Goal: Communication & Community: Answer question/provide support

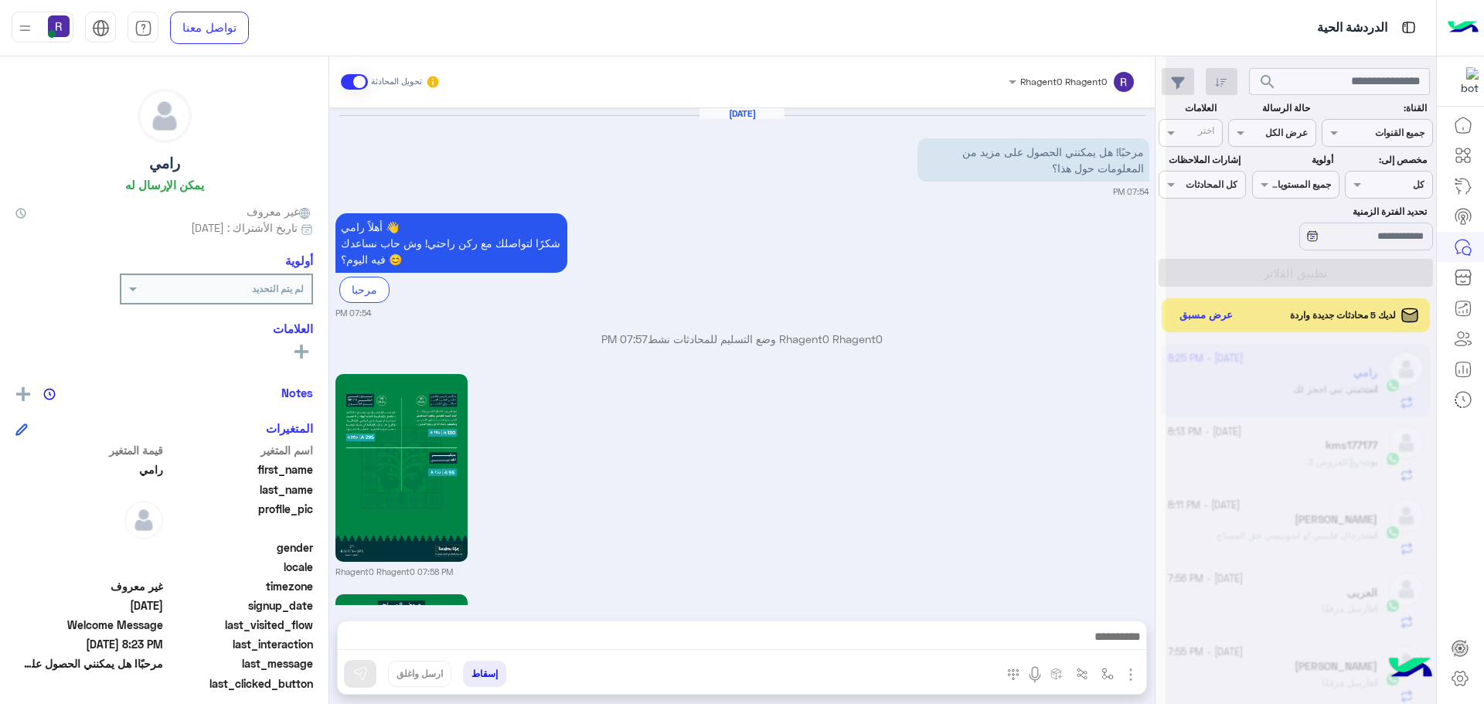
scroll to position [583, 0]
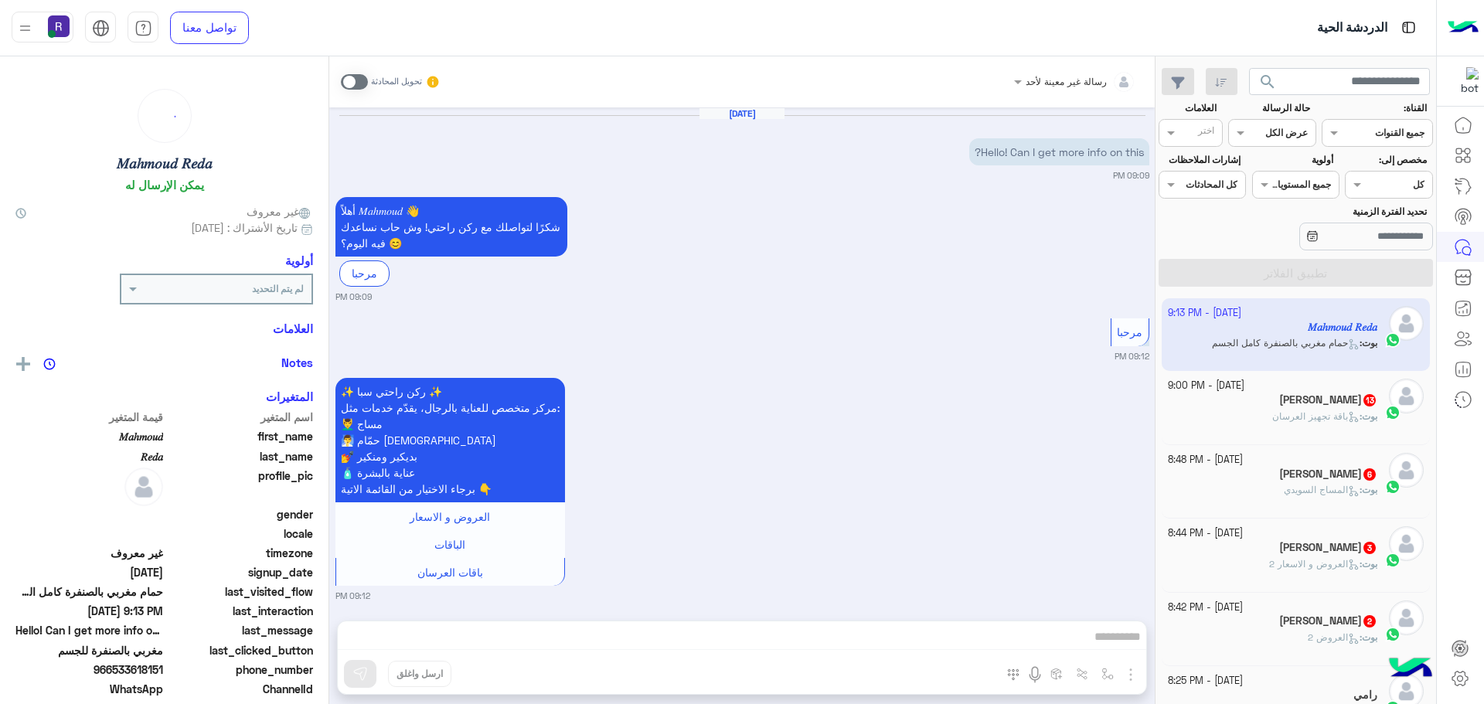
scroll to position [1699, 0]
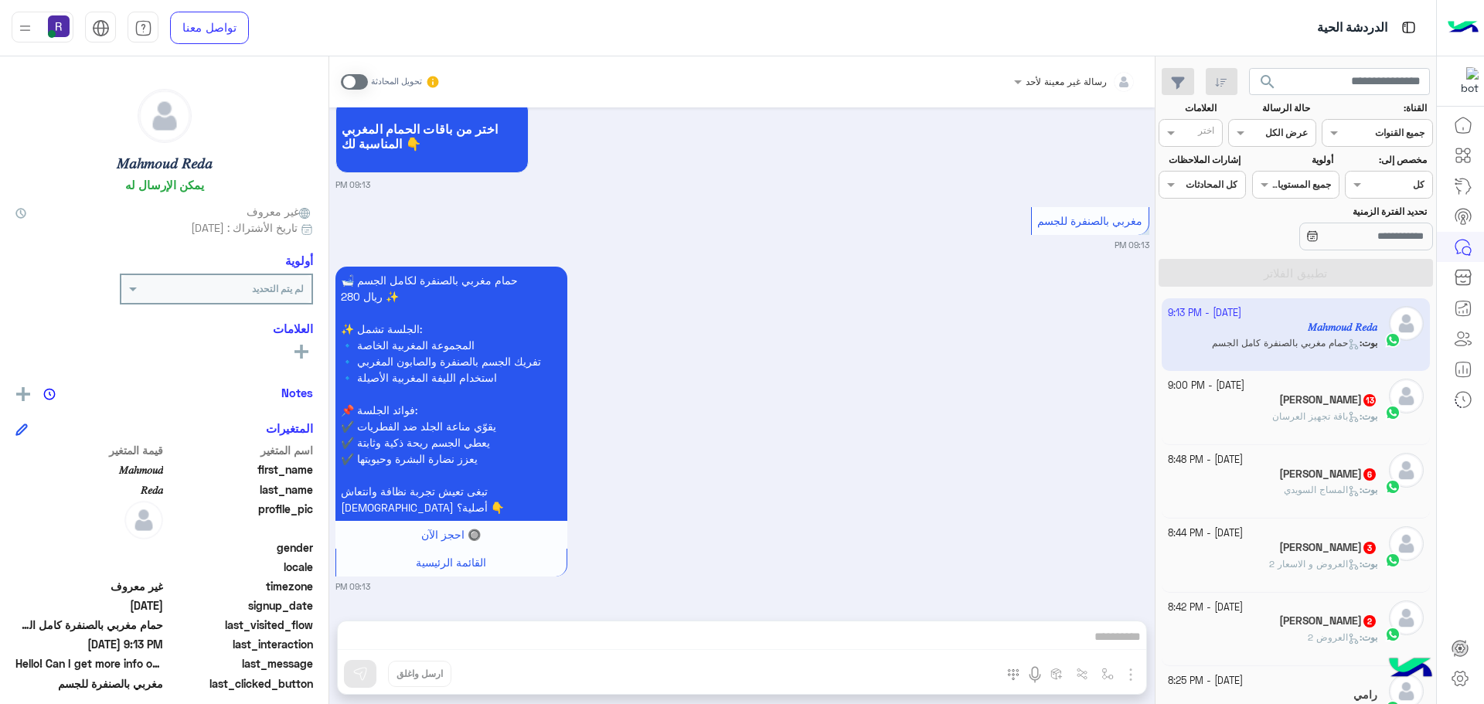
click at [1317, 408] on div "[PERSON_NAME] 13" at bounding box center [1273, 401] width 210 height 16
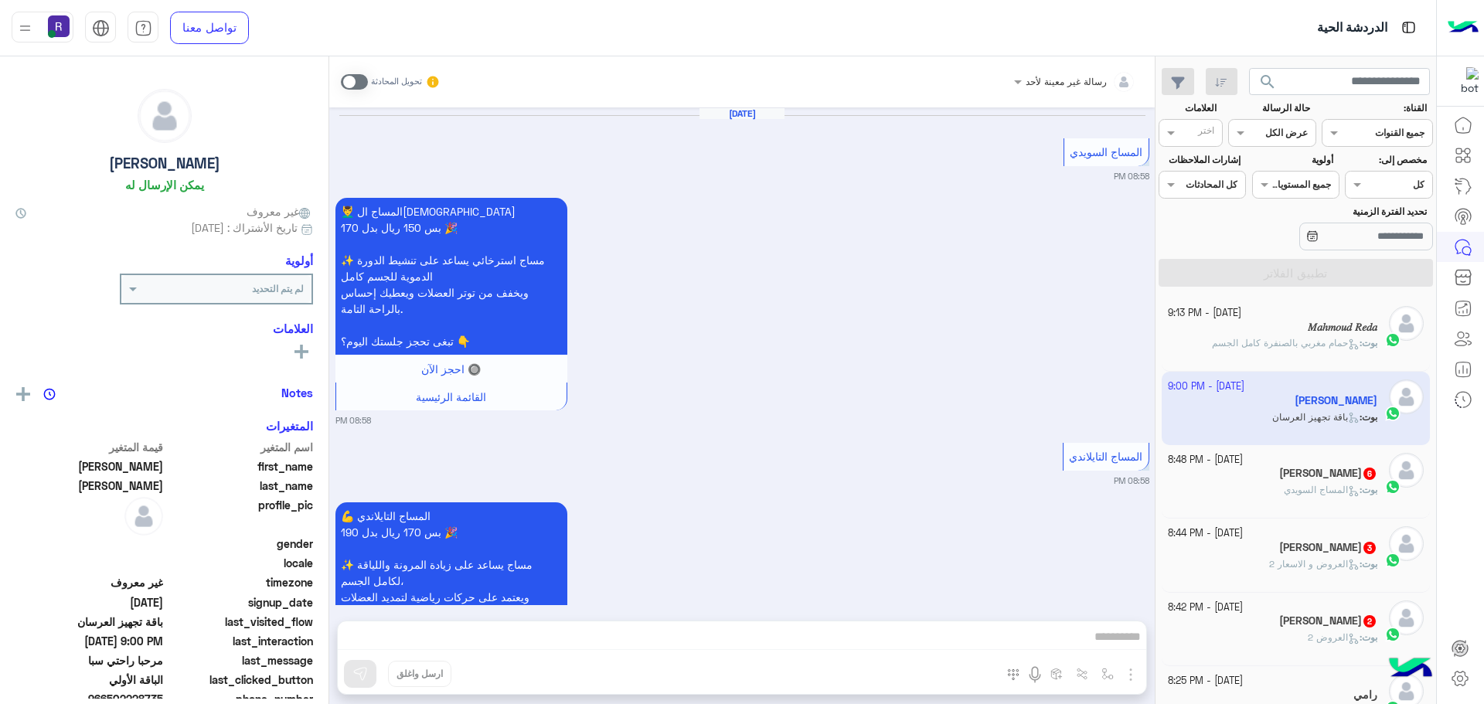
scroll to position [3134, 0]
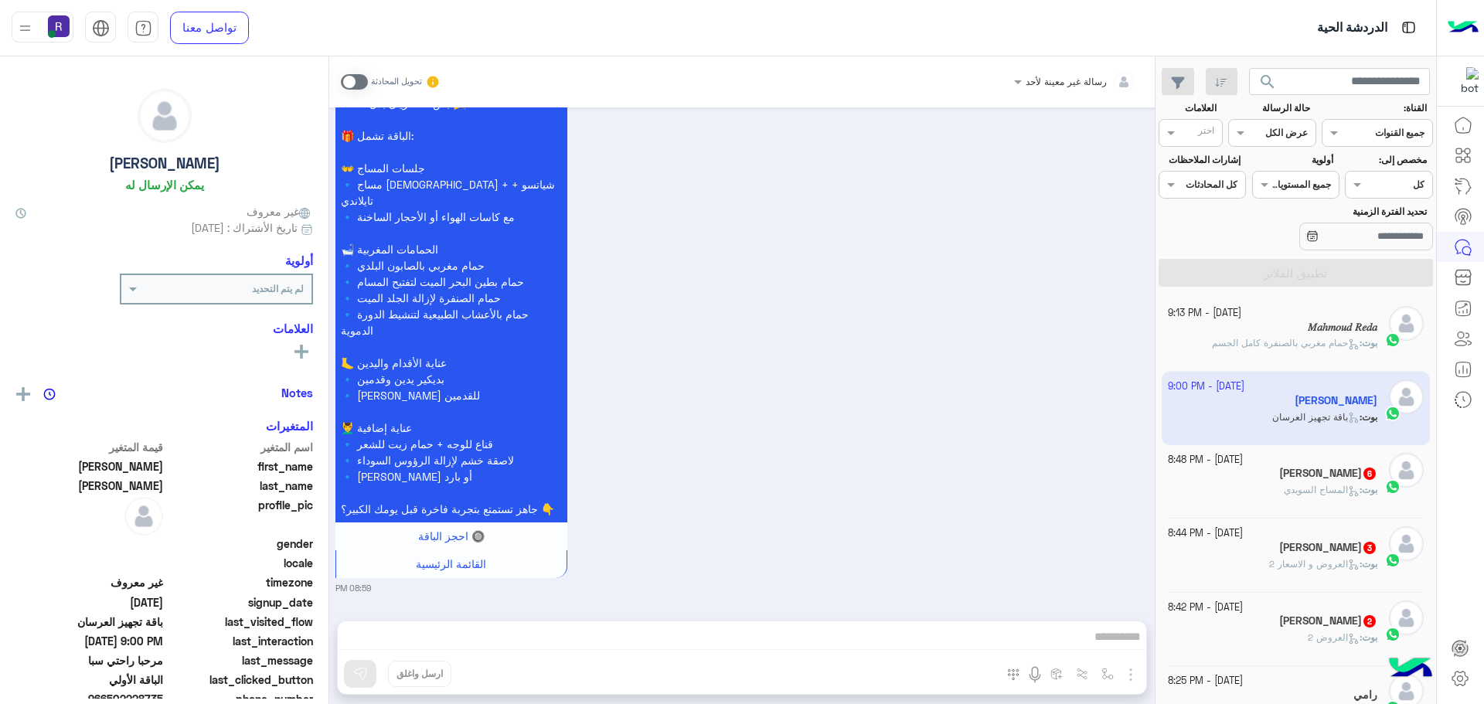
click at [349, 83] on span at bounding box center [354, 81] width 27 height 15
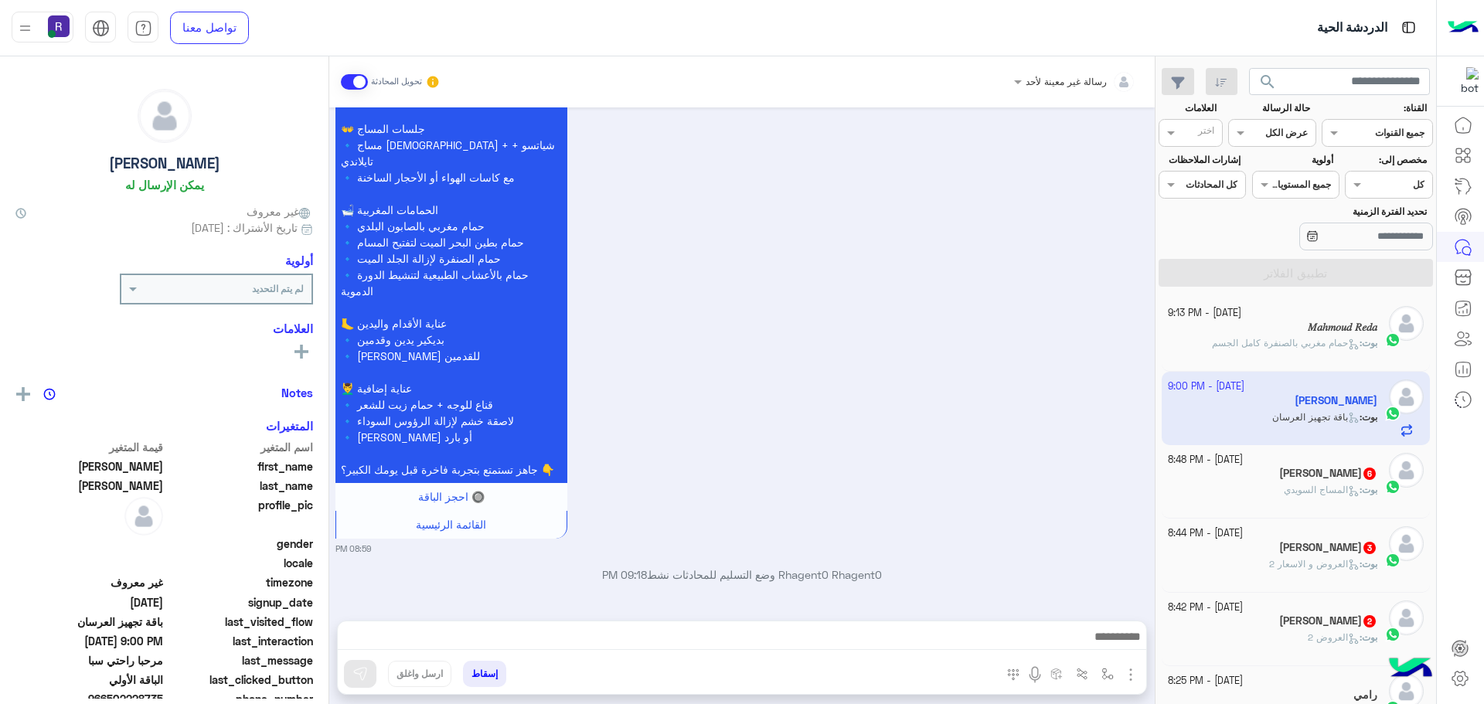
click at [1131, 674] on img "button" at bounding box center [1131, 675] width 19 height 19
click at [1108, 633] on span "الصور" at bounding box center [1101, 641] width 29 height 18
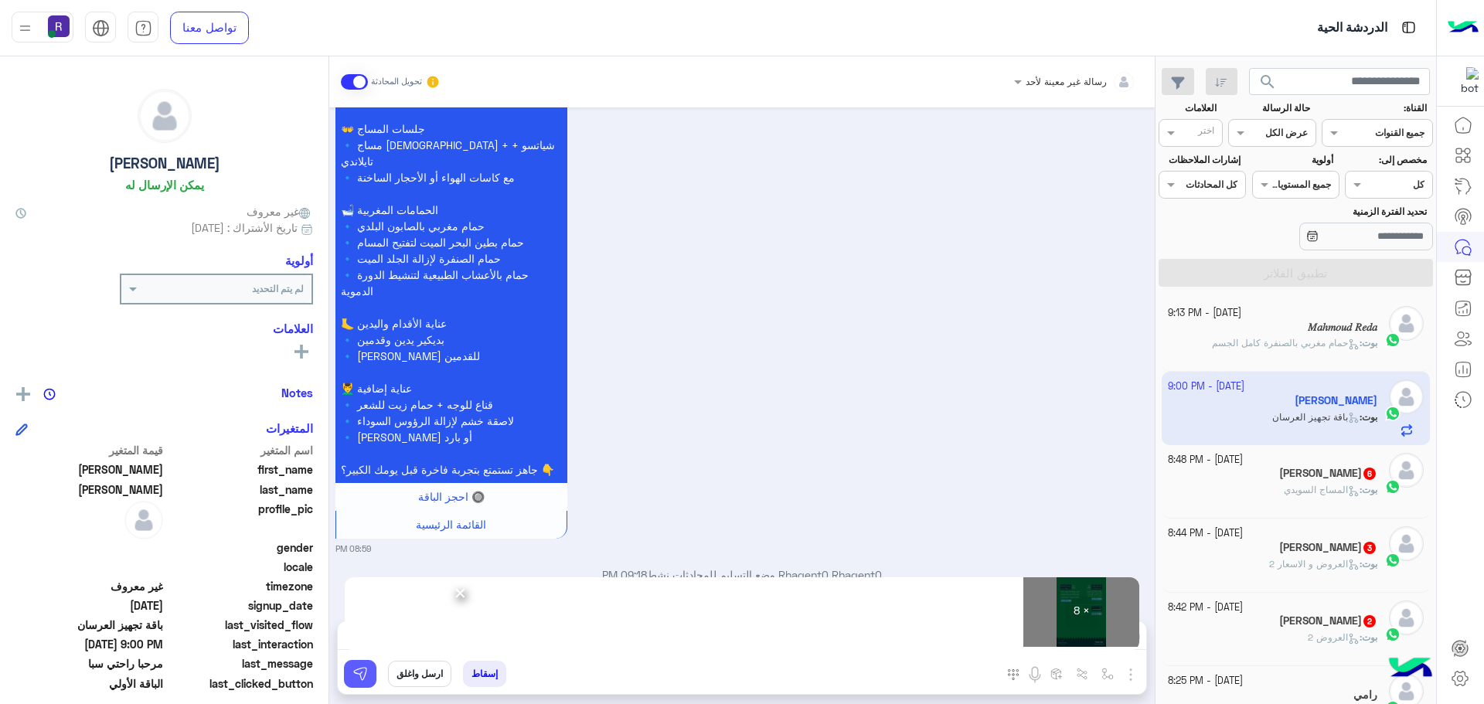
click at [354, 677] on img at bounding box center [359, 673] width 15 height 15
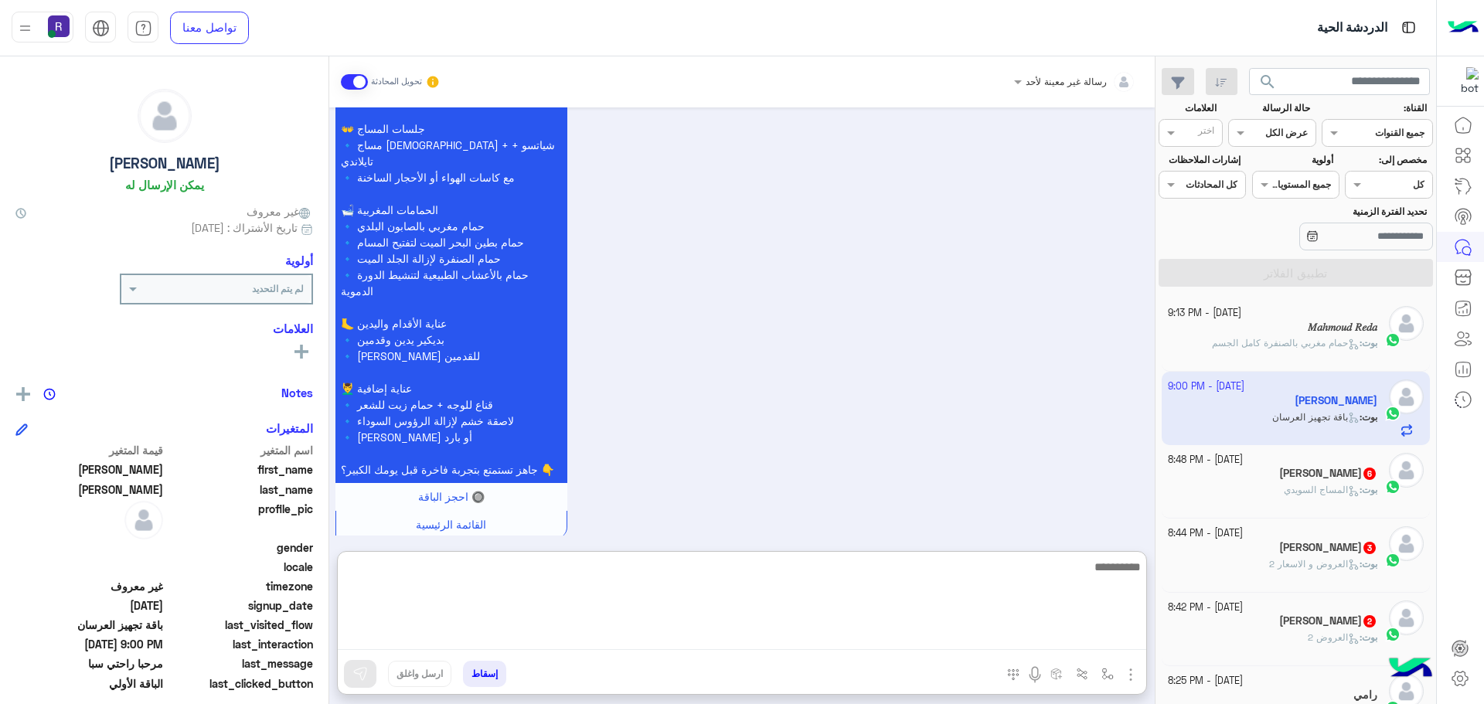
click at [945, 633] on textarea at bounding box center [742, 603] width 809 height 93
paste textarea "**********"
type textarea "**********"
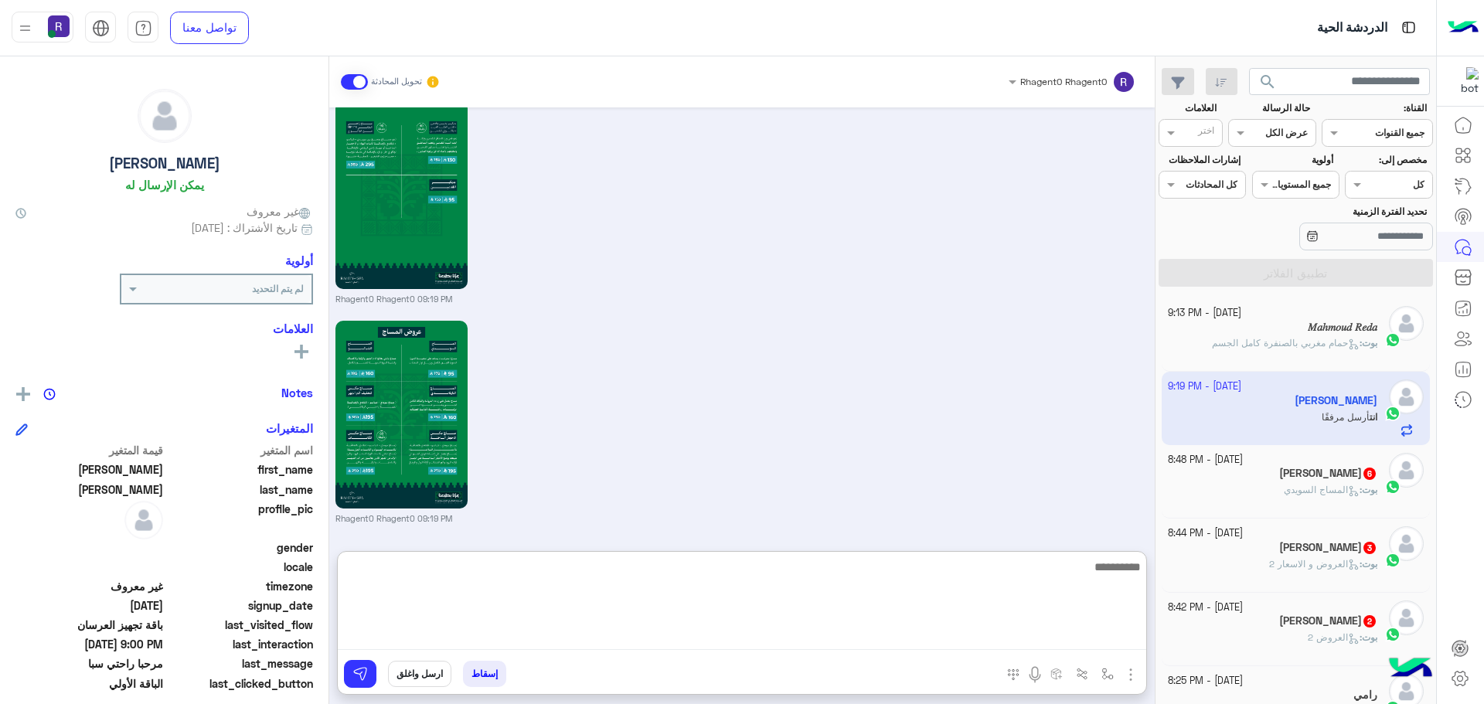
scroll to position [5101, 0]
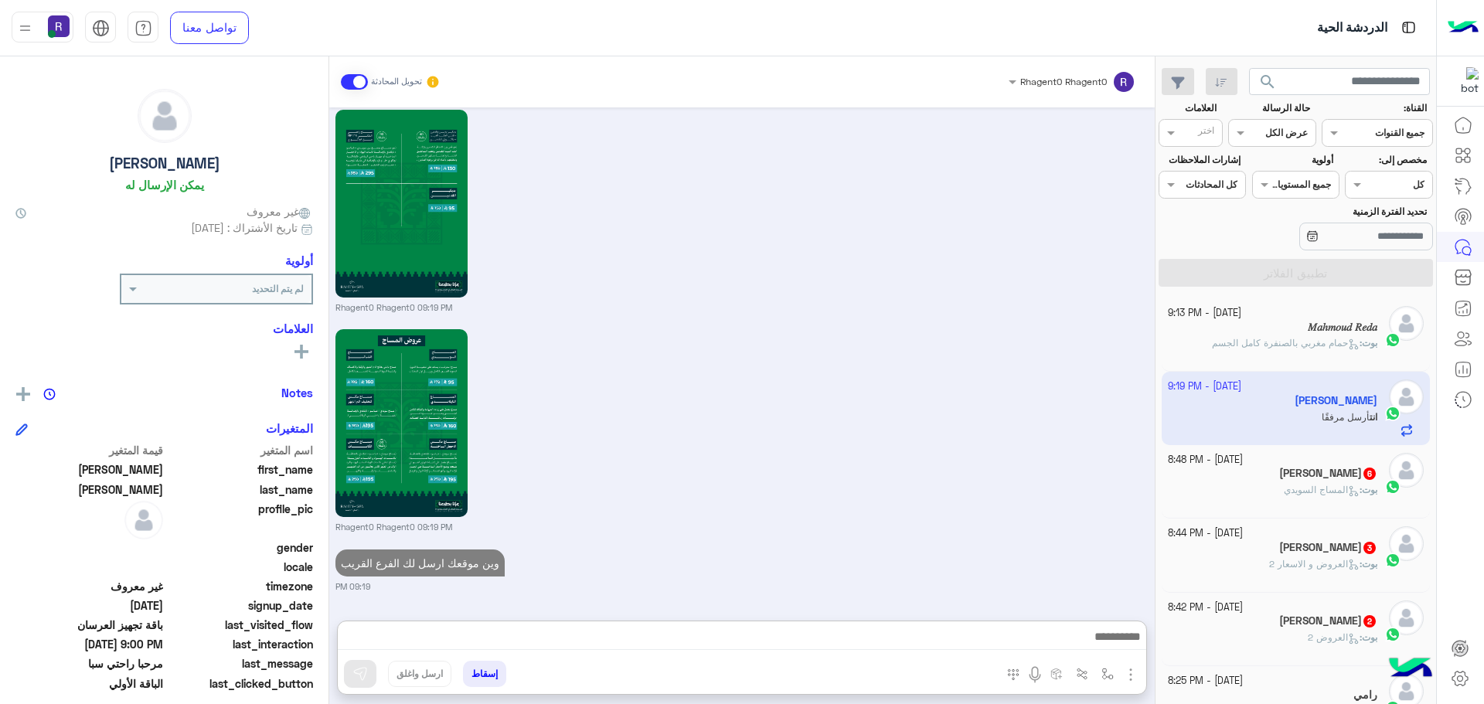
click at [1320, 489] on span "المساج السويدي" at bounding box center [1322, 490] width 76 height 12
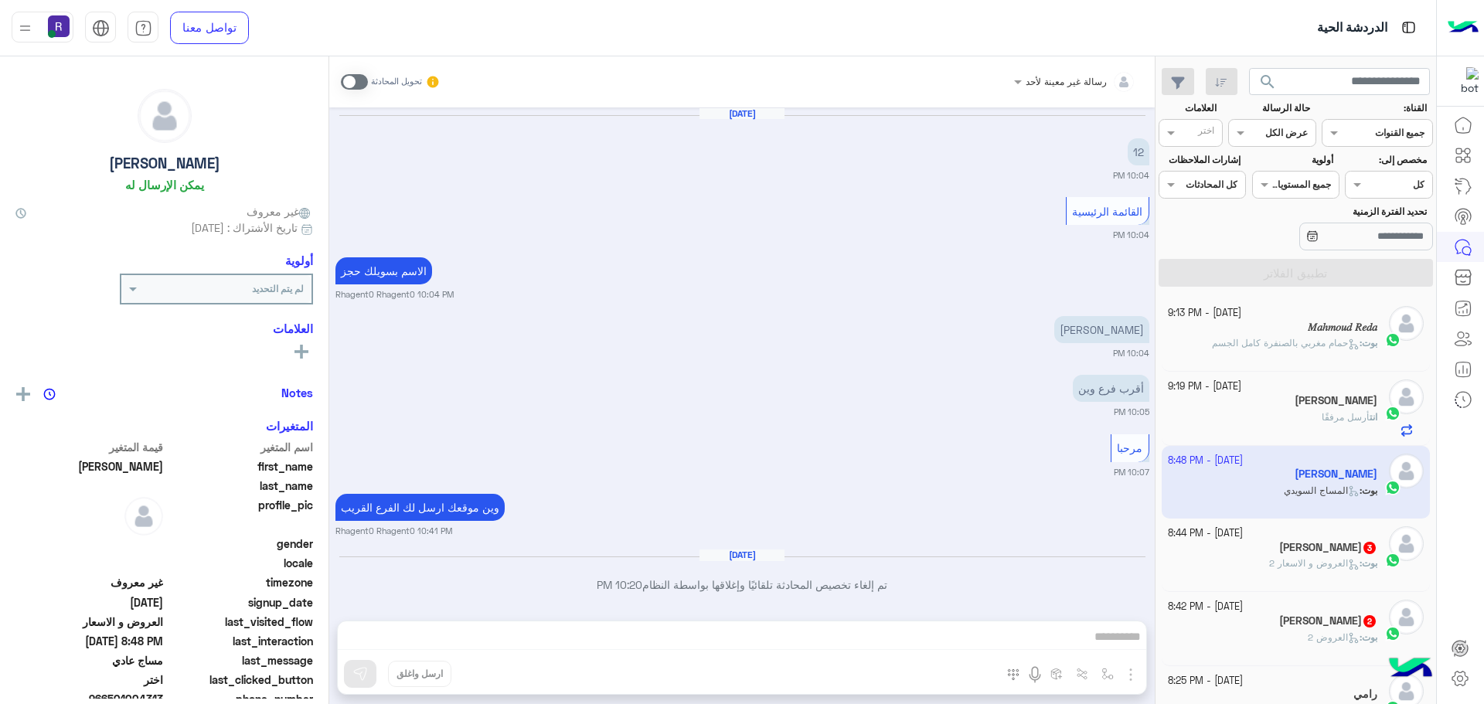
scroll to position [1475, 0]
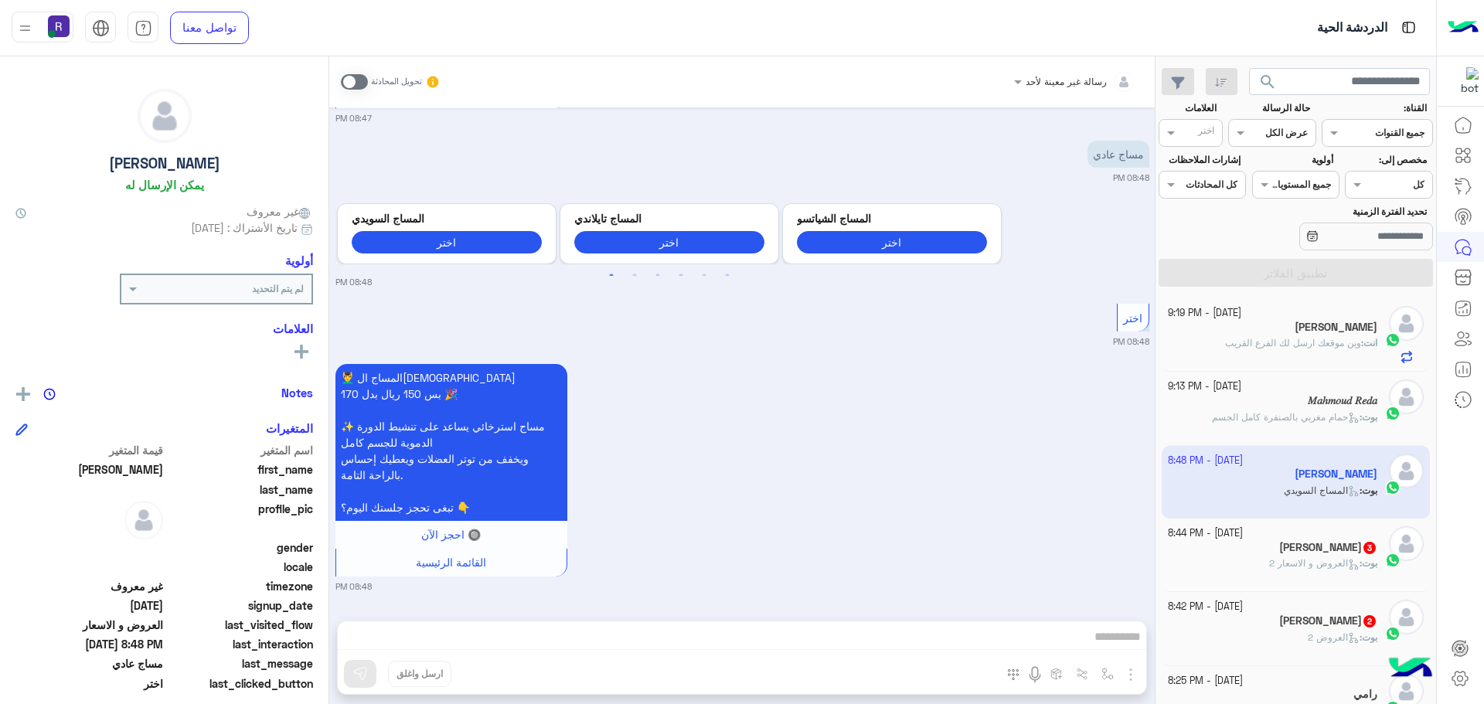
click at [351, 79] on span at bounding box center [354, 81] width 27 height 15
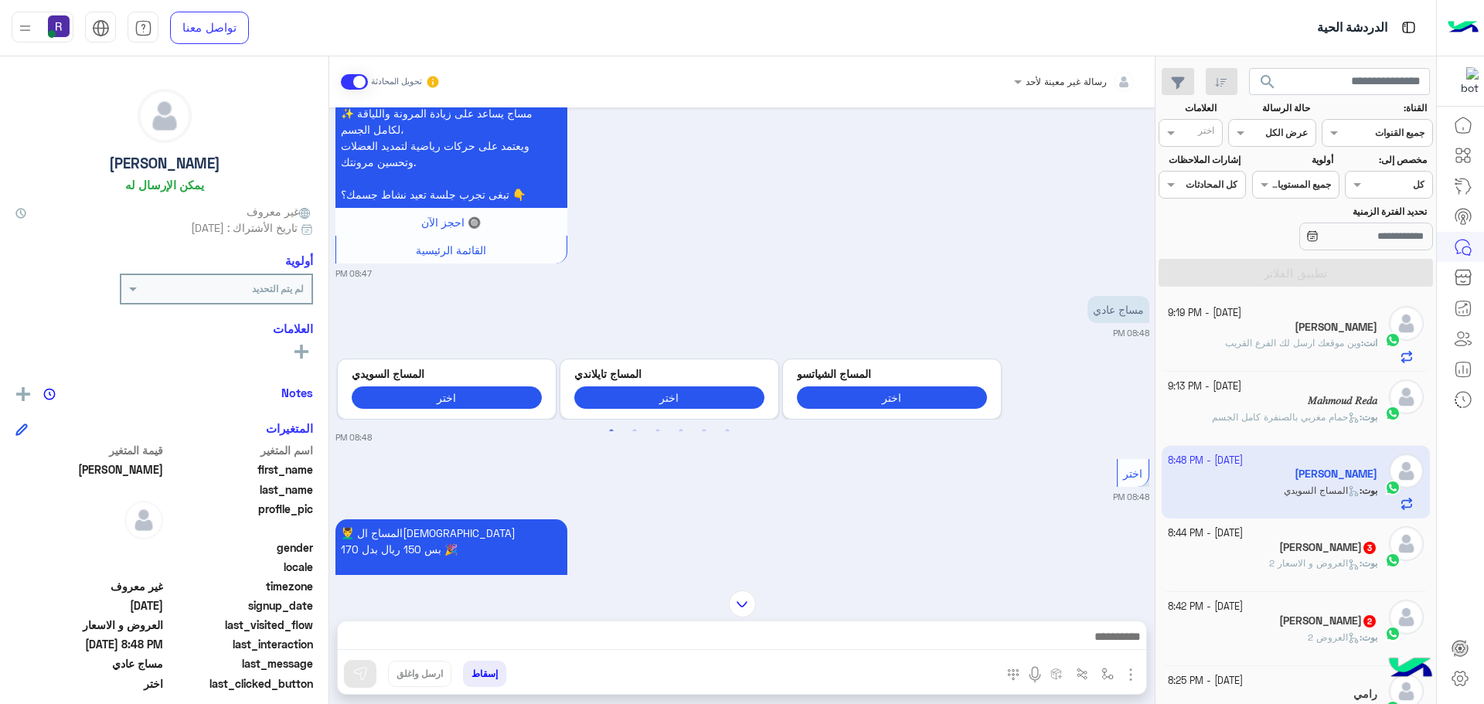
scroll to position [1513, 0]
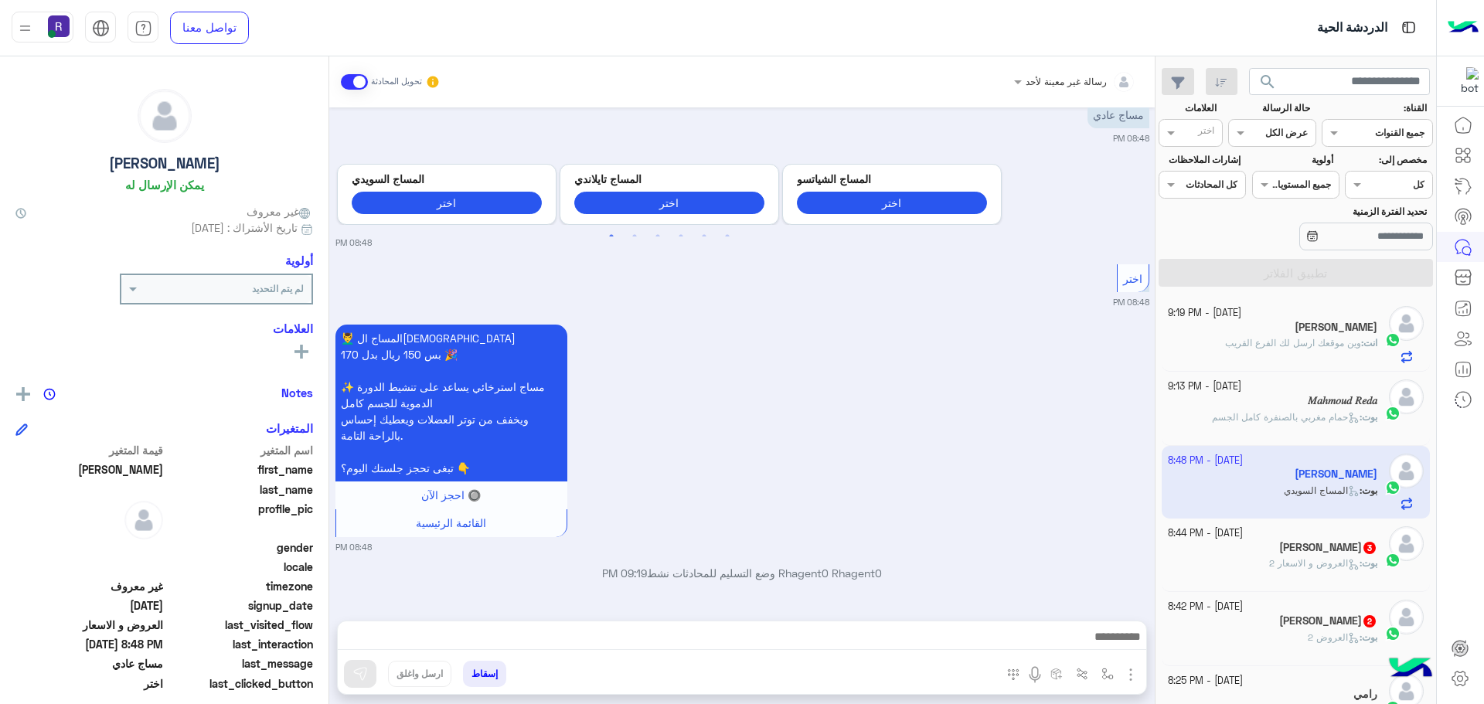
click at [1129, 676] on img "button" at bounding box center [1131, 675] width 19 height 19
click at [1115, 644] on button "الصور" at bounding box center [1107, 640] width 66 height 31
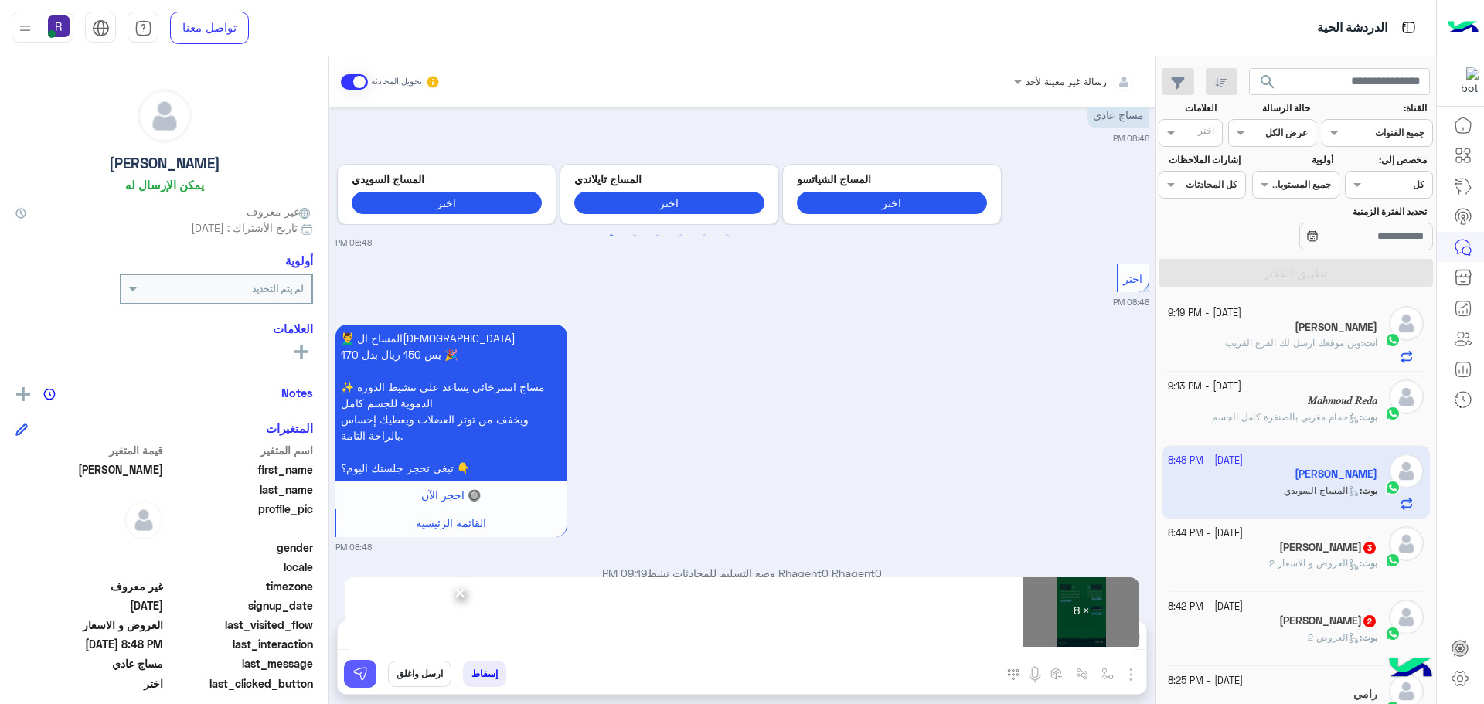
click at [356, 675] on img at bounding box center [359, 673] width 15 height 15
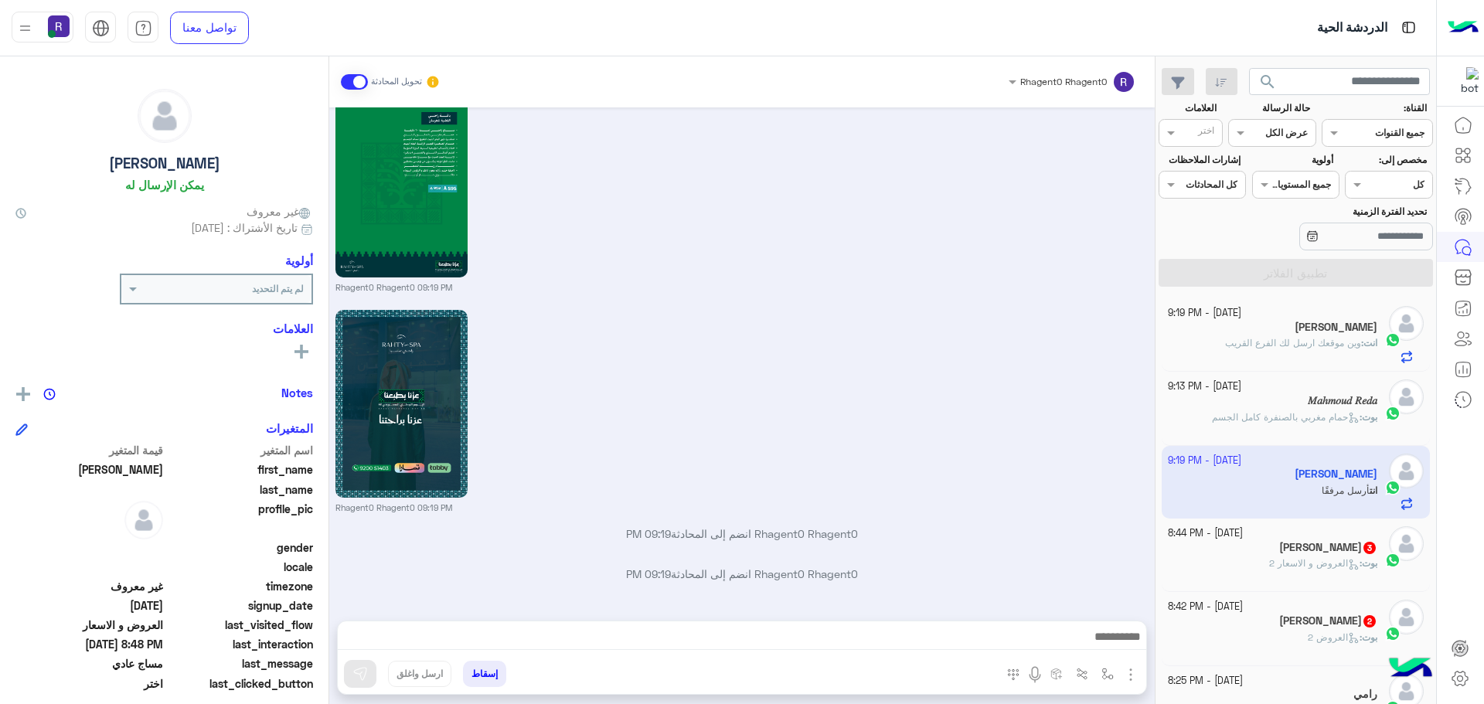
scroll to position [3352, 0]
click at [1269, 570] on p "بوت : العروض و الاسعار 2" at bounding box center [1323, 564] width 108 height 14
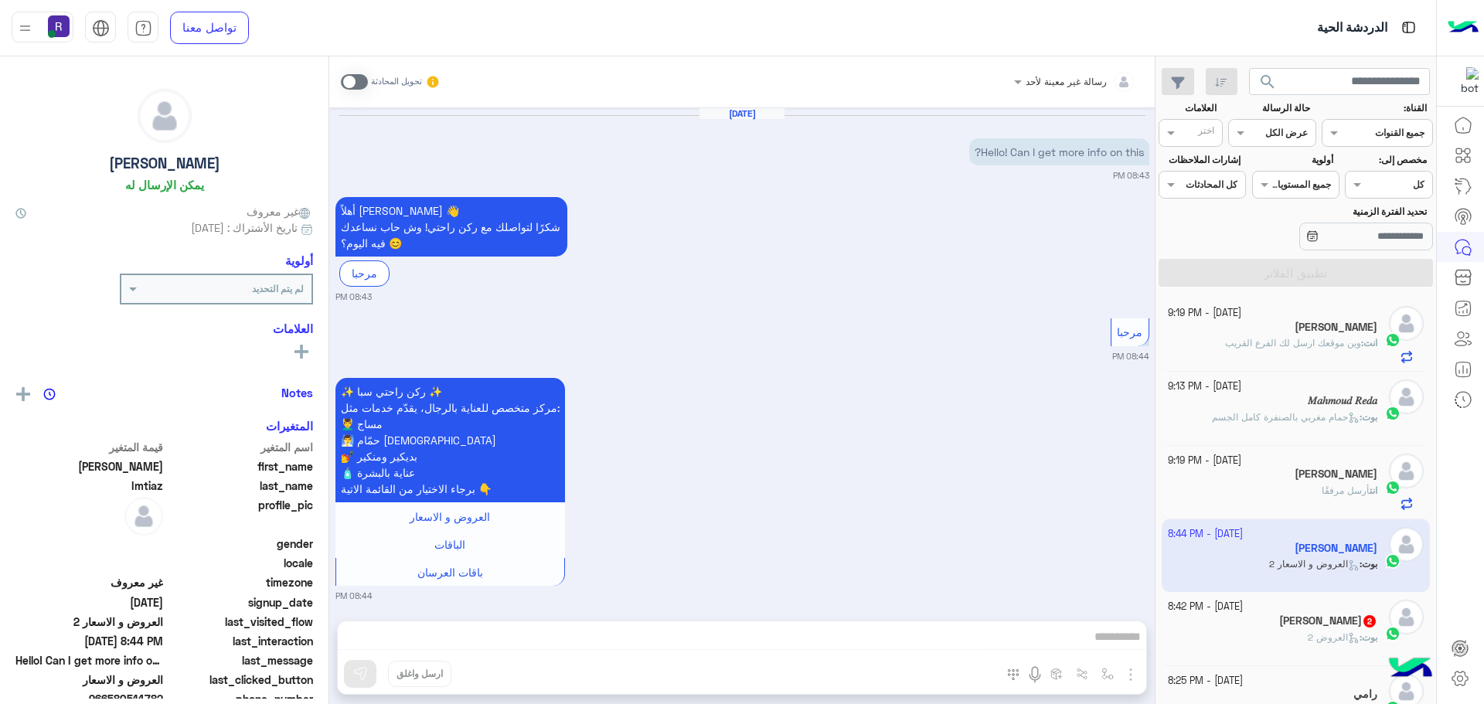
scroll to position [177, 0]
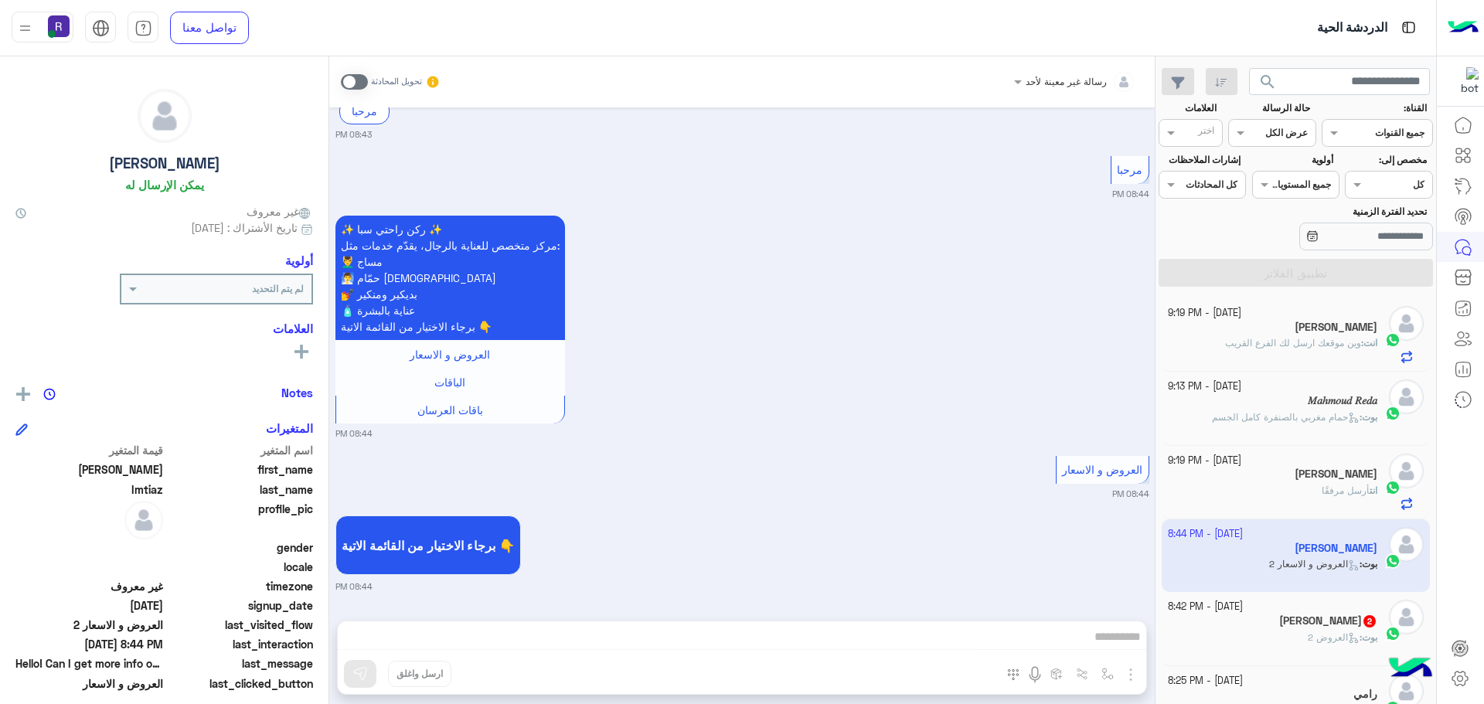
click at [363, 80] on span at bounding box center [354, 81] width 27 height 15
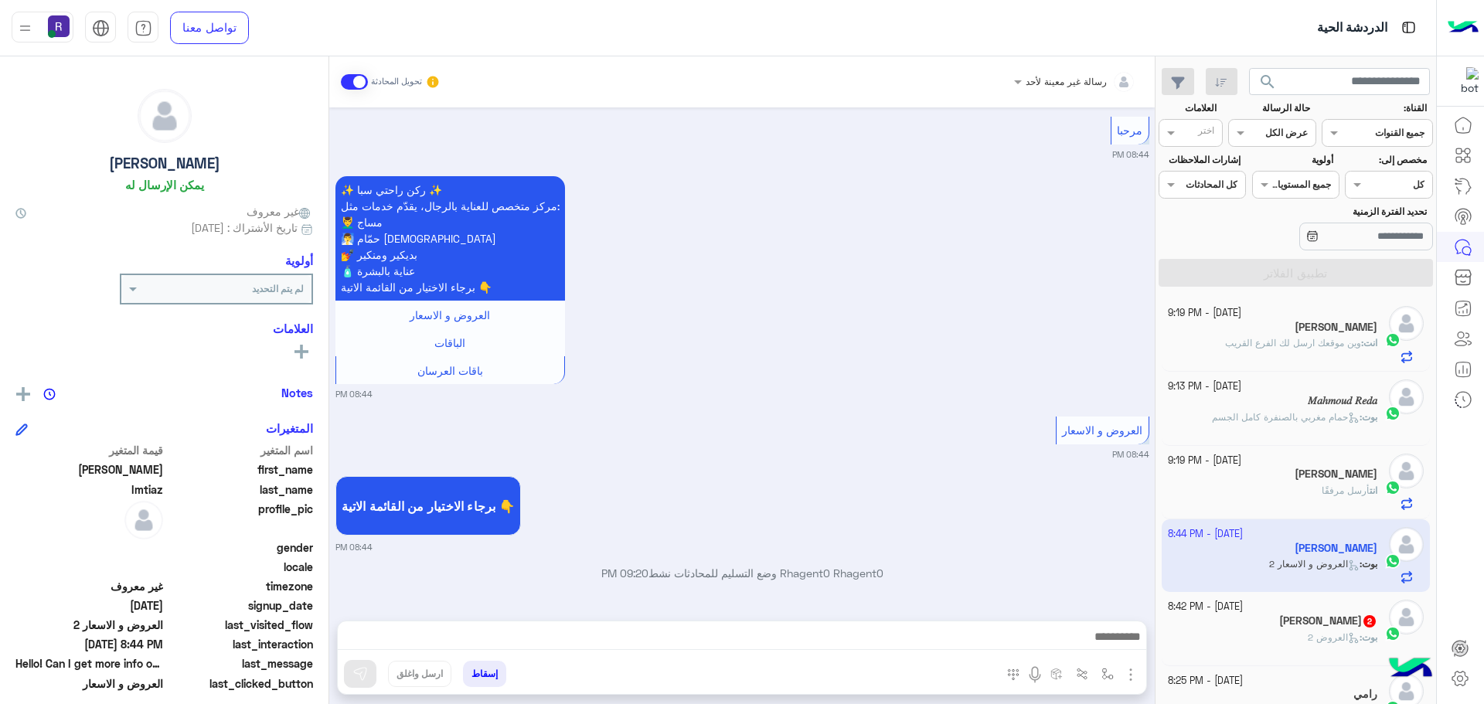
click at [1135, 678] on img "button" at bounding box center [1131, 675] width 19 height 19
click at [1107, 643] on span "الصور" at bounding box center [1101, 641] width 29 height 18
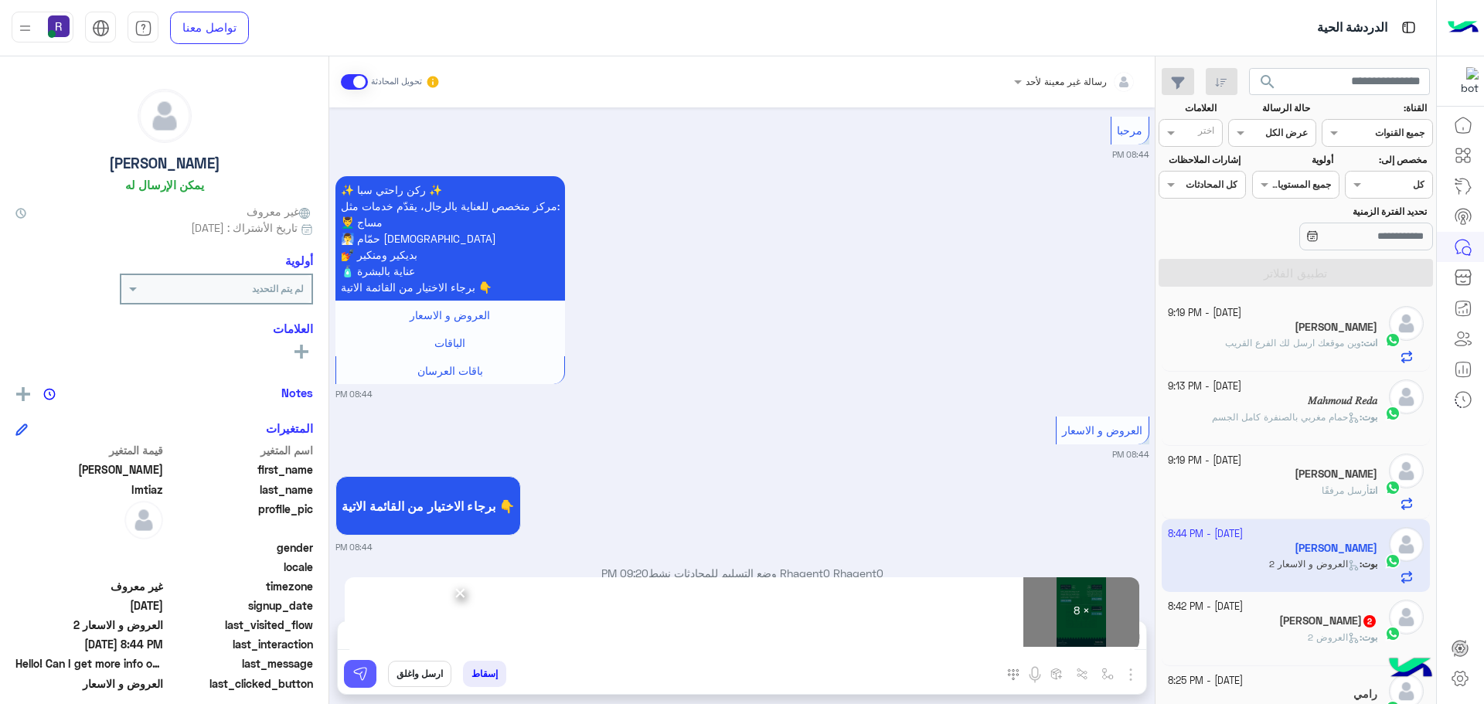
click at [365, 664] on button at bounding box center [360, 674] width 32 height 28
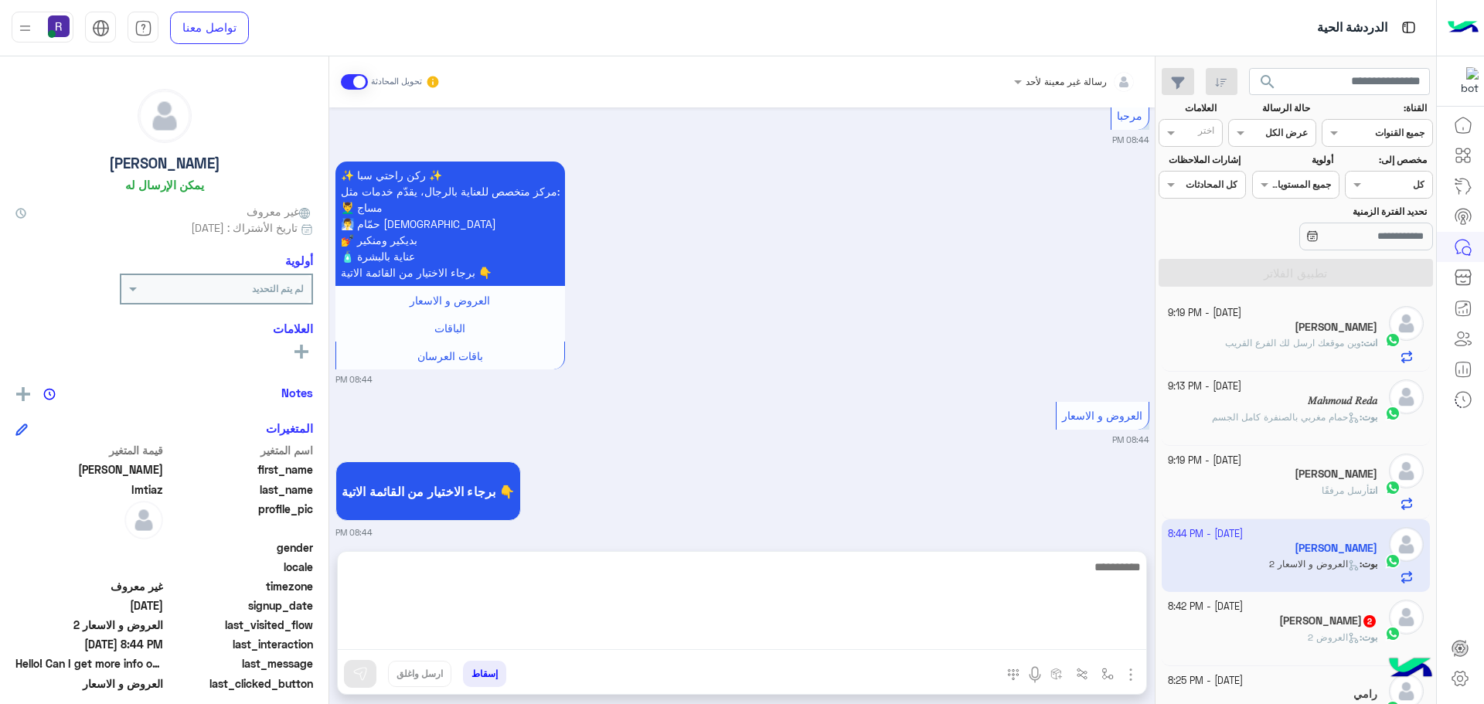
click at [832, 634] on textarea at bounding box center [742, 603] width 809 height 93
paste textarea "**********"
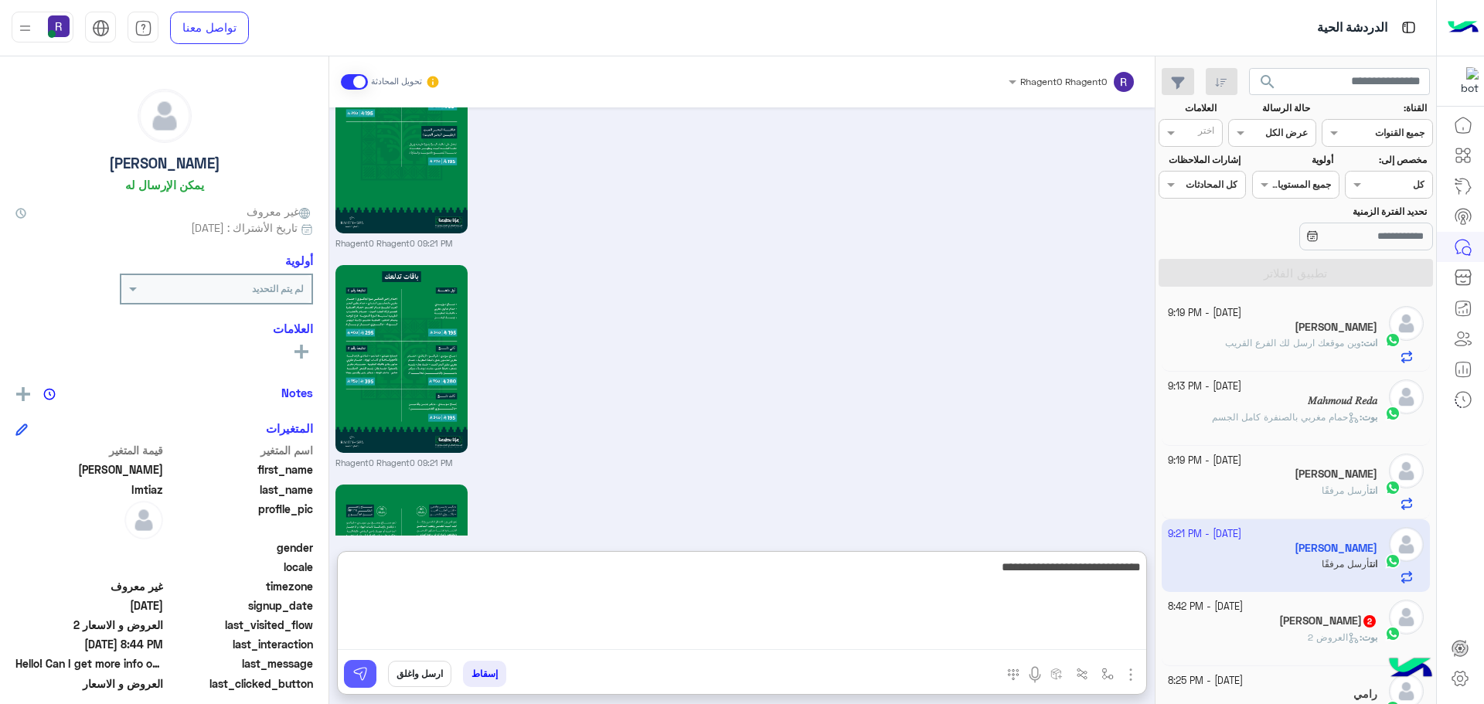
scroll to position [2085, 0]
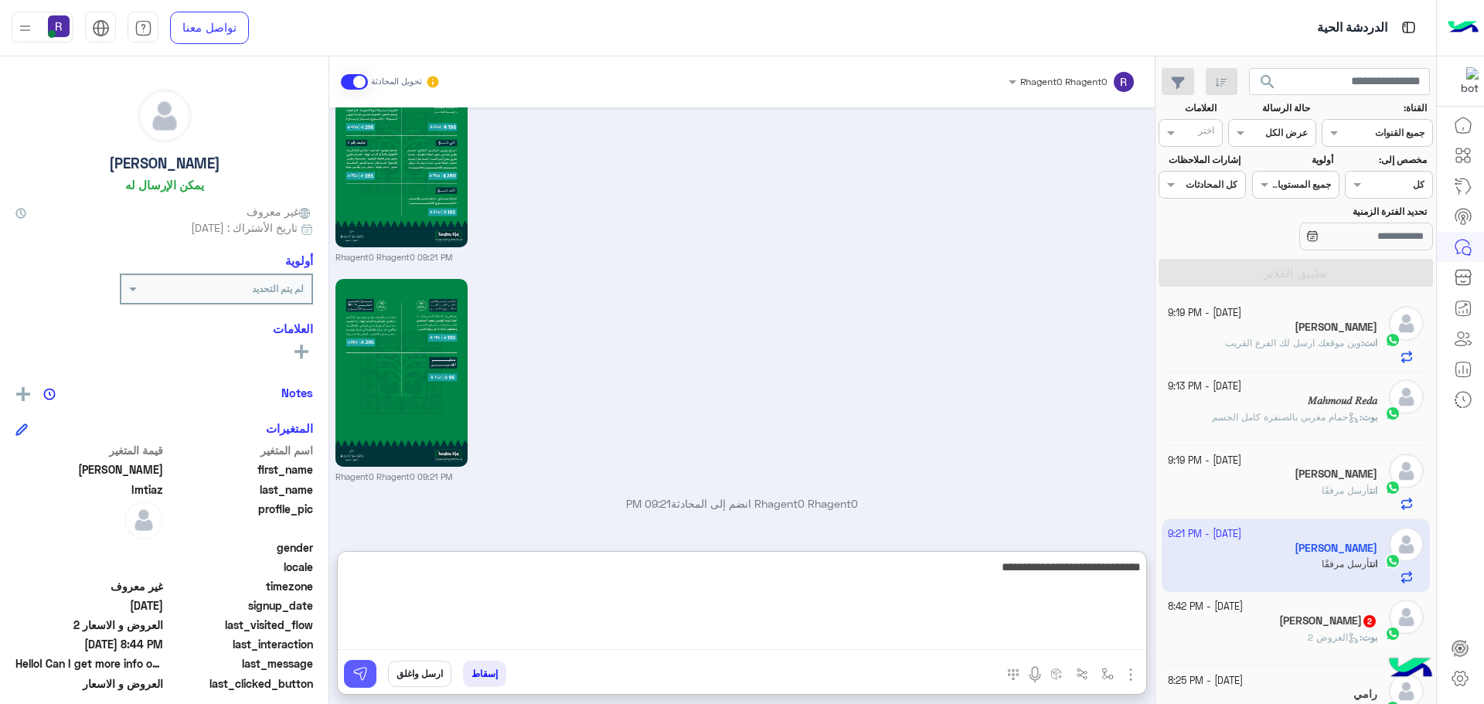
type textarea "**********"
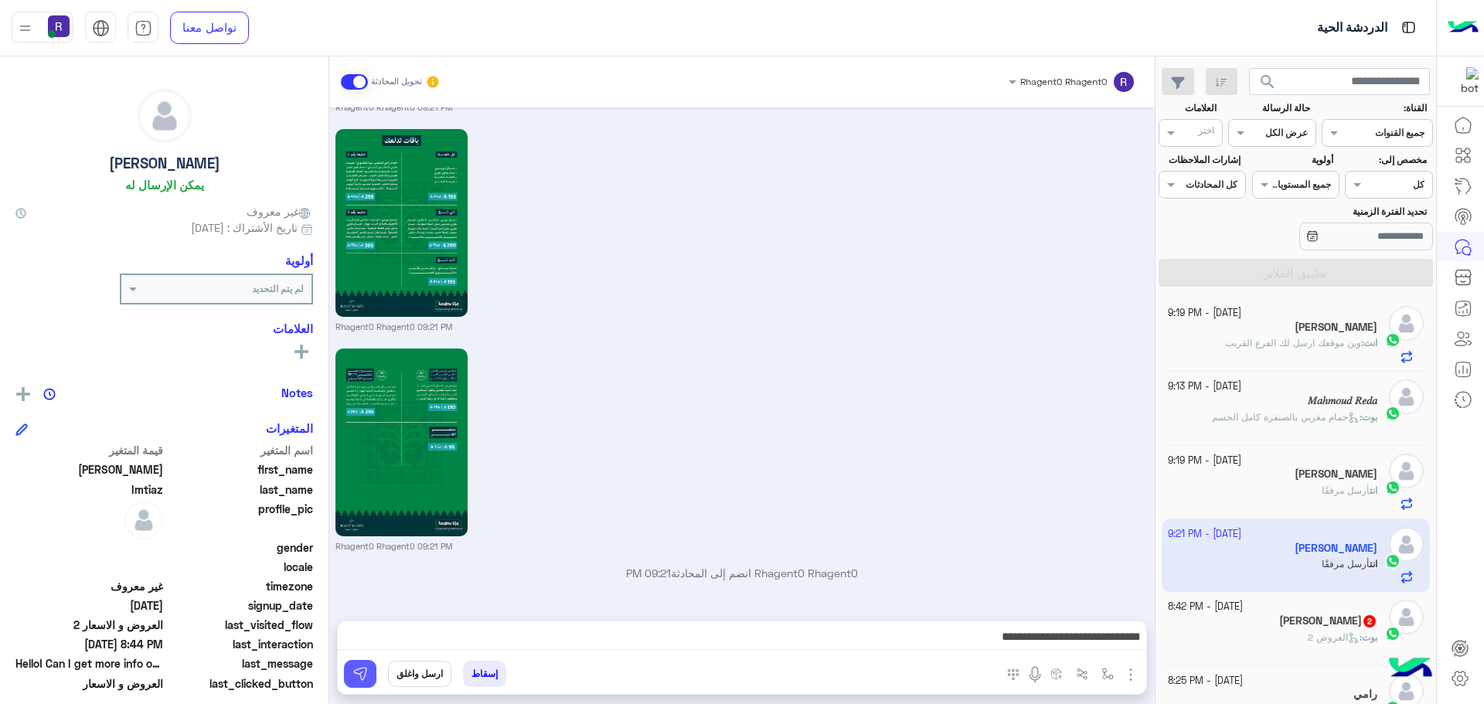
click at [371, 676] on button at bounding box center [360, 674] width 32 height 28
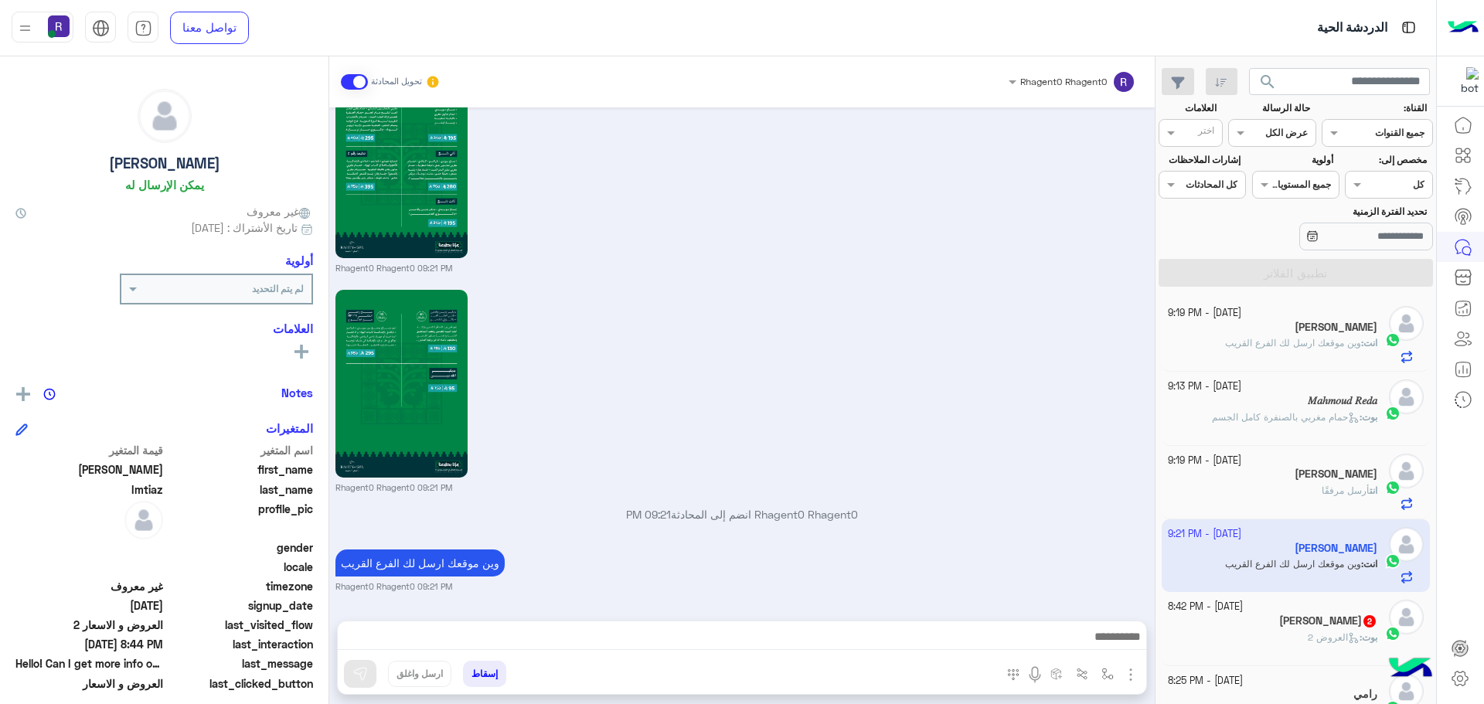
click at [1362, 639] on span "بوت" at bounding box center [1369, 637] width 15 height 12
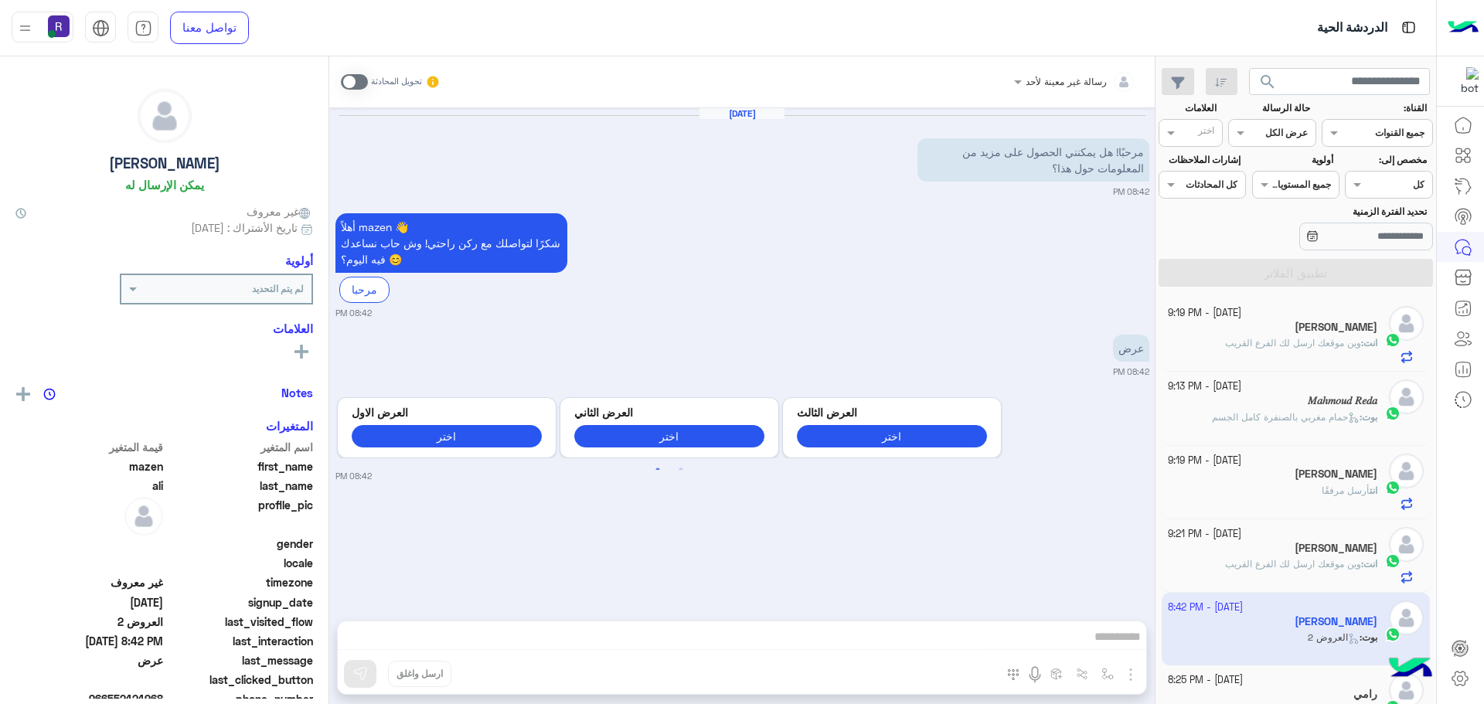
click at [346, 80] on span at bounding box center [354, 81] width 27 height 15
click at [1133, 669] on img "button" at bounding box center [1131, 675] width 19 height 19
click at [1108, 645] on span "الصور" at bounding box center [1101, 641] width 29 height 18
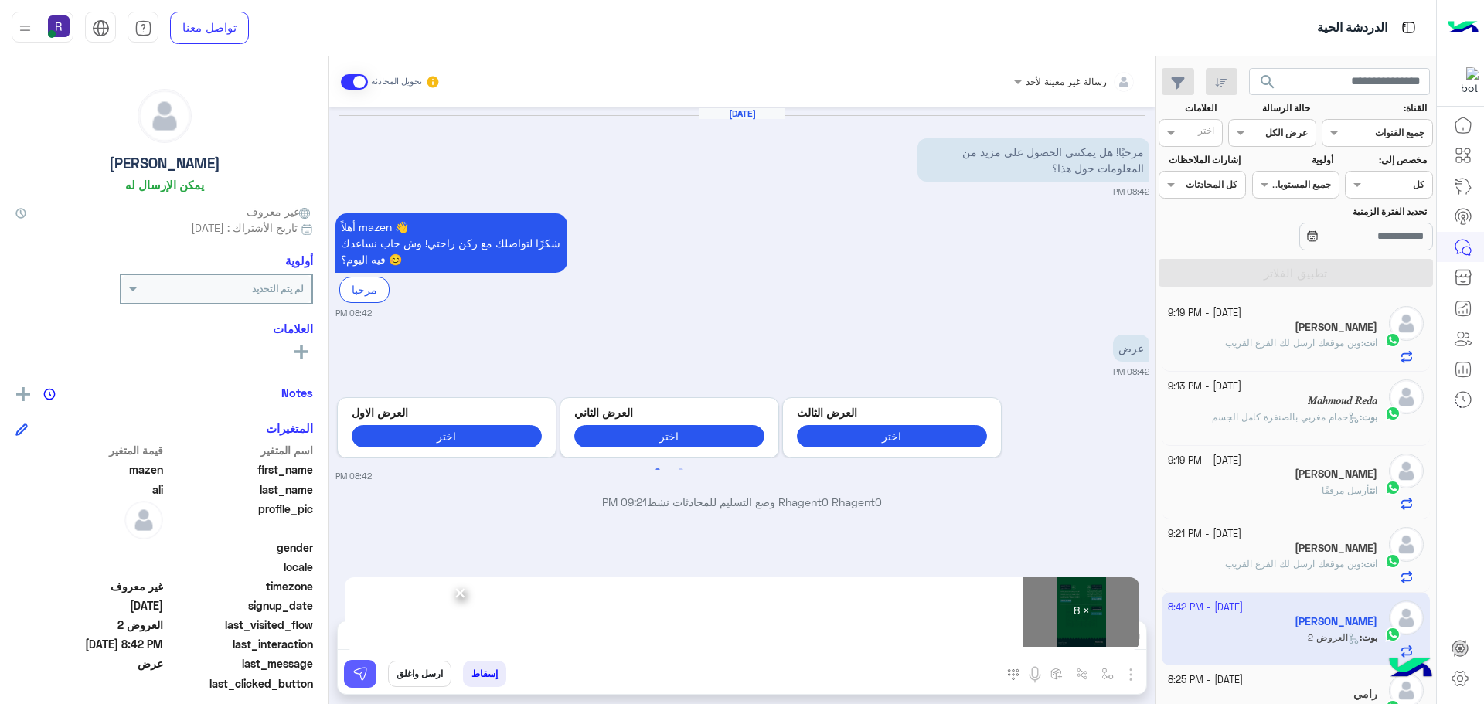
click at [369, 670] on button at bounding box center [360, 674] width 32 height 28
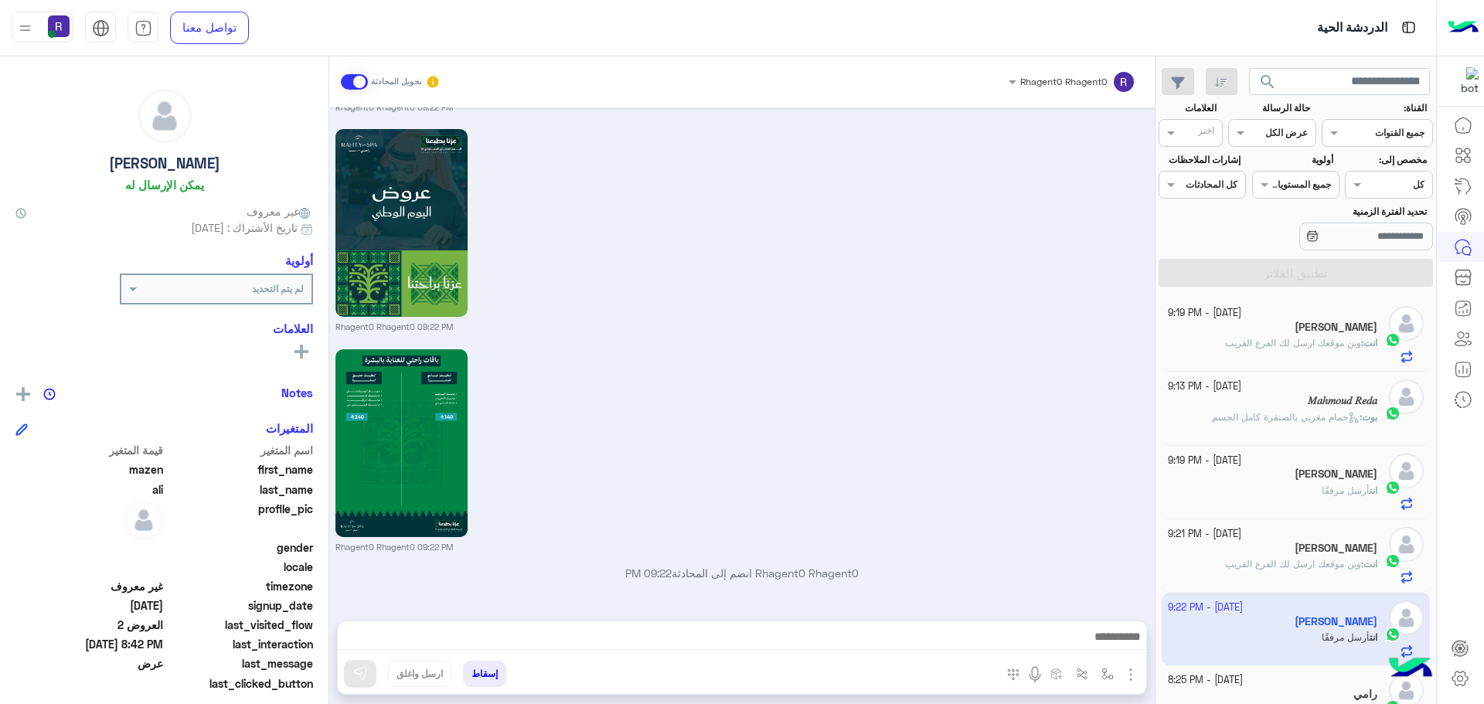
scroll to position [1728, 0]
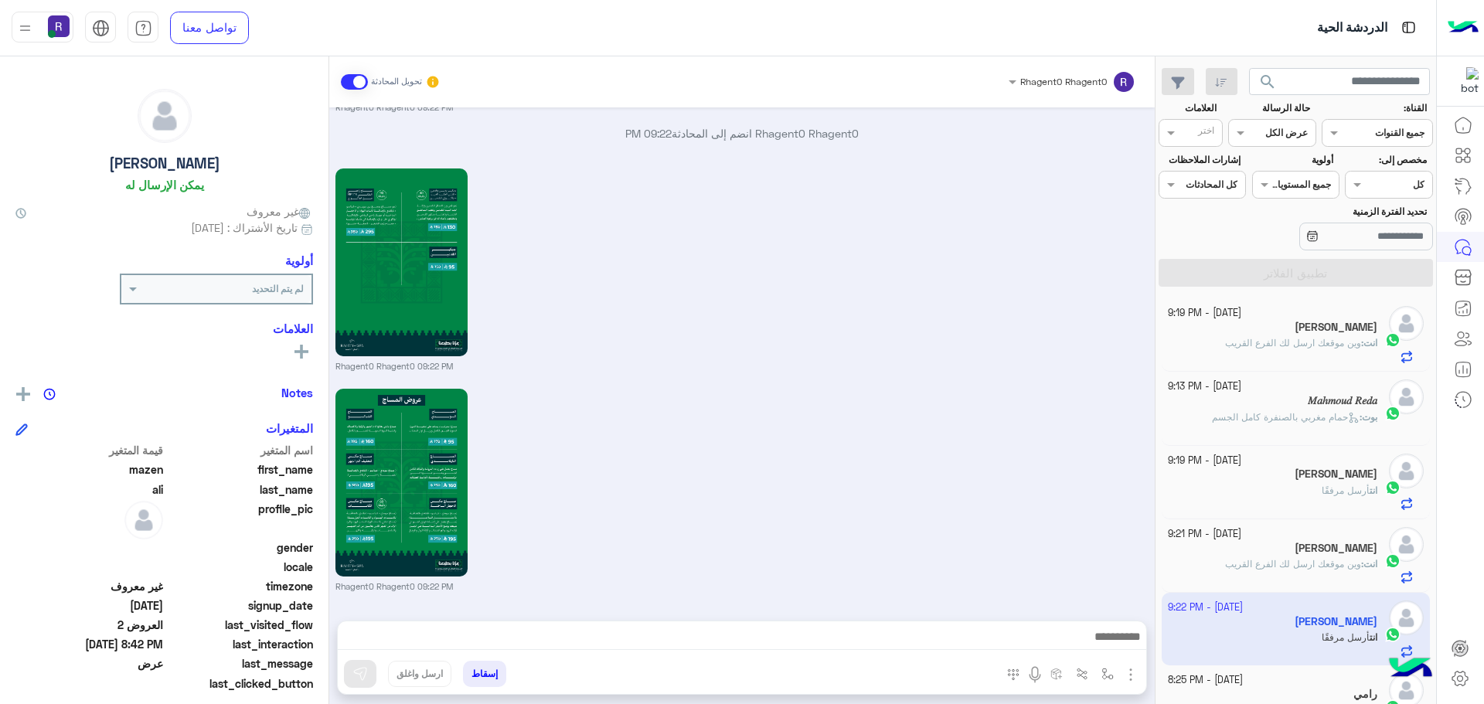
click at [1293, 403] on div "𝑀𝑎ℎ𝑚𝑜𝑢𝑑 𝑅𝑒𝑑𝑎" at bounding box center [1273, 402] width 210 height 16
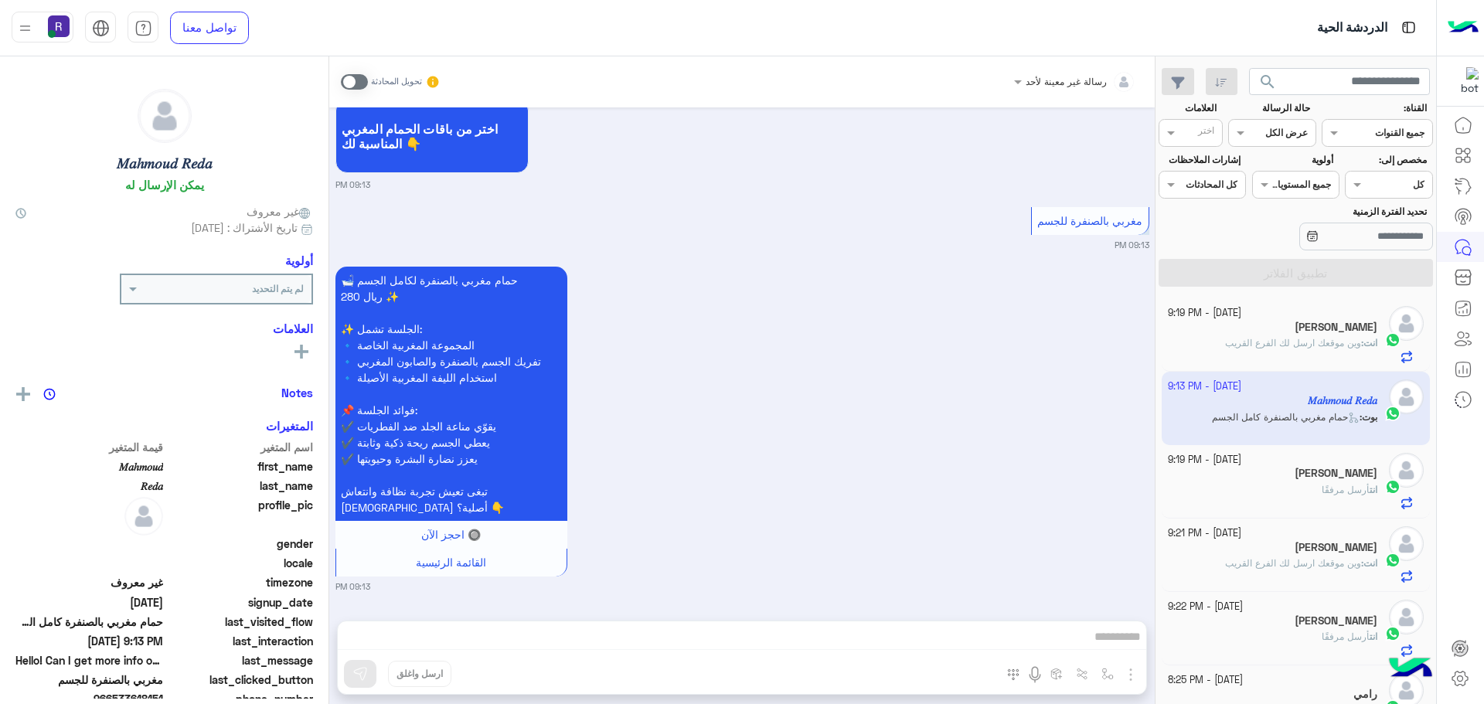
click at [1105, 635] on div "رسالة غير معينة لأحد تحويل المحادثة [DATE] Hello! Can I get more info on this? …" at bounding box center [742, 383] width 826 height 654
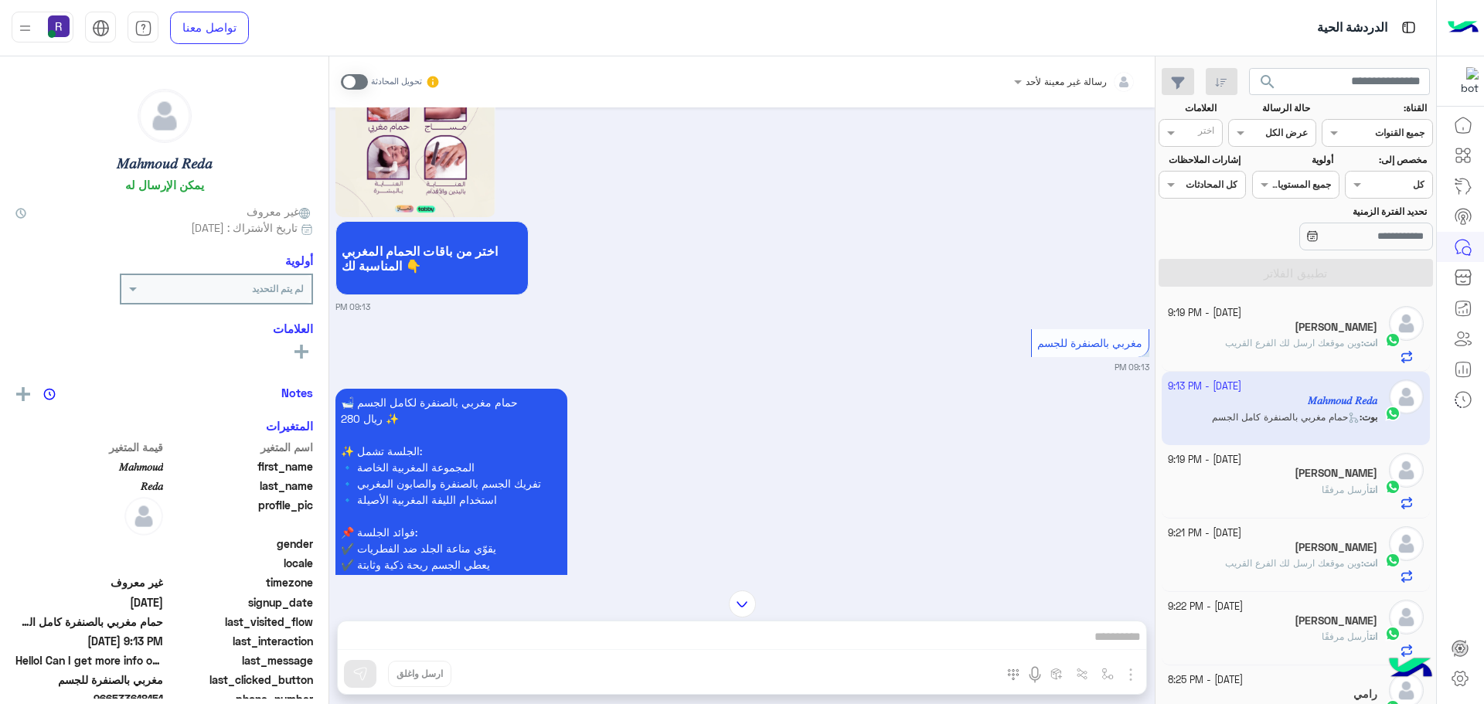
scroll to position [1698, 0]
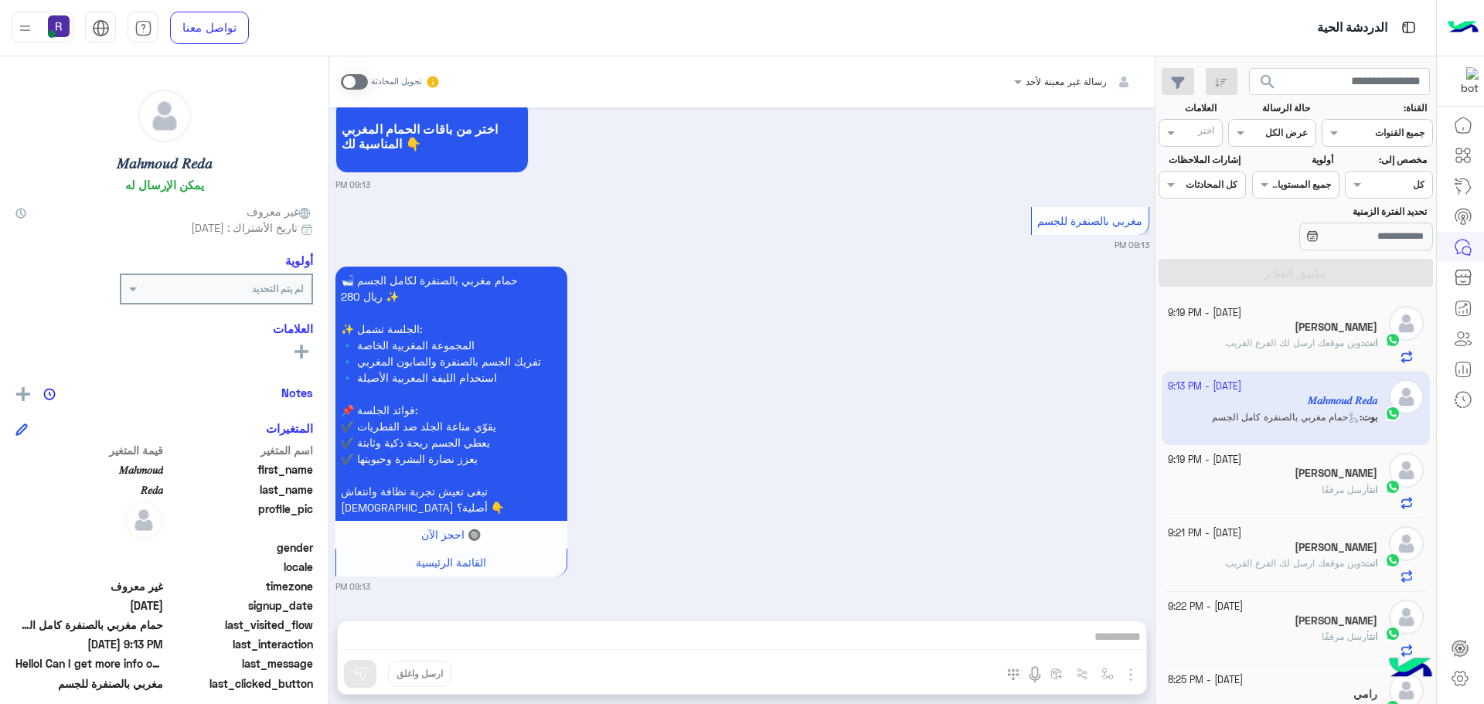
click at [350, 89] on span at bounding box center [354, 81] width 27 height 15
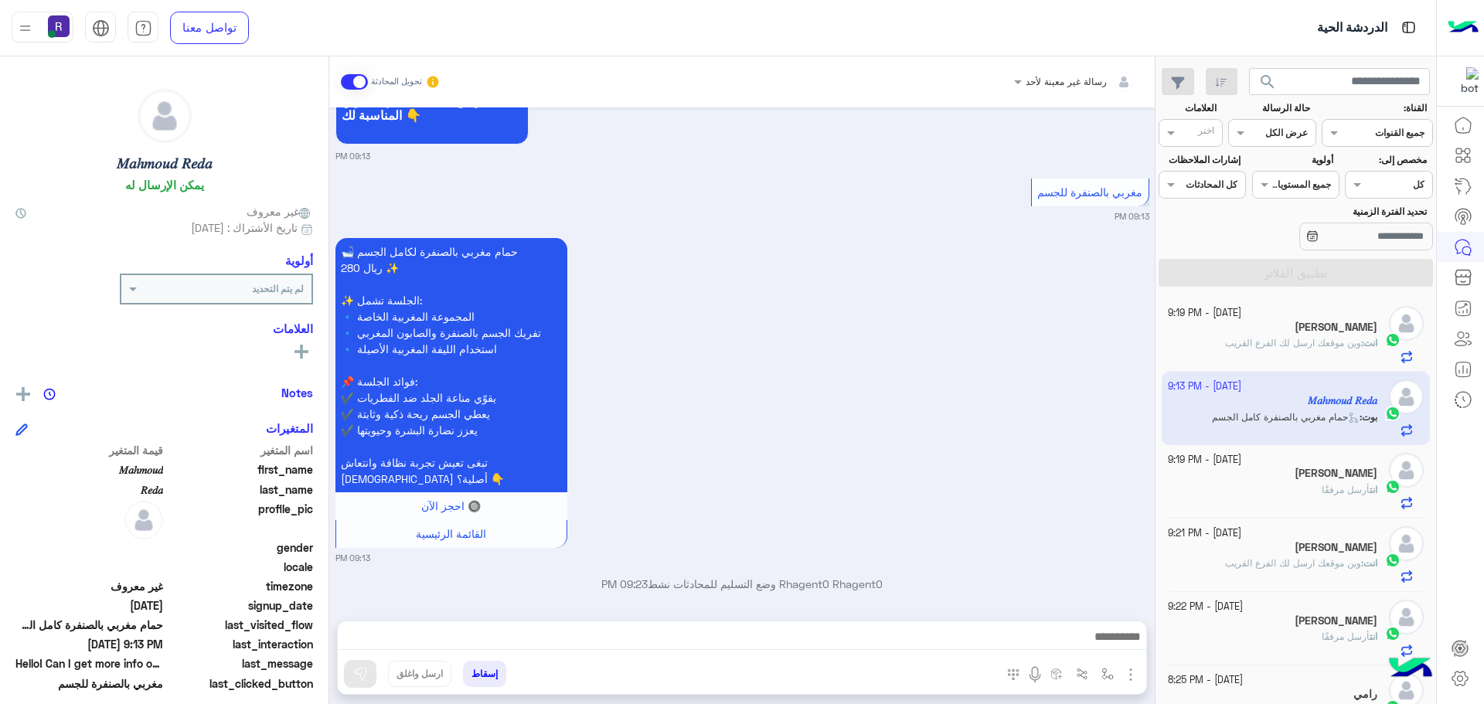
scroll to position [1738, 0]
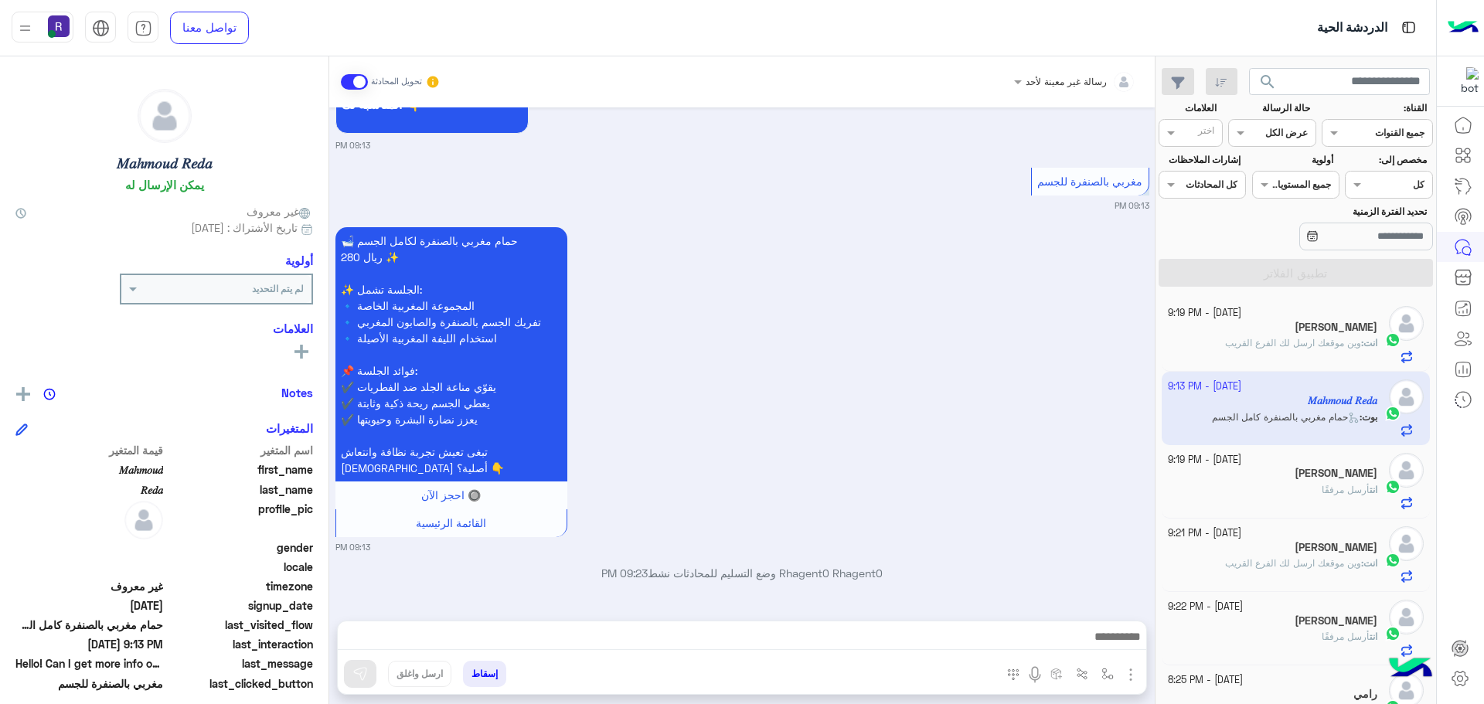
click at [1135, 675] on img "button" at bounding box center [1131, 675] width 19 height 19
click at [1108, 644] on span "الصور" at bounding box center [1101, 641] width 29 height 18
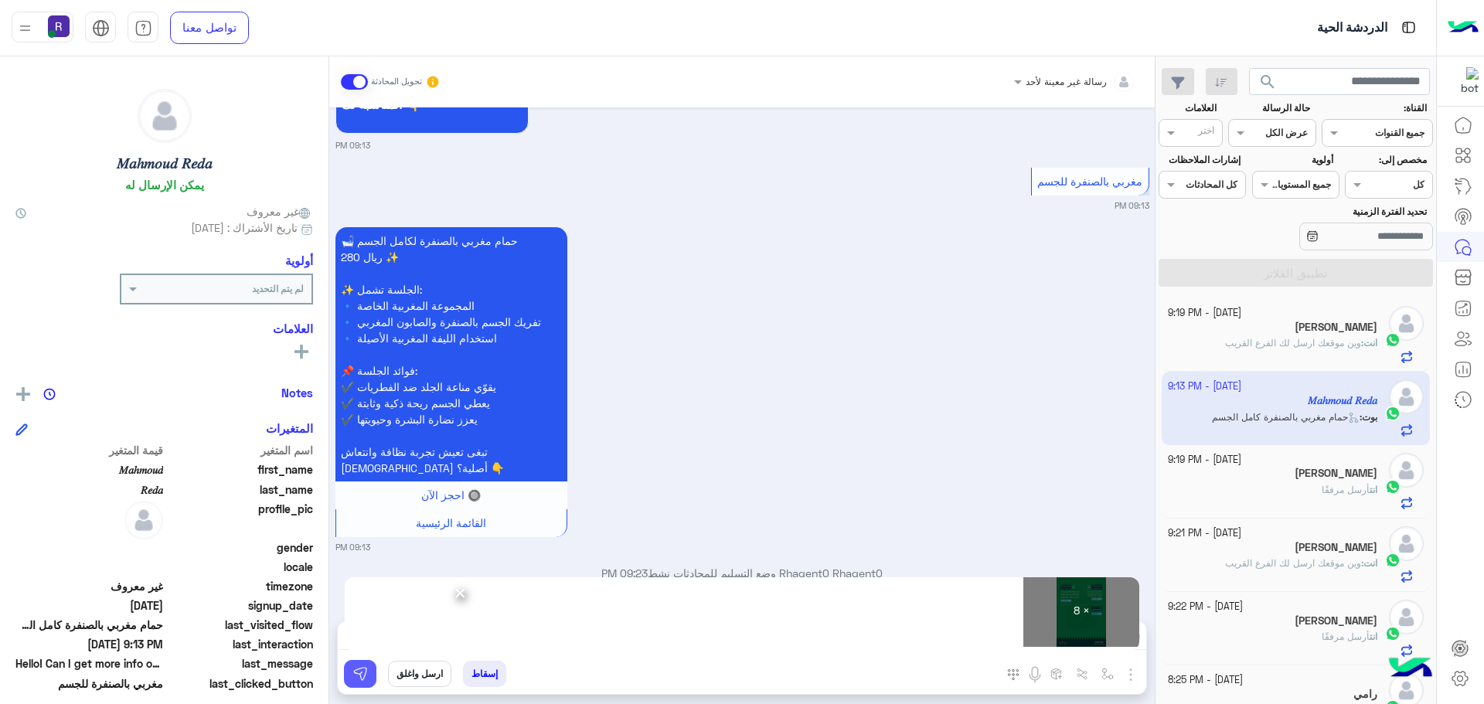
click at [360, 681] on img at bounding box center [359, 673] width 15 height 15
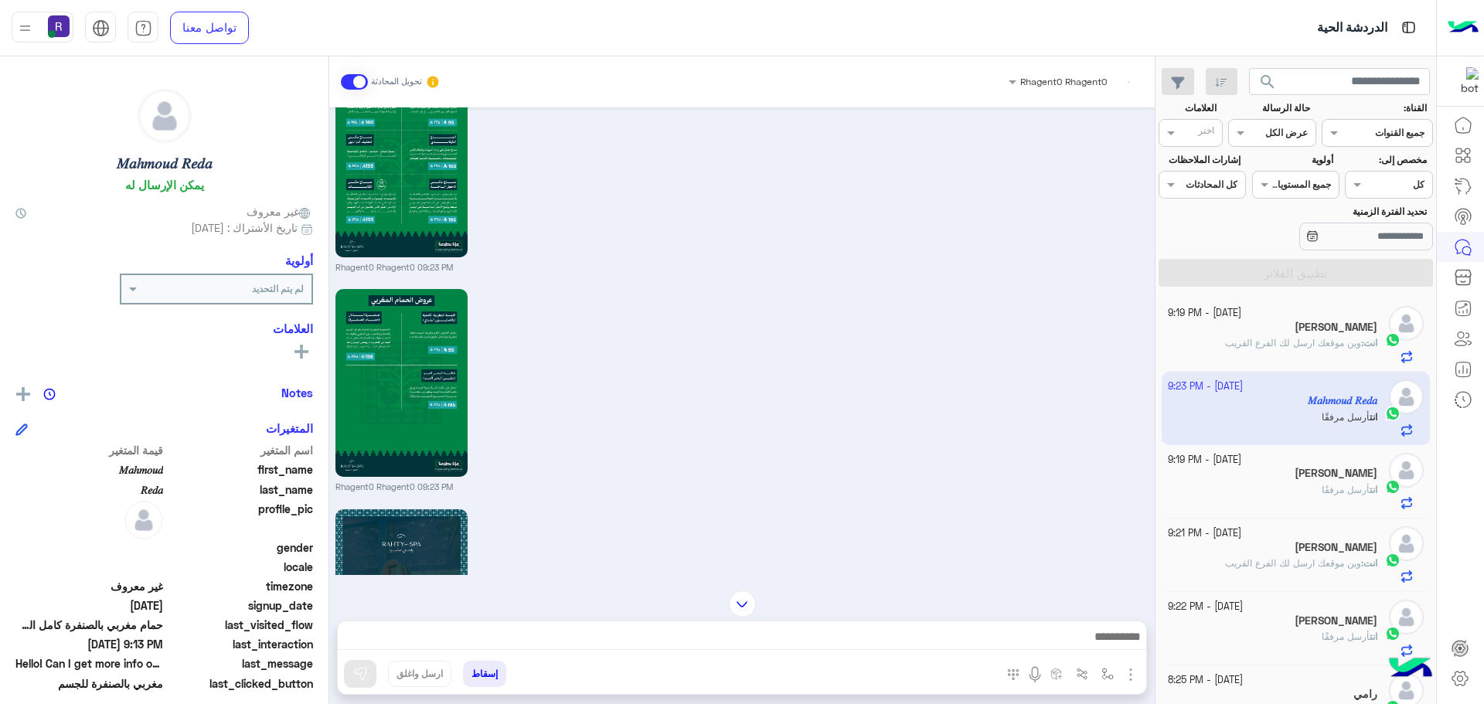
scroll to position [3536, 0]
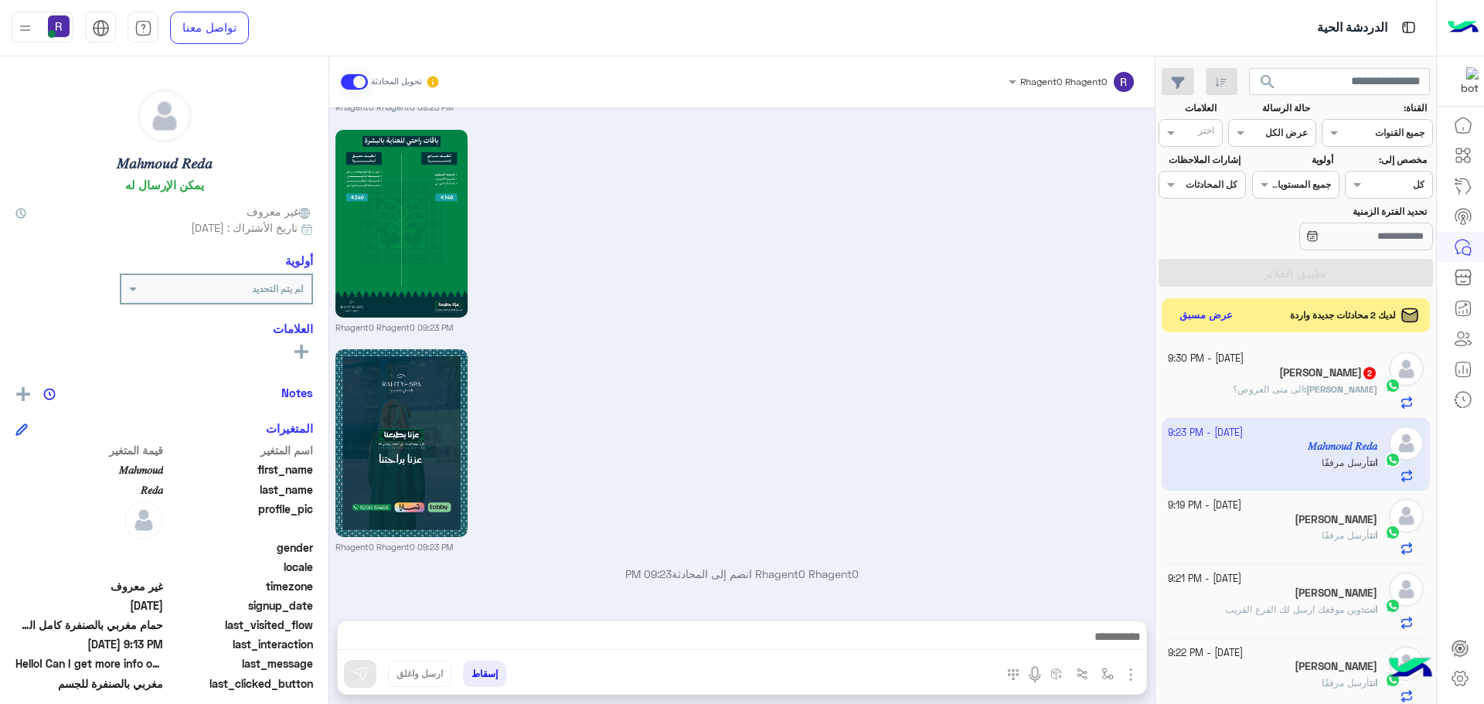
click at [1337, 400] on div "[PERSON_NAME] : الى متى العروض؟" at bounding box center [1273, 396] width 210 height 27
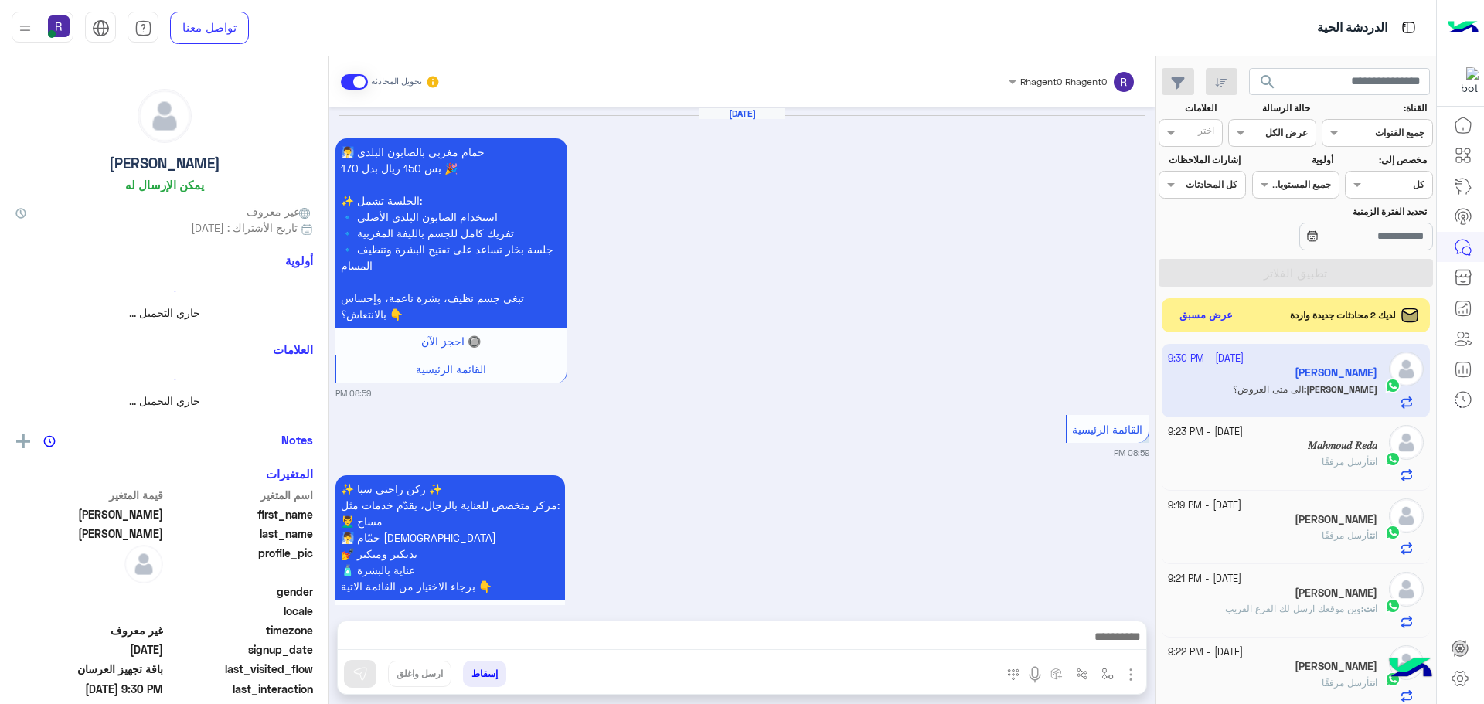
scroll to position [3061, 0]
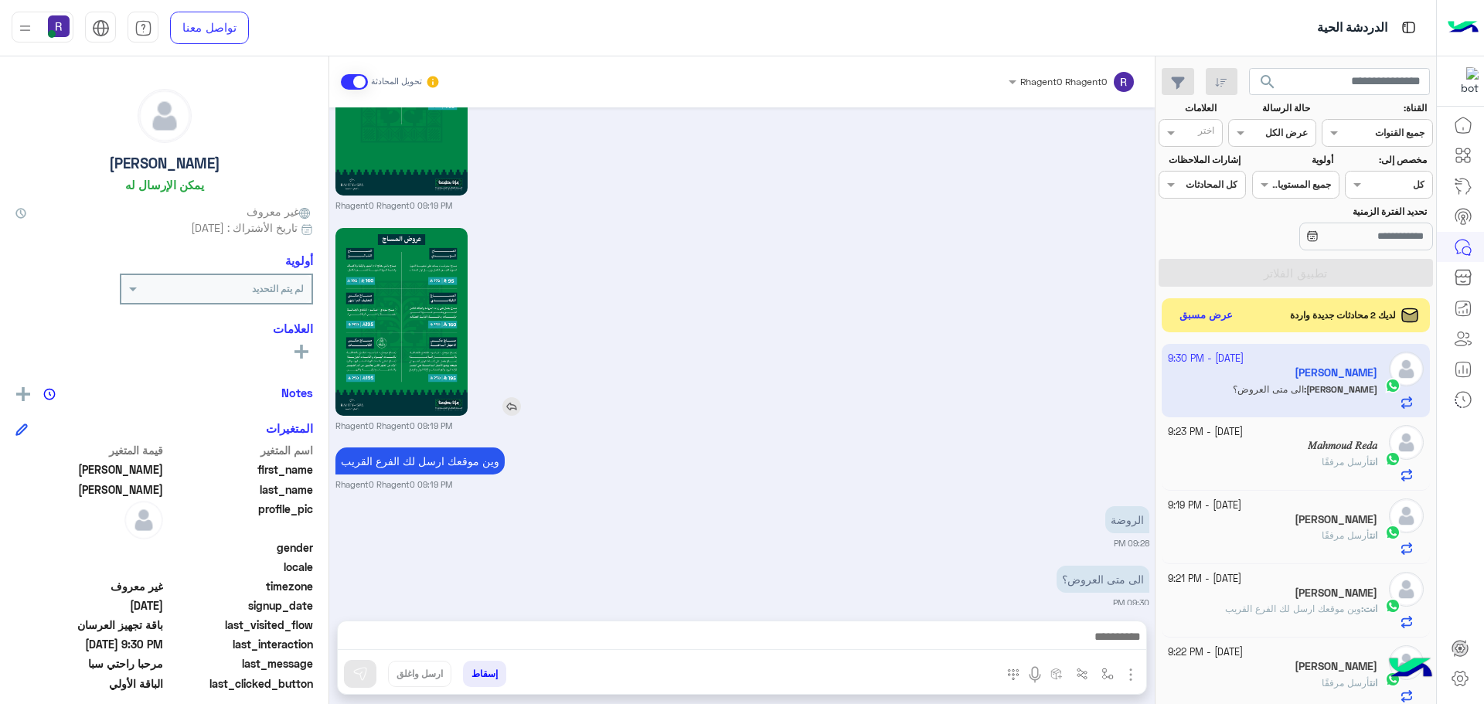
click at [502, 362] on div at bounding box center [445, 322] width 221 height 188
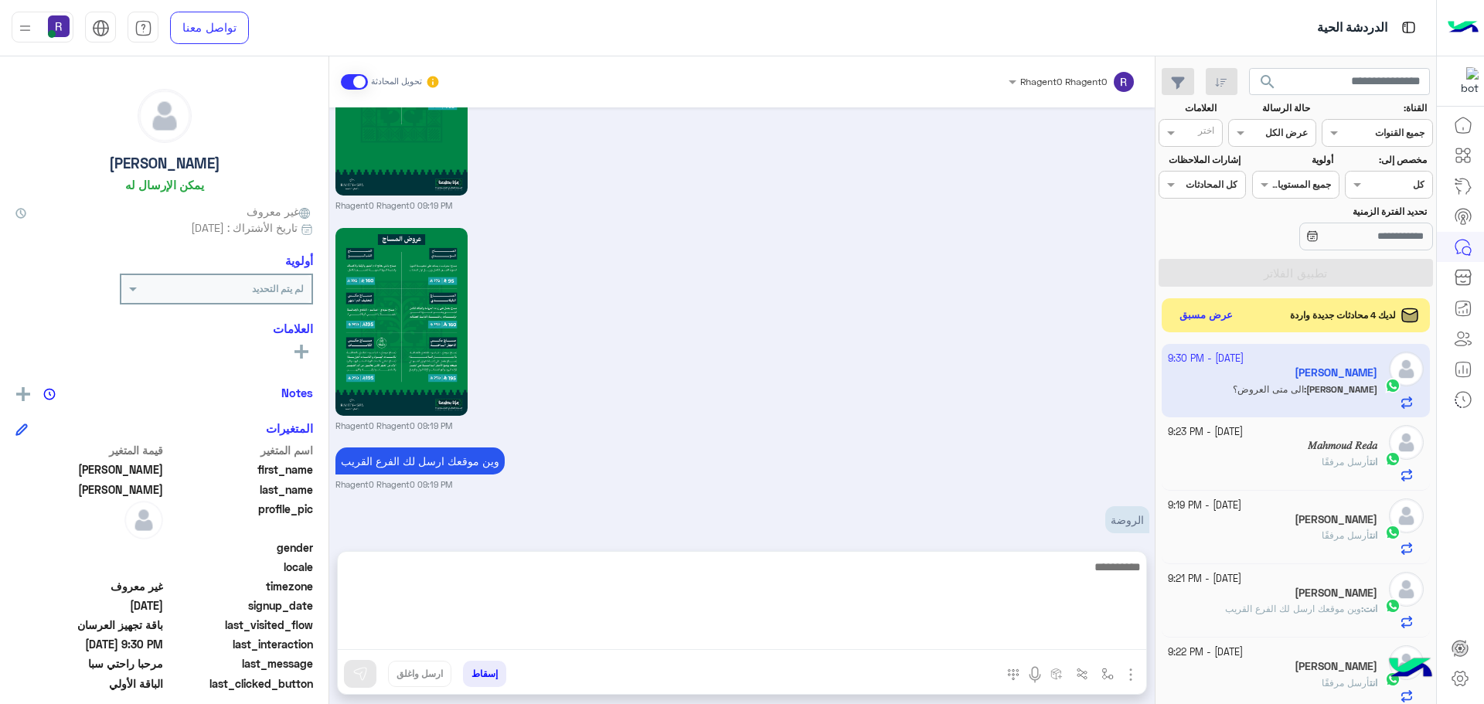
click at [1082, 648] on textarea at bounding box center [742, 603] width 809 height 93
type textarea "**********"
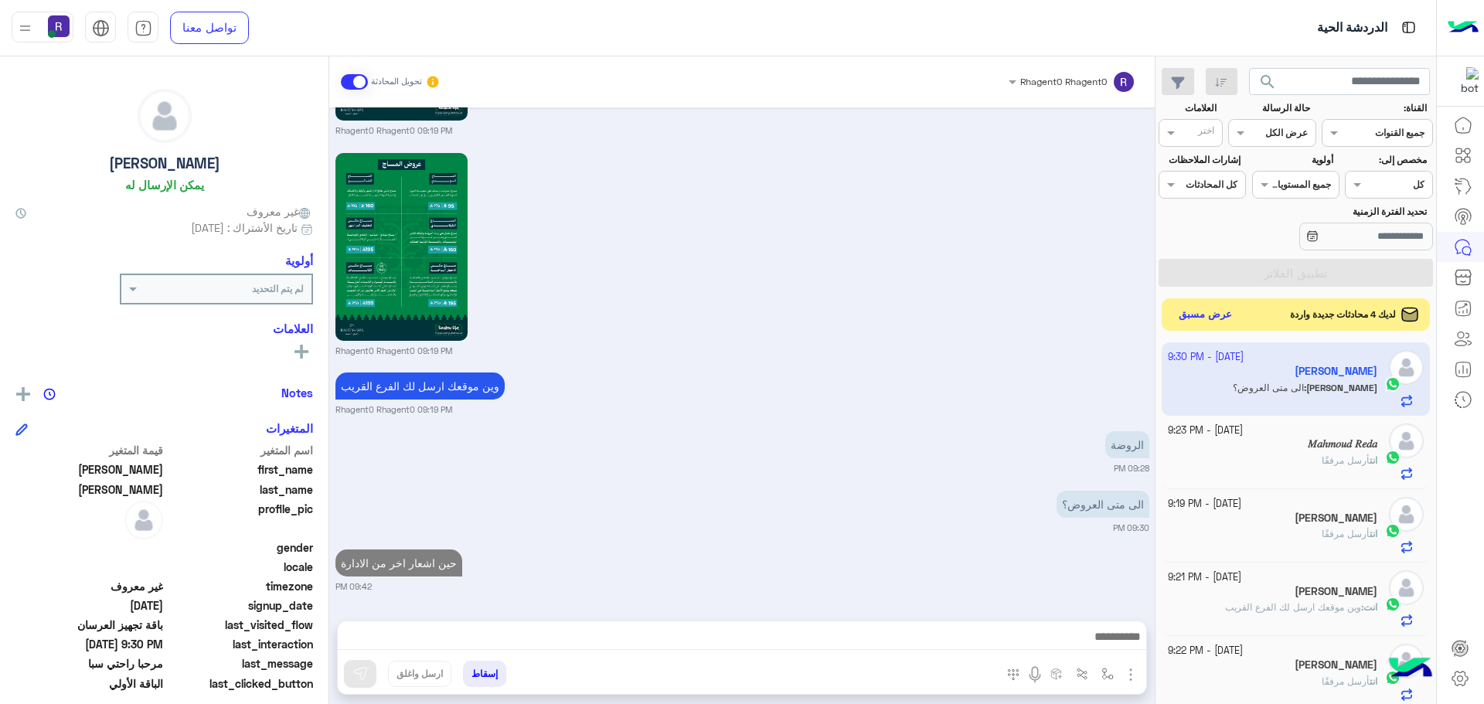
click at [1217, 325] on button "عرض مسبق" at bounding box center [1205, 315] width 65 height 21
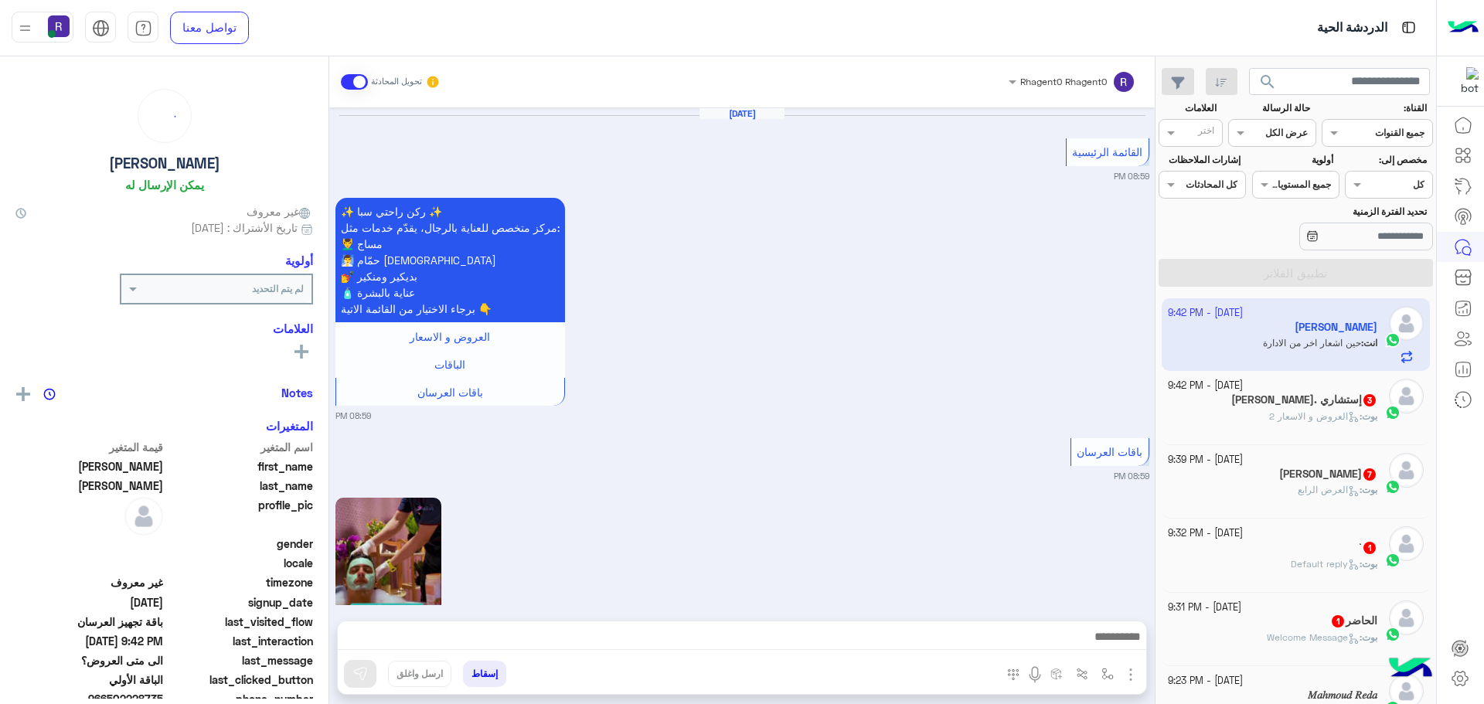
scroll to position [2843, 0]
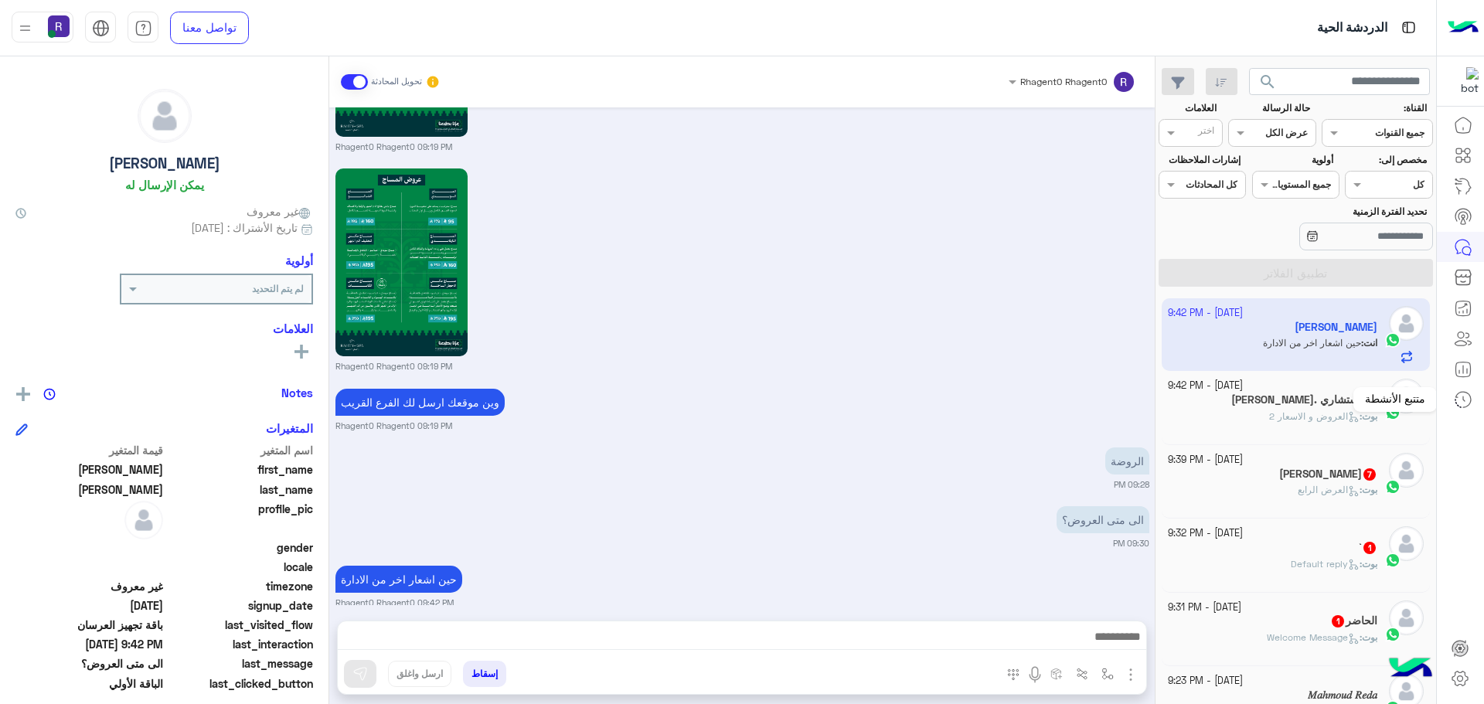
click at [1367, 407] on mat-tooltip-component "متتبع الأنشطة" at bounding box center [1394, 399] width 83 height 46
click at [1336, 390] on div "[DATE] - 9:42 PM" at bounding box center [1273, 386] width 210 height 15
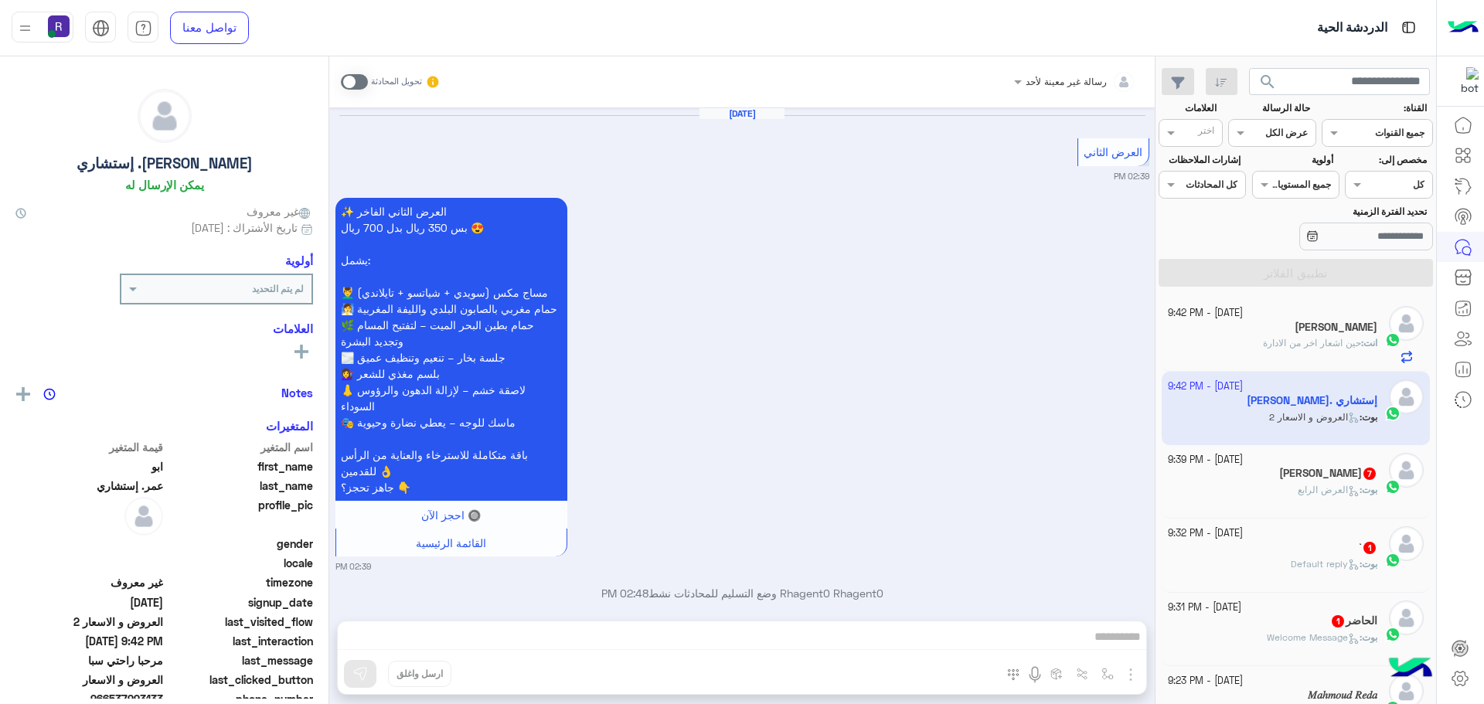
scroll to position [2619, 0]
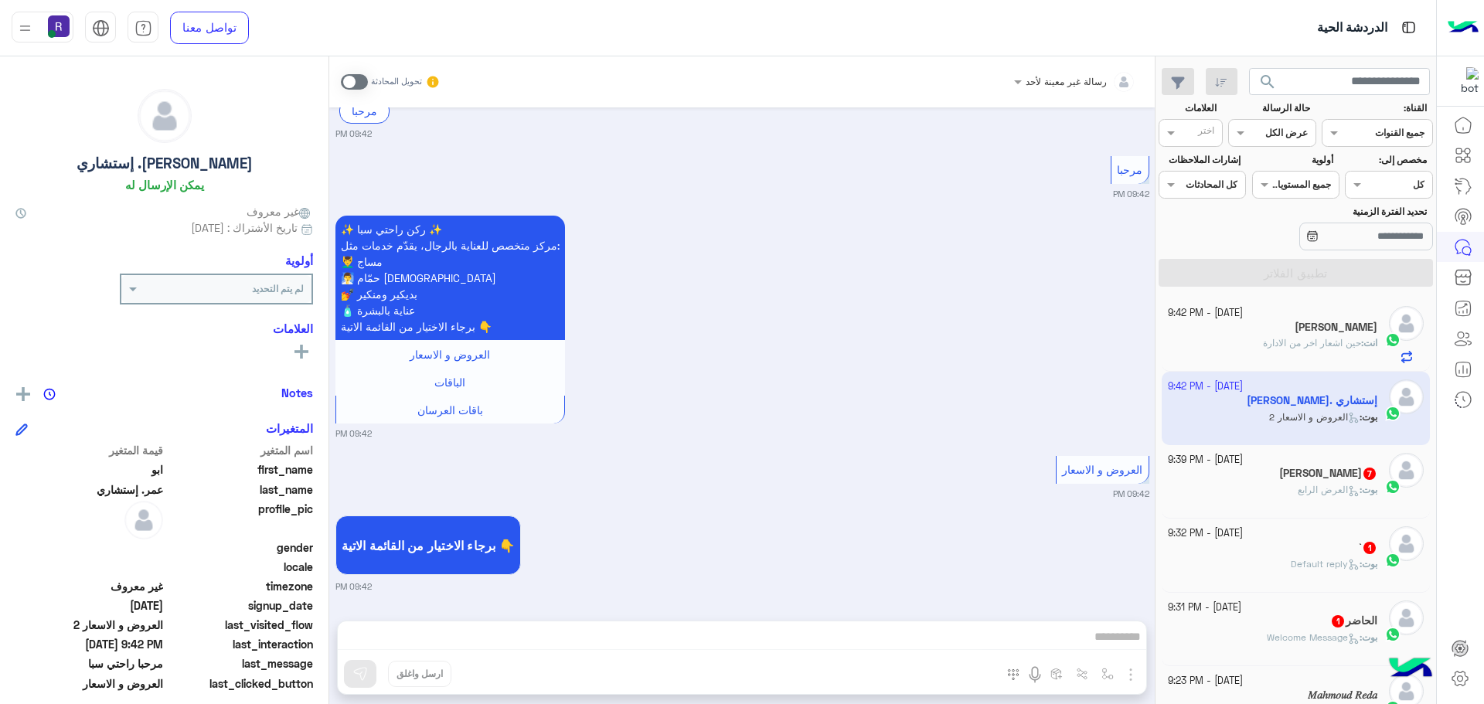
click at [346, 87] on span at bounding box center [354, 81] width 27 height 15
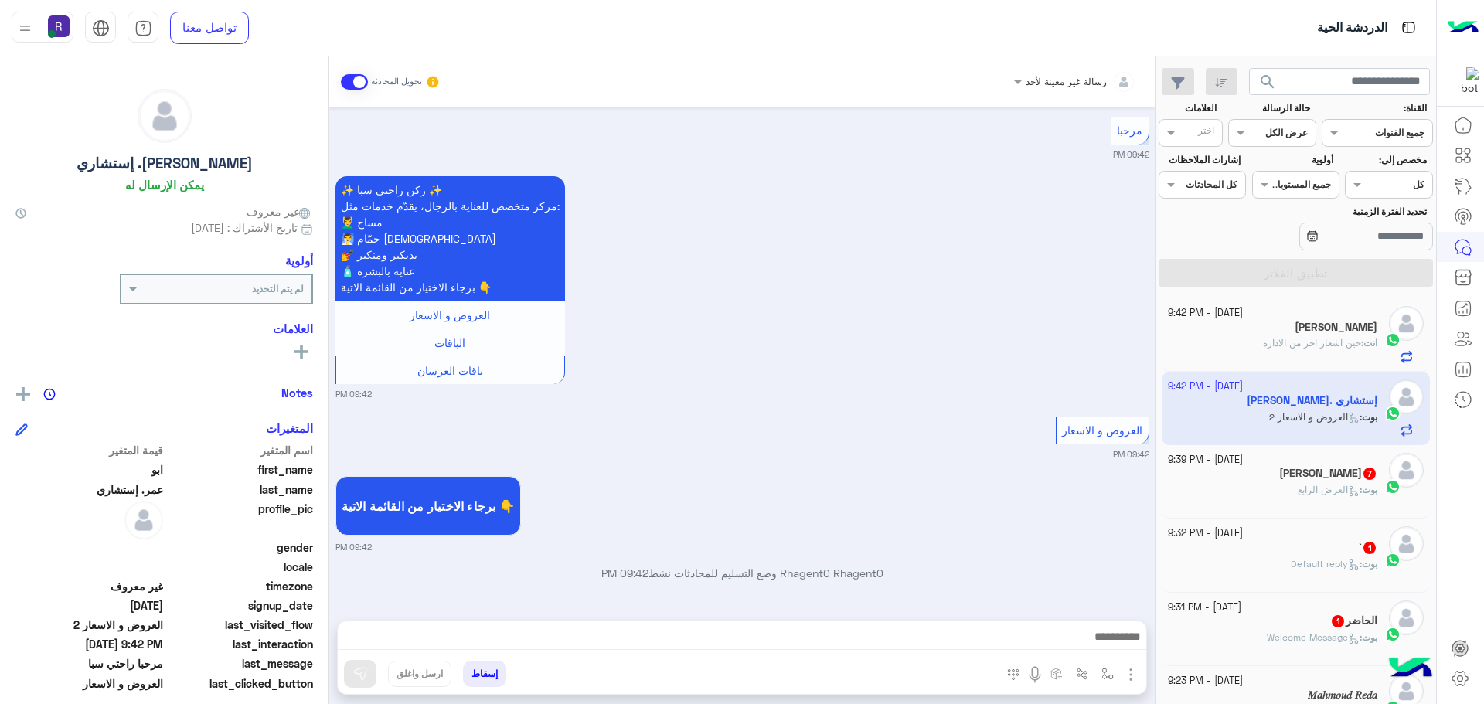
click at [1130, 684] on button "button" at bounding box center [1131, 673] width 20 height 21
click at [1115, 634] on span "الصور" at bounding box center [1101, 641] width 29 height 18
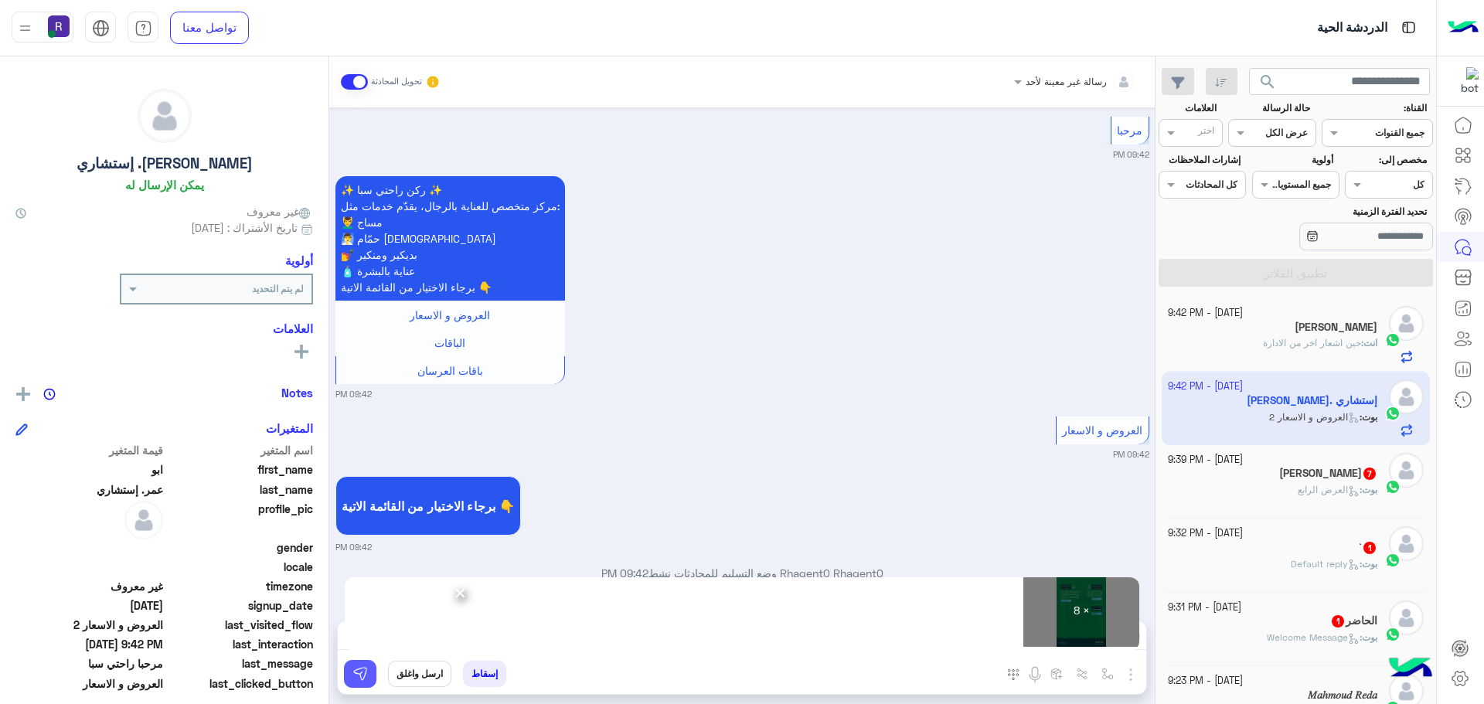
click at [367, 683] on button at bounding box center [360, 674] width 32 height 28
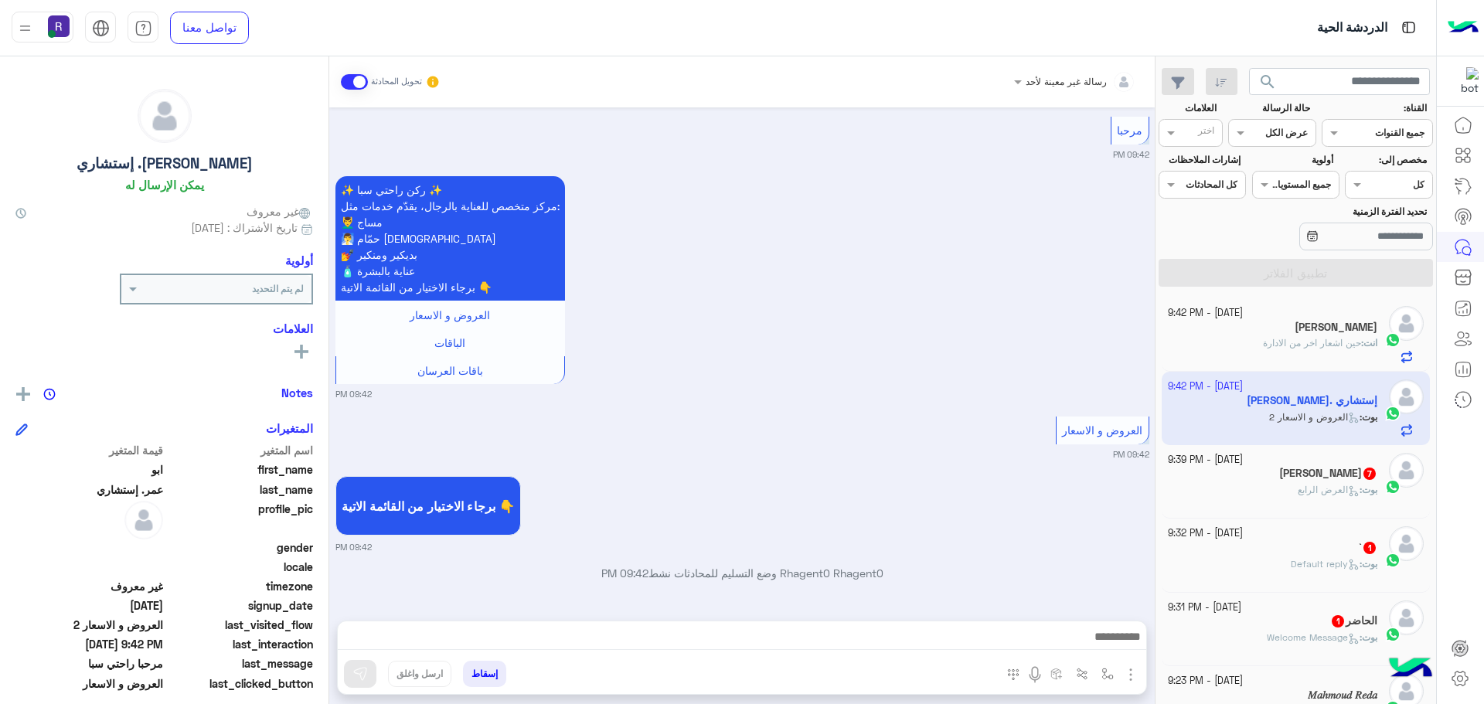
click at [1359, 470] on h5 "[PERSON_NAME] 7" at bounding box center [1328, 473] width 98 height 13
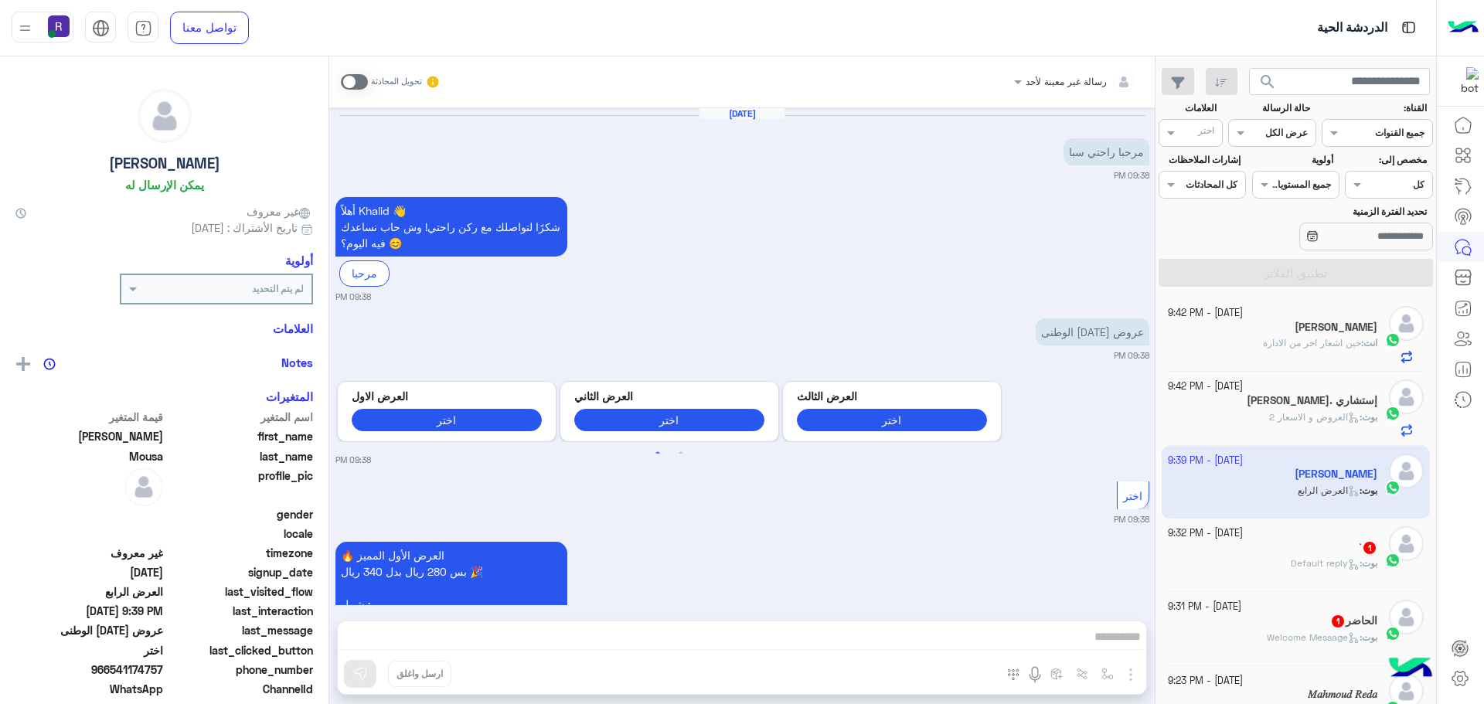
scroll to position [1910, 0]
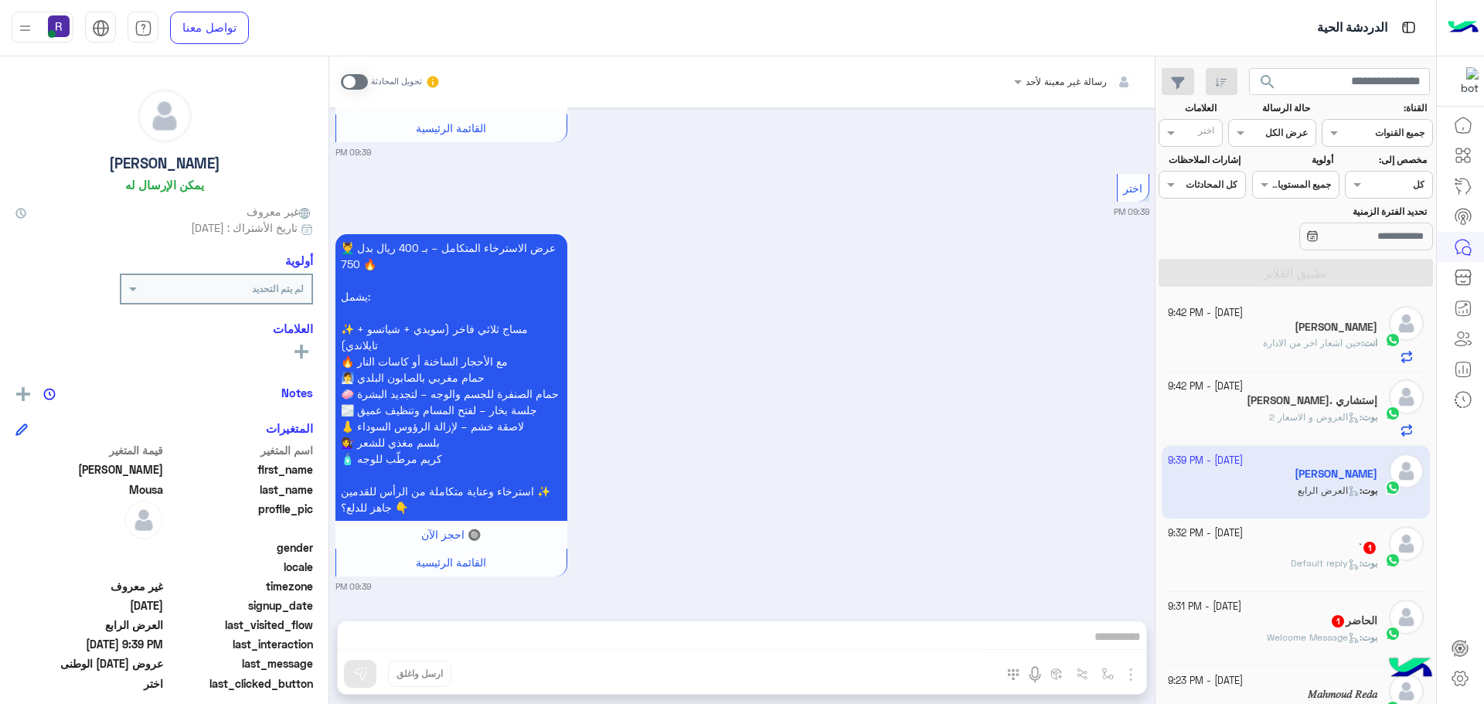
click at [353, 78] on span at bounding box center [354, 81] width 27 height 15
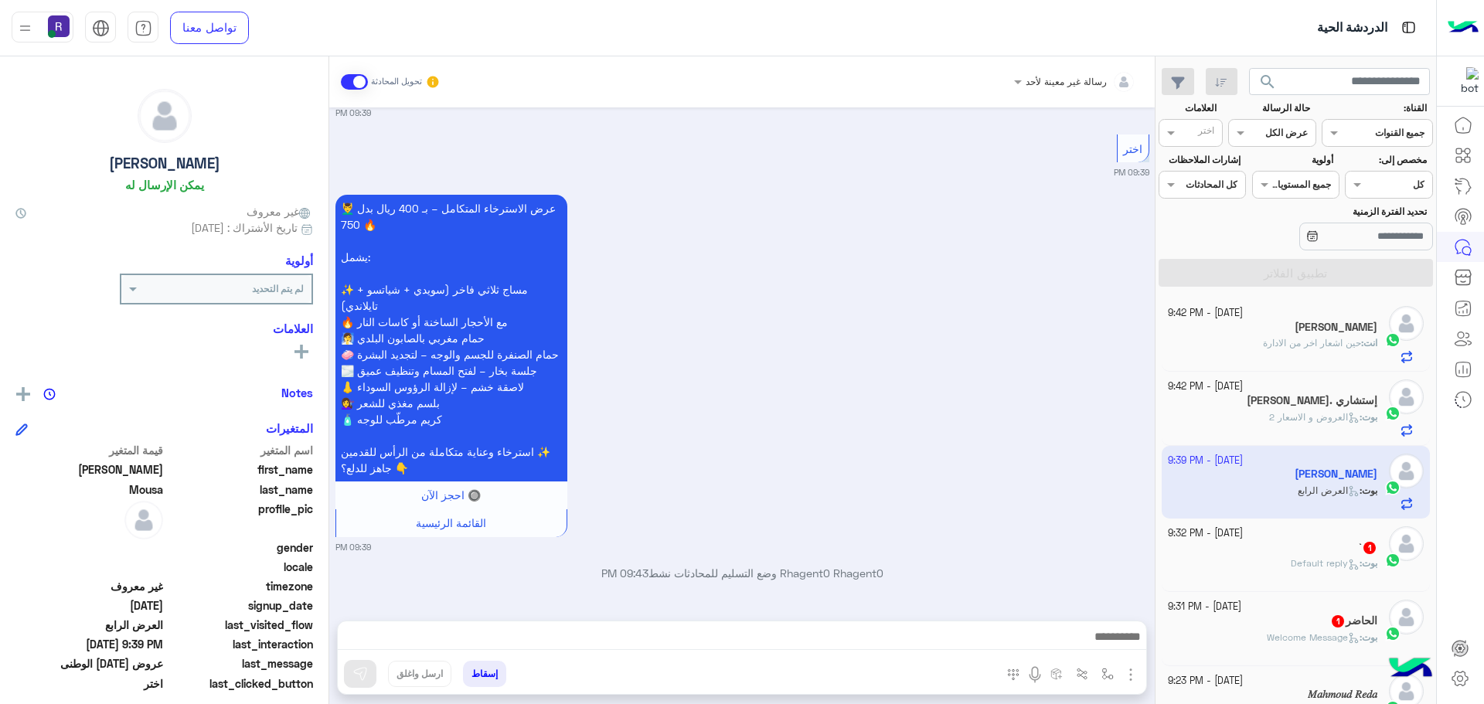
click at [1128, 671] on img "button" at bounding box center [1131, 675] width 19 height 19
click at [1090, 643] on span "الصور" at bounding box center [1101, 641] width 29 height 18
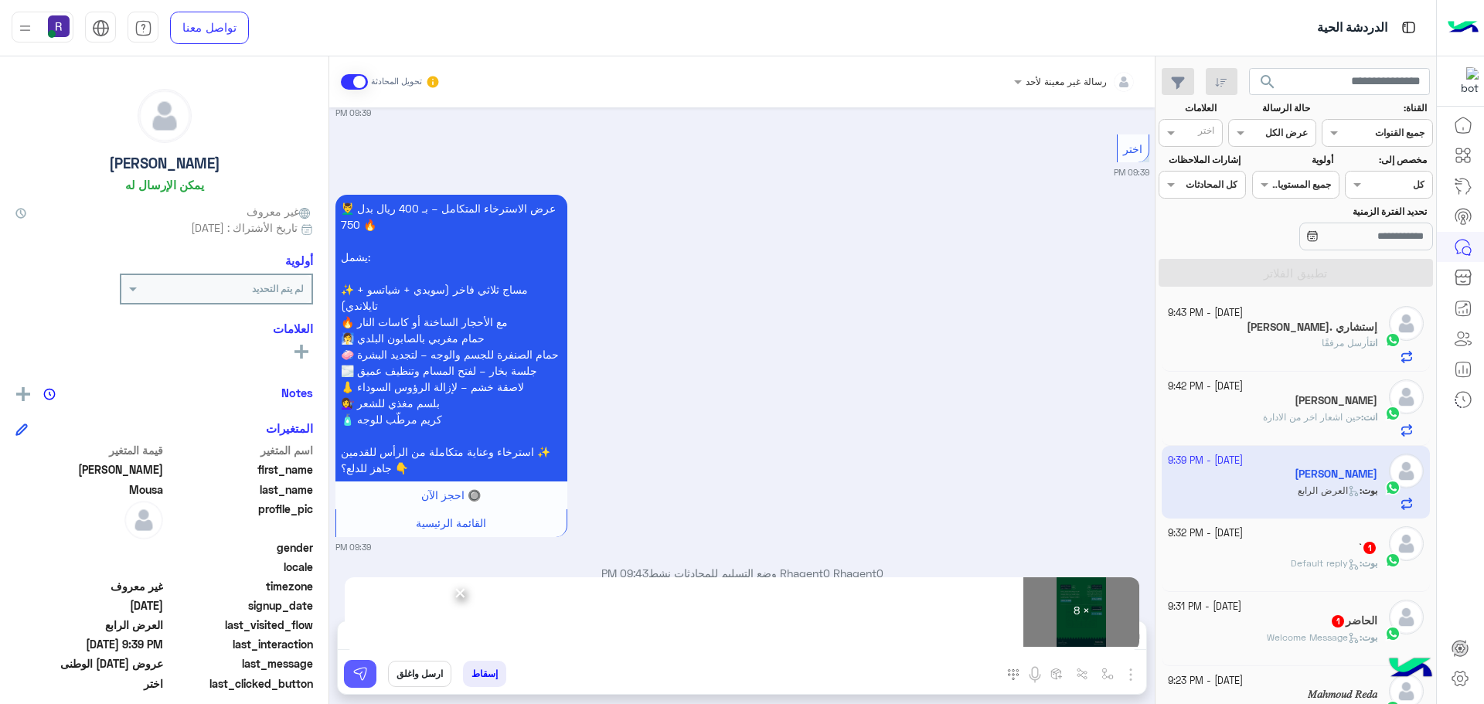
click at [359, 671] on img at bounding box center [359, 673] width 15 height 15
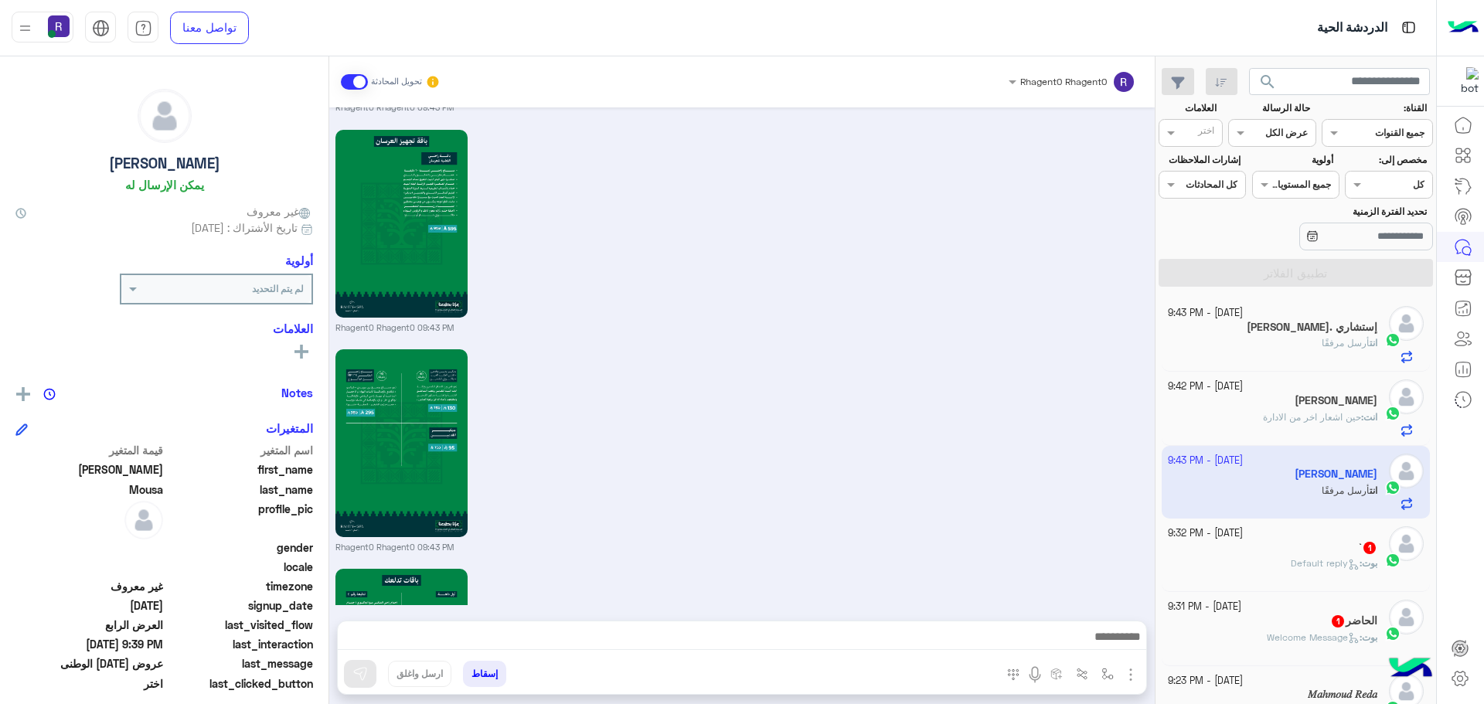
scroll to position [3747, 0]
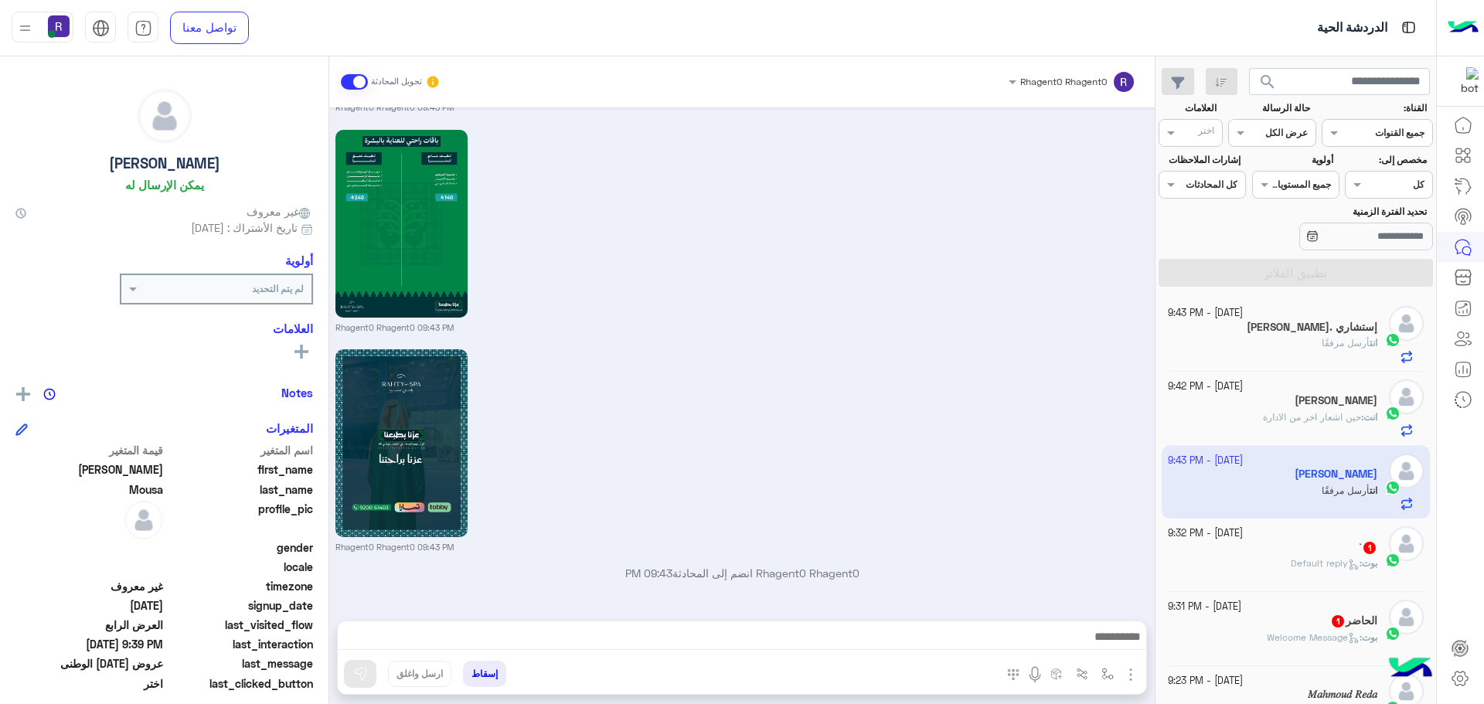
click at [1350, 560] on icon at bounding box center [1352, 562] width 4 height 4
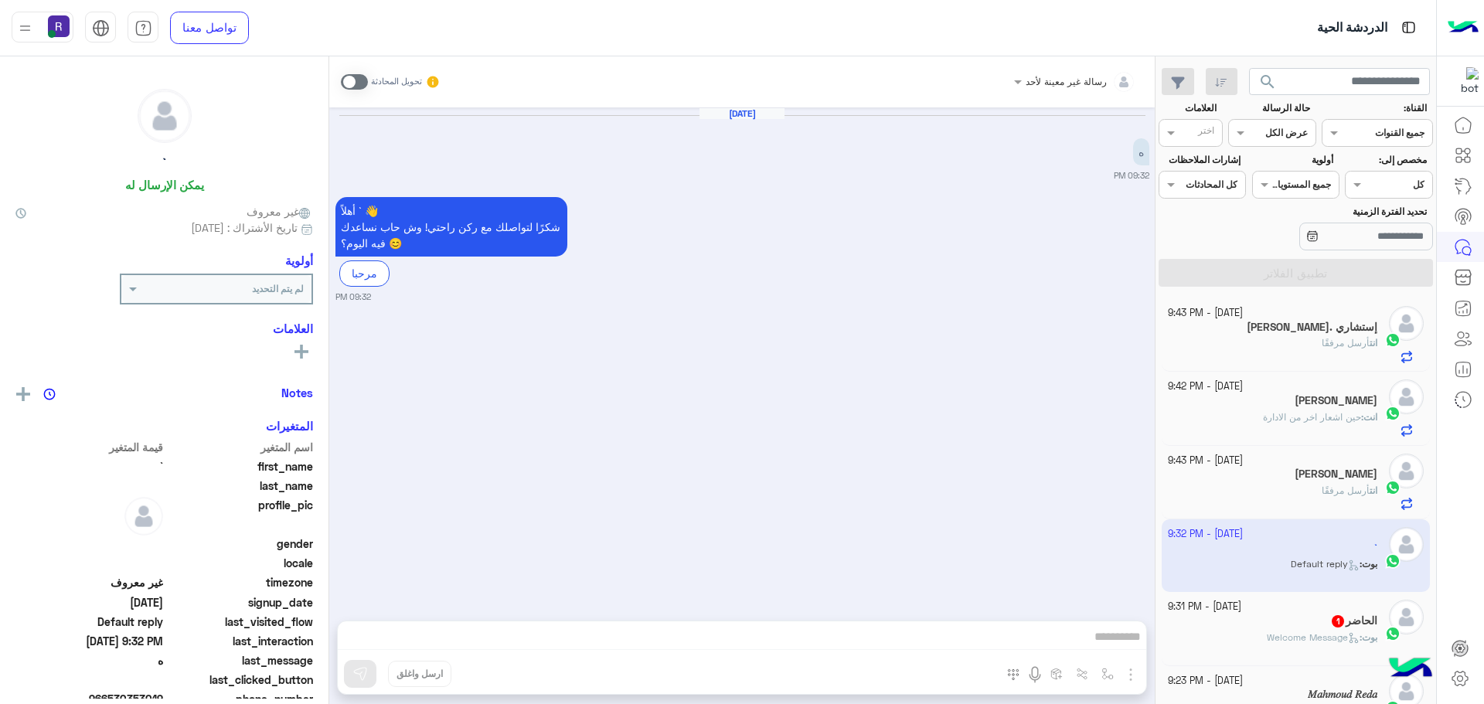
click at [352, 77] on span at bounding box center [354, 81] width 27 height 15
click at [1129, 679] on img "button" at bounding box center [1131, 675] width 19 height 19
click at [1115, 635] on span "الصور" at bounding box center [1101, 641] width 29 height 18
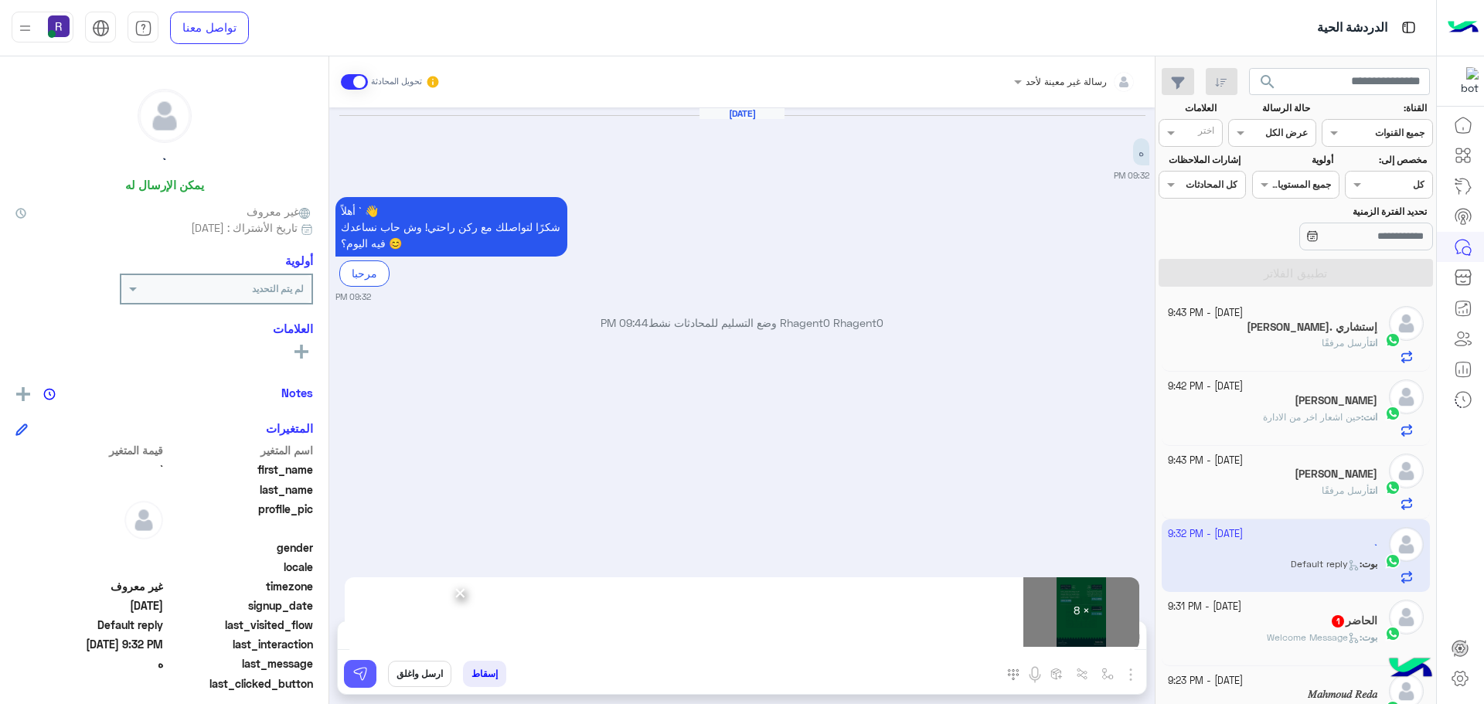
click at [358, 680] on img at bounding box center [359, 673] width 15 height 15
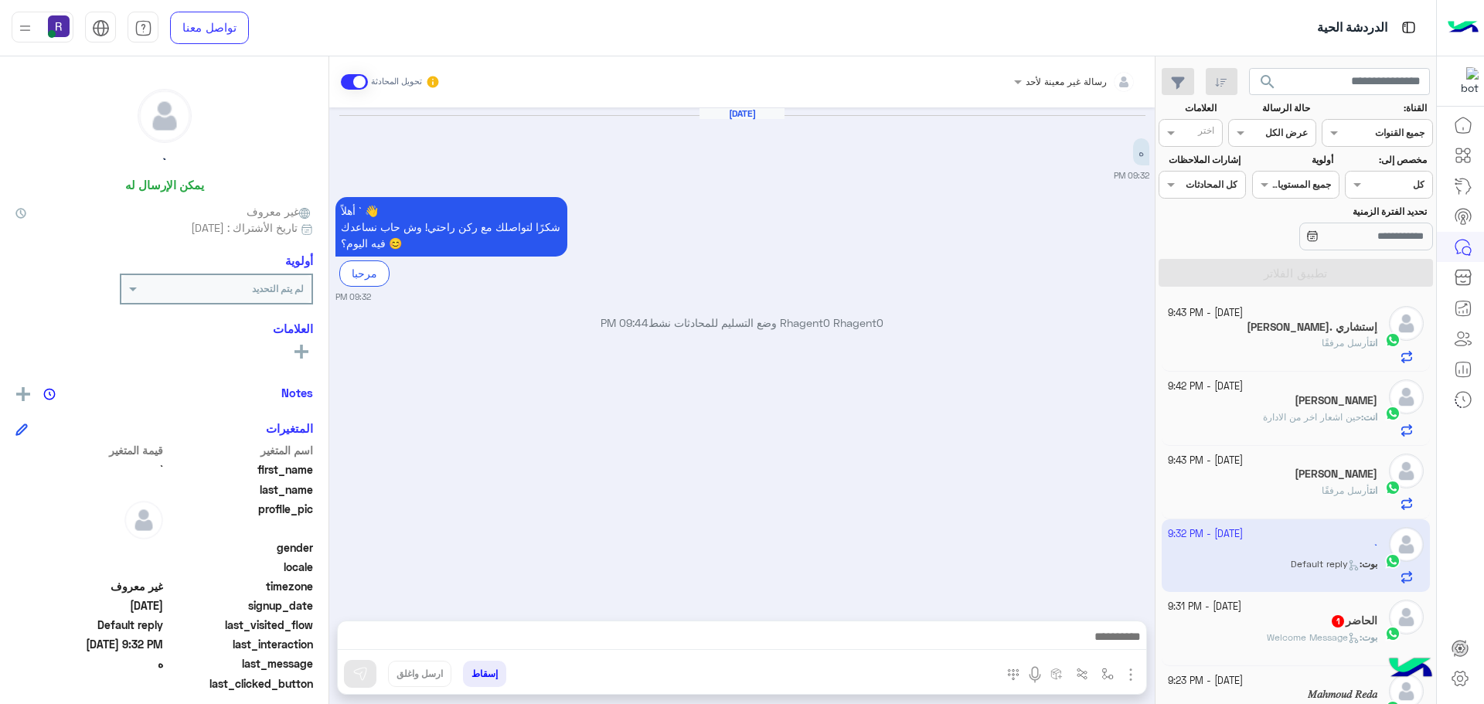
click at [1332, 613] on div "[DATE] - 9:31 PM" at bounding box center [1273, 607] width 210 height 15
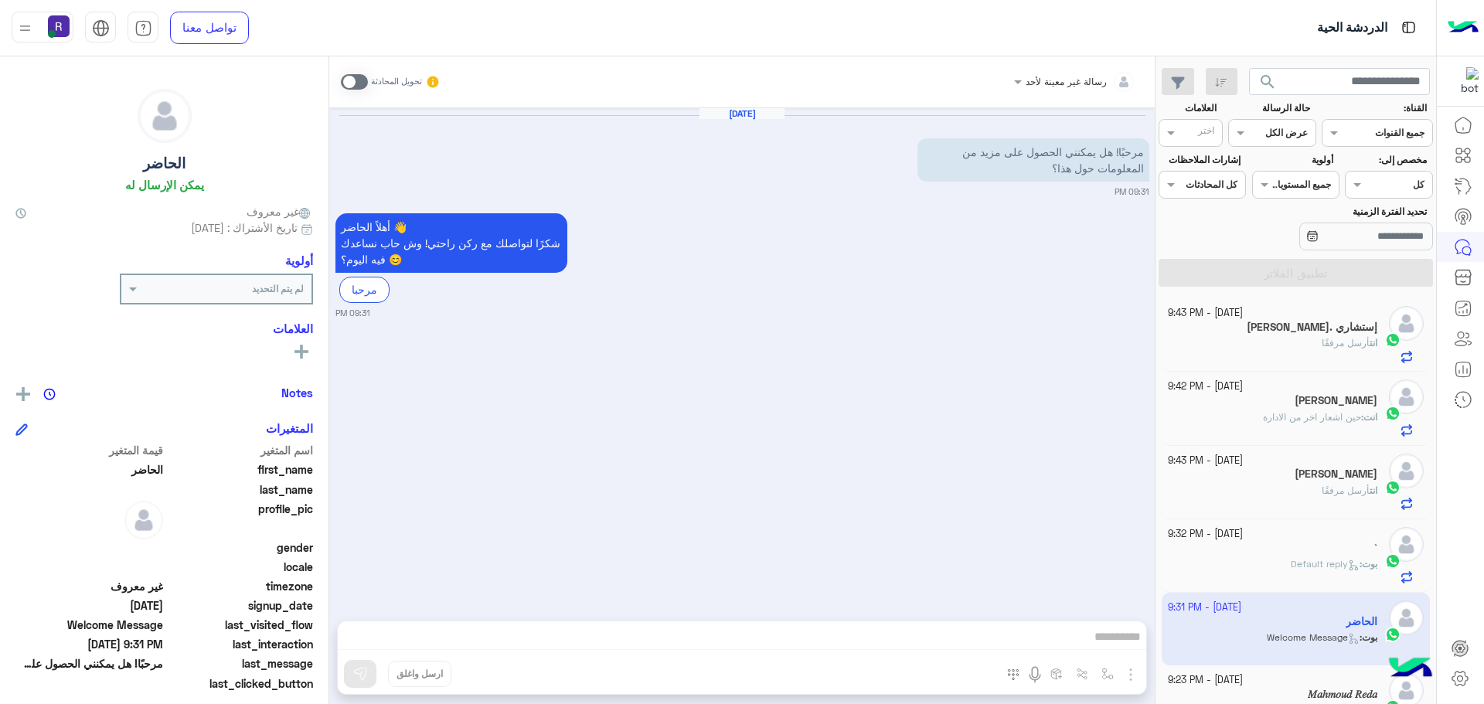
click at [355, 79] on span at bounding box center [354, 81] width 27 height 15
click at [1131, 672] on img "button" at bounding box center [1131, 675] width 19 height 19
click at [1115, 639] on span "الصور" at bounding box center [1101, 641] width 29 height 18
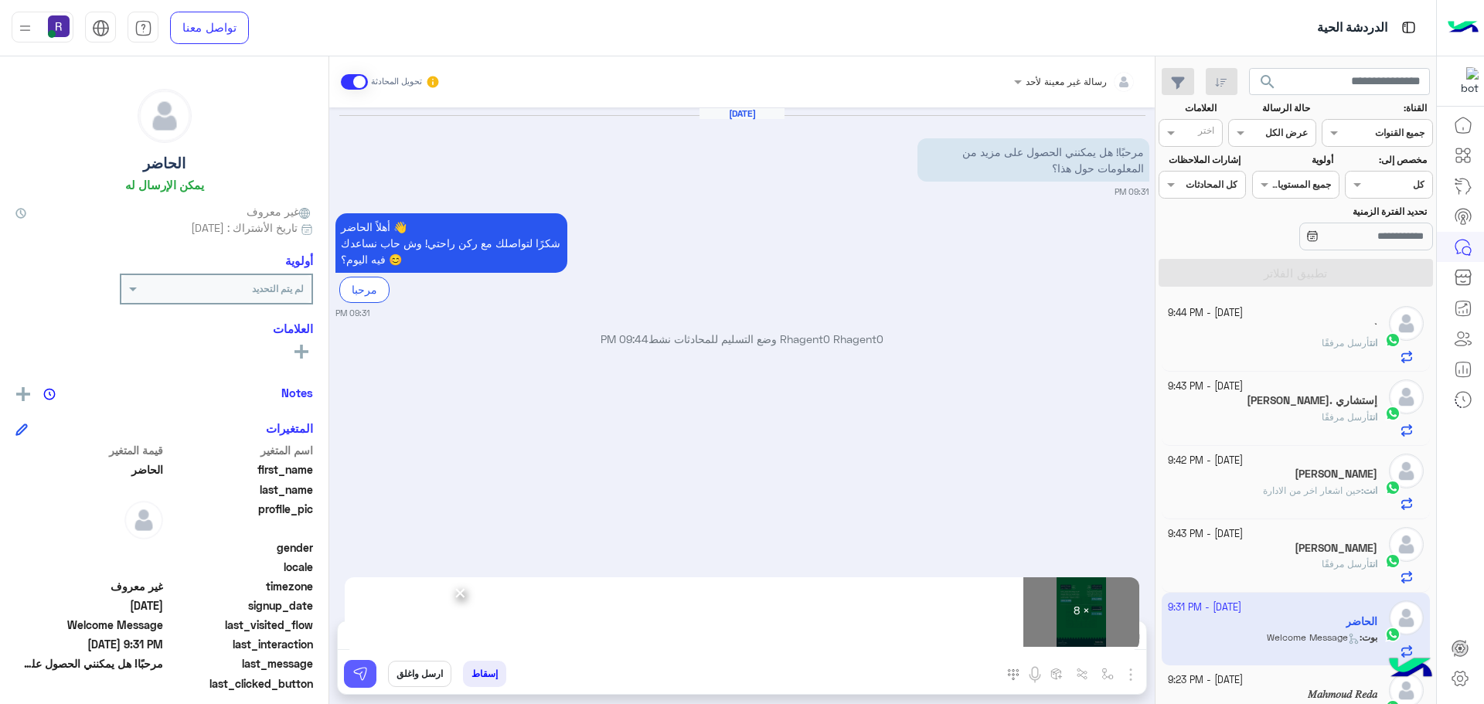
click at [362, 672] on img at bounding box center [359, 673] width 15 height 15
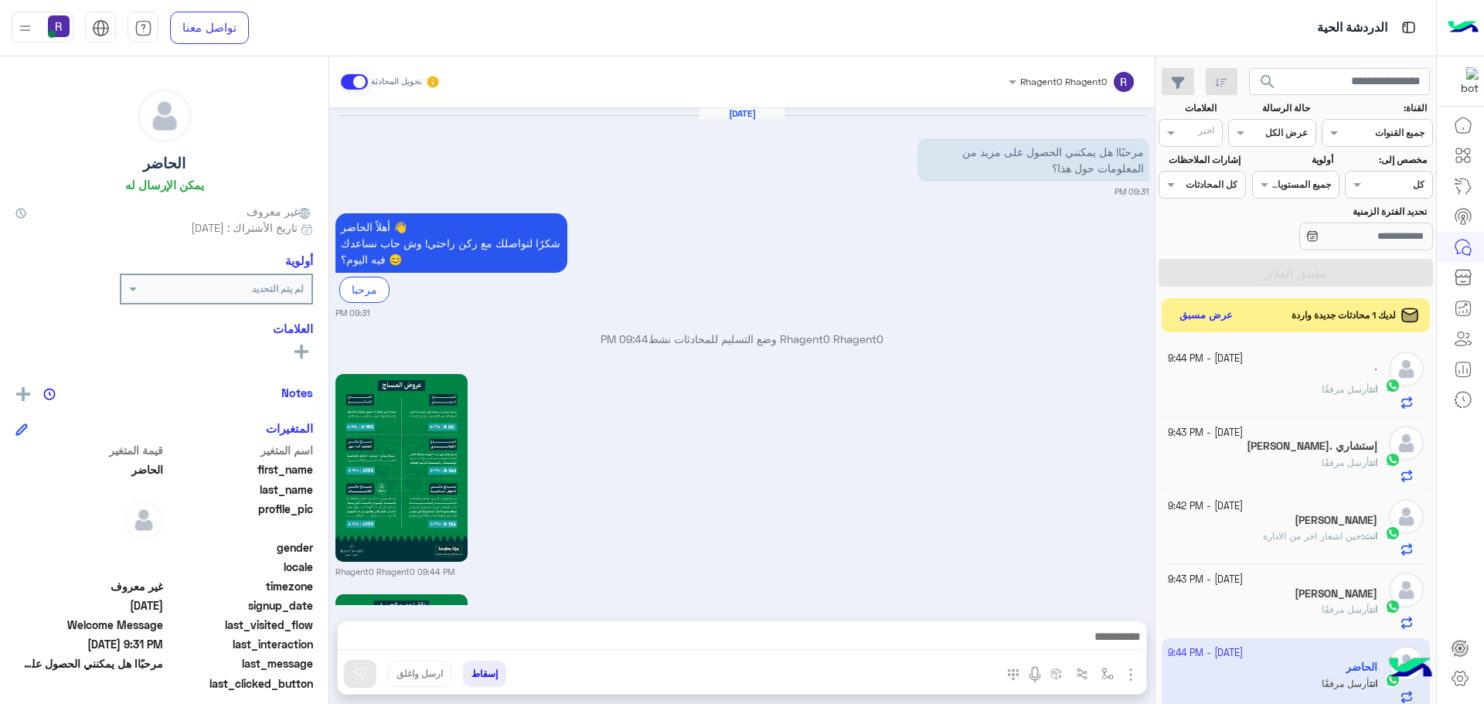
scroll to position [1564, 0]
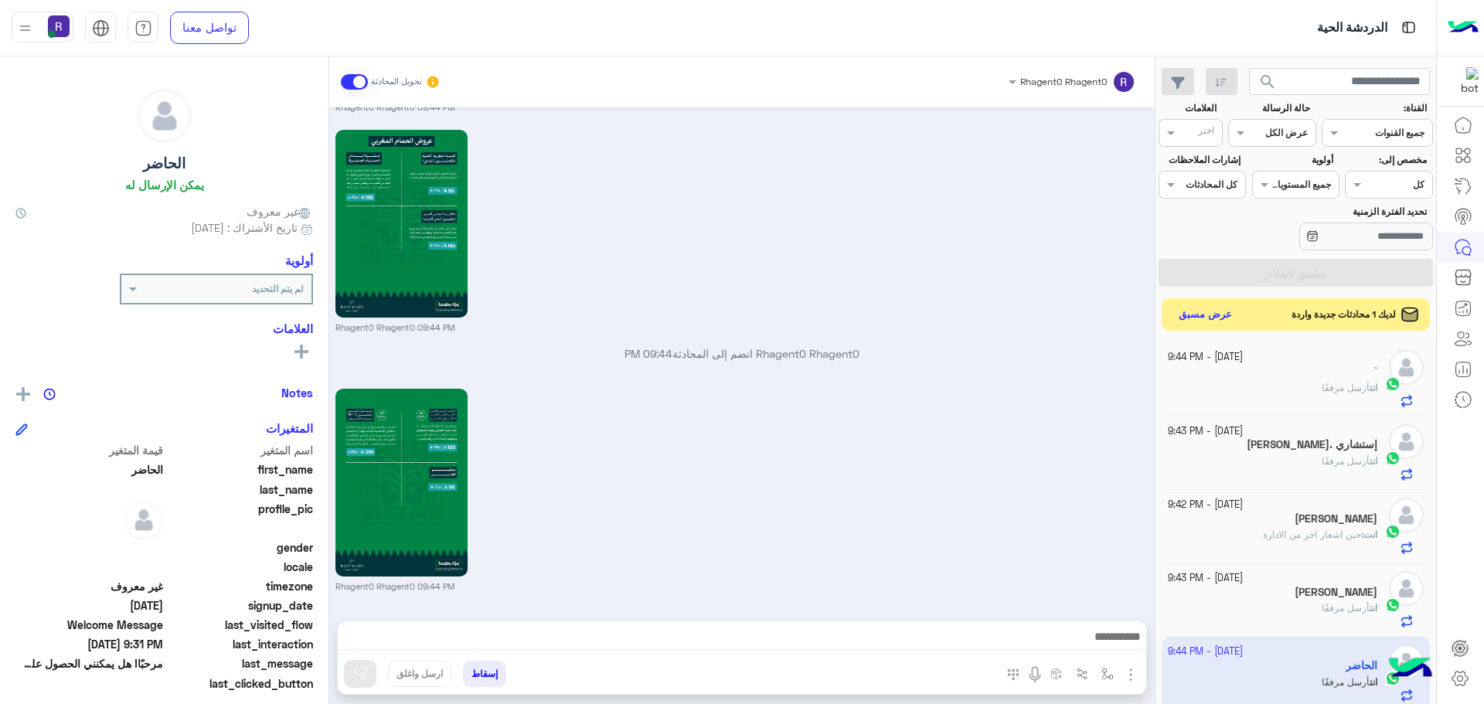
click at [1212, 308] on button "عرض مسبق" at bounding box center [1205, 315] width 65 height 21
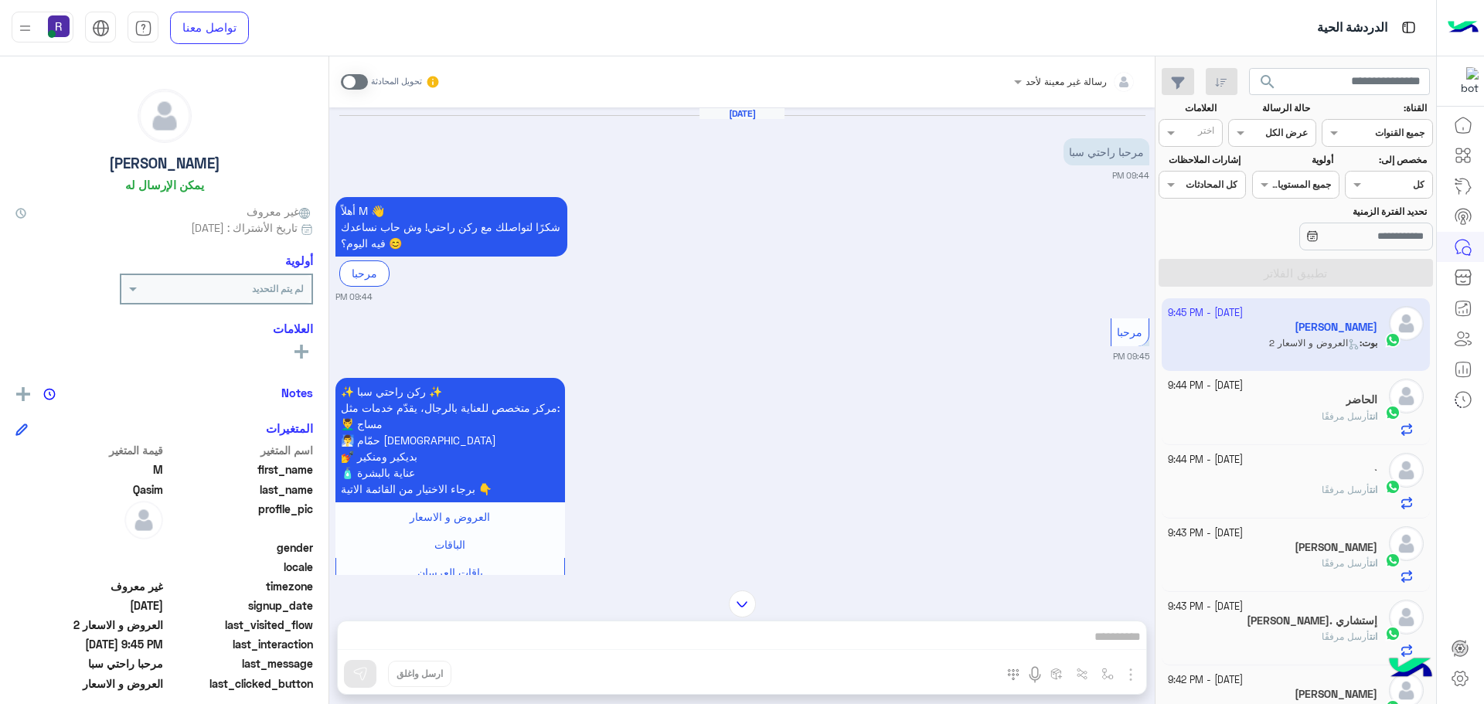
click at [359, 81] on span at bounding box center [354, 81] width 27 height 15
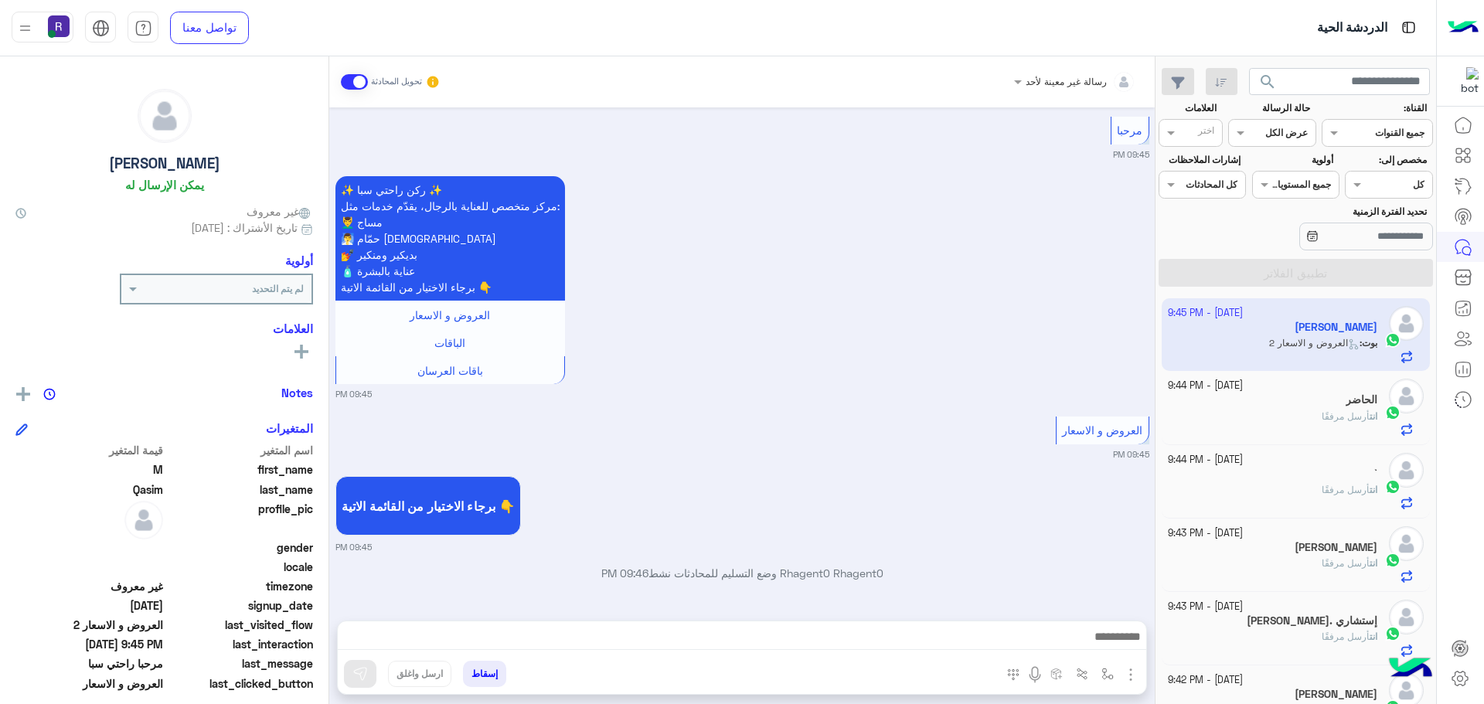
click at [1128, 677] on img "button" at bounding box center [1131, 675] width 19 height 19
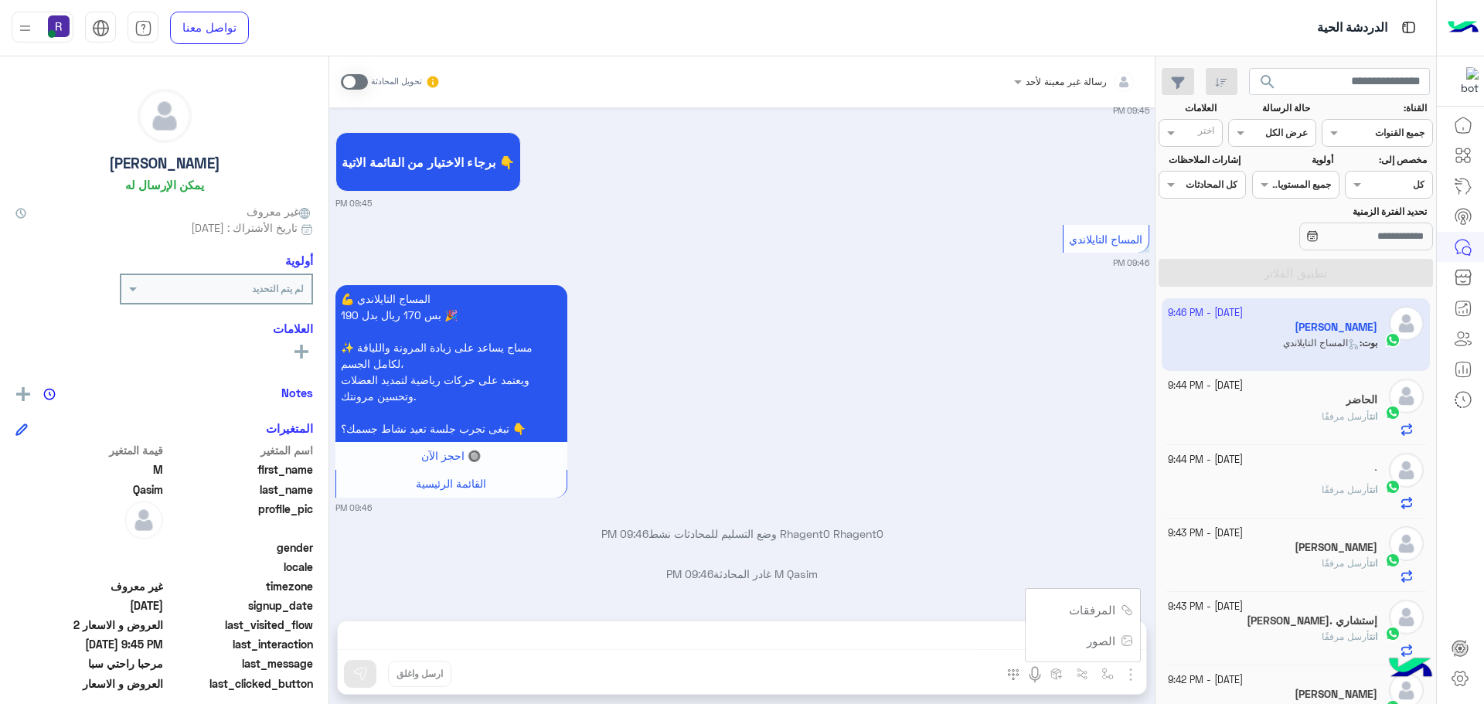
click at [1109, 645] on div "رسالة غير معينة لأحد تحويل المحادثة [DATE] مرحبا راحتي سبا 09:44 PM أهلاً M 👋 ش…" at bounding box center [742, 383] width 826 height 654
click at [339, 72] on div "رسالة غير معينة لأحد تحويل المحادثة" at bounding box center [742, 81] width 826 height 51
click at [339, 75] on div "رسالة غير معينة لأحد تحويل المحادثة" at bounding box center [742, 81] width 826 height 51
click at [343, 78] on span at bounding box center [354, 81] width 27 height 15
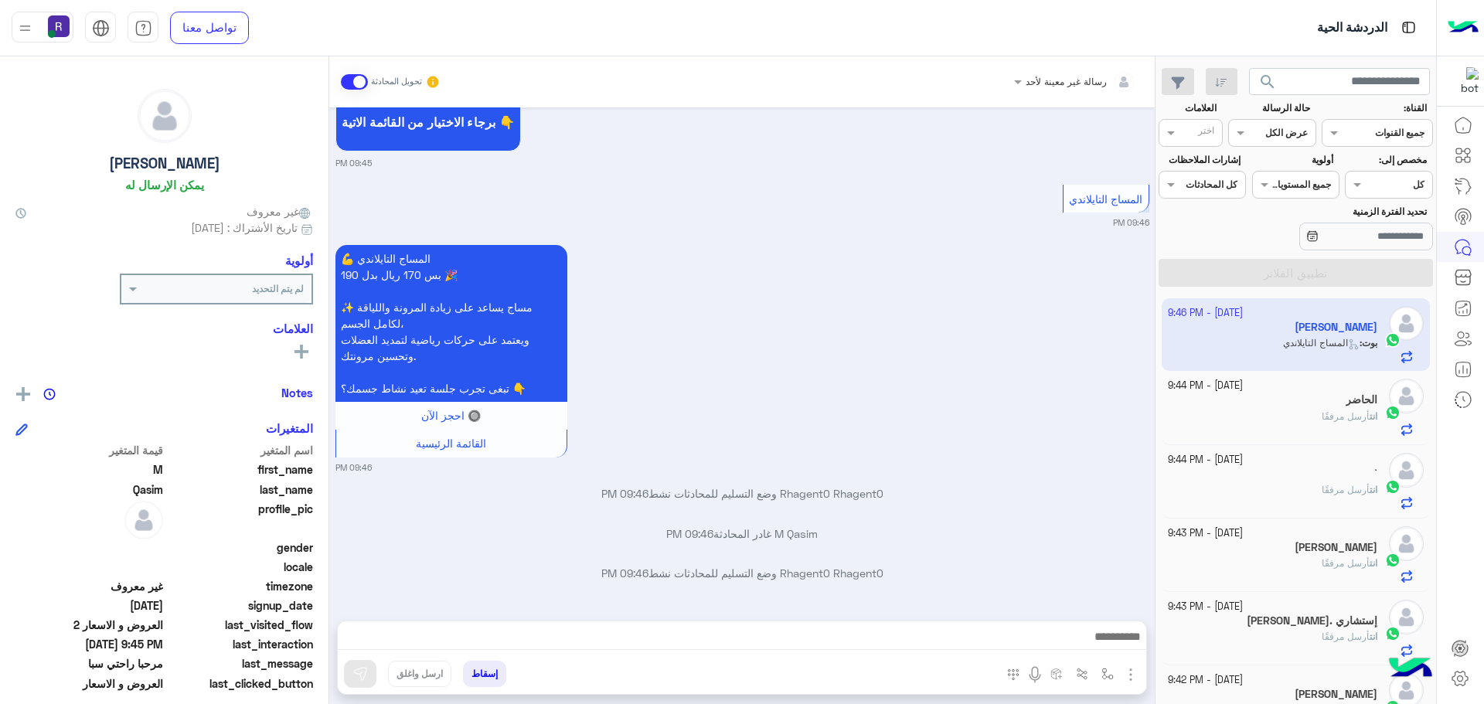
click at [1126, 675] on img "button" at bounding box center [1131, 675] width 19 height 19
click at [1109, 639] on span "الصور" at bounding box center [1101, 641] width 29 height 18
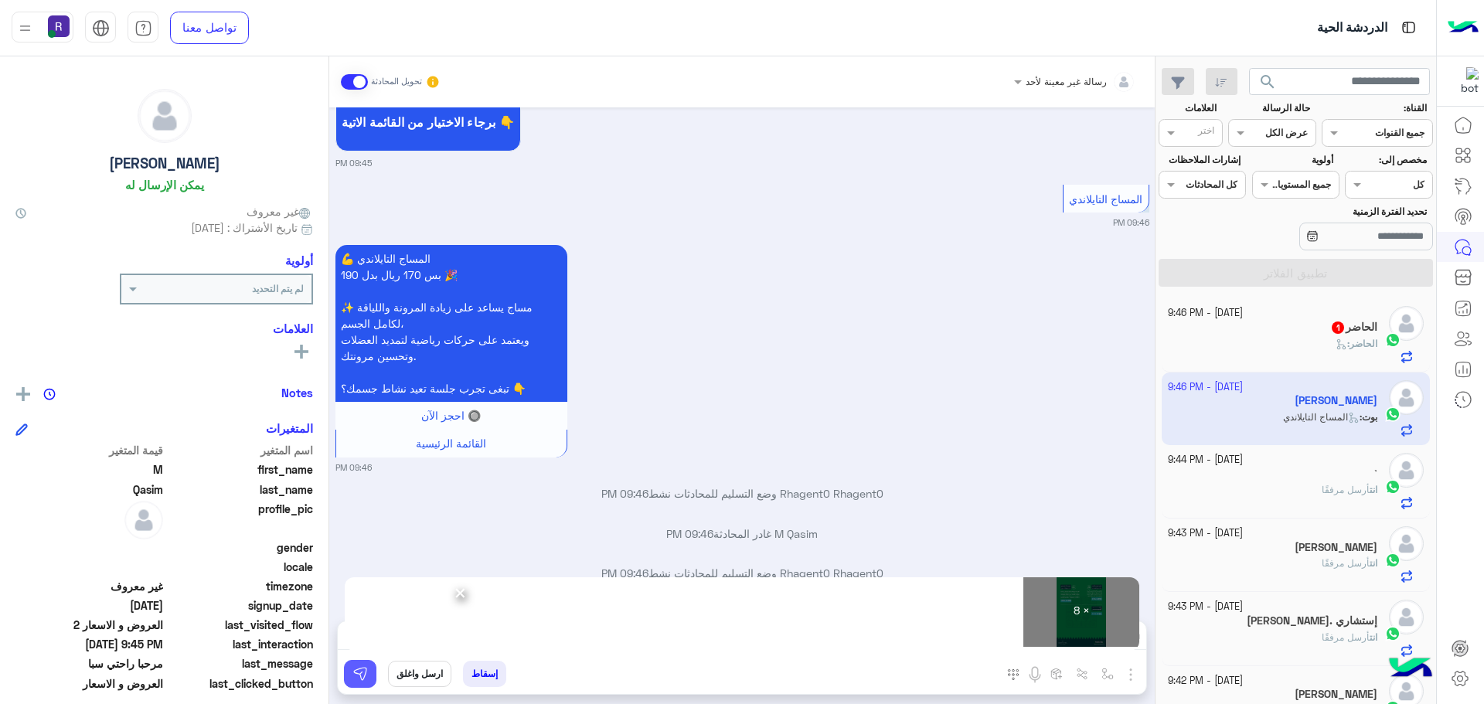
click at [363, 673] on img at bounding box center [359, 673] width 15 height 15
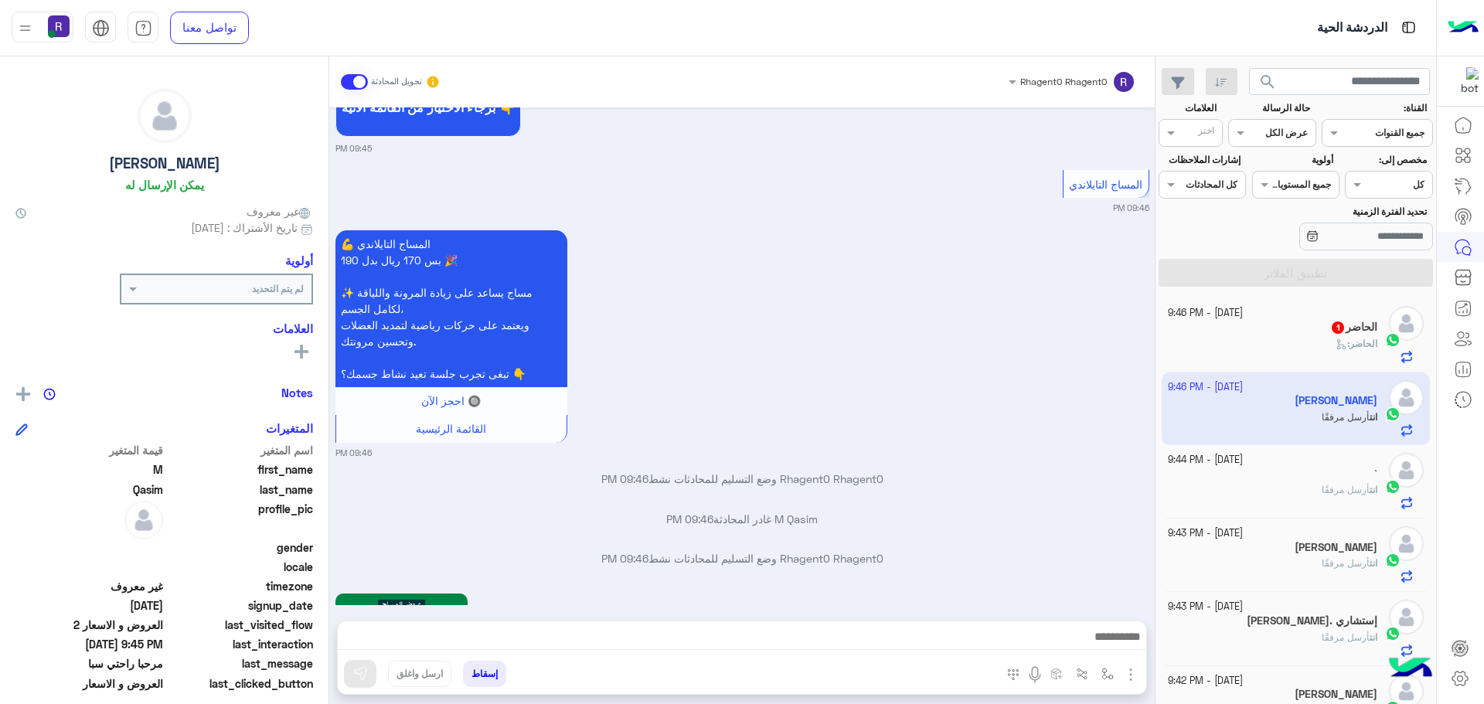
scroll to position [2398, 0]
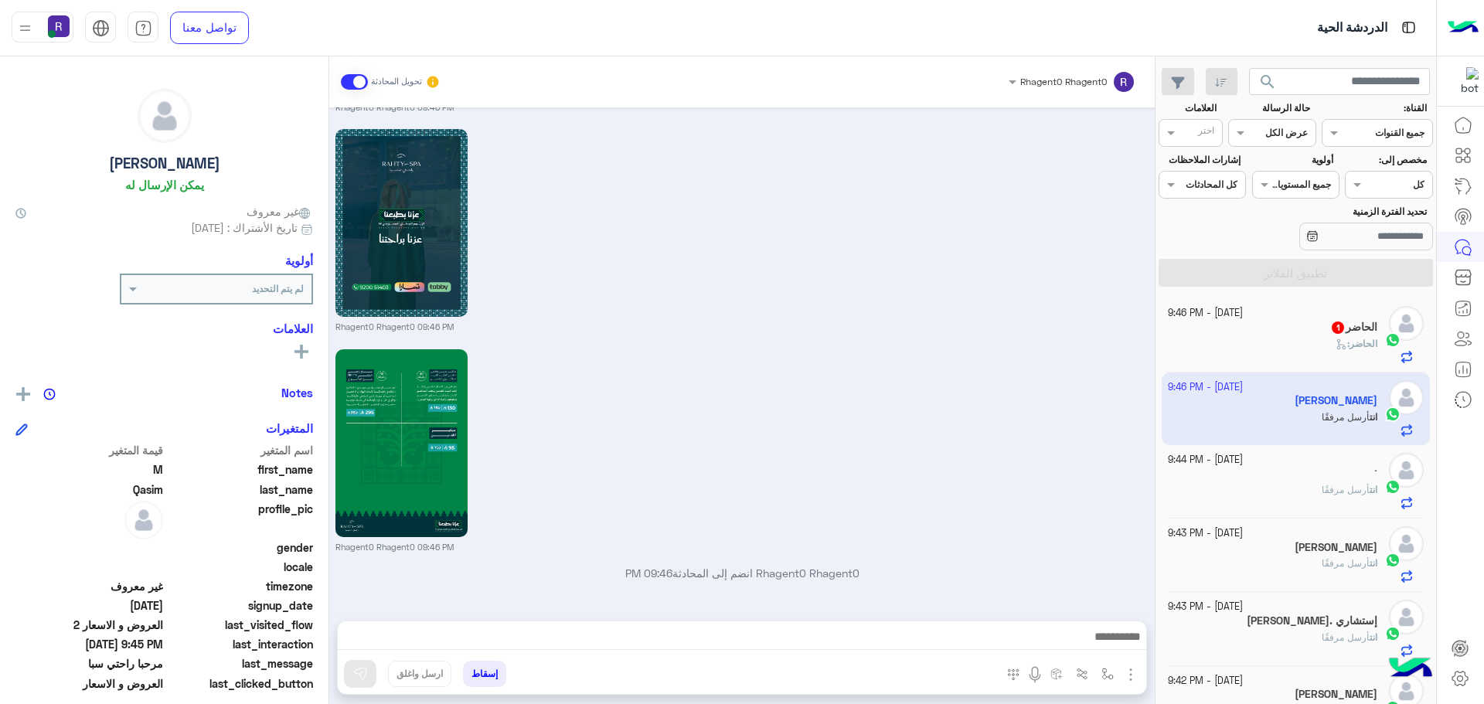
click at [1295, 328] on div "الحاضر 1" at bounding box center [1273, 329] width 210 height 16
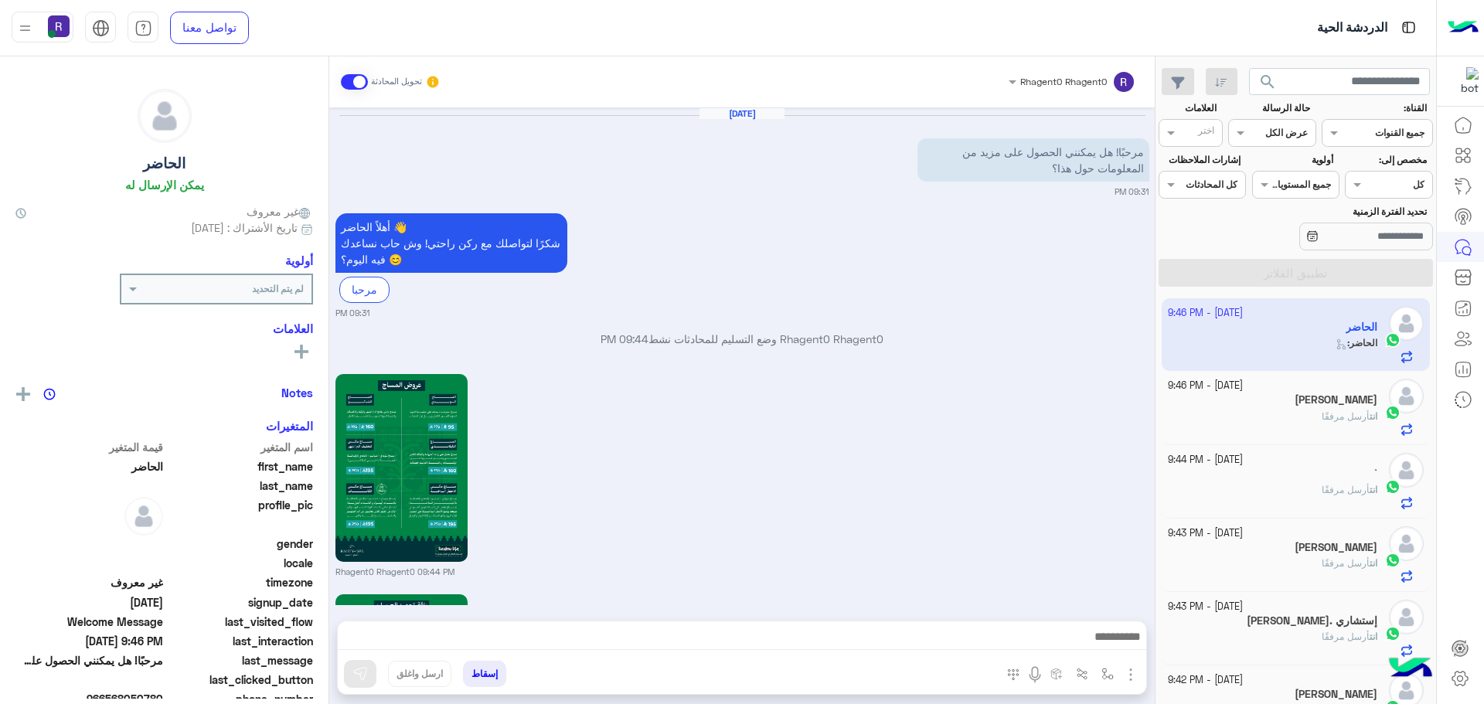
scroll to position [1623, 0]
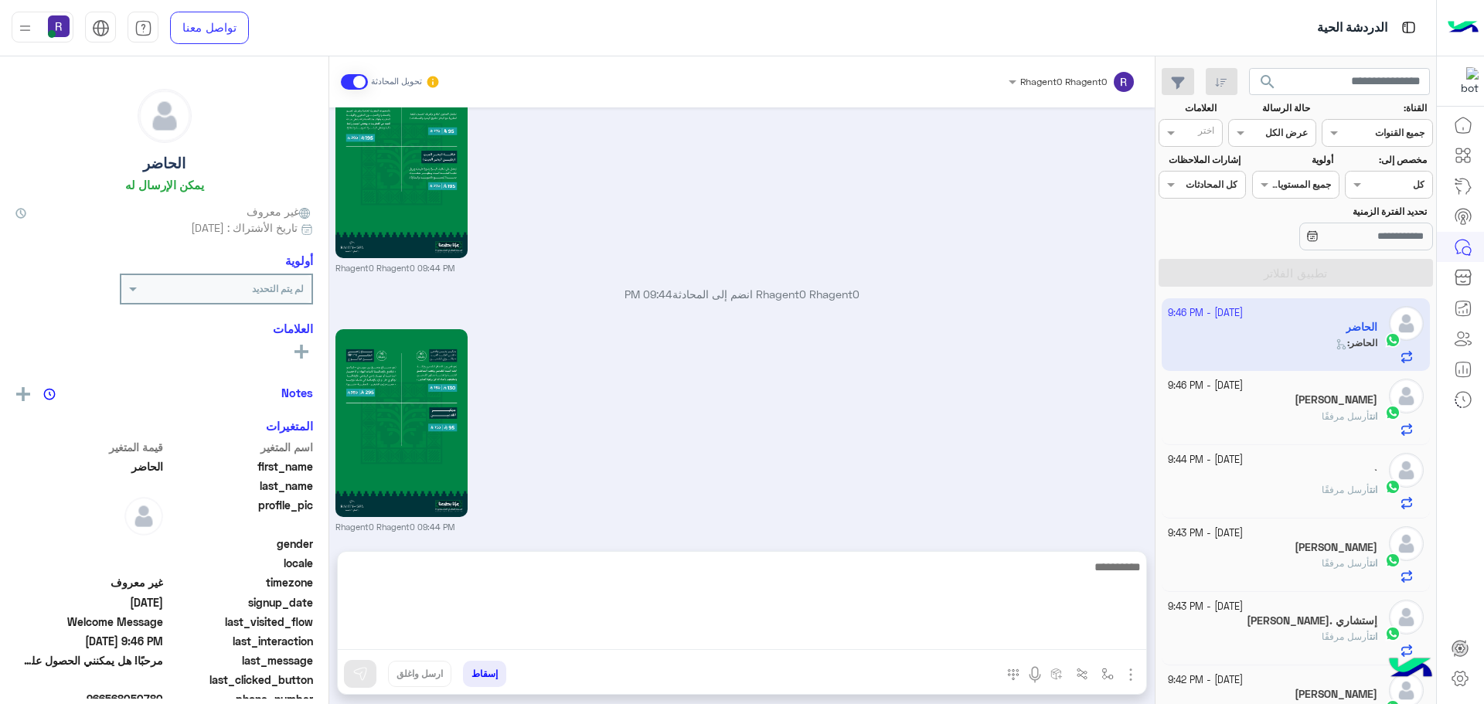
click at [960, 635] on textarea at bounding box center [742, 603] width 809 height 93
paste textarea "**********"
type textarea "**********"
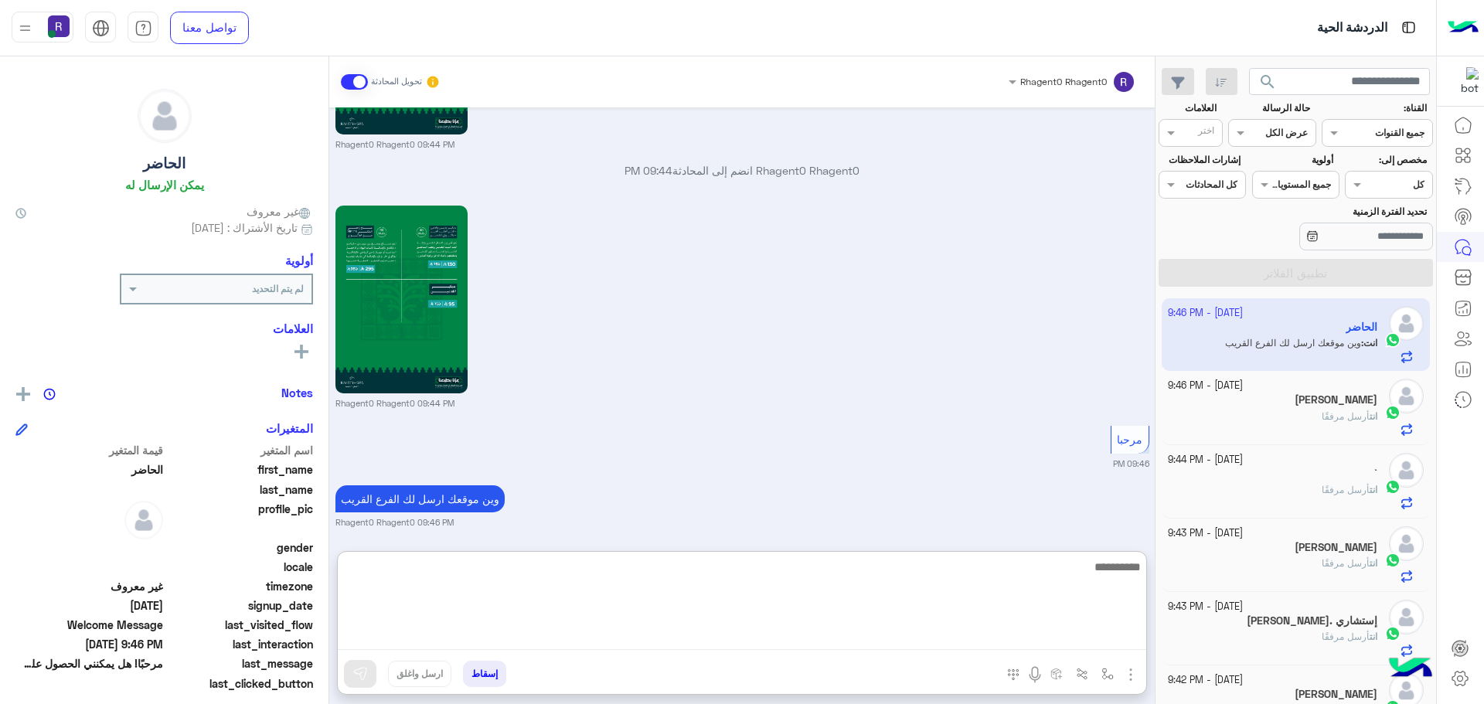
scroll to position [1752, 0]
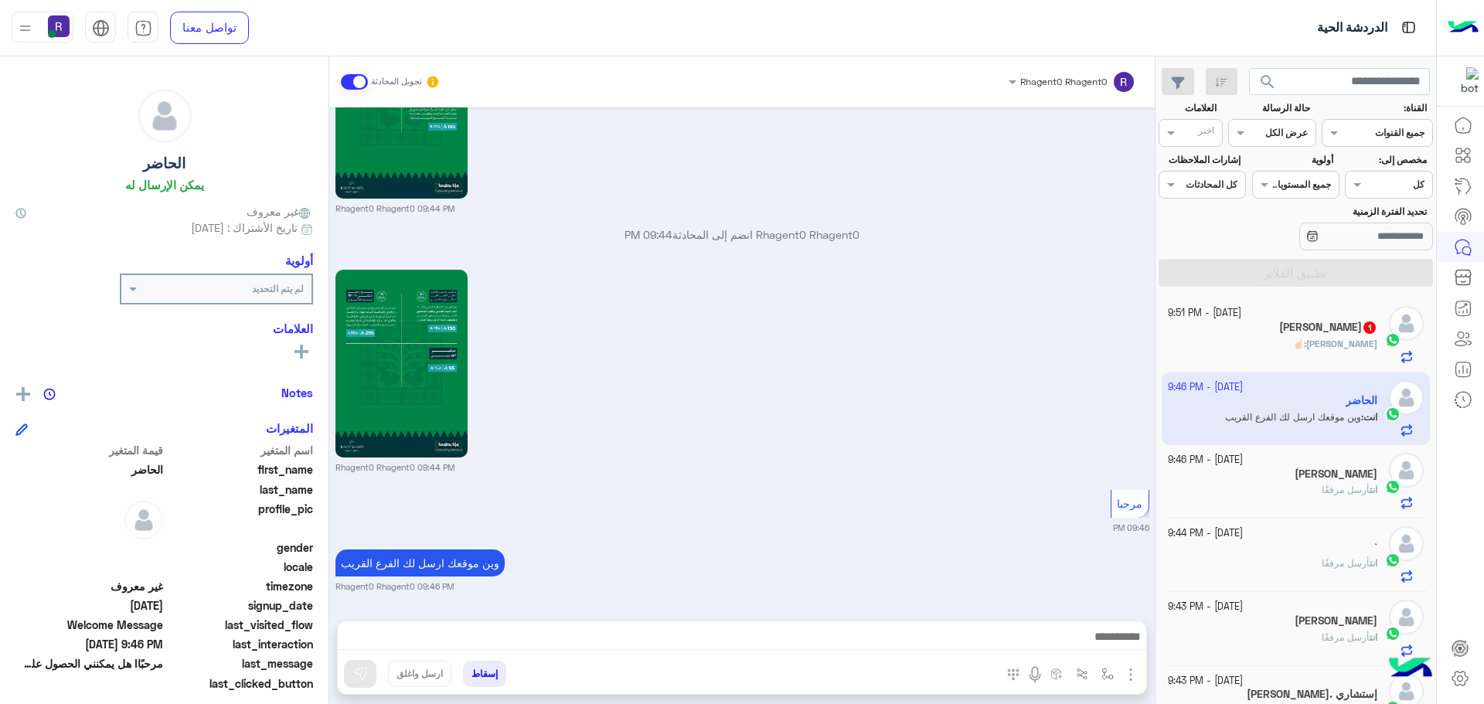
click at [1348, 337] on p "[PERSON_NAME] : ☝🏻" at bounding box center [1334, 344] width 85 height 14
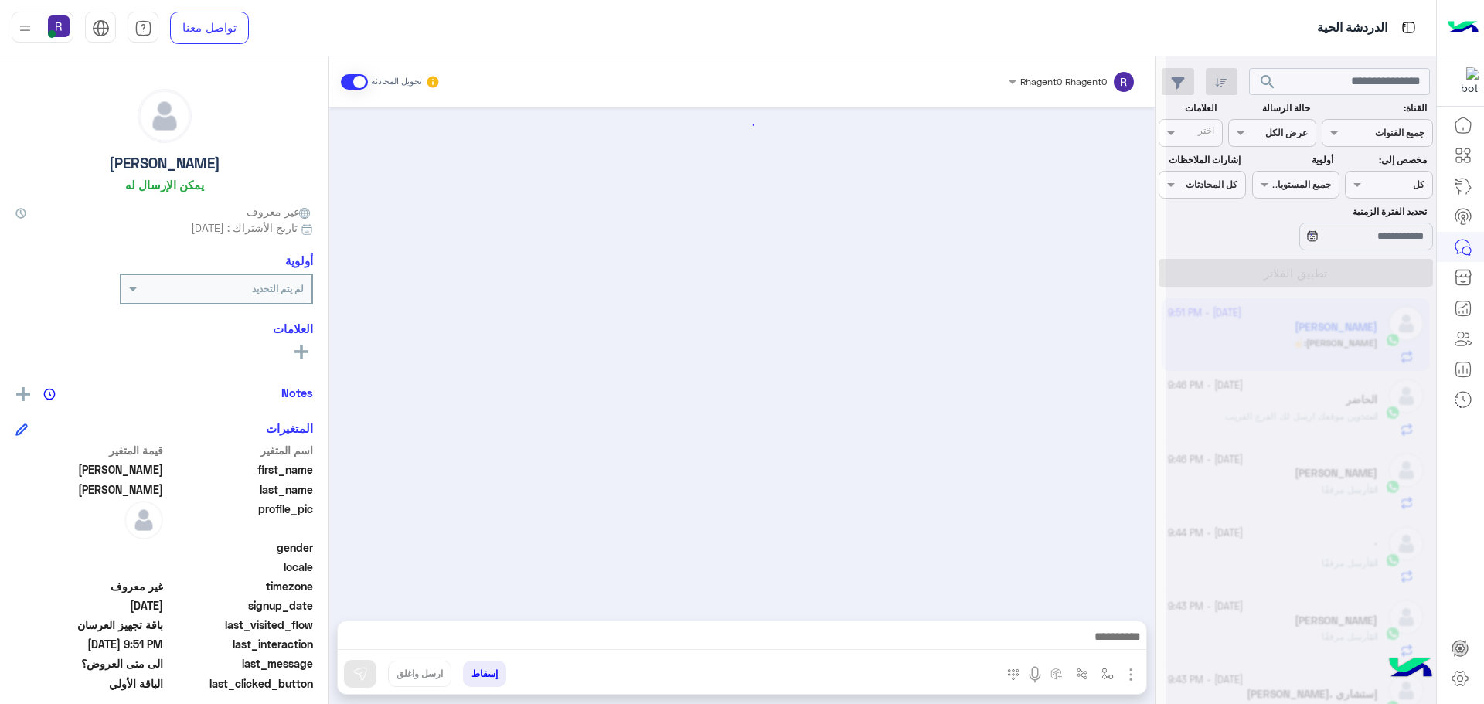
scroll to position [2869, 0]
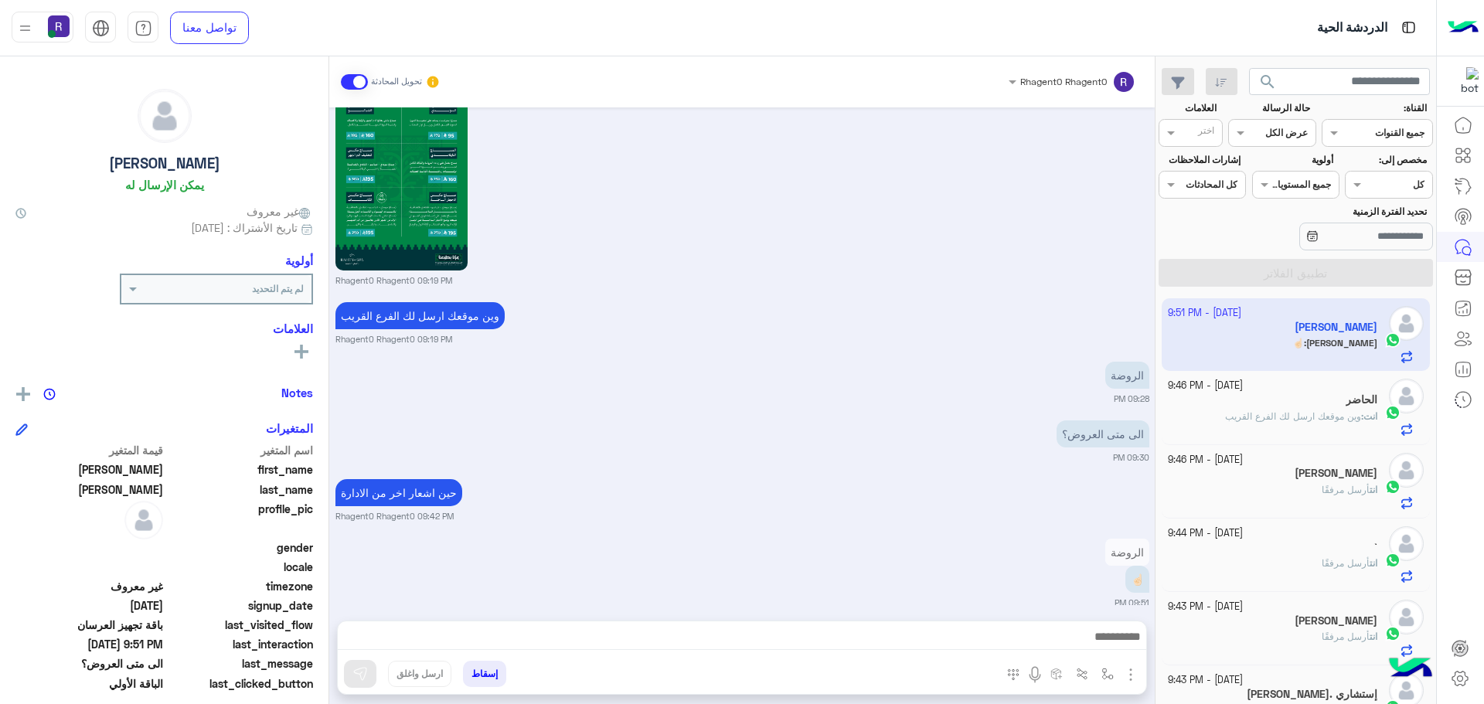
click at [1117, 624] on div at bounding box center [742, 640] width 809 height 39
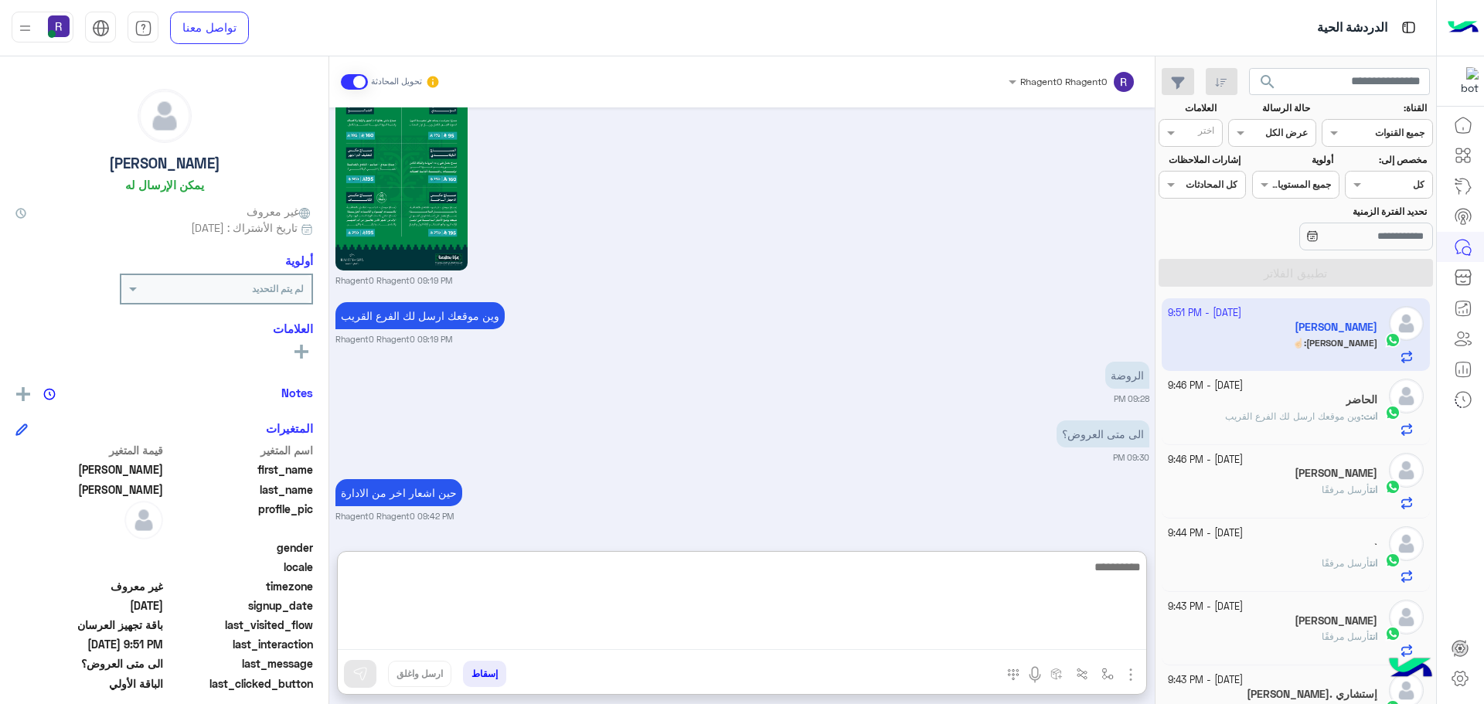
click at [1111, 650] on textarea at bounding box center [742, 603] width 809 height 93
type textarea "*****"
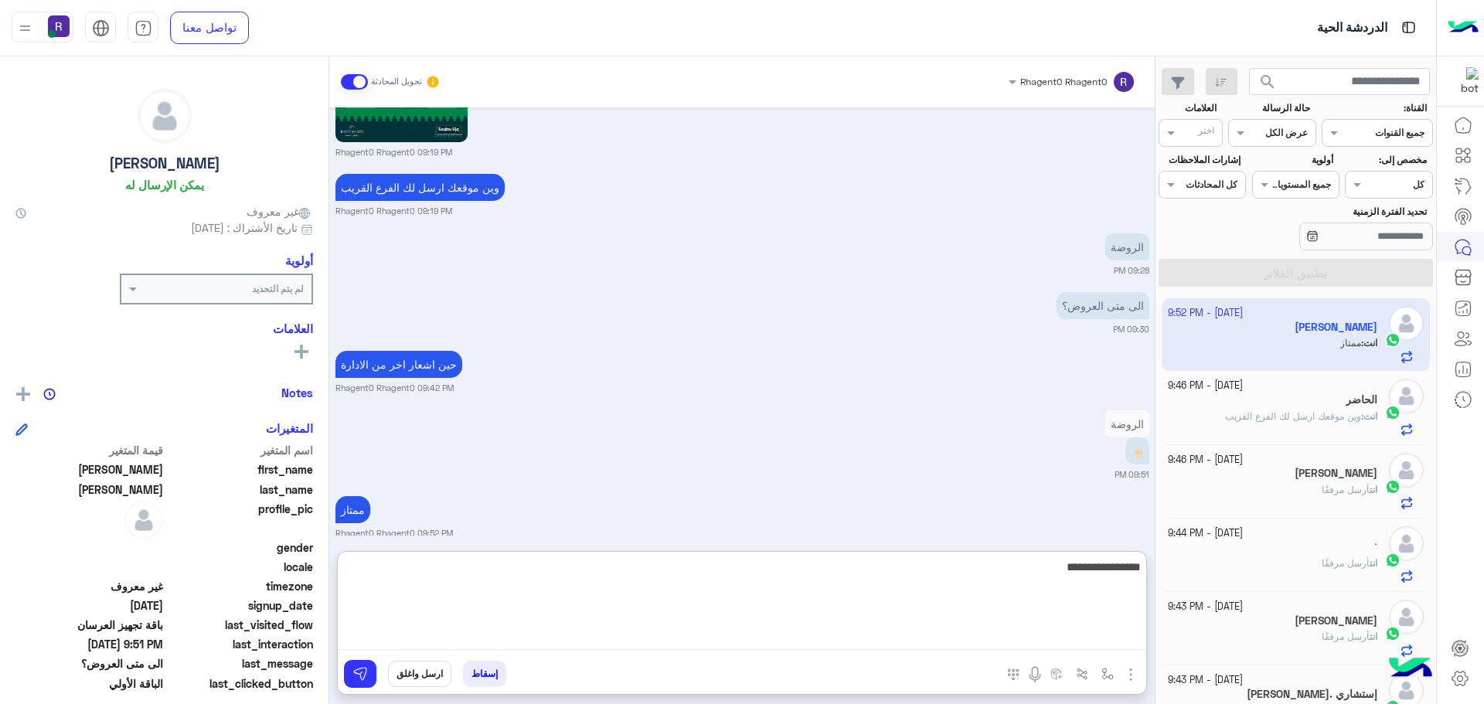
type textarea "**********"
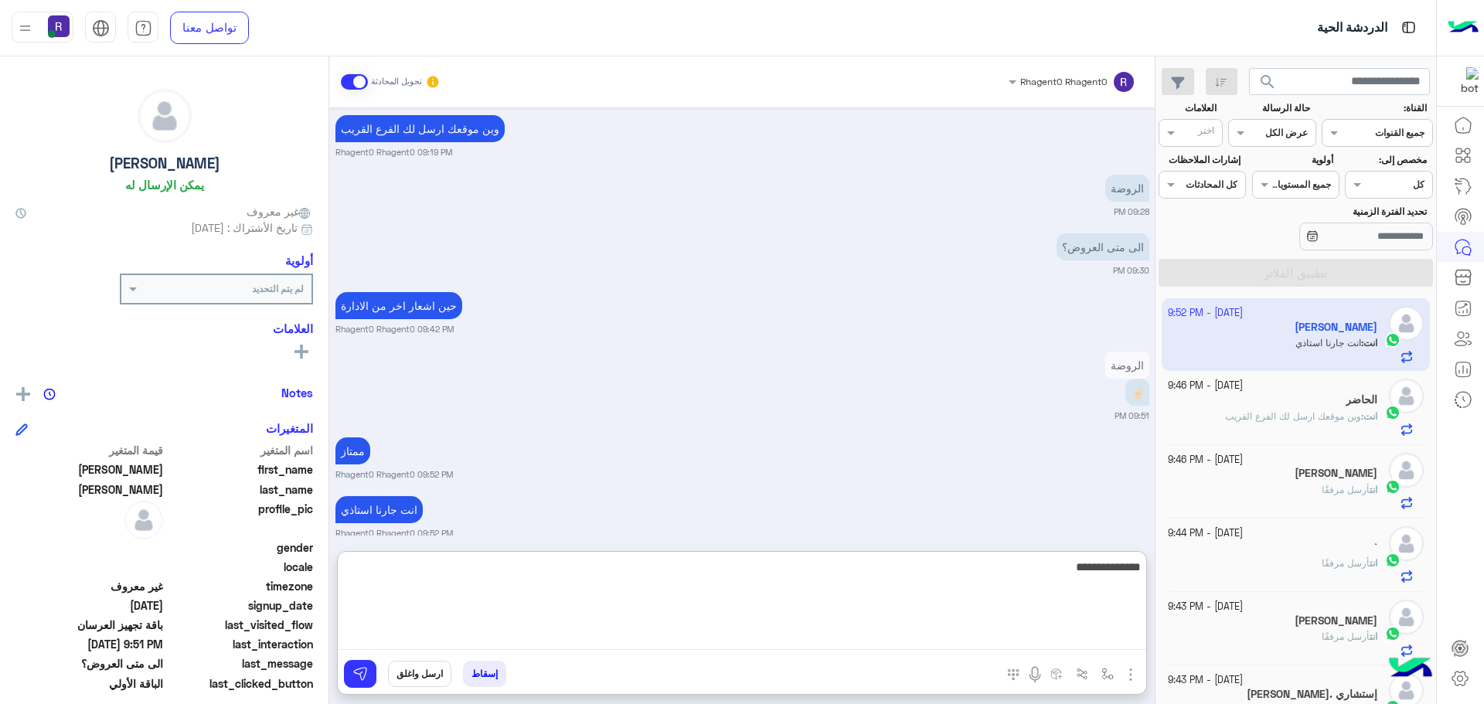
type textarea "**********"
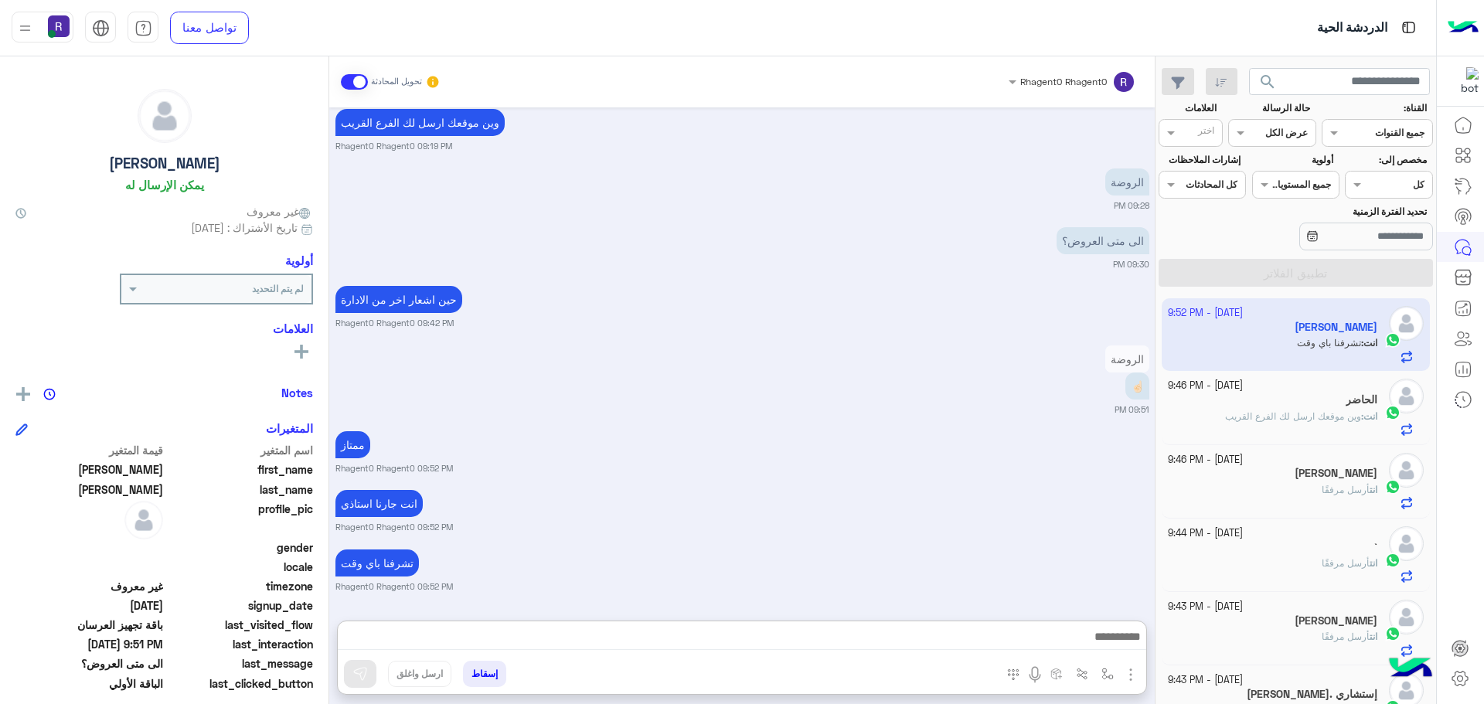
click at [1258, 402] on div "الحاضر" at bounding box center [1273, 401] width 210 height 16
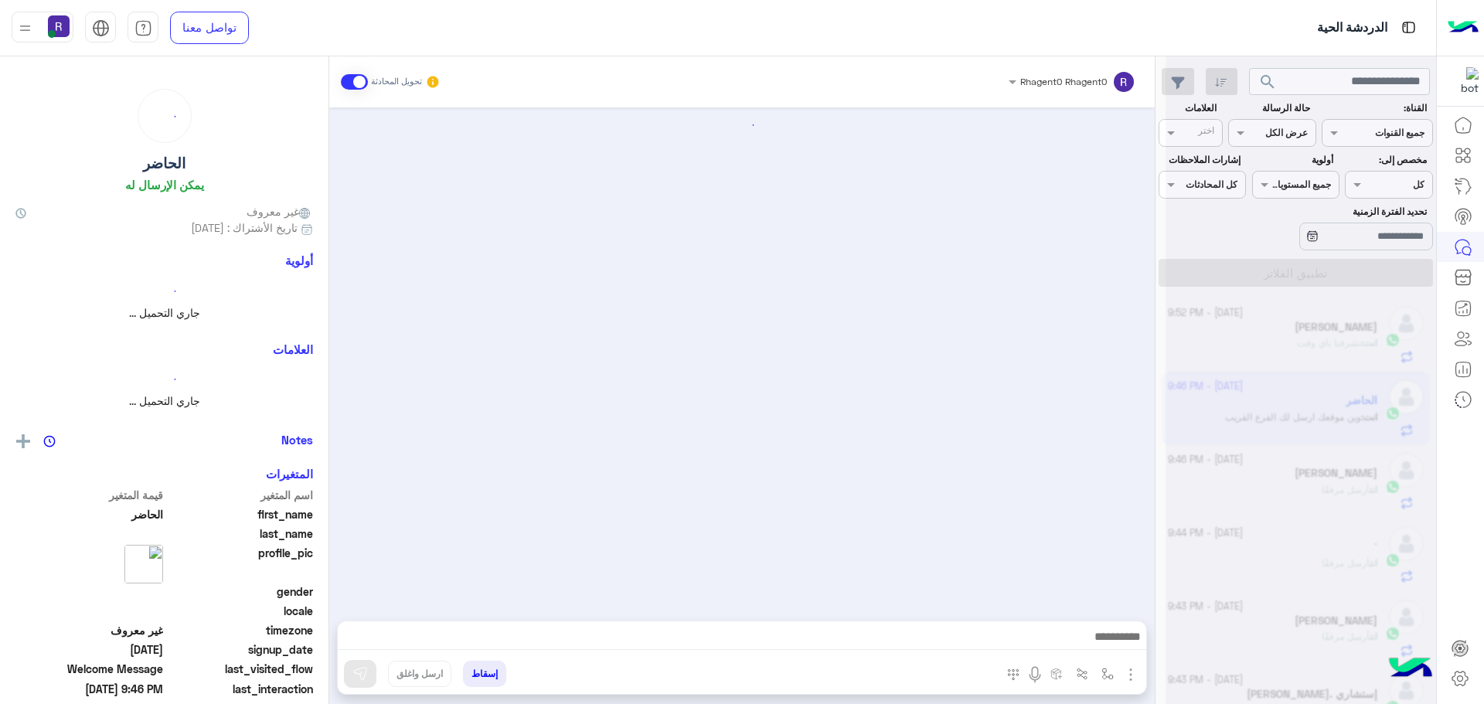
scroll to position [1683, 0]
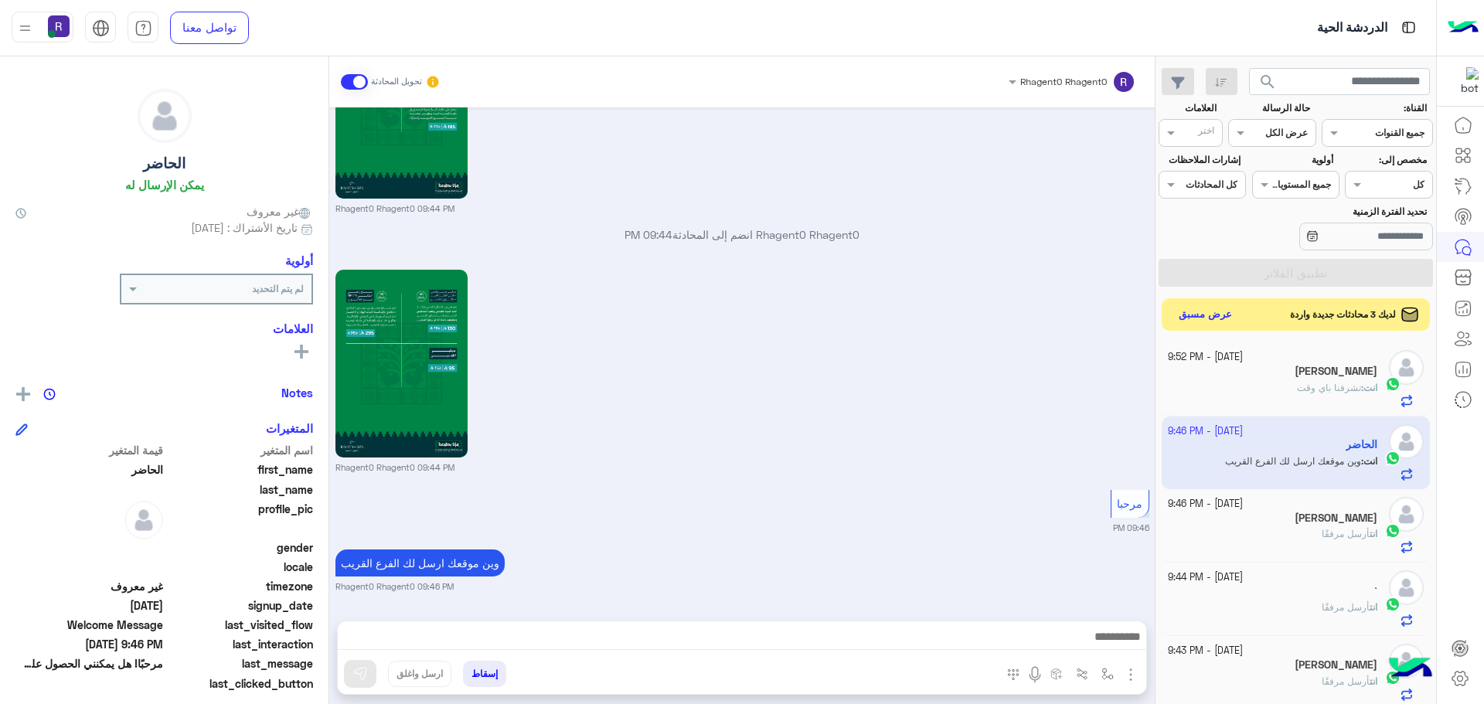
click at [1212, 311] on button "عرض مسبق" at bounding box center [1205, 315] width 65 height 21
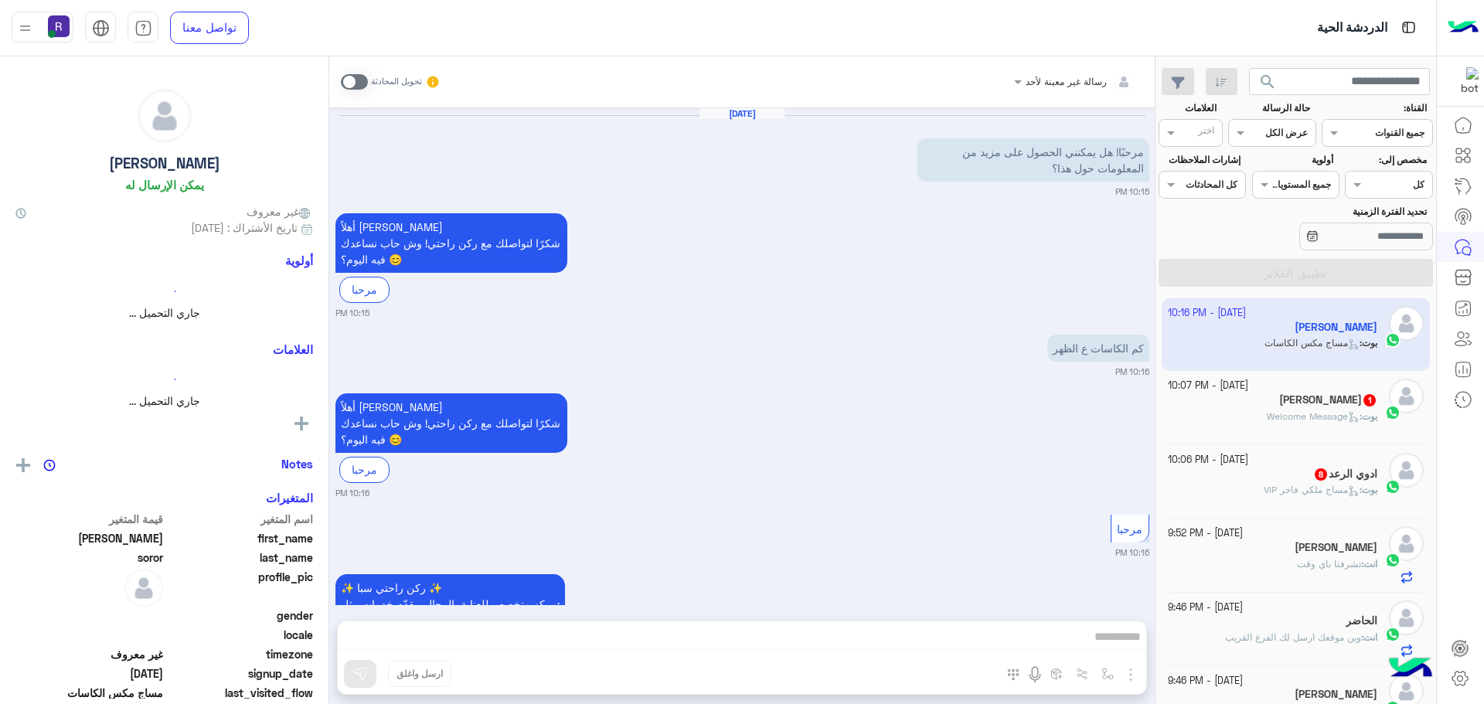
scroll to position [775, 0]
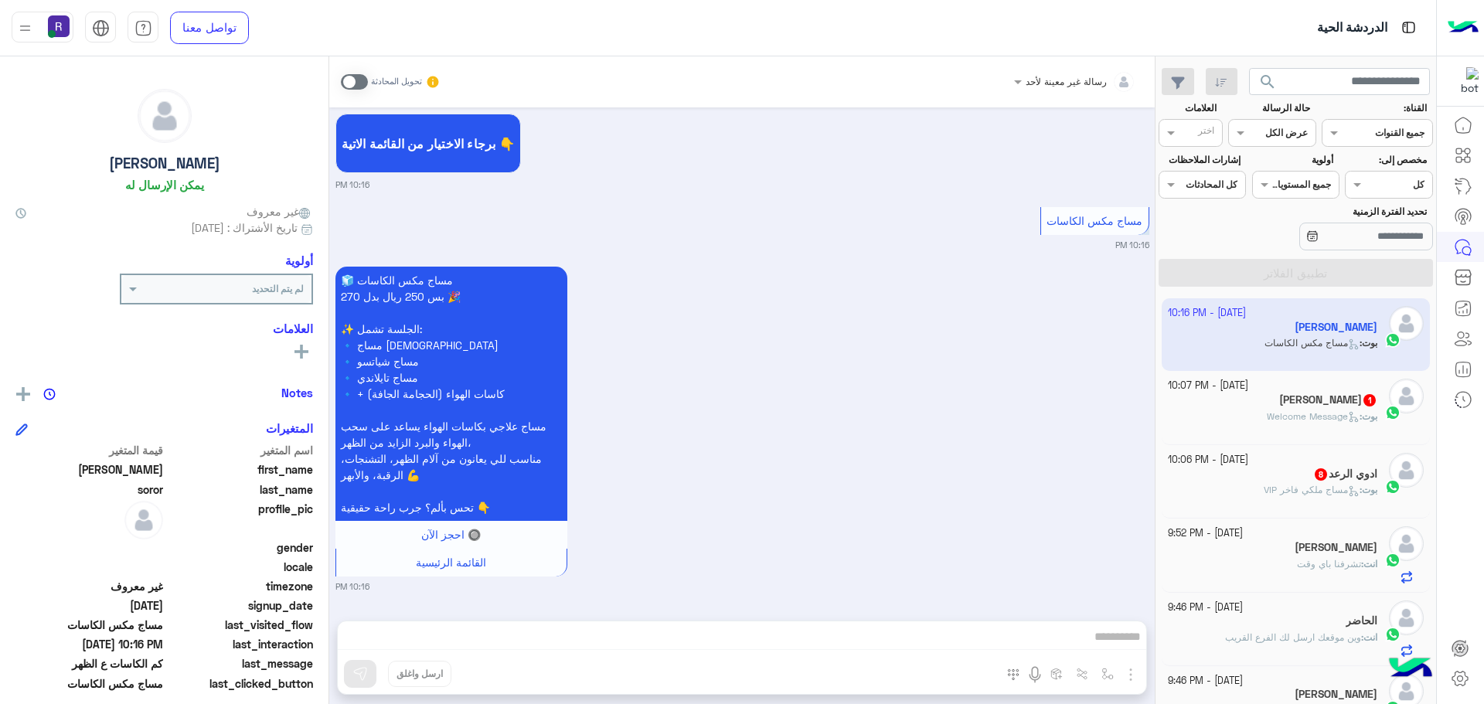
click at [347, 79] on span at bounding box center [354, 81] width 27 height 15
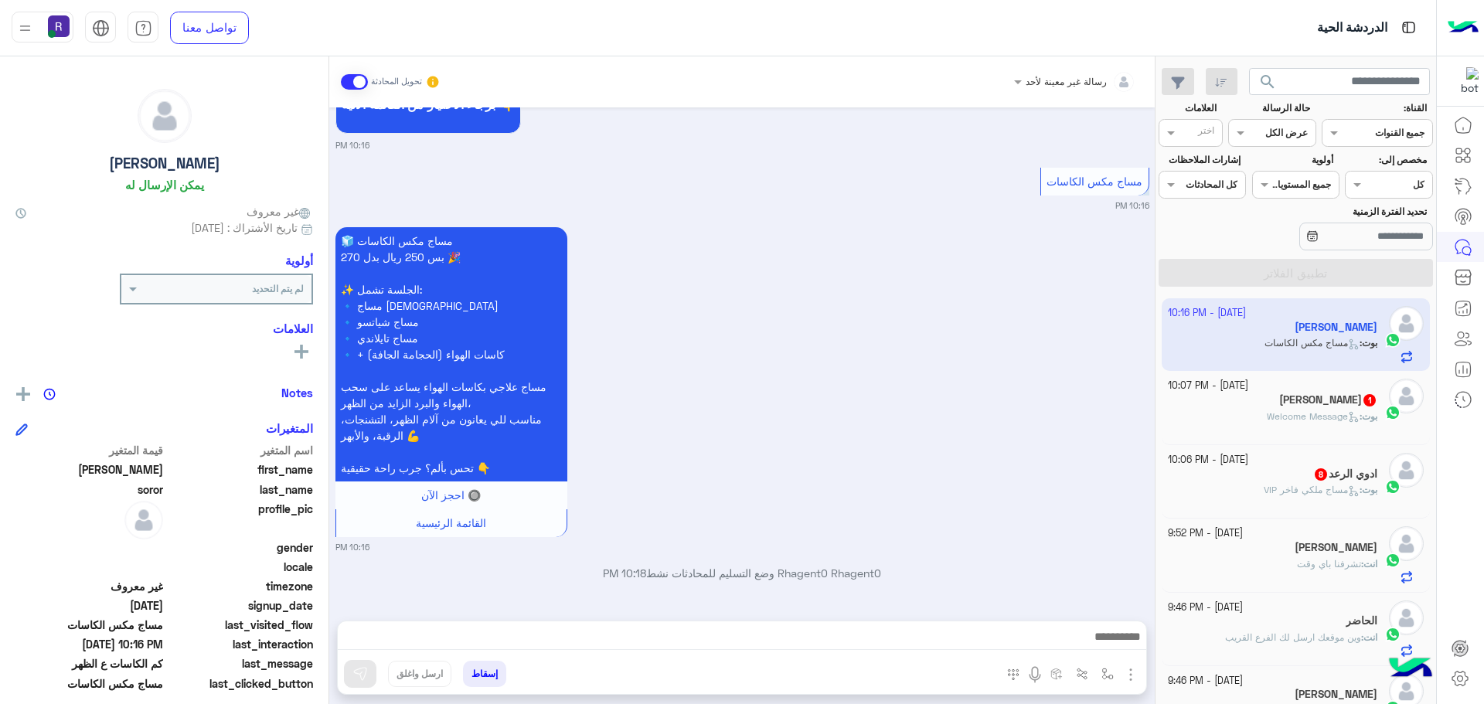
click at [1128, 676] on img "button" at bounding box center [1131, 675] width 19 height 19
click at [1097, 647] on span "الصور" at bounding box center [1101, 641] width 29 height 18
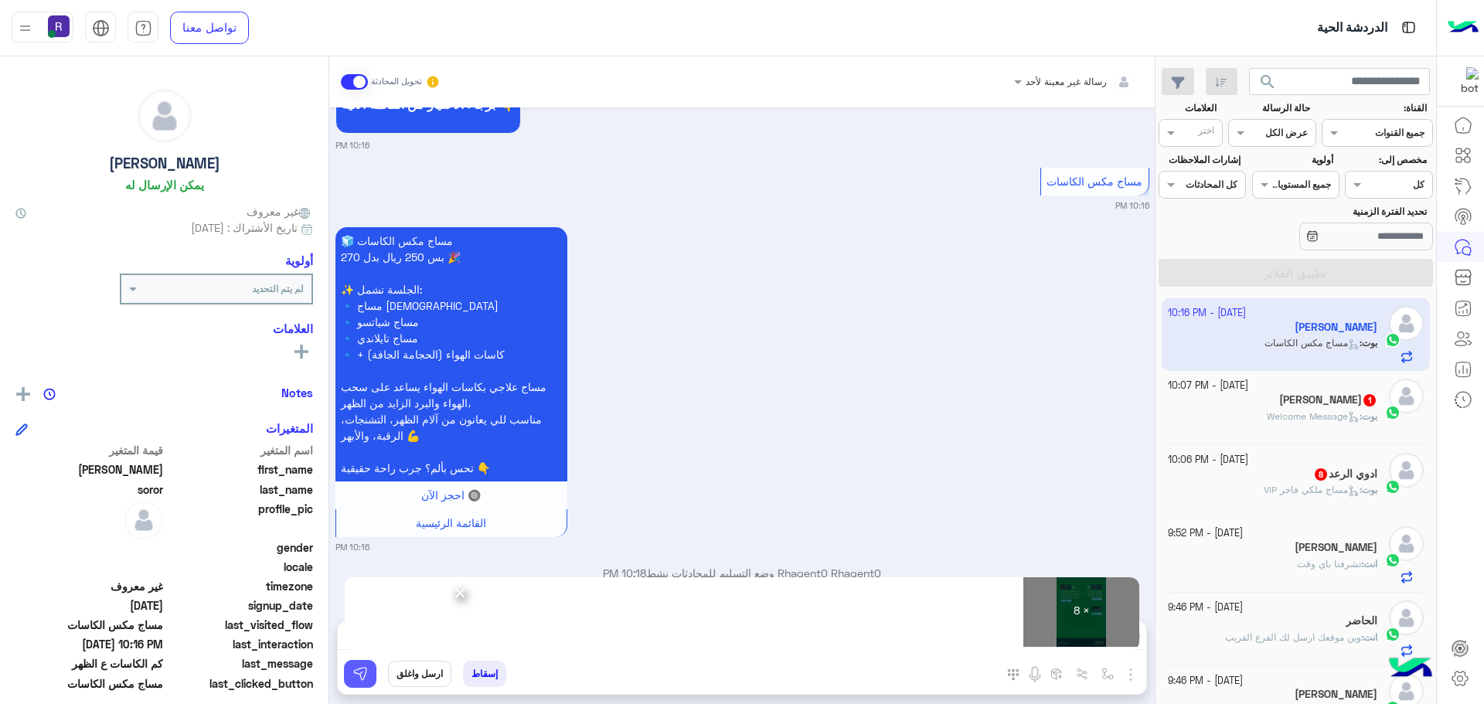
click at [355, 680] on img at bounding box center [359, 673] width 15 height 15
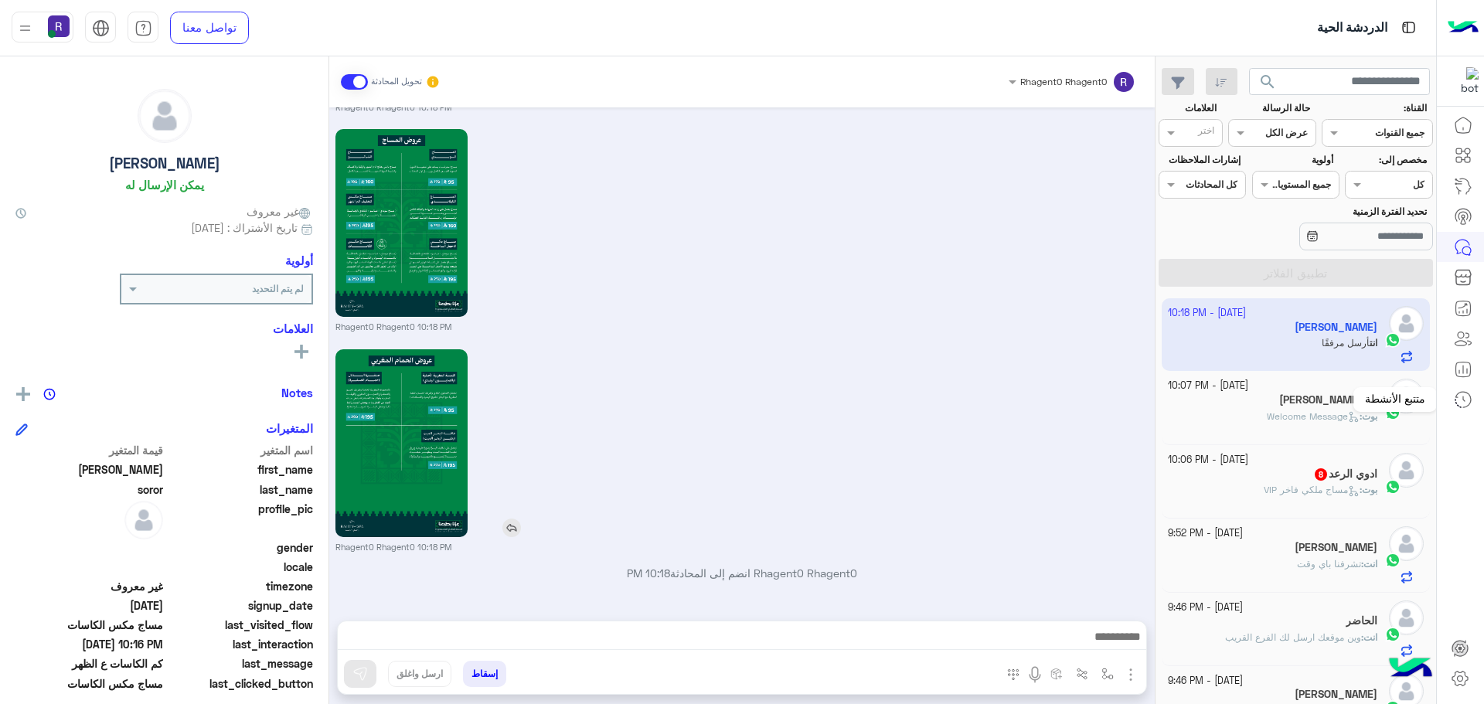
scroll to position [2613, 0]
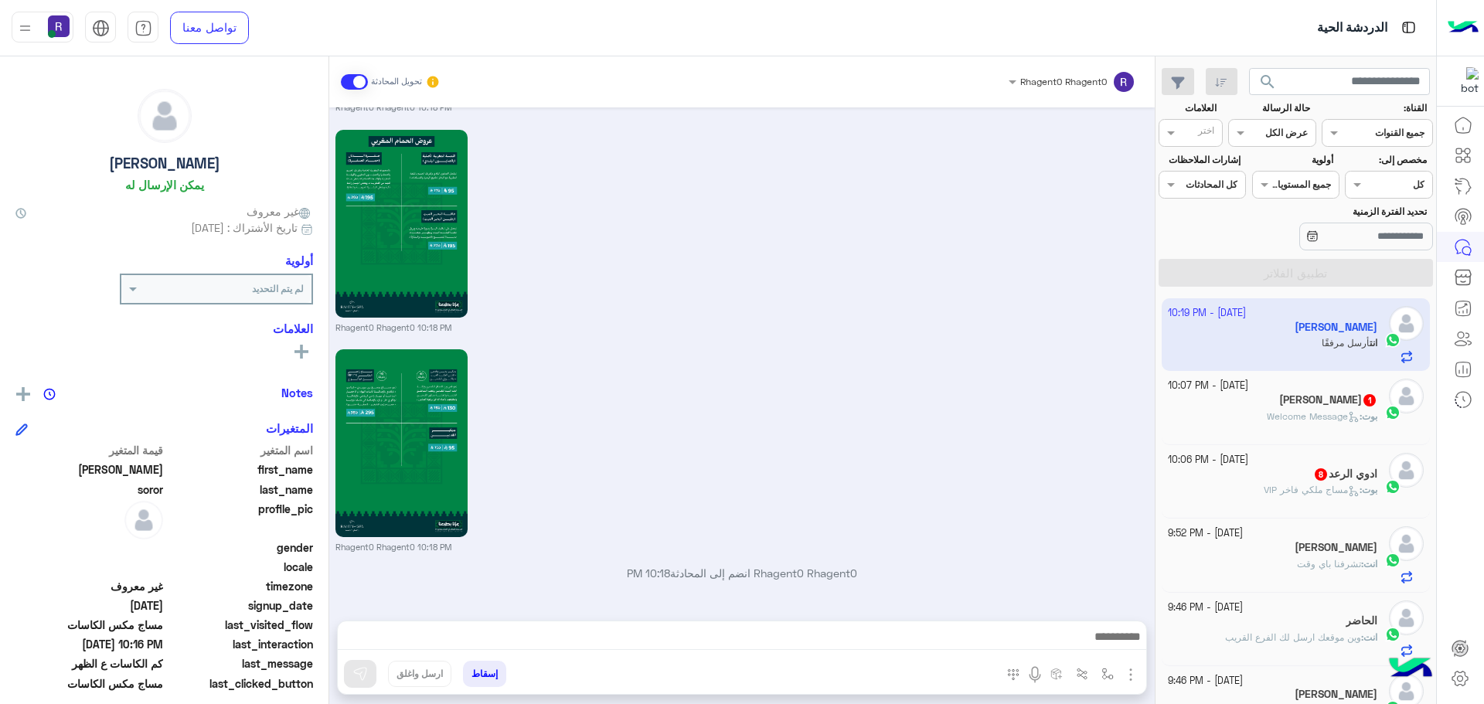
click at [1342, 400] on h5 "[PERSON_NAME] 1" at bounding box center [1328, 399] width 98 height 13
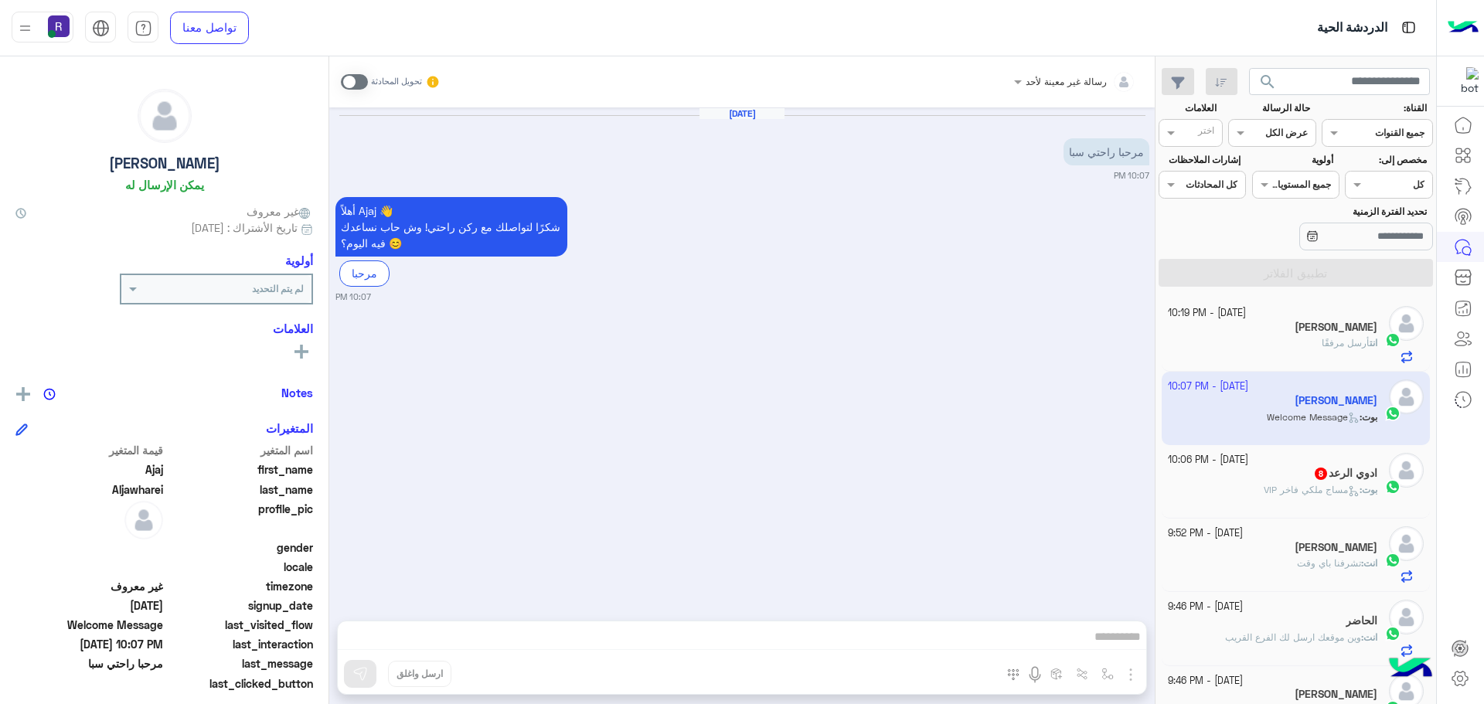
click at [349, 81] on span at bounding box center [354, 81] width 27 height 15
click at [1132, 679] on img "button" at bounding box center [1131, 675] width 19 height 19
click at [1098, 645] on span "الصور" at bounding box center [1101, 641] width 29 height 18
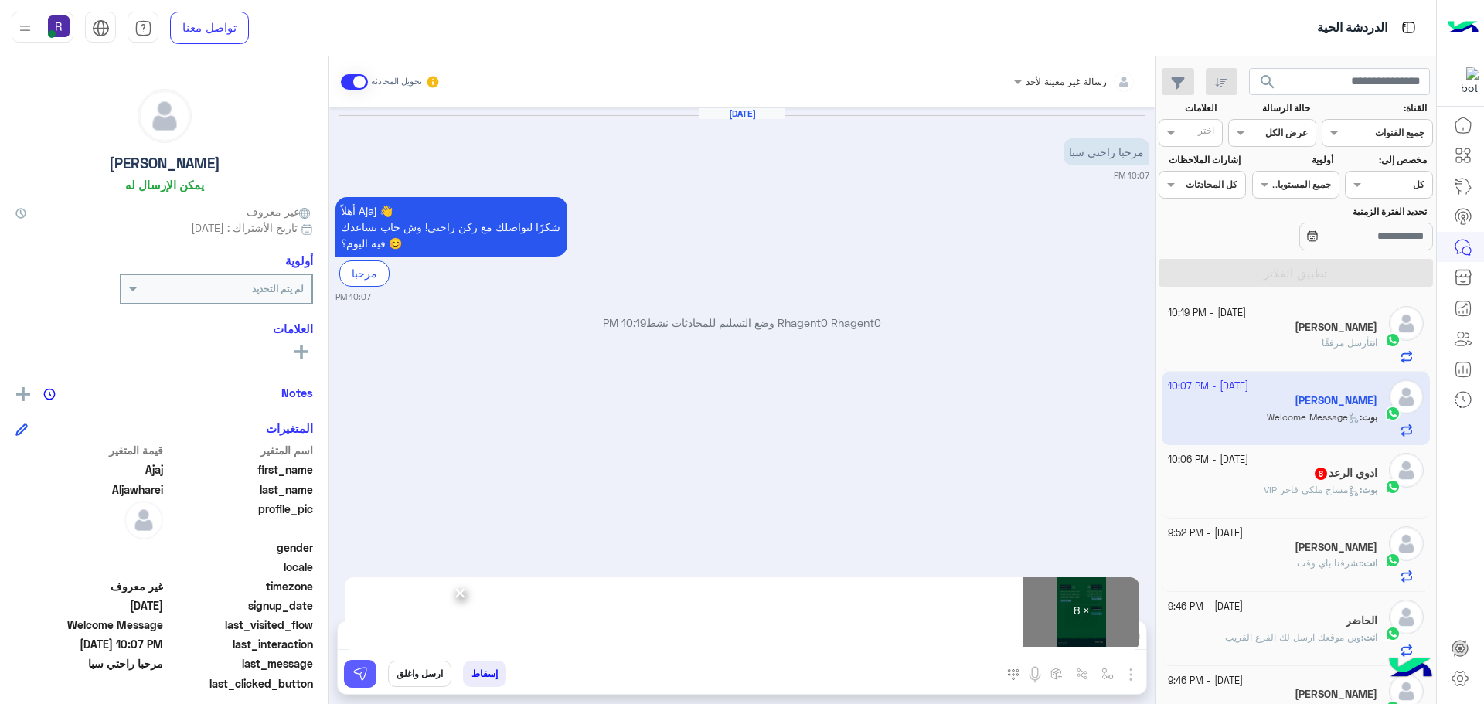
click at [361, 682] on button at bounding box center [360, 674] width 32 height 28
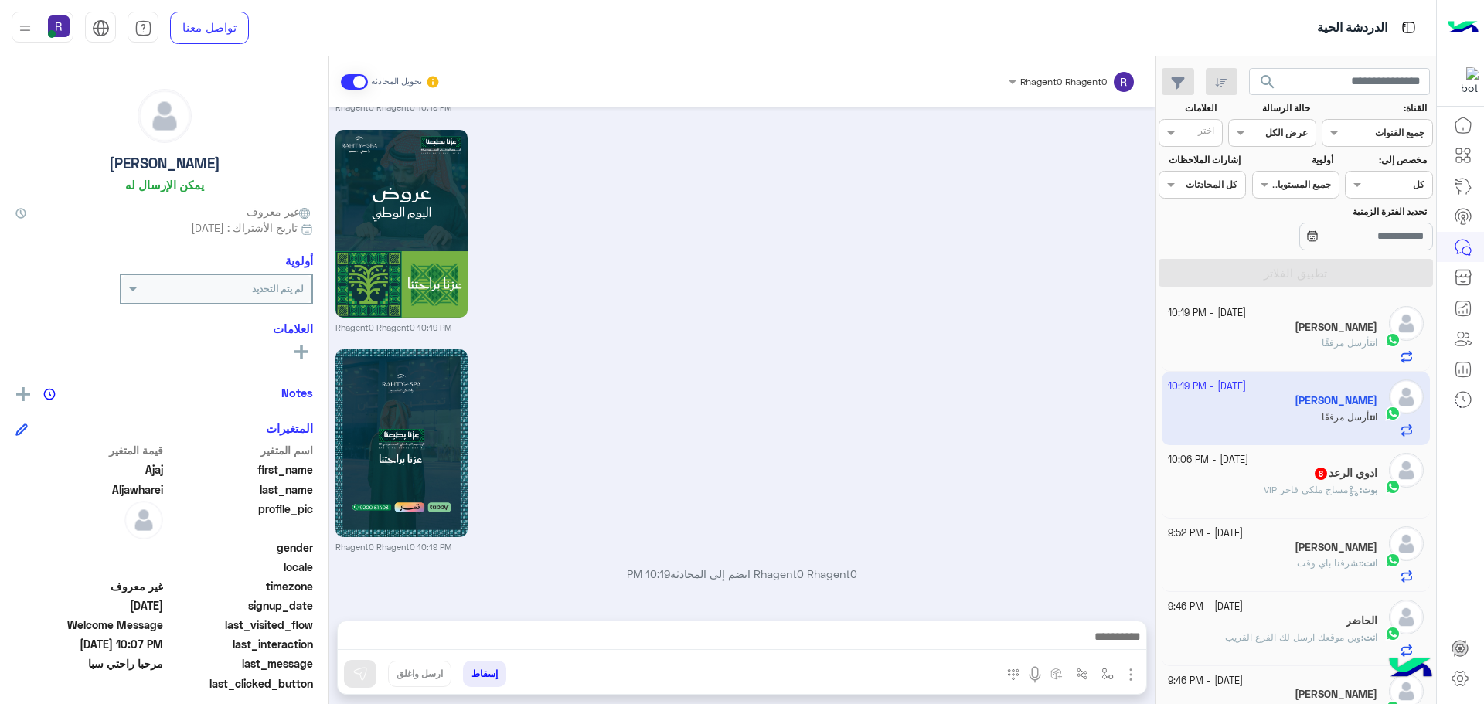
scroll to position [1547, 0]
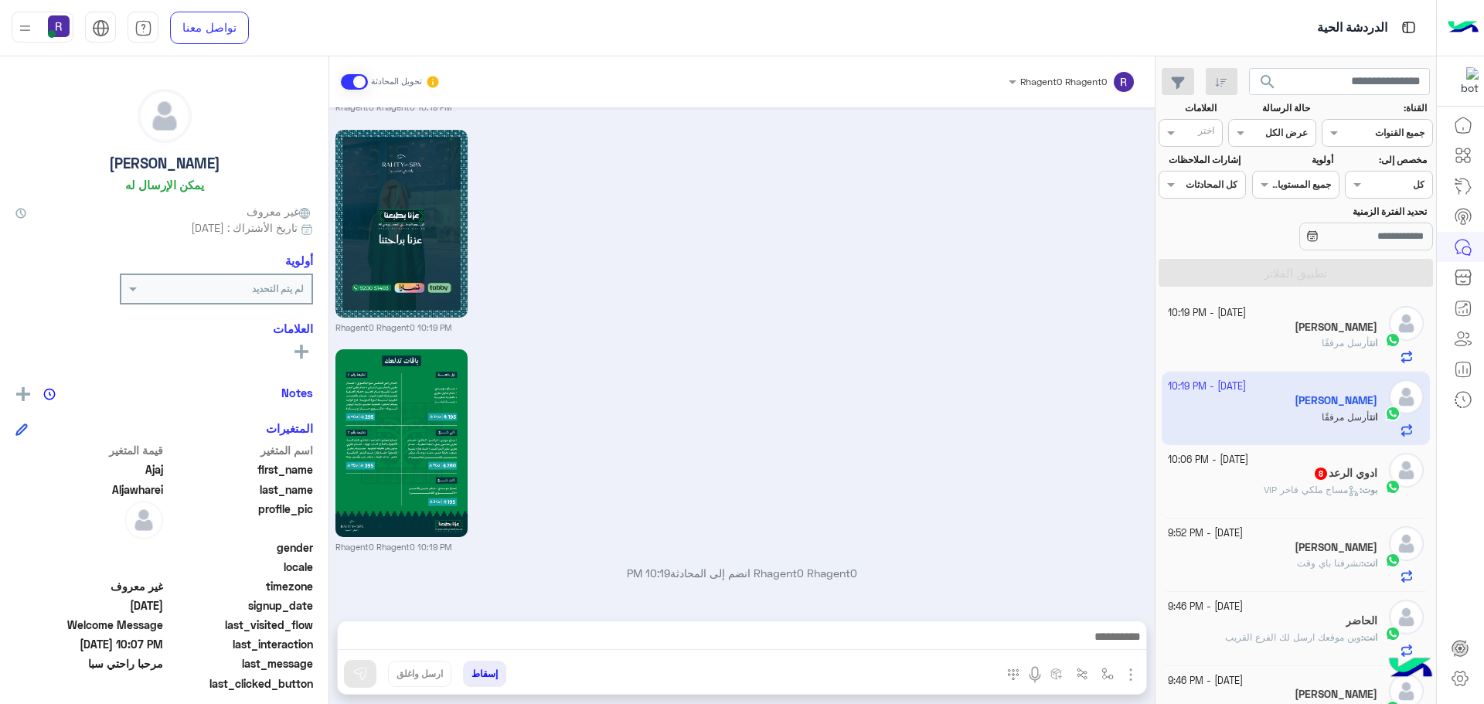
click at [1302, 478] on div "ادوي الرعد 8" at bounding box center [1273, 475] width 210 height 16
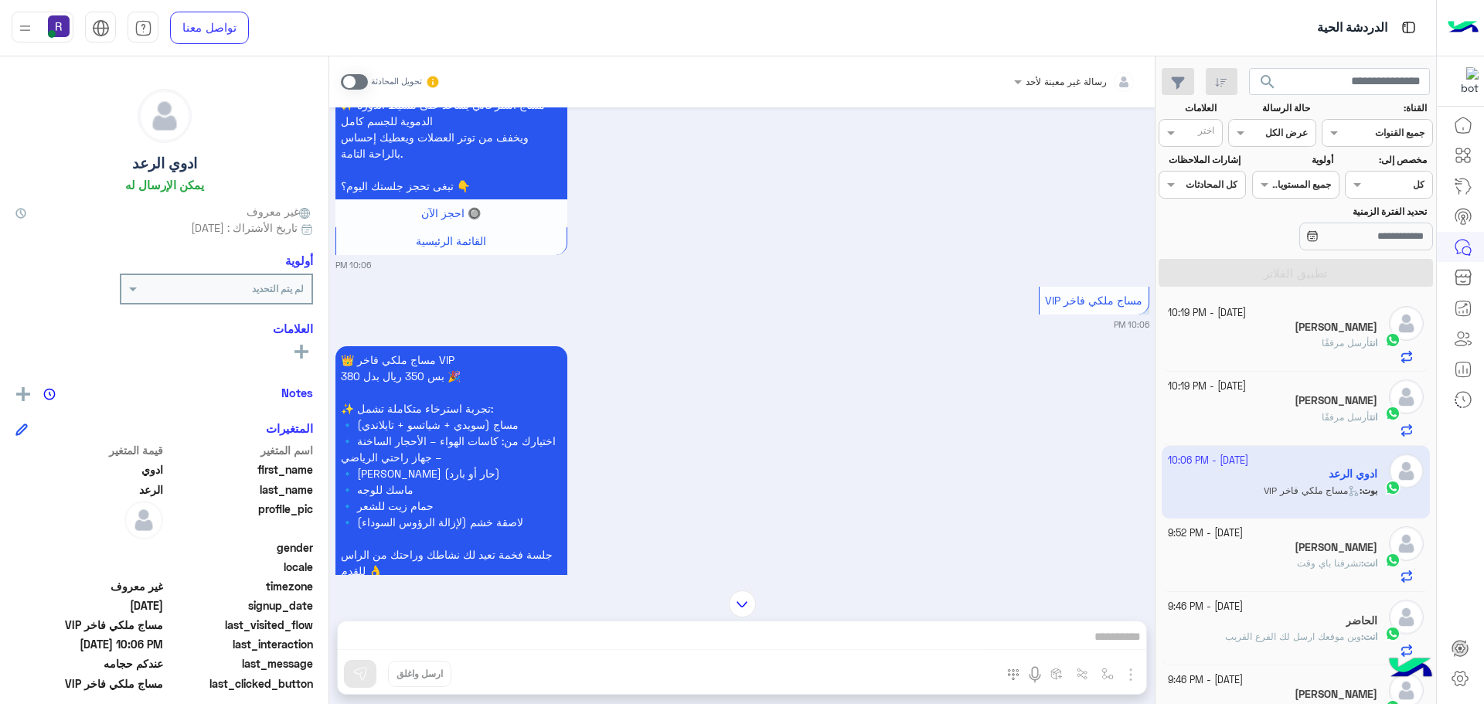
scroll to position [1802, 0]
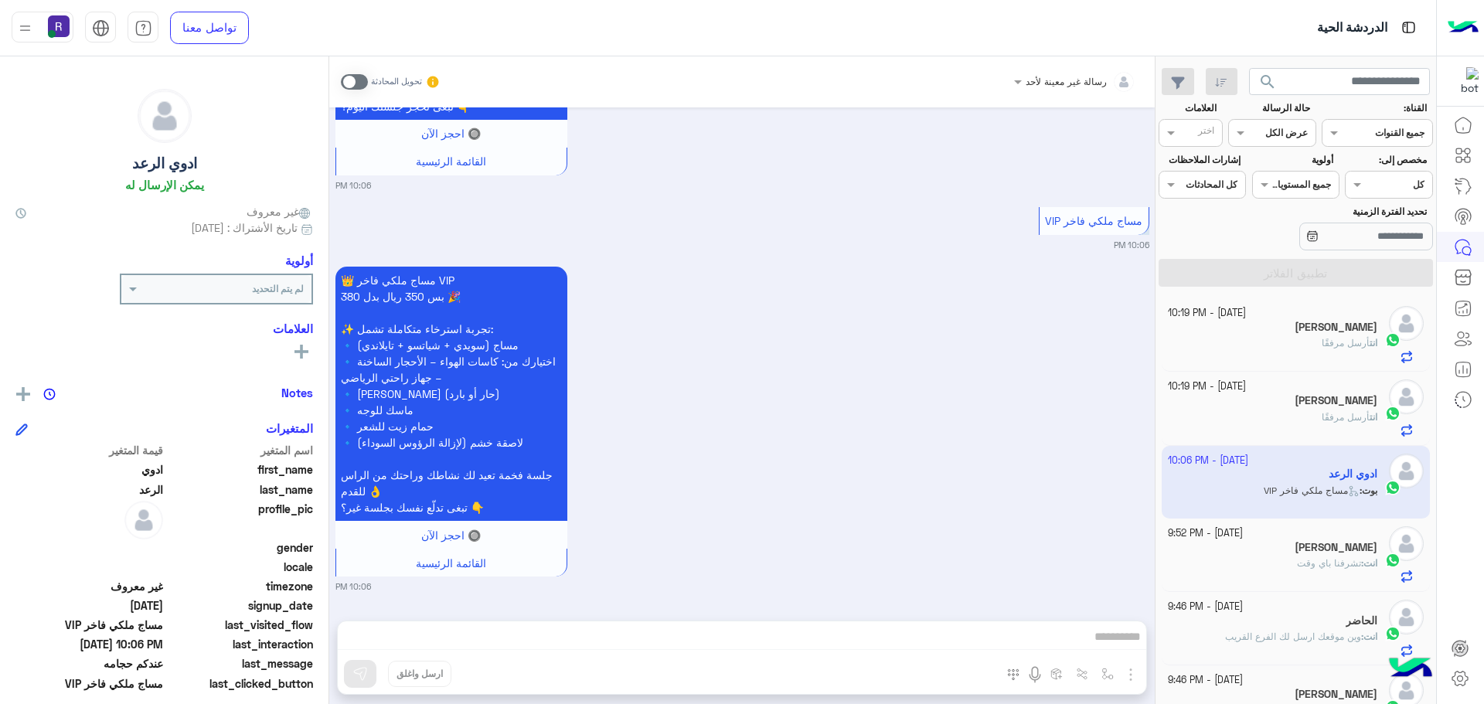
click at [349, 81] on span at bounding box center [354, 81] width 27 height 15
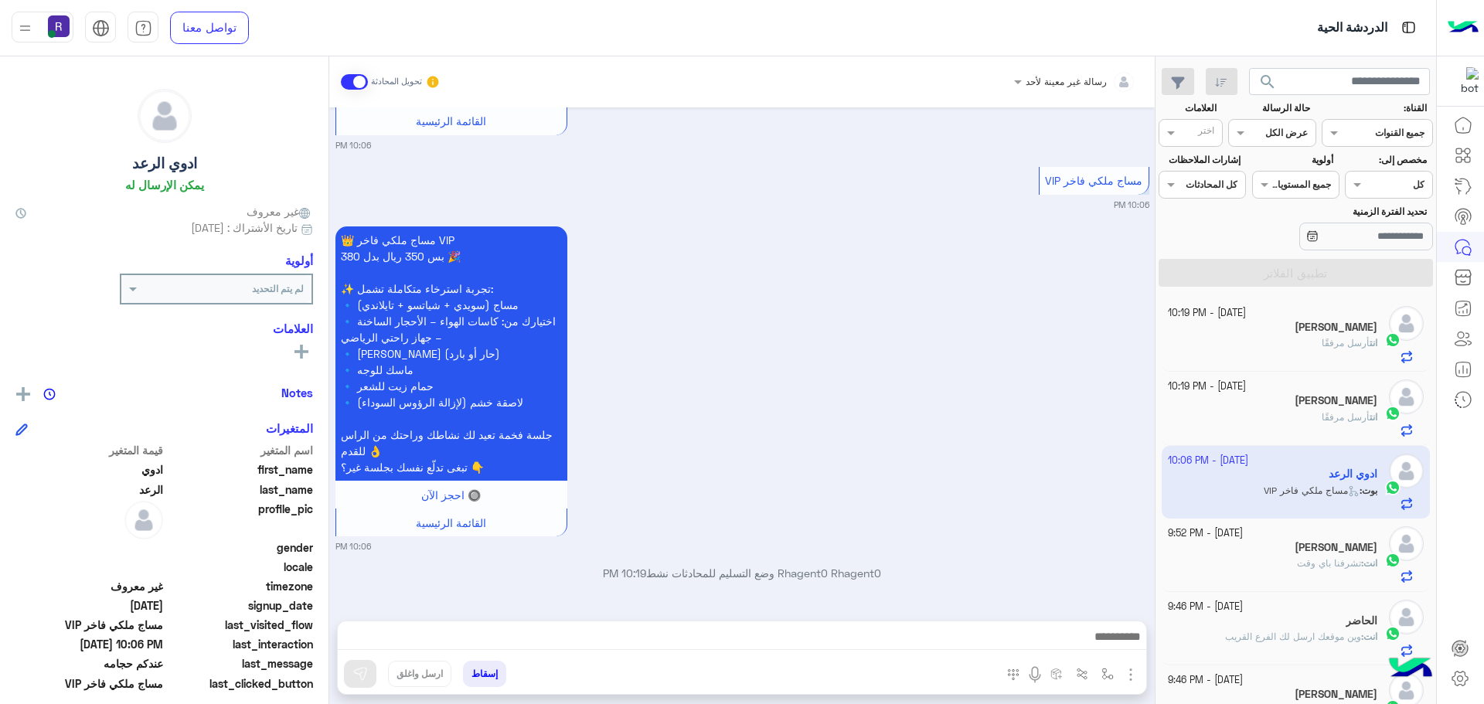
click at [1128, 667] on img "button" at bounding box center [1131, 675] width 19 height 19
click at [1118, 645] on button "الصور" at bounding box center [1107, 640] width 66 height 31
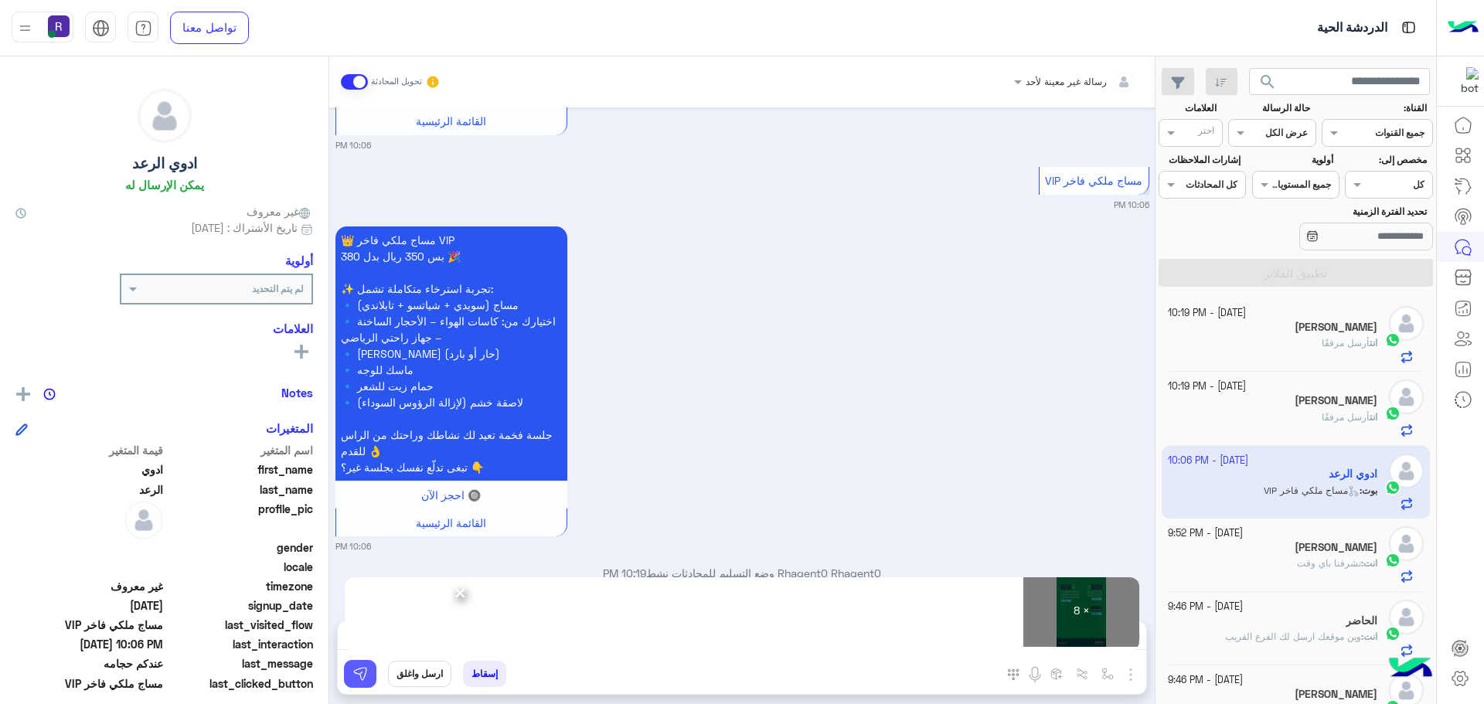
click at [370, 683] on button at bounding box center [360, 674] width 32 height 28
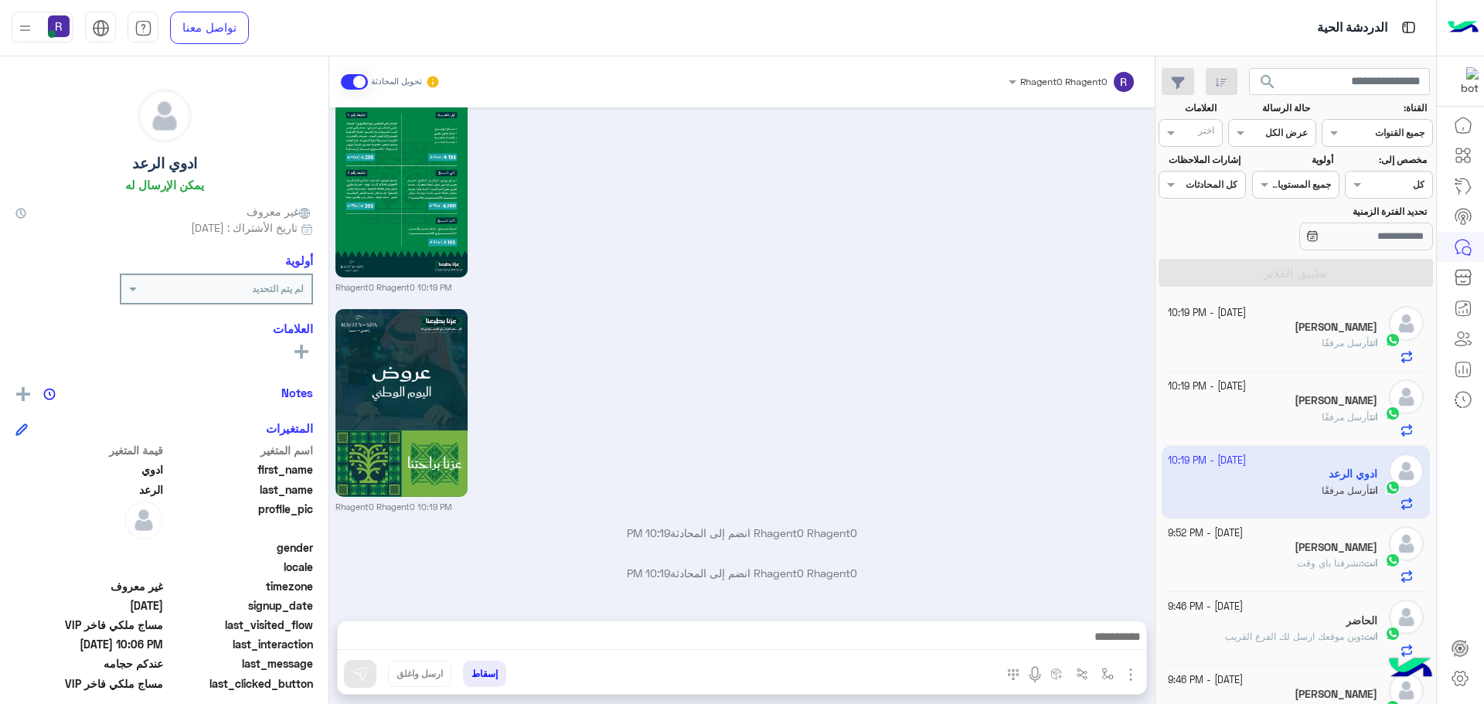
scroll to position [3679, 0]
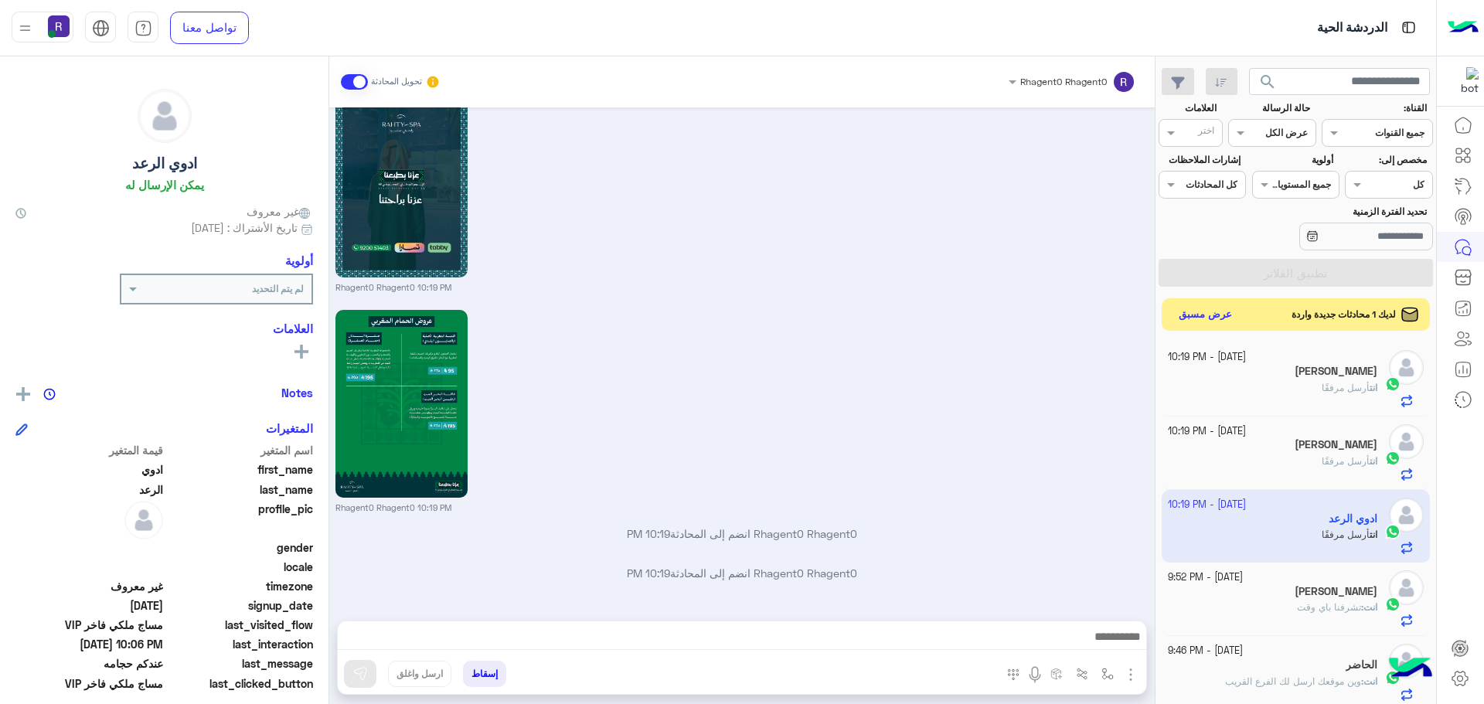
click at [1211, 310] on button "عرض مسبق" at bounding box center [1205, 315] width 65 height 21
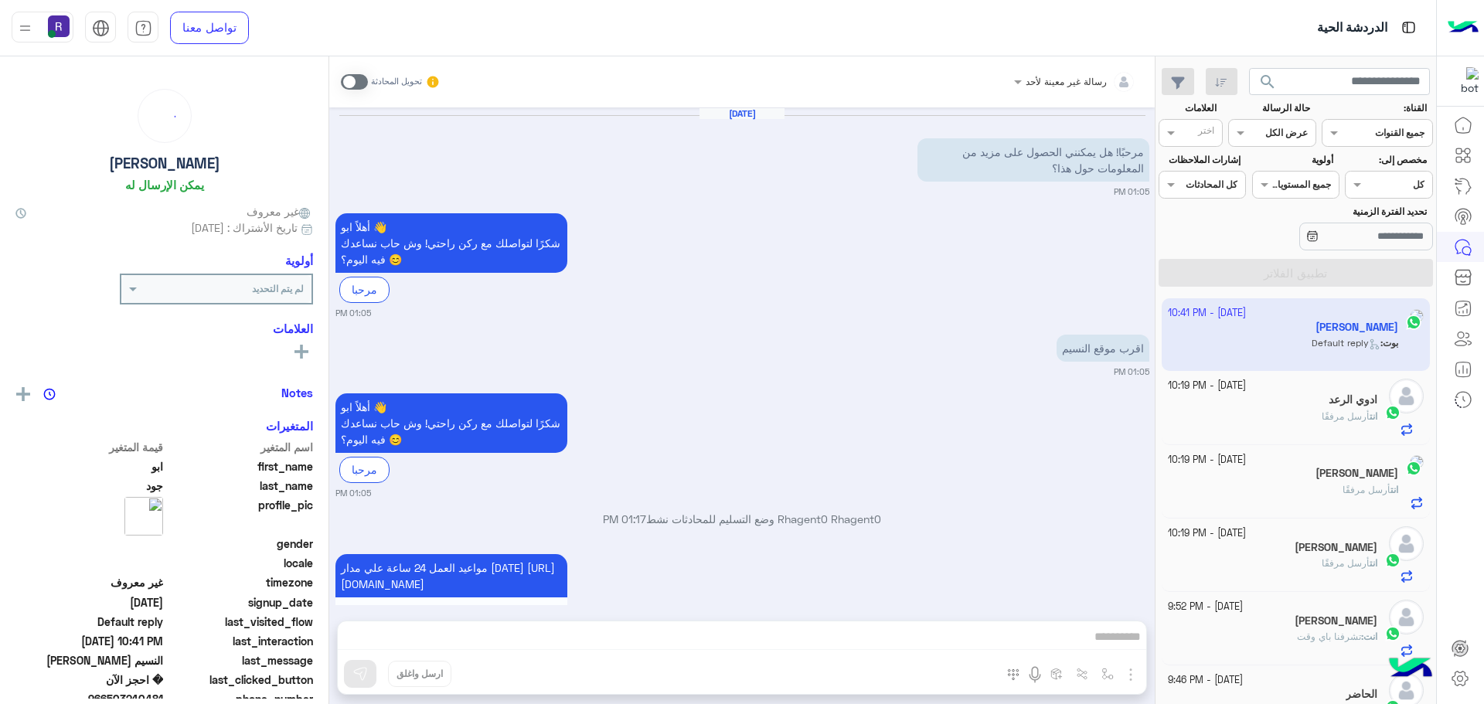
scroll to position [2285, 0]
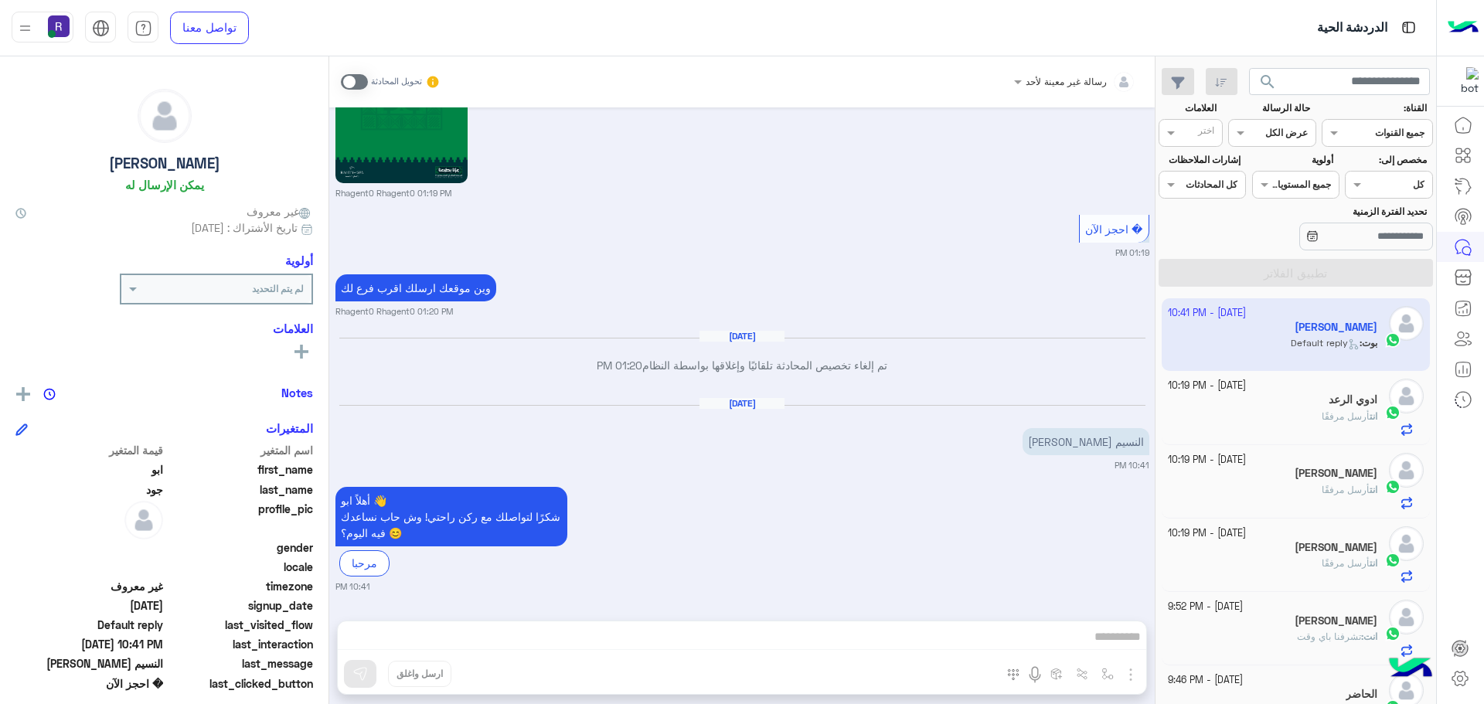
click at [351, 85] on span at bounding box center [354, 81] width 27 height 15
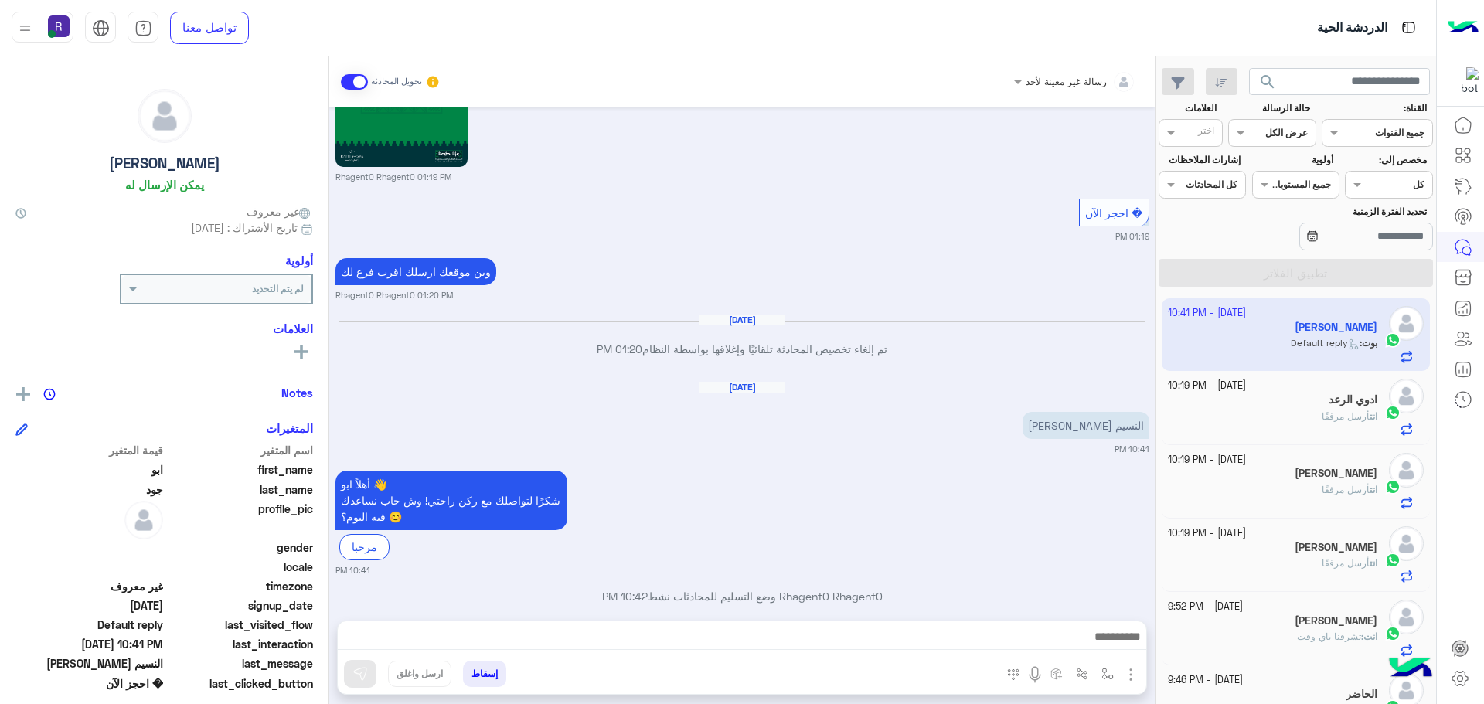
scroll to position [2324, 0]
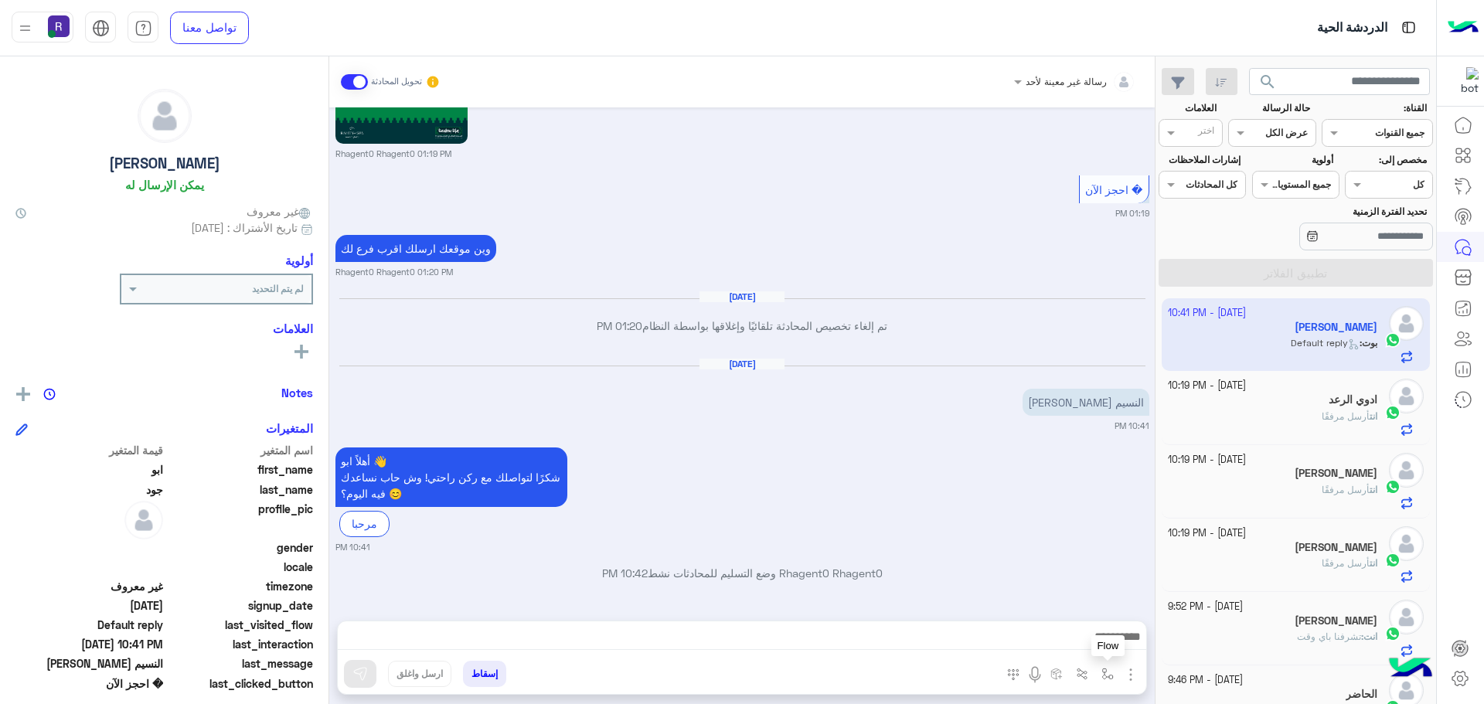
click at [1108, 676] on img "button" at bounding box center [1107, 674] width 12 height 12
click at [1081, 634] on input "text" at bounding box center [1073, 638] width 78 height 14
type input "****"
click at [1081, 605] on span "الجنادرية" at bounding box center [1091, 612] width 43 height 14
type textarea "*********"
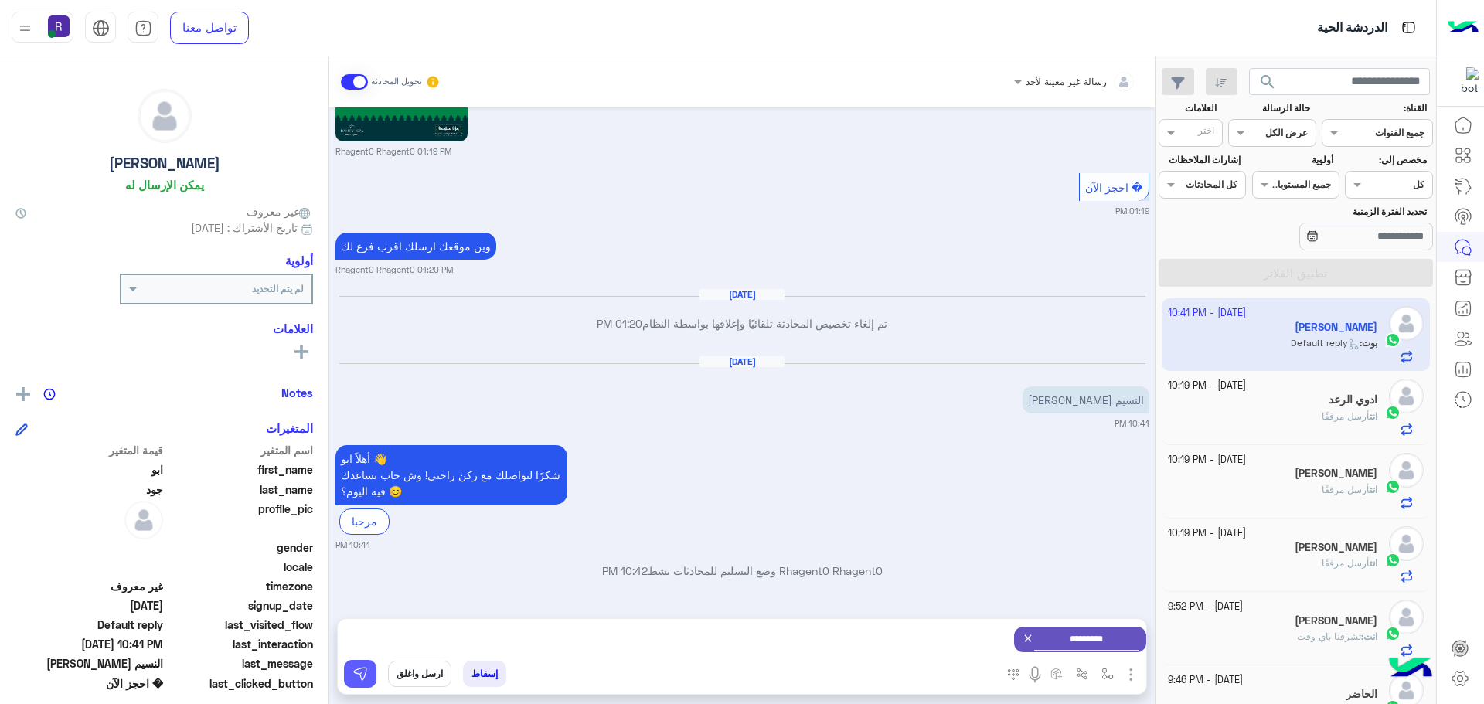
click at [346, 668] on button at bounding box center [360, 674] width 32 height 28
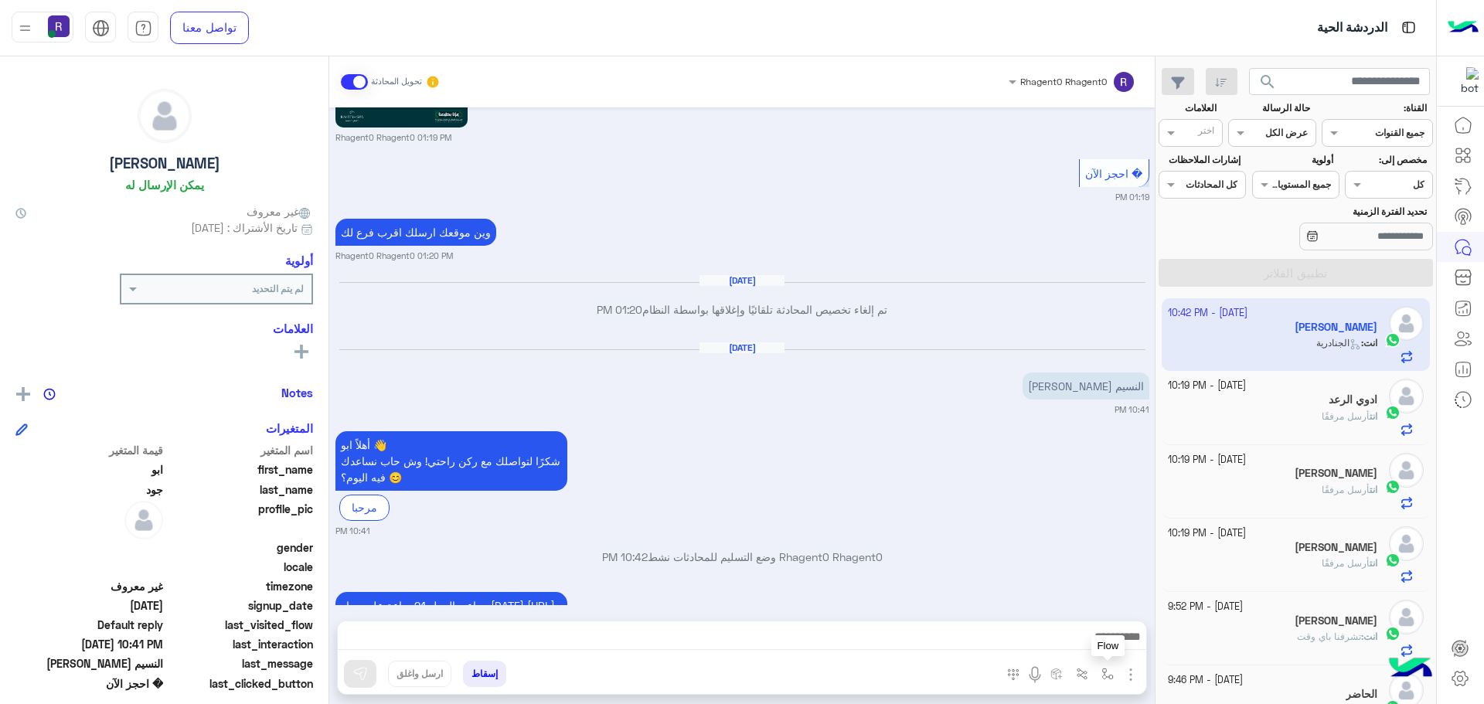
scroll to position [2511, 0]
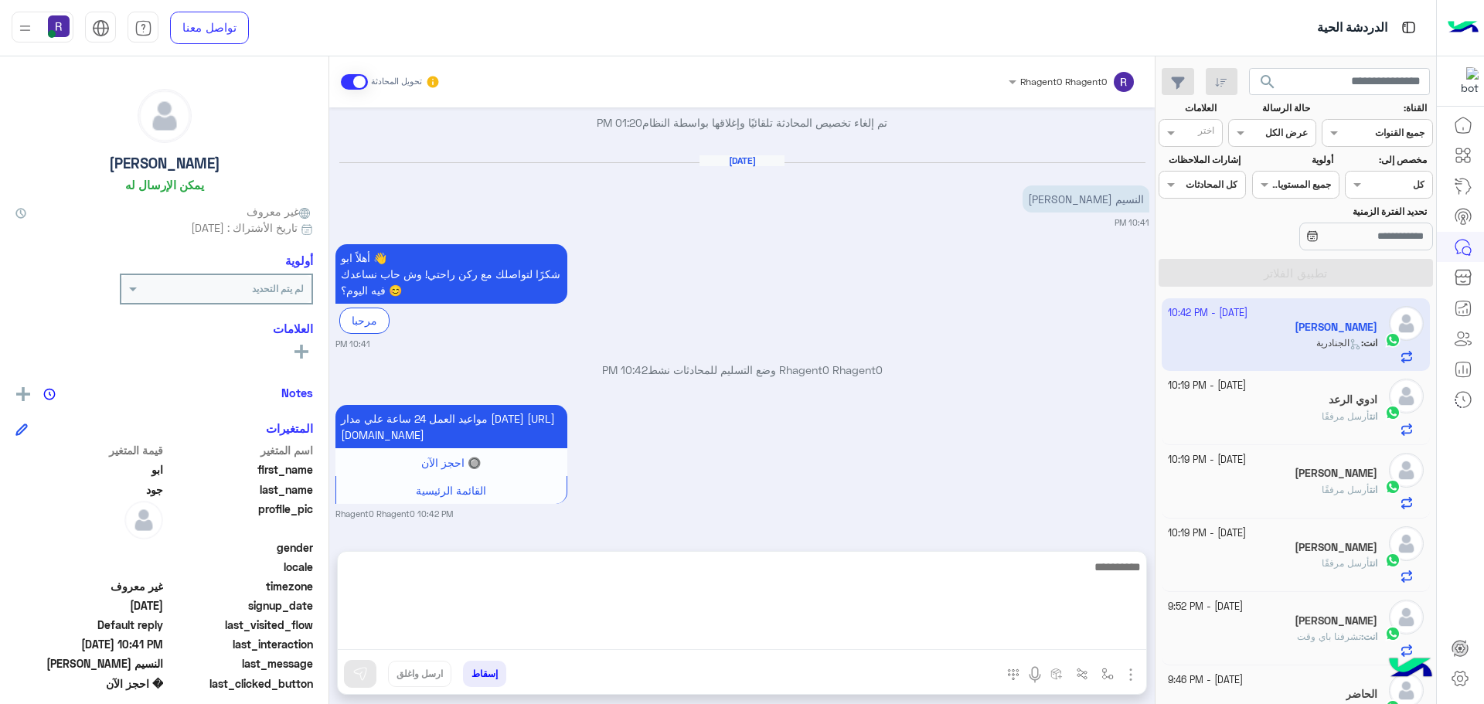
click at [768, 638] on textarea at bounding box center [742, 603] width 809 height 93
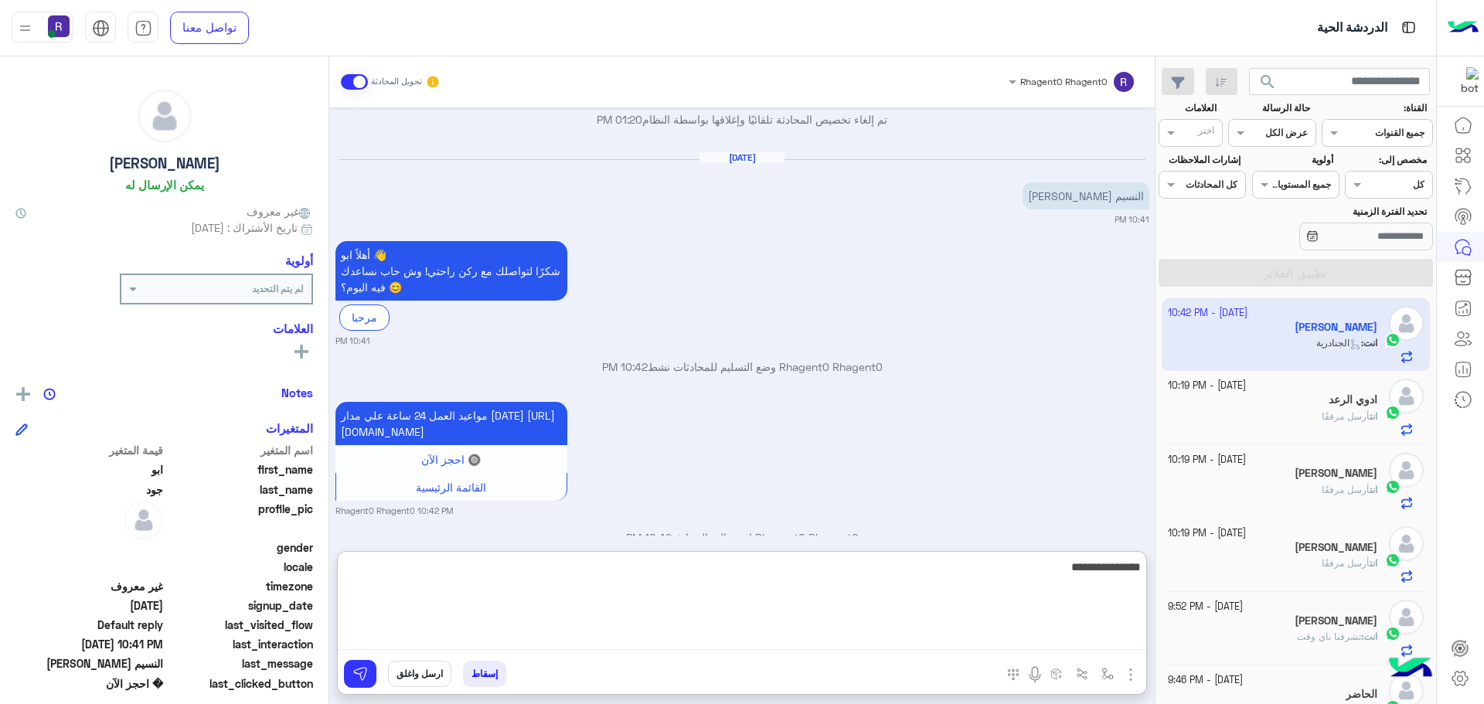
type textarea "**********"
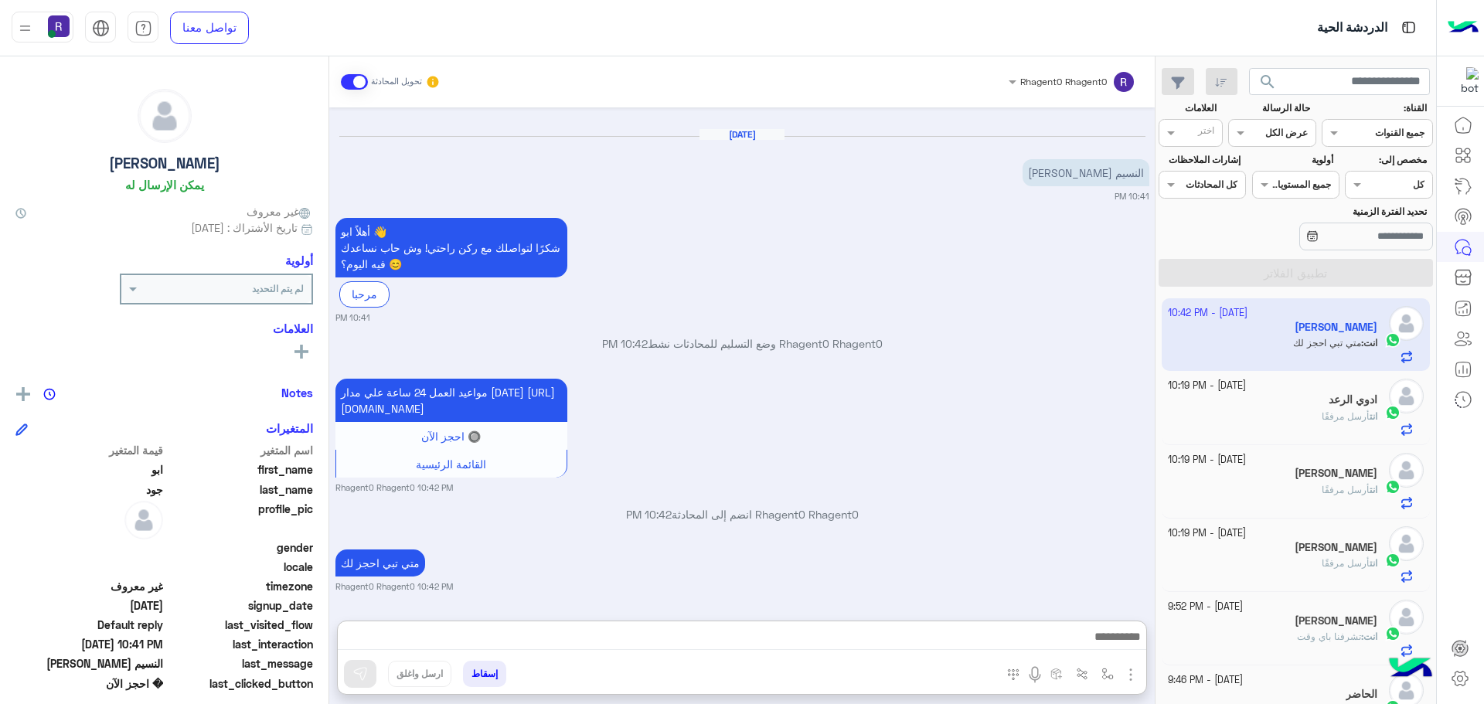
click at [1114, 406] on div "مواعيد العمل 24 ساعة علي مدار [DATE] [URL][DOMAIN_NAME] 🔘 احجز الآن القائمة الر…" at bounding box center [742, 434] width 814 height 119
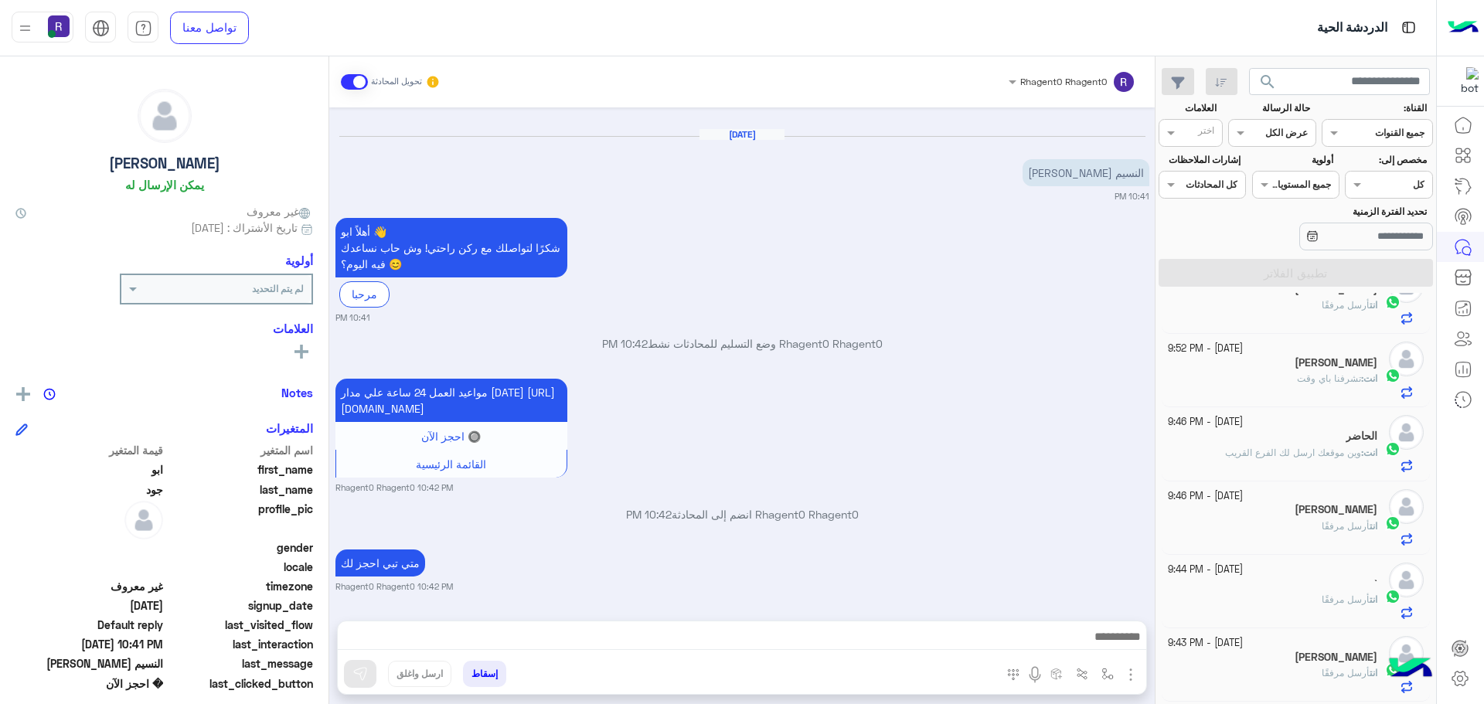
scroll to position [0, 0]
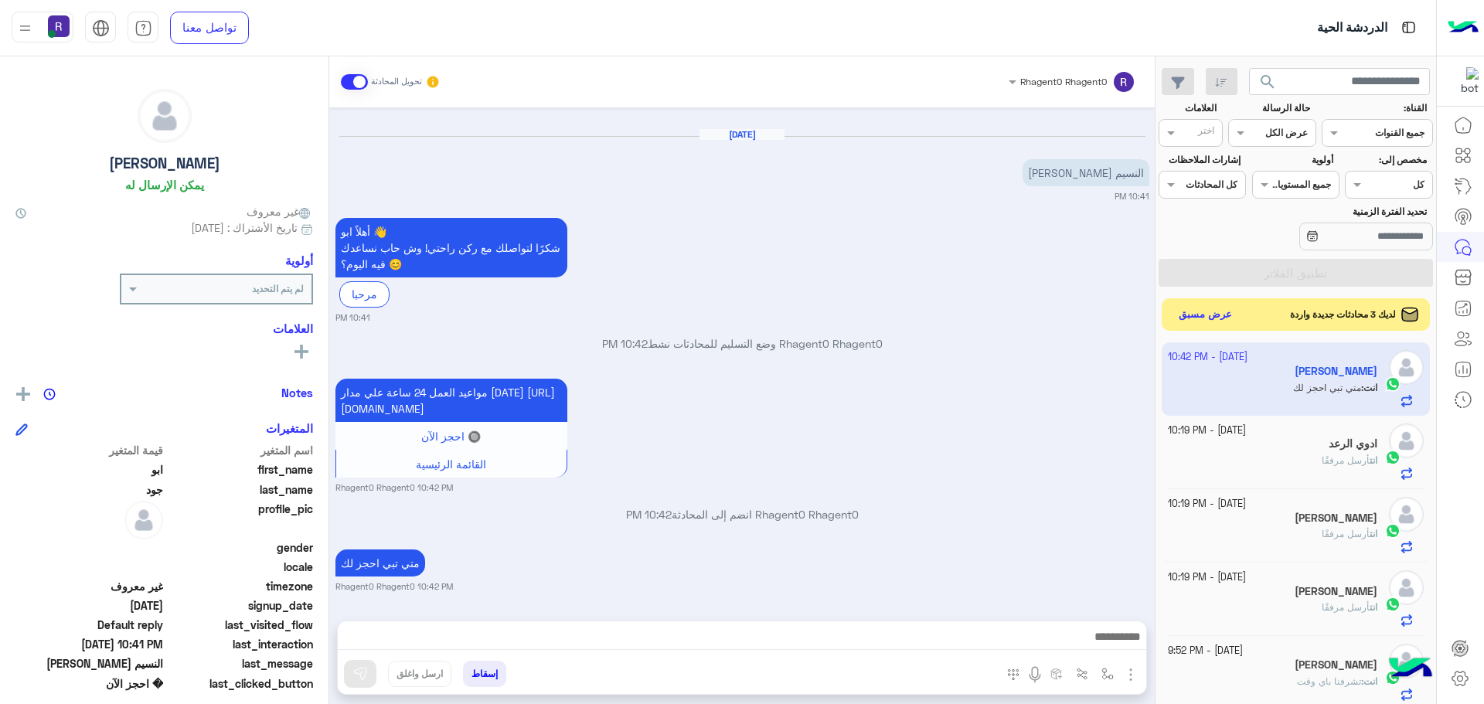
click at [1208, 315] on button "عرض مسبق" at bounding box center [1205, 315] width 65 height 21
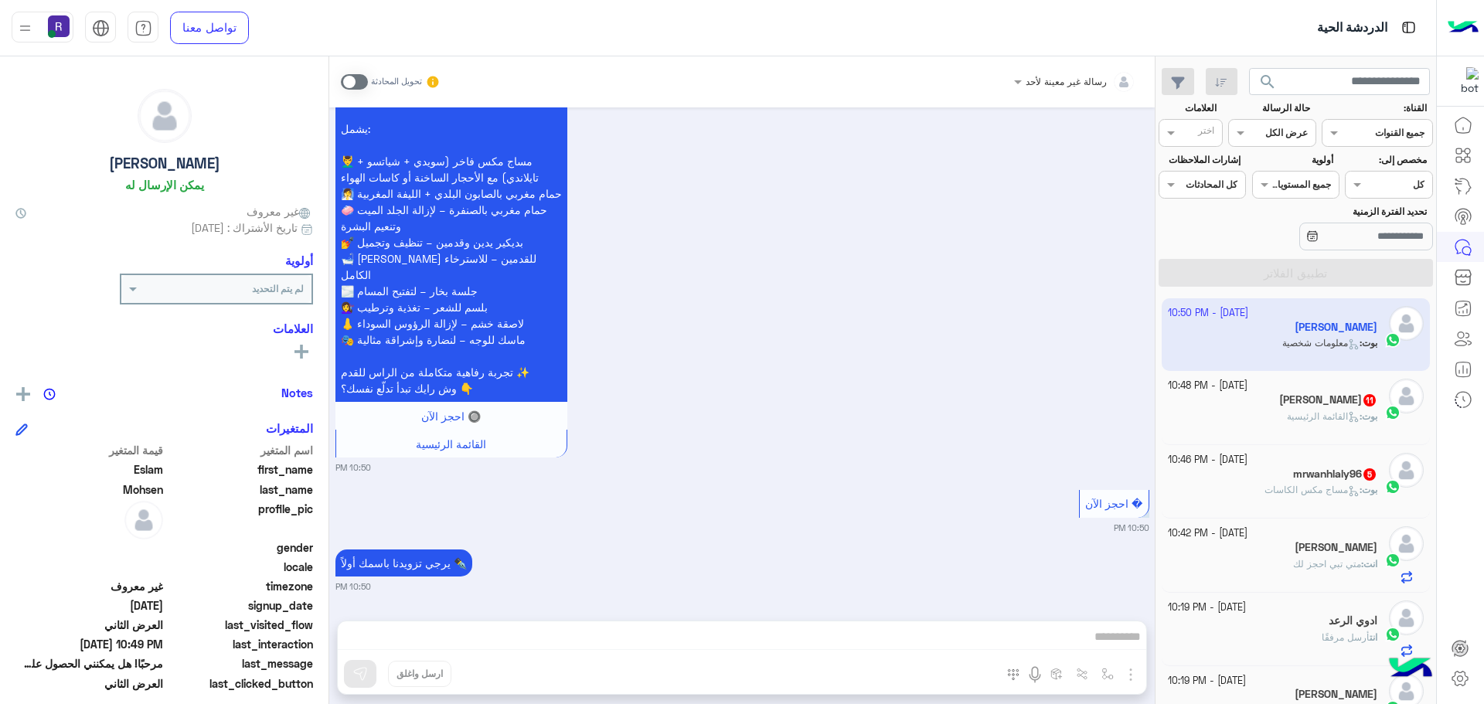
scroll to position [3124, 0]
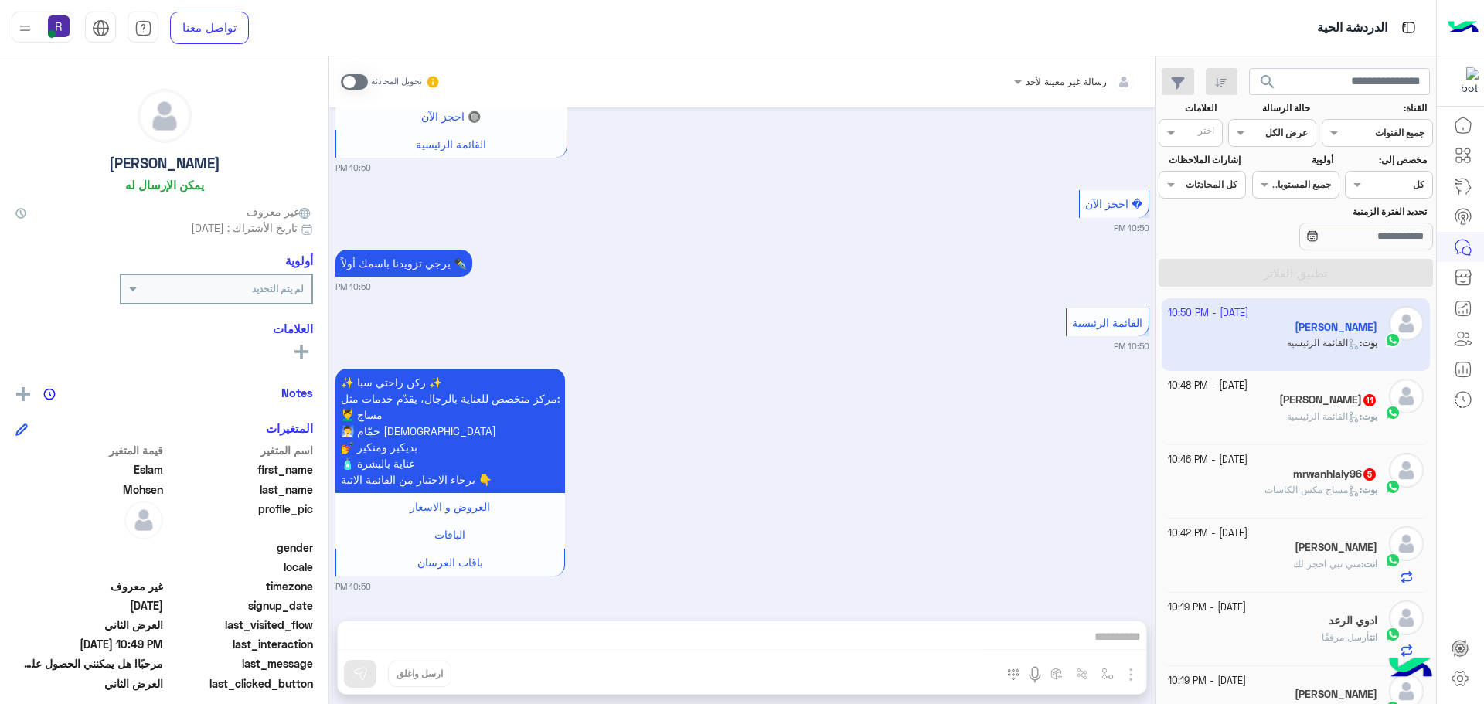
click at [364, 75] on span at bounding box center [354, 81] width 27 height 15
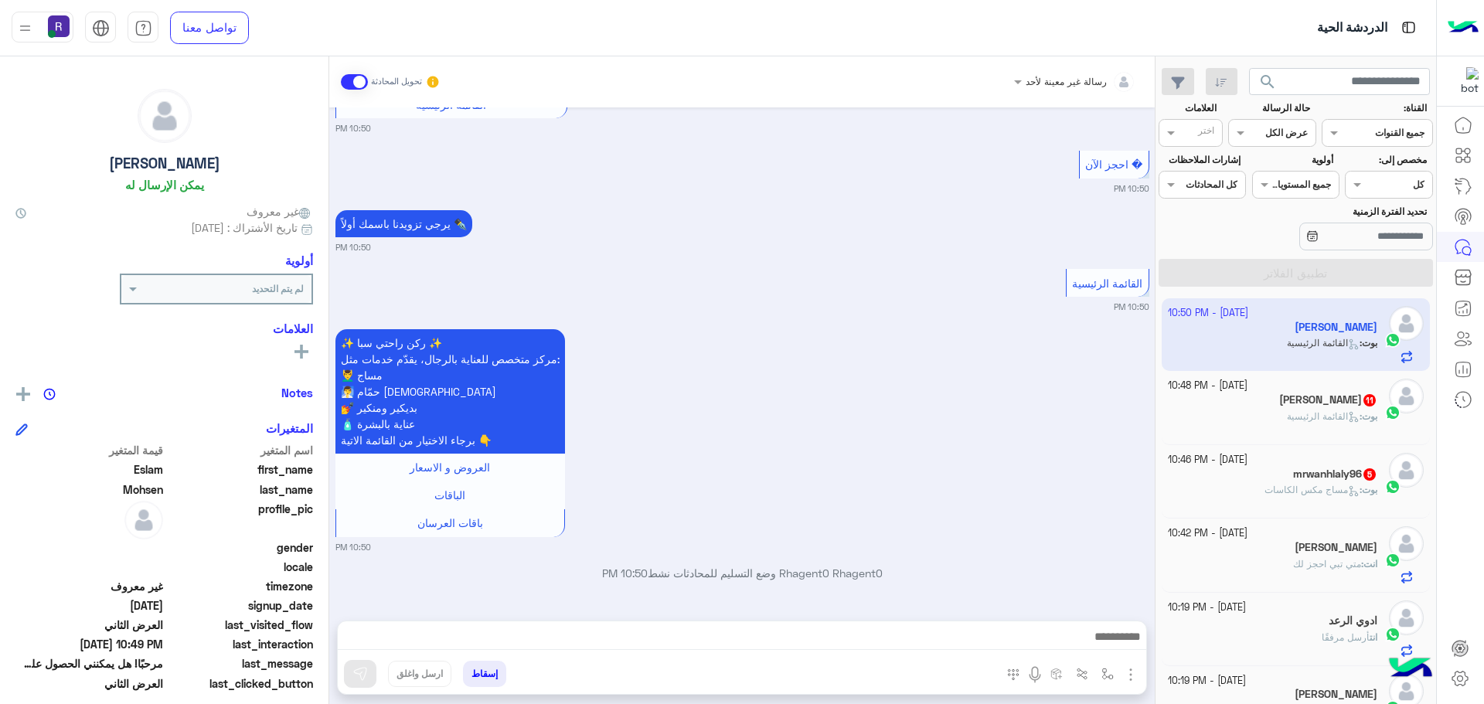
click at [1142, 681] on div "المرفقات الصور أدخل اسم مجموعة الرسائل" at bounding box center [1071, 677] width 151 height 32
click at [1123, 674] on img "button" at bounding box center [1131, 675] width 19 height 19
click at [1101, 645] on span "الصور" at bounding box center [1101, 641] width 29 height 18
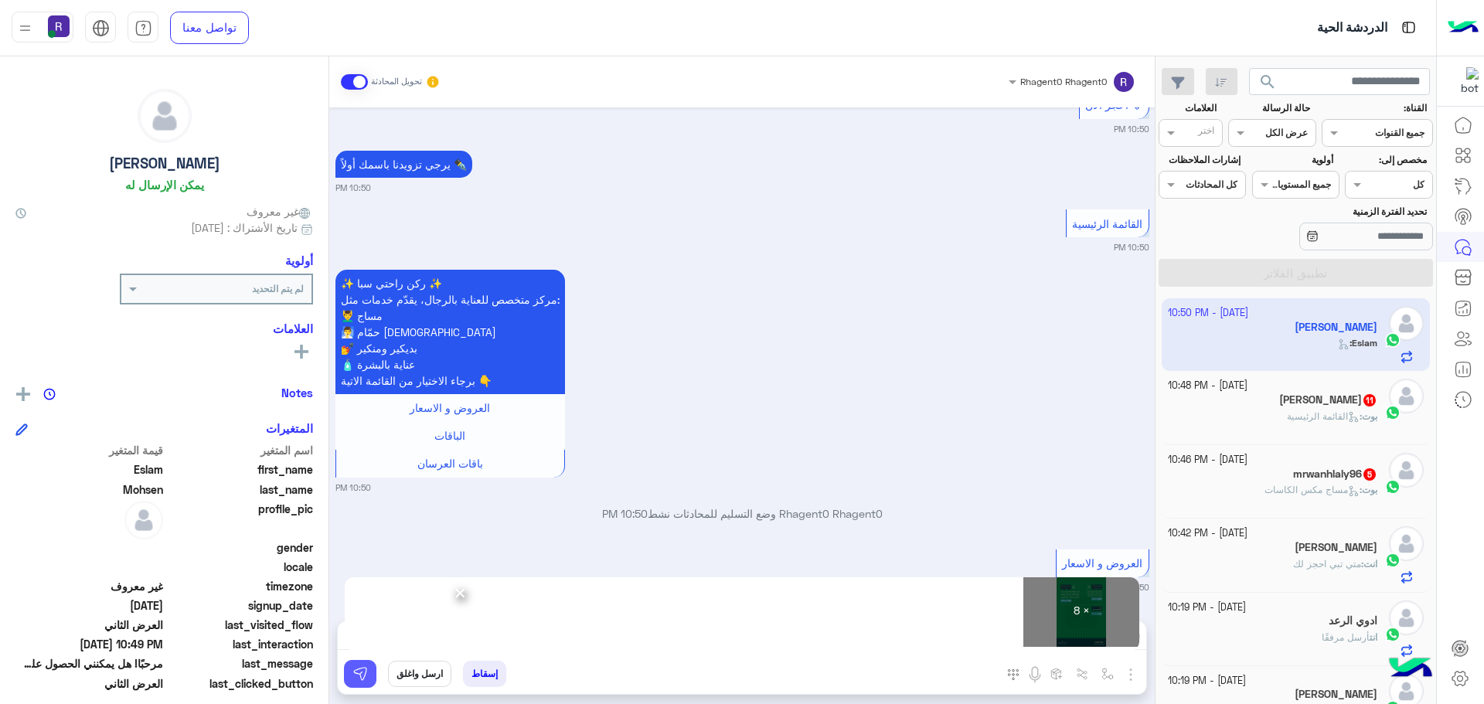
click at [369, 684] on button at bounding box center [360, 674] width 32 height 28
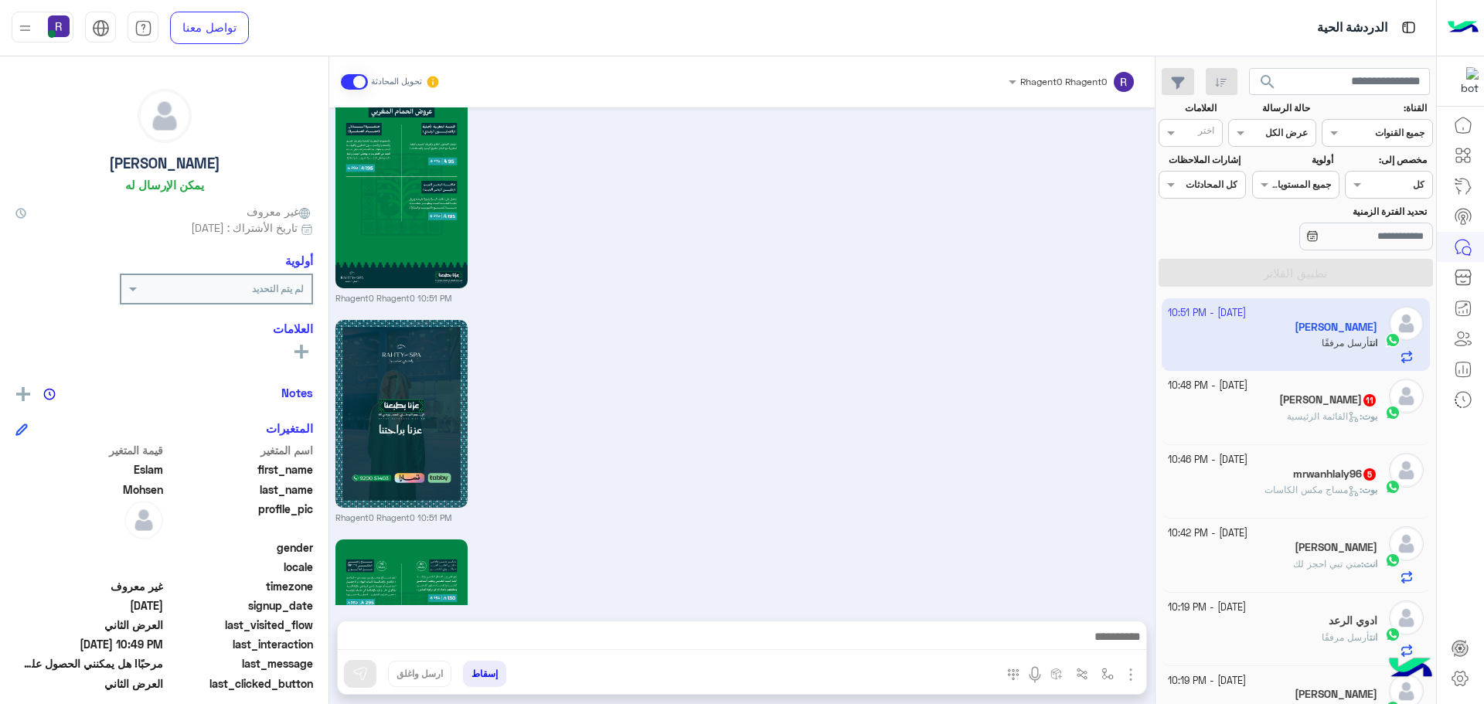
scroll to position [5022, 0]
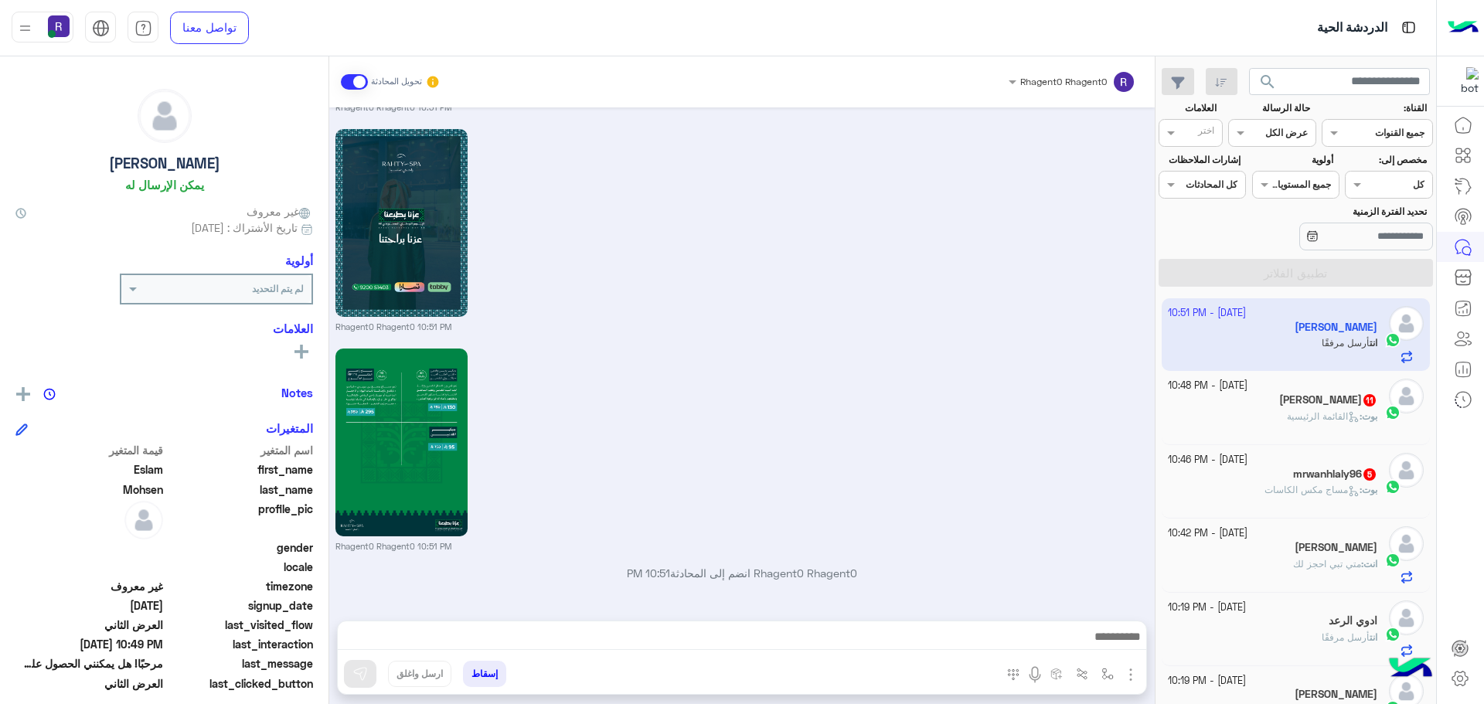
click at [1240, 411] on div "بوت : القائمة الرئيسية" at bounding box center [1273, 423] width 210 height 27
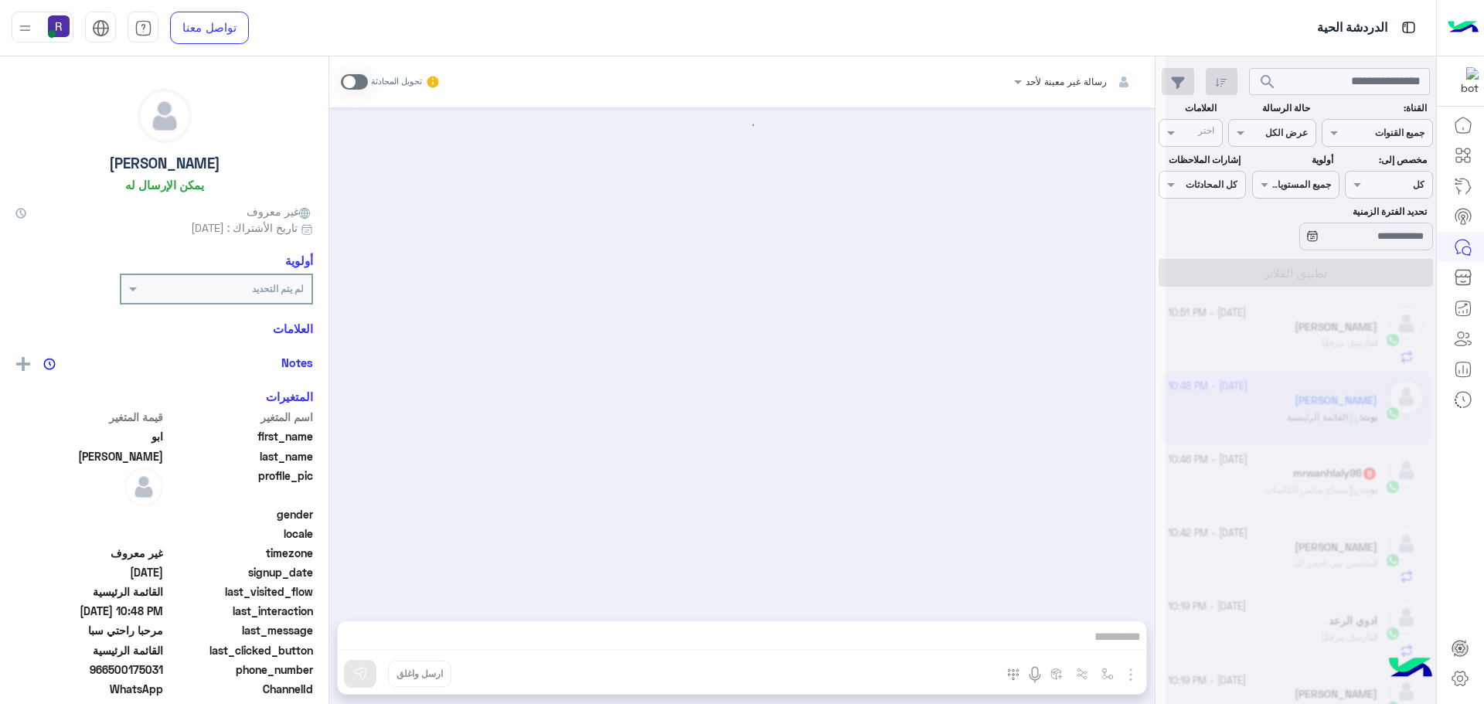
scroll to position [2813, 0]
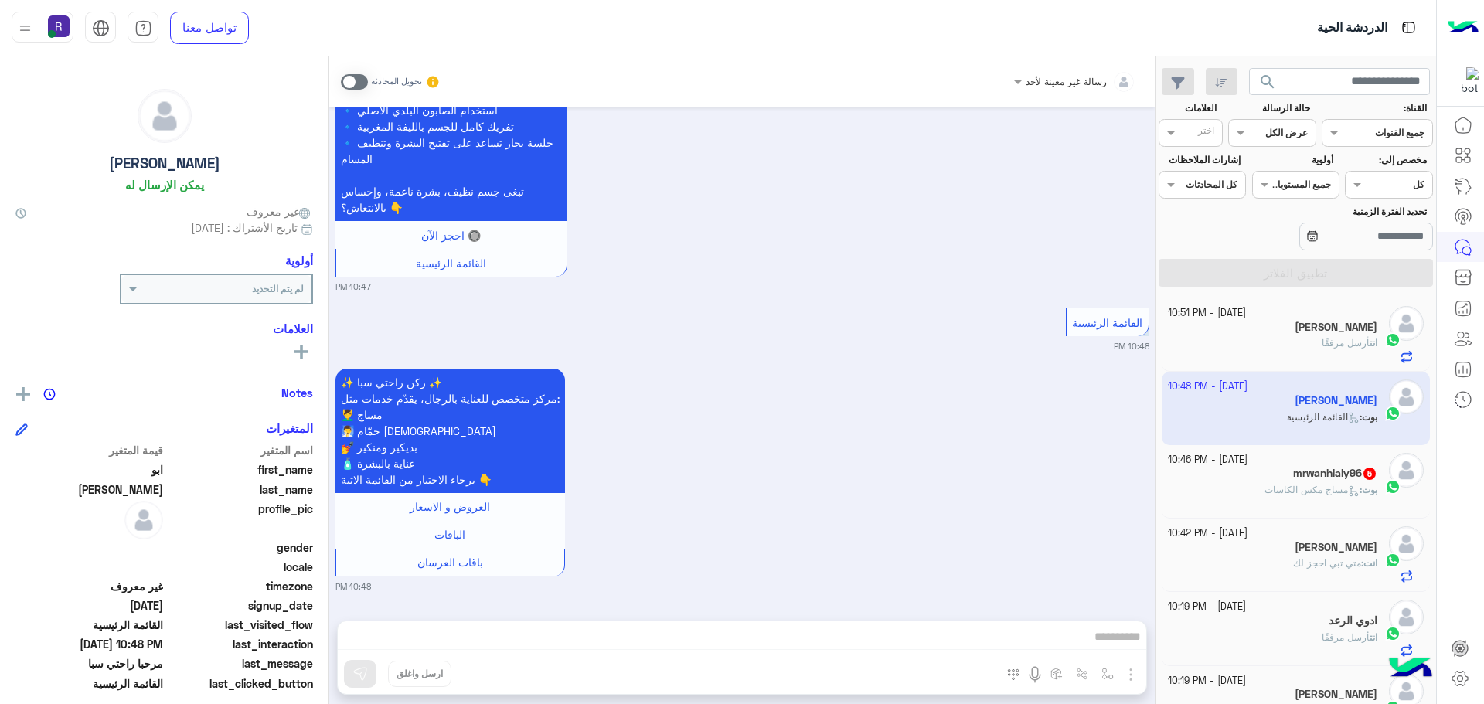
click at [342, 82] on span at bounding box center [354, 81] width 27 height 15
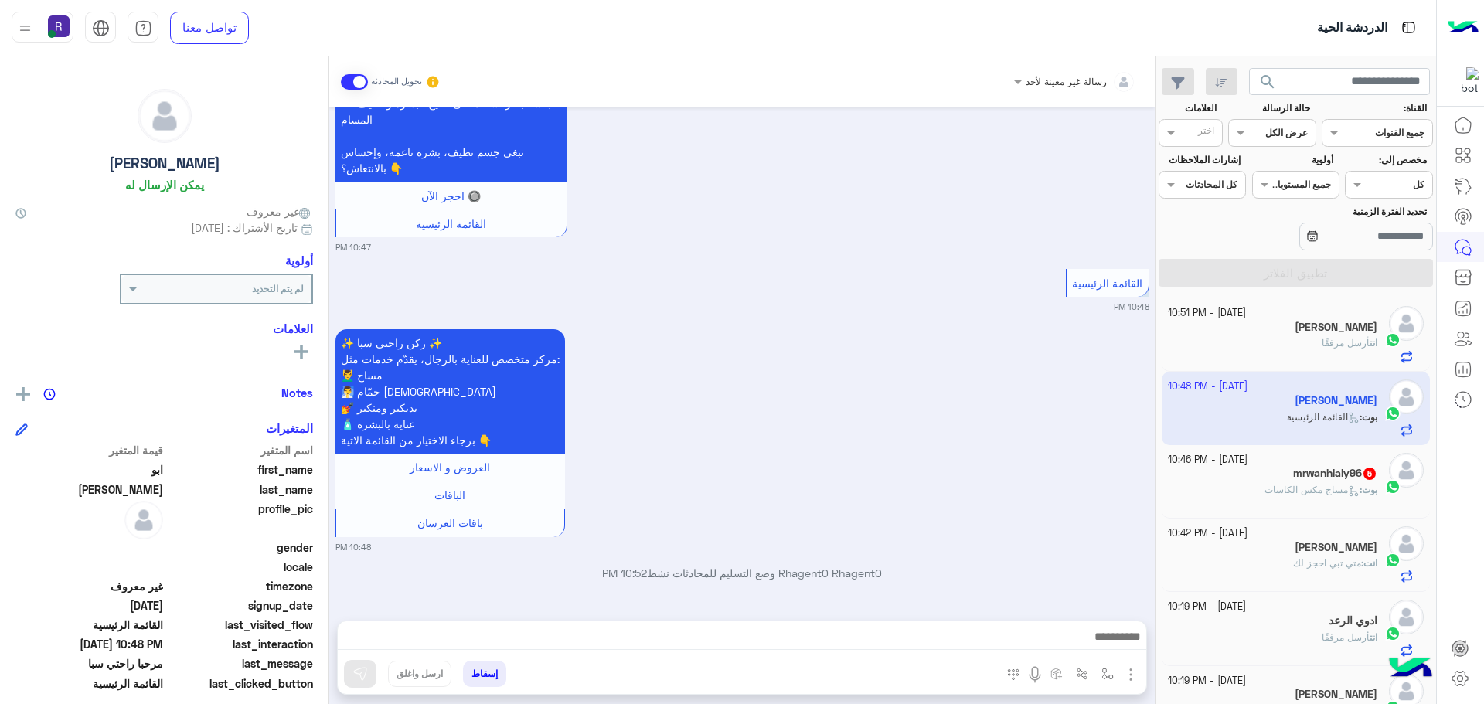
click at [1129, 673] on img "button" at bounding box center [1131, 675] width 19 height 19
click at [1101, 650] on button "الصور" at bounding box center [1107, 640] width 66 height 31
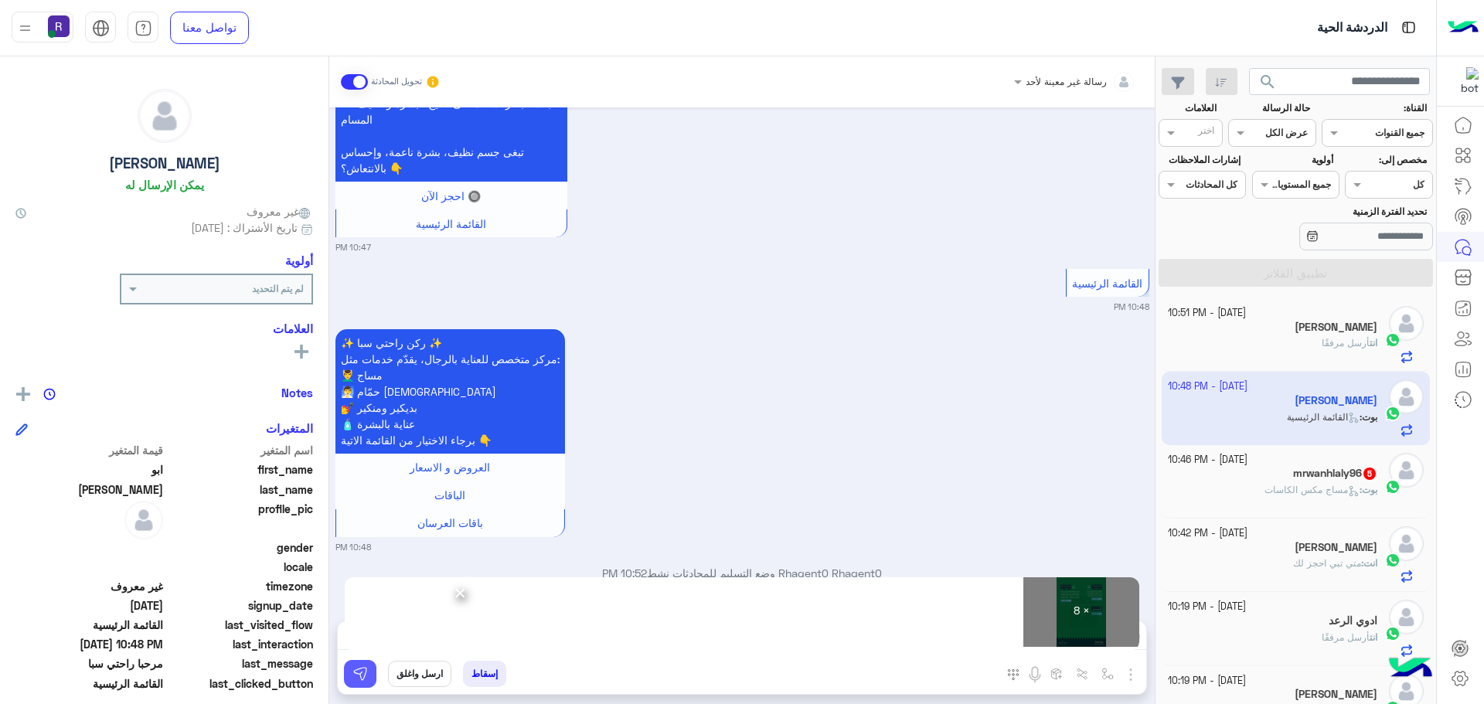
click at [369, 664] on button at bounding box center [360, 674] width 32 height 28
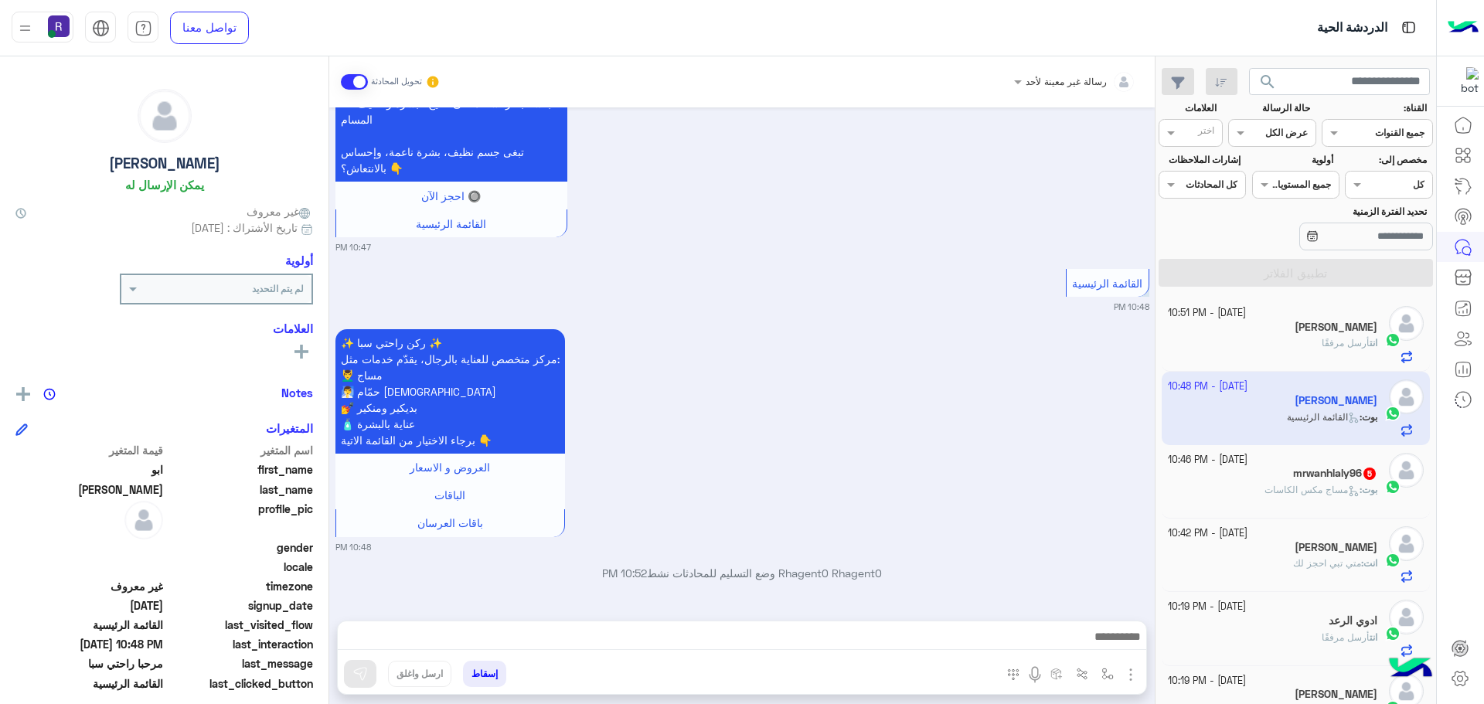
click at [1359, 479] on h5 "mrwanhlaly96 5" at bounding box center [1335, 473] width 84 height 13
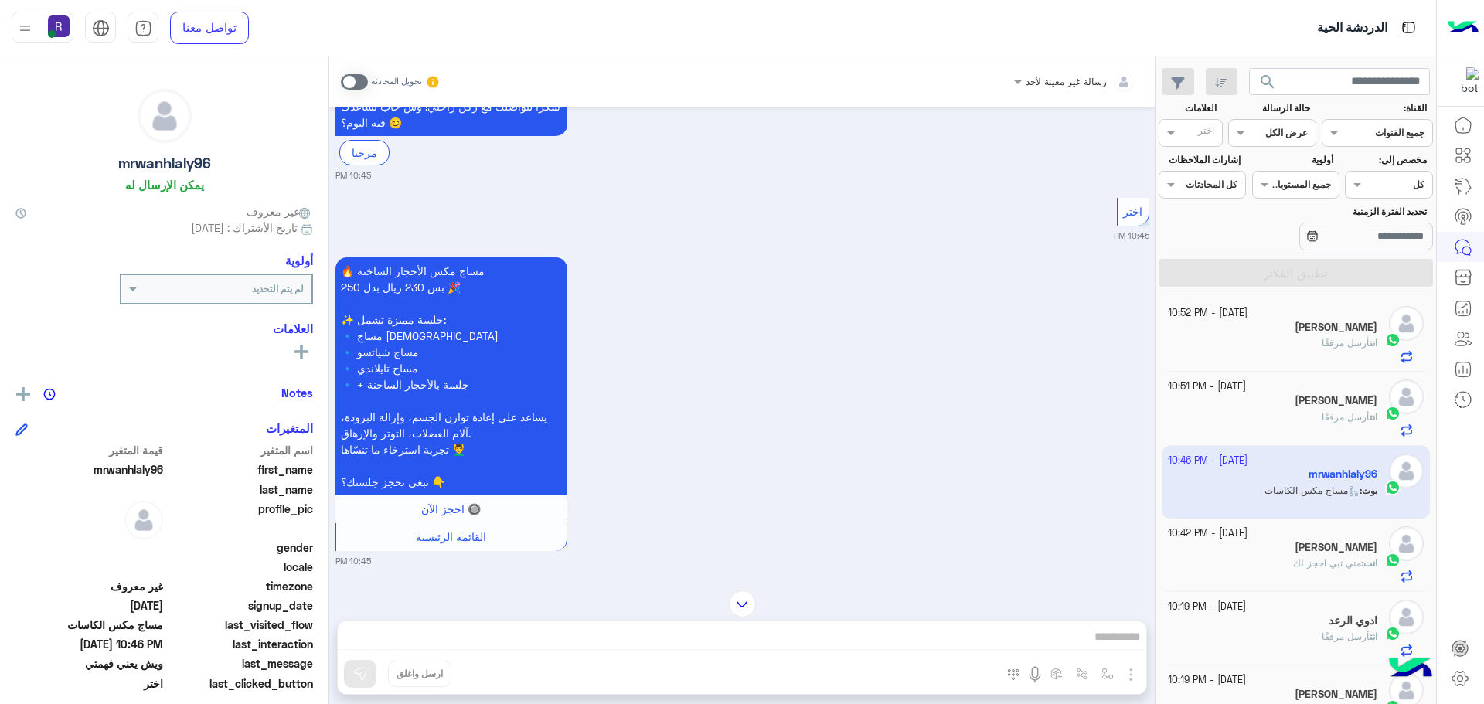
scroll to position [702, 0]
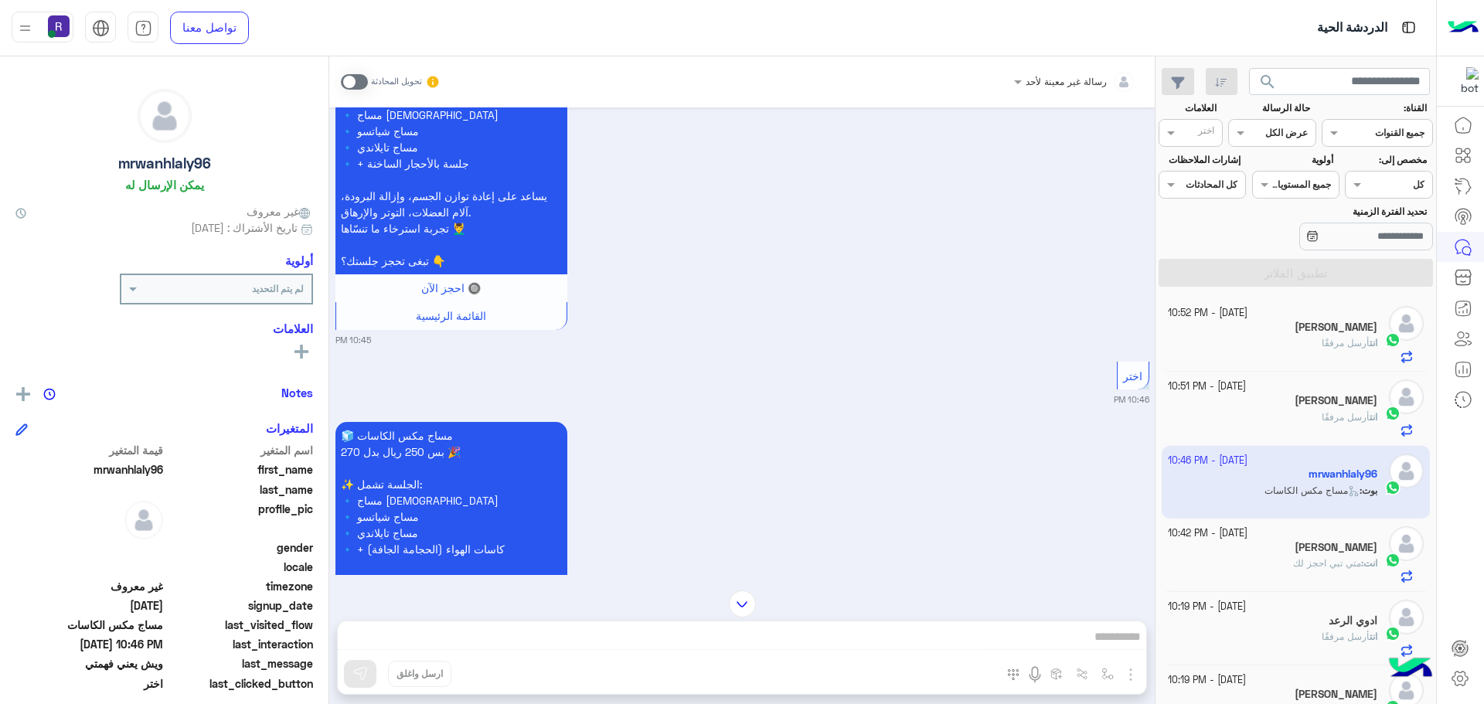
click at [354, 77] on span at bounding box center [354, 81] width 27 height 15
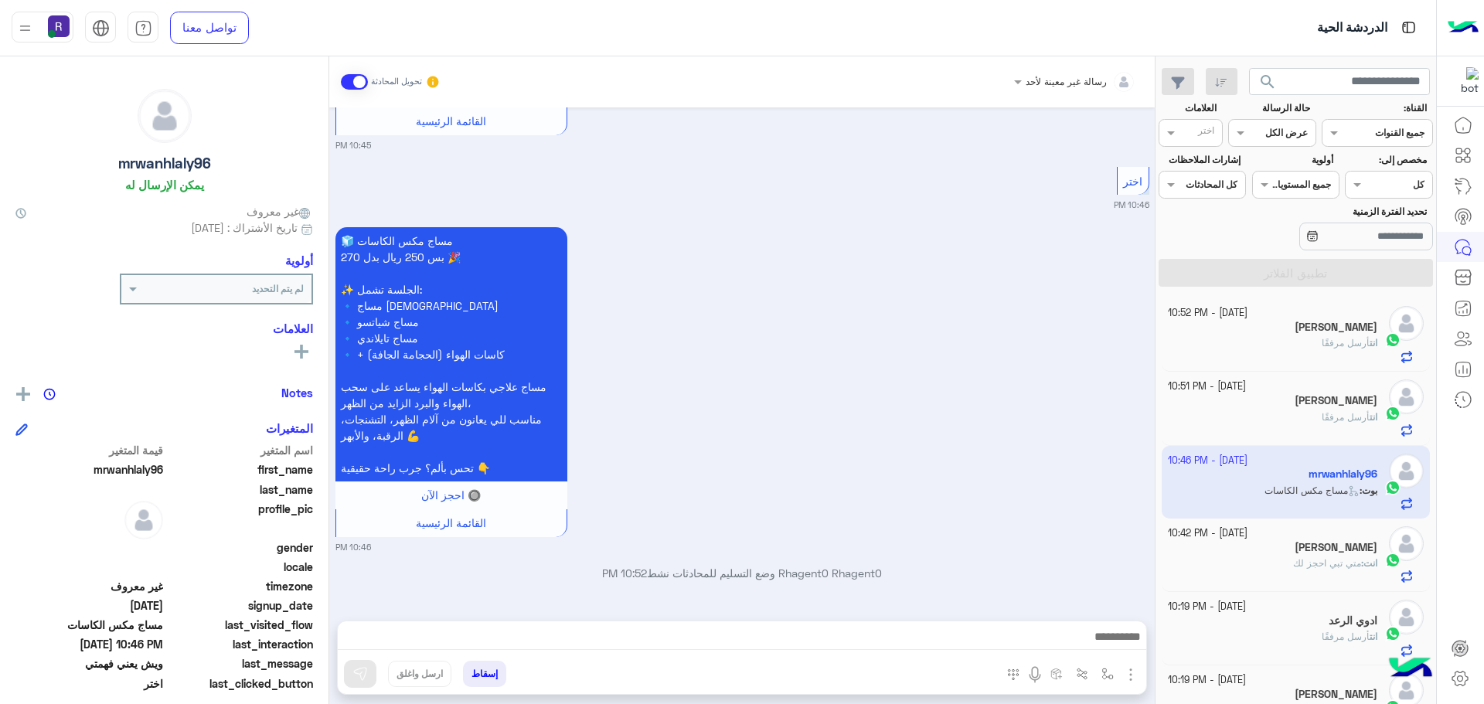
click at [1138, 671] on img "button" at bounding box center [1131, 675] width 19 height 19
click at [1109, 648] on span "الصور" at bounding box center [1101, 641] width 29 height 18
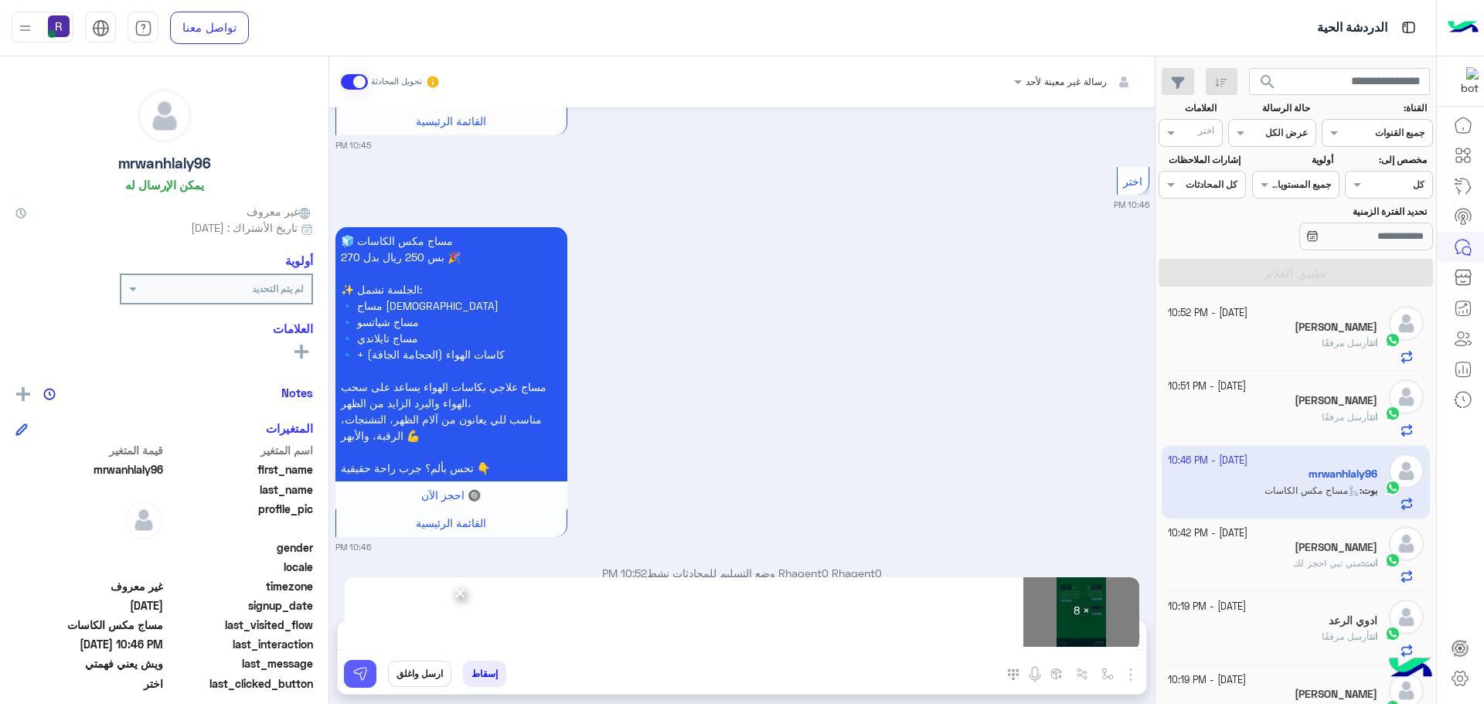
click at [360, 679] on img at bounding box center [359, 673] width 15 height 15
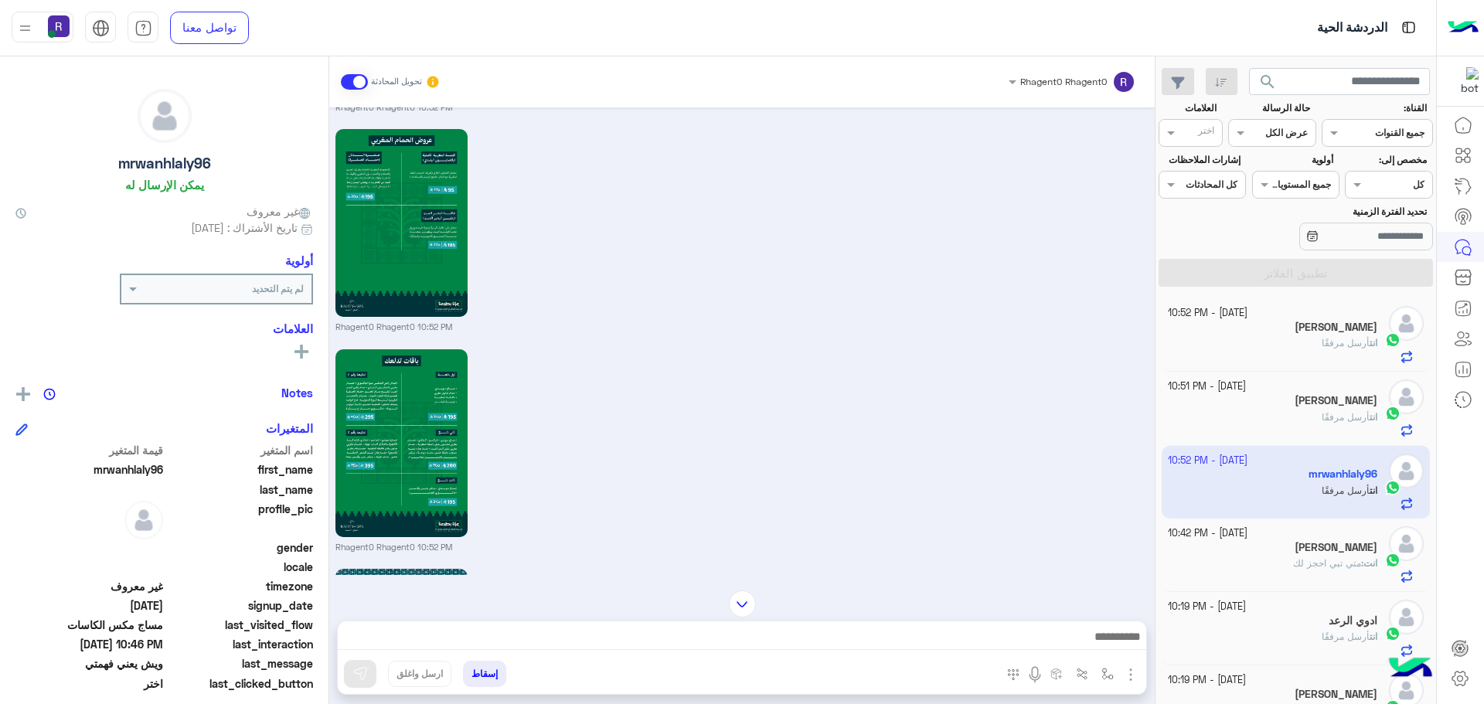
scroll to position [2694, 0]
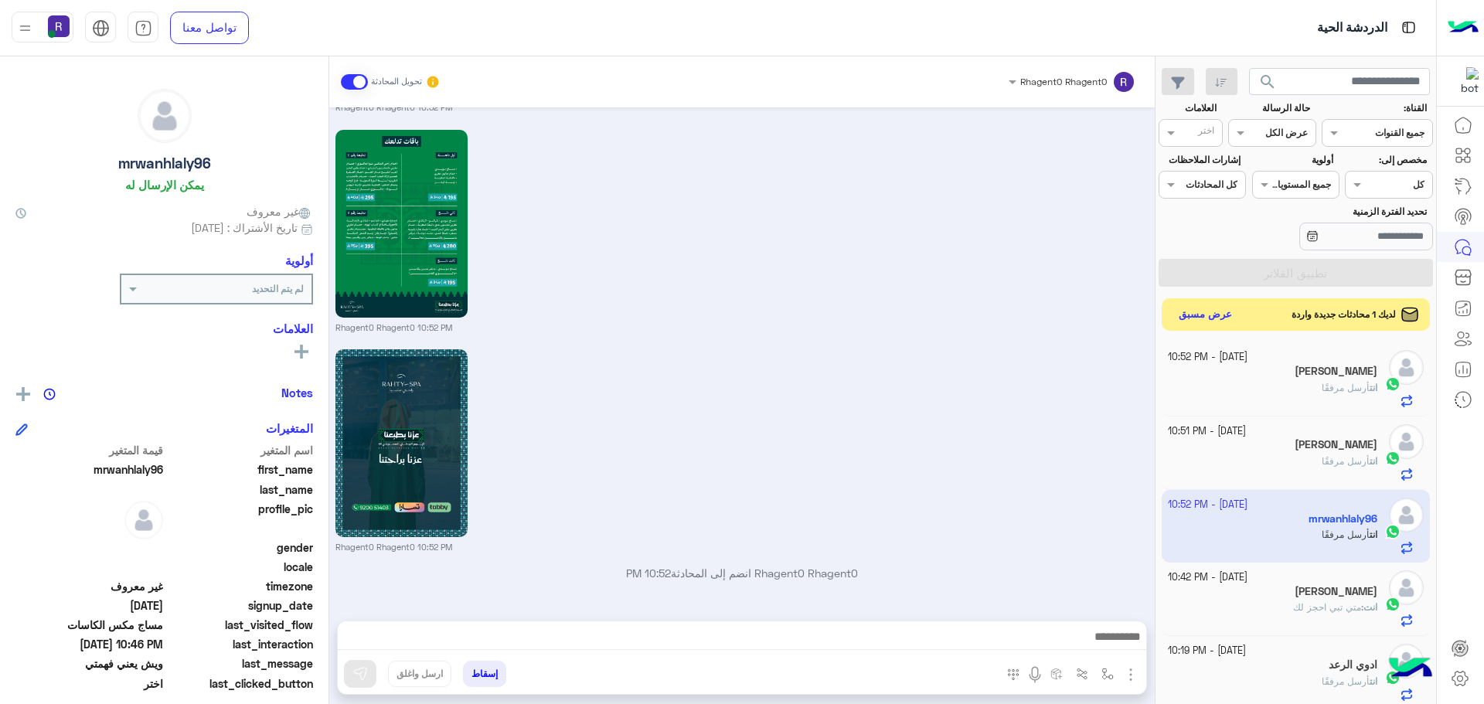
click at [1222, 315] on button "عرض مسبق" at bounding box center [1205, 315] width 65 height 21
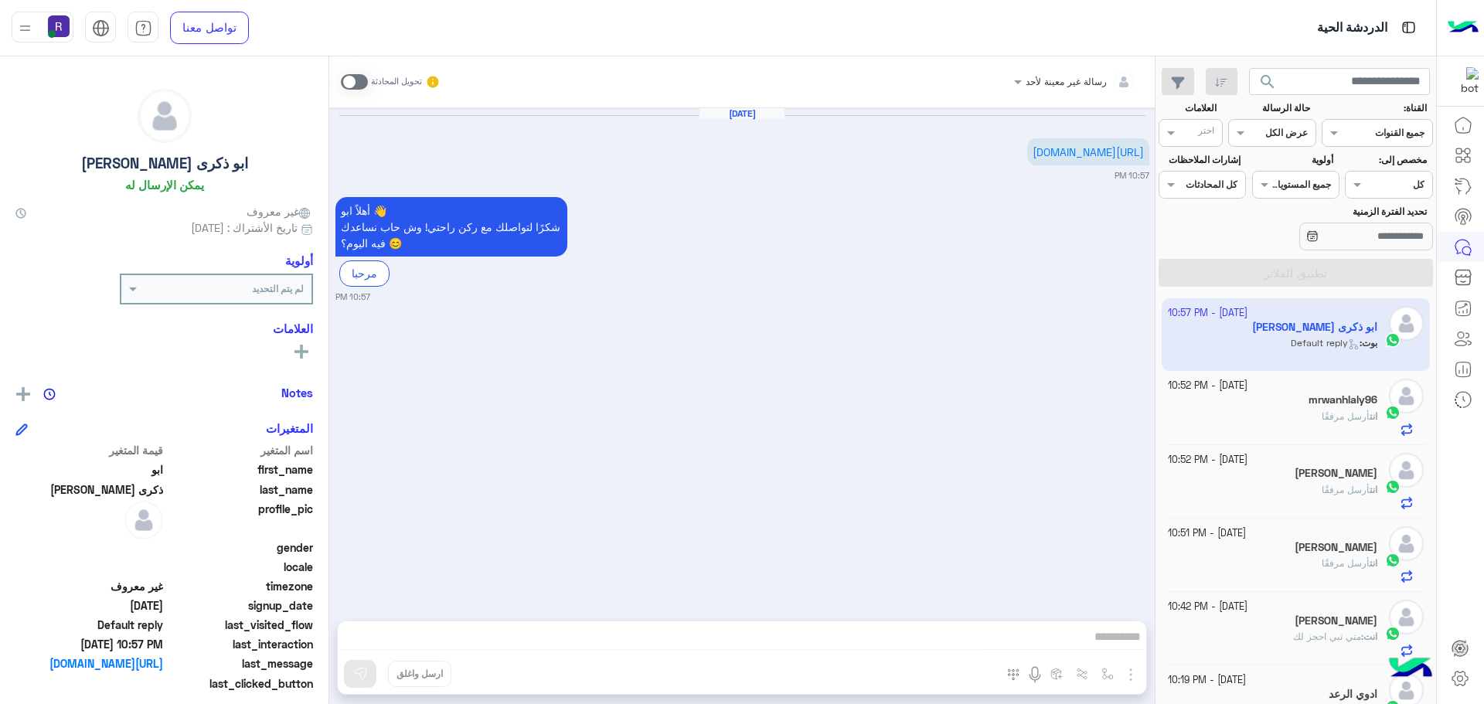
click at [1134, 679] on div "رسالة غير معينة لأحد تحويل المحادثة [DATE] [URL][DOMAIN_NAME] 10:57 PM أهلاً اب…" at bounding box center [742, 383] width 826 height 654
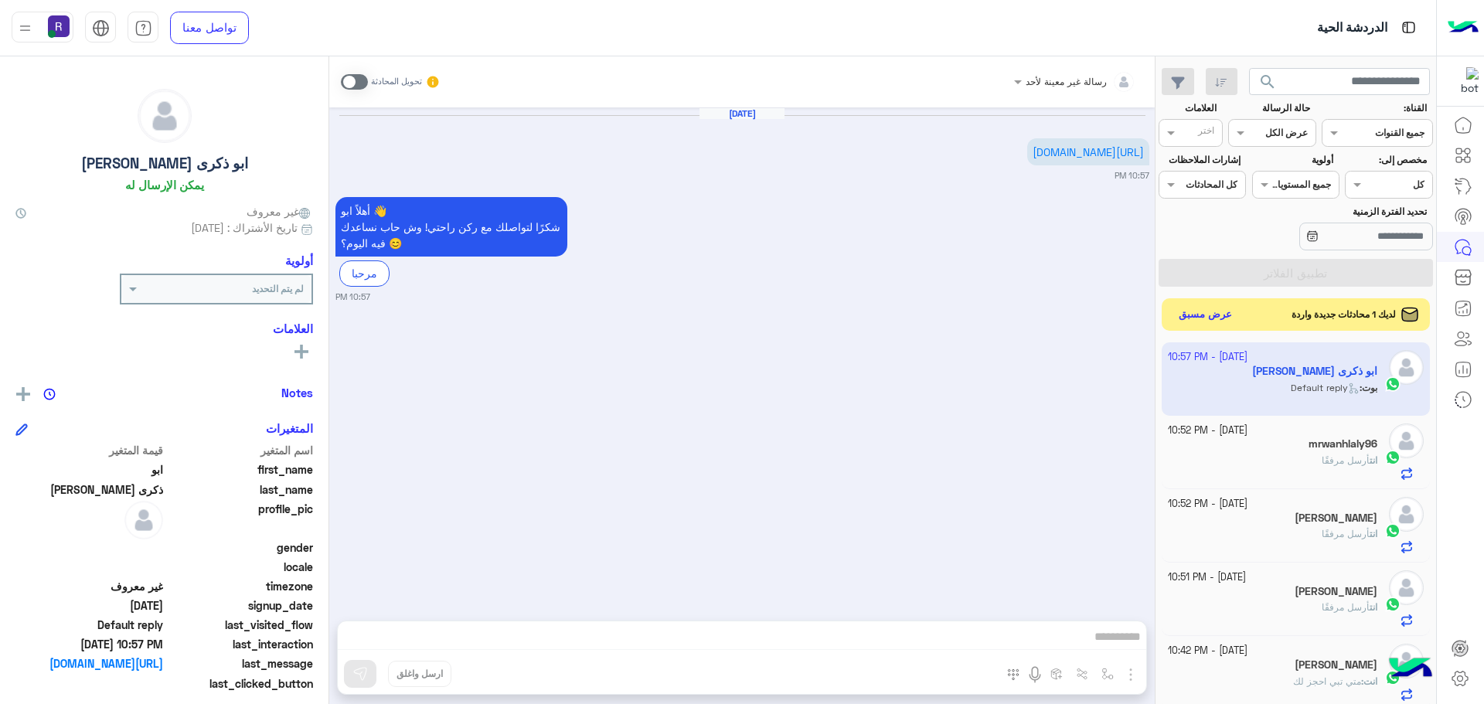
click at [1222, 316] on button "عرض مسبق" at bounding box center [1205, 315] width 65 height 21
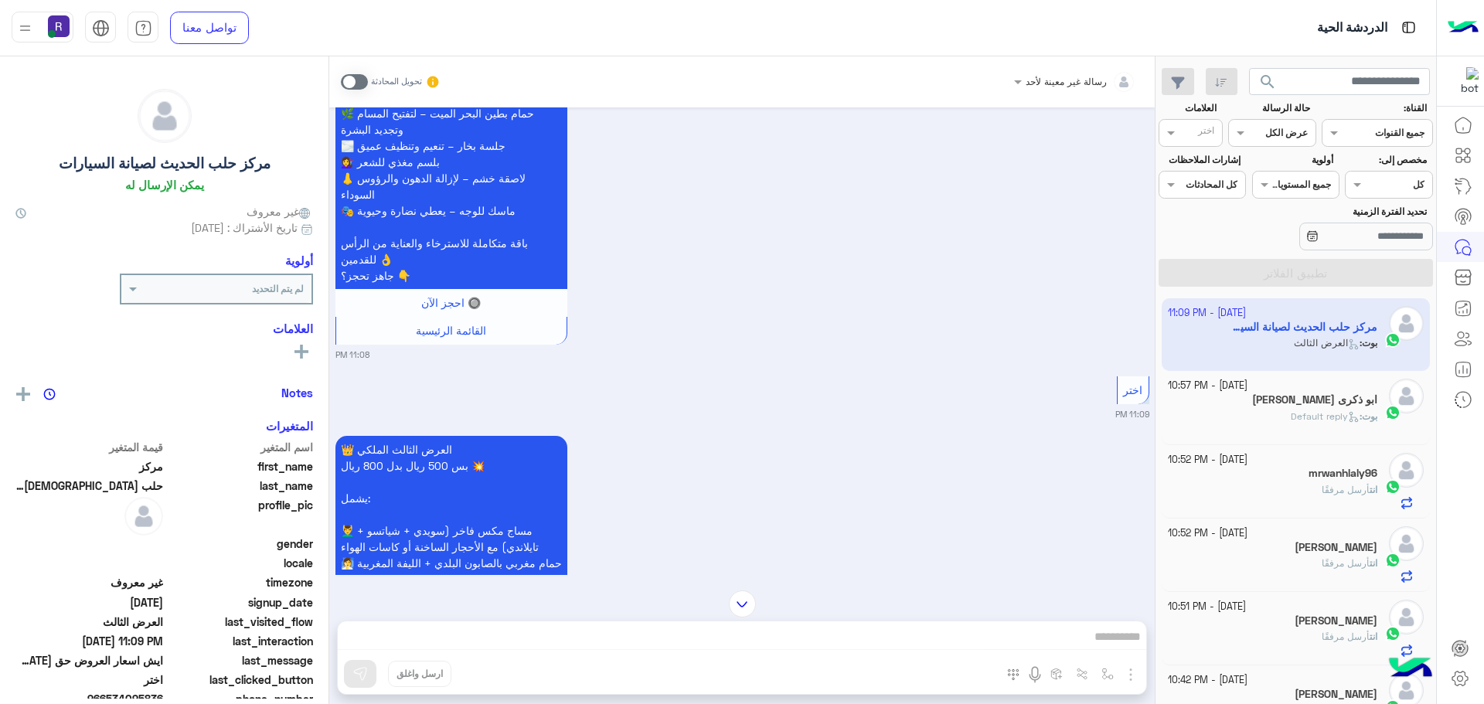
scroll to position [1192, 0]
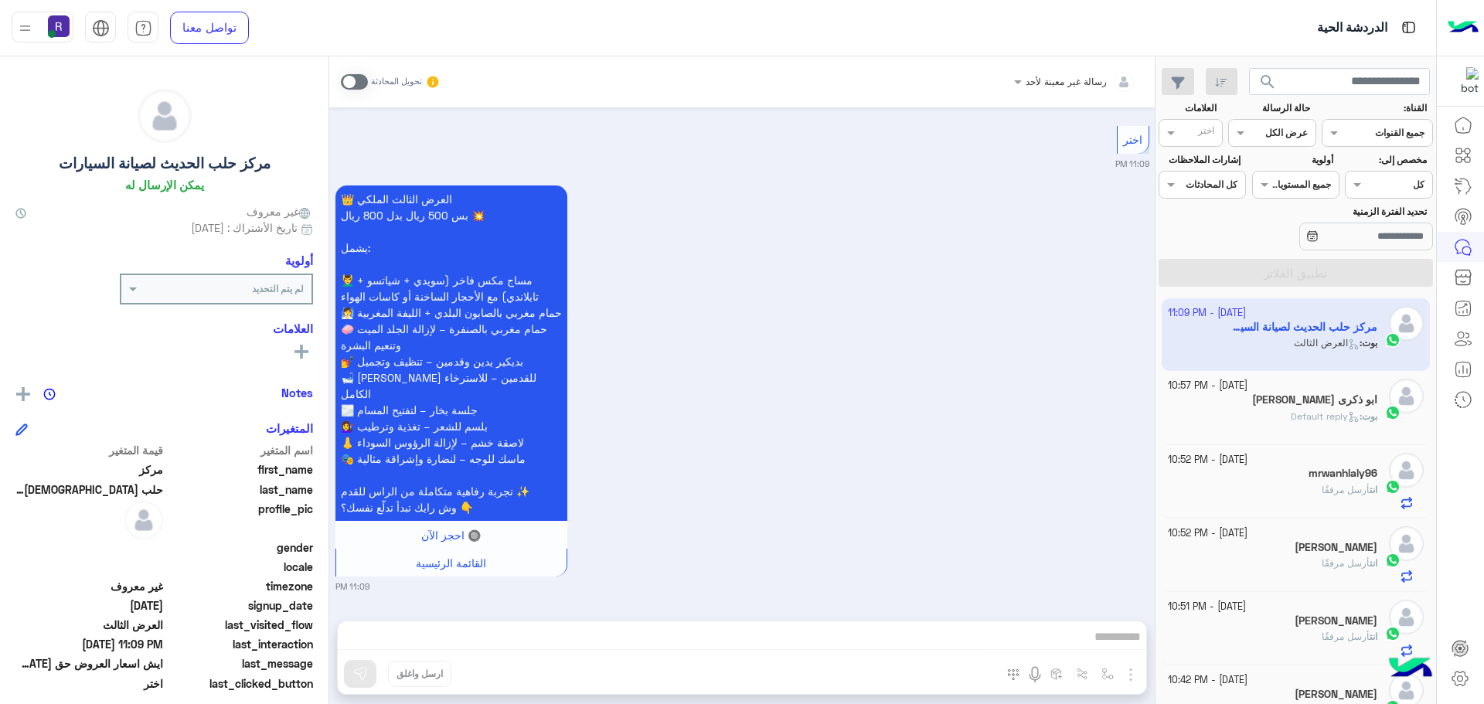
click at [342, 88] on label at bounding box center [354, 81] width 27 height 15
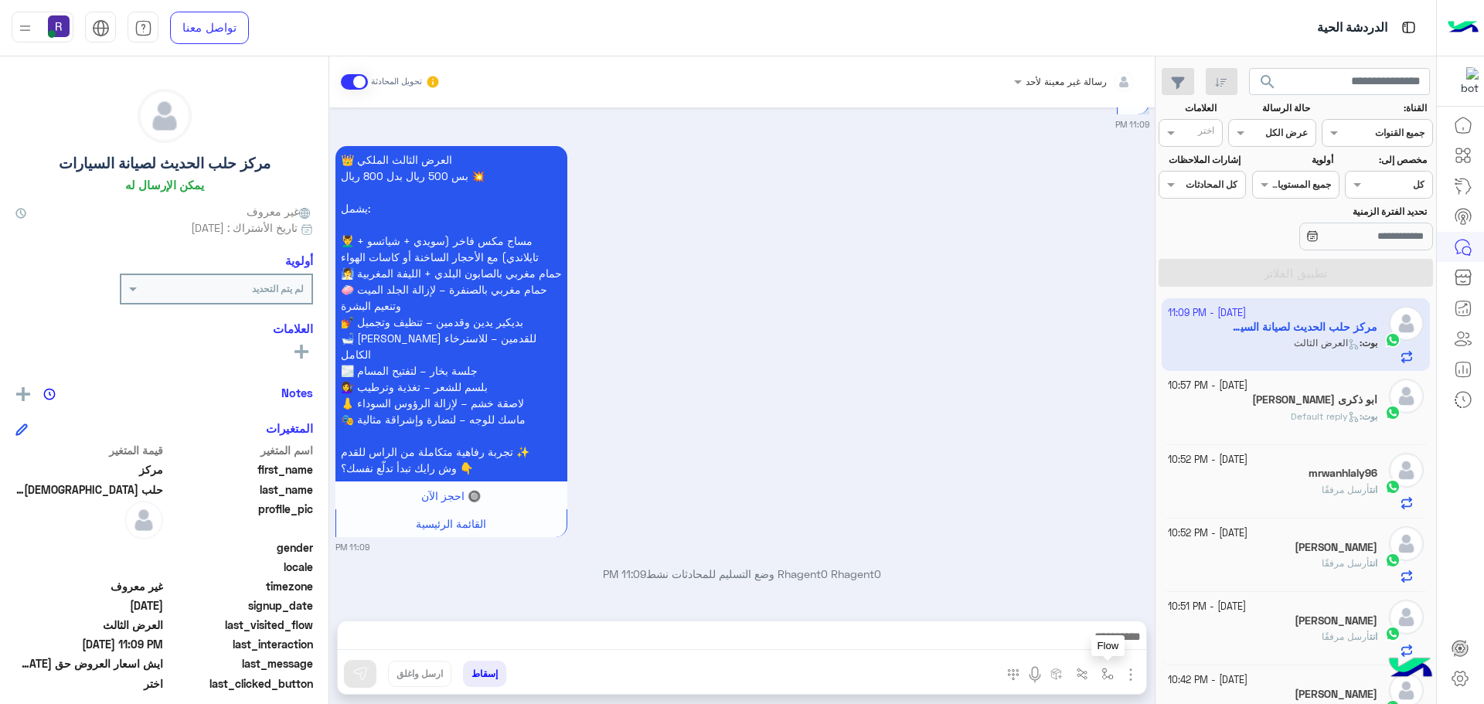
click at [1117, 672] on button "button" at bounding box center [1108, 674] width 26 height 26
click at [1131, 672] on img "button" at bounding box center [1131, 675] width 19 height 19
click at [1092, 642] on span "الصور" at bounding box center [1101, 641] width 29 height 18
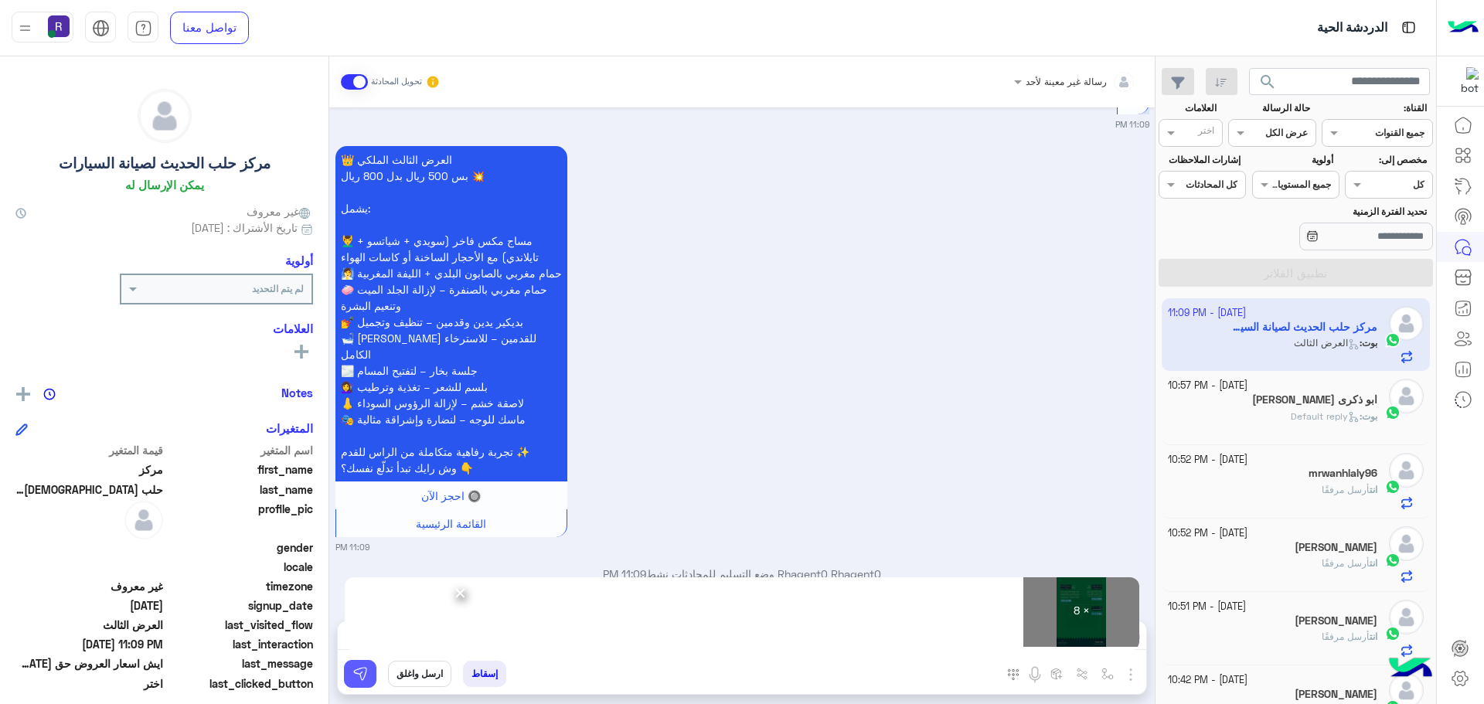
click at [362, 676] on img at bounding box center [359, 673] width 15 height 15
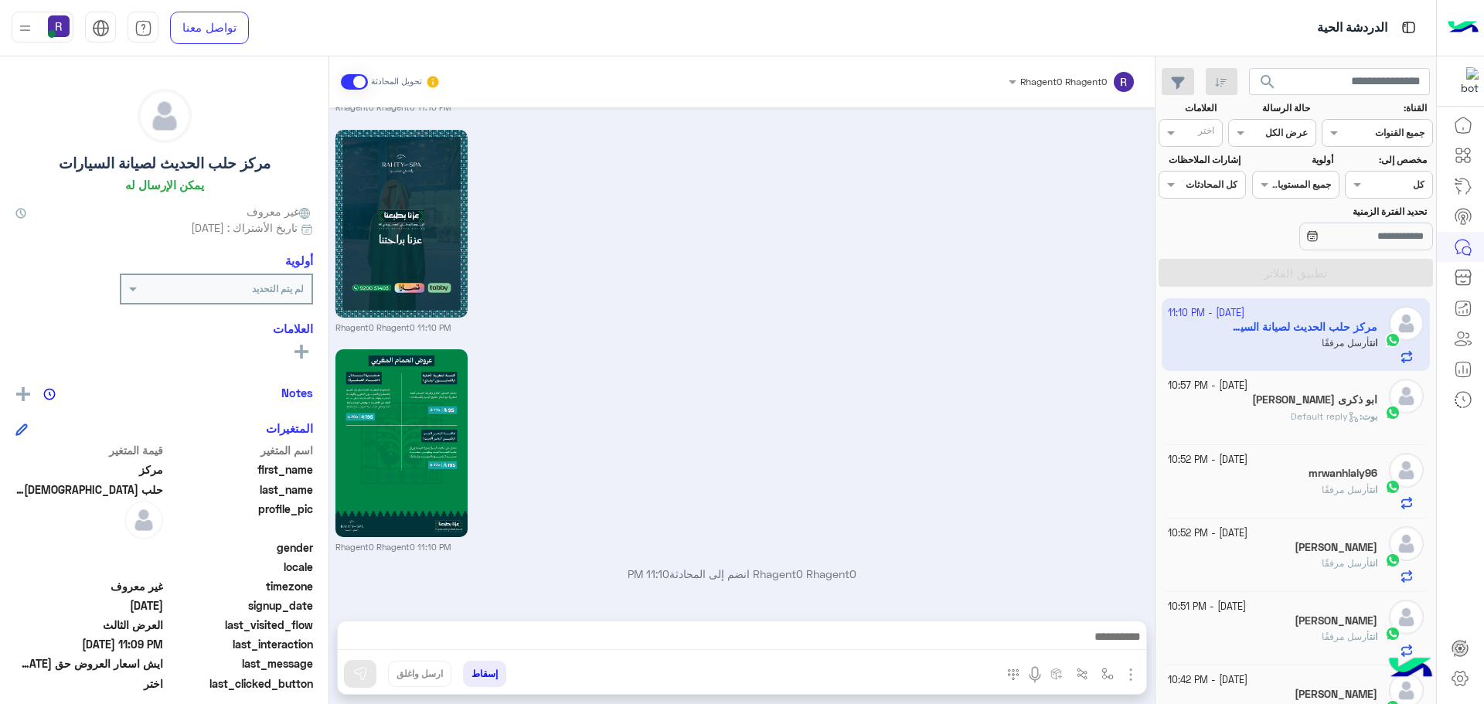
scroll to position [3030, 0]
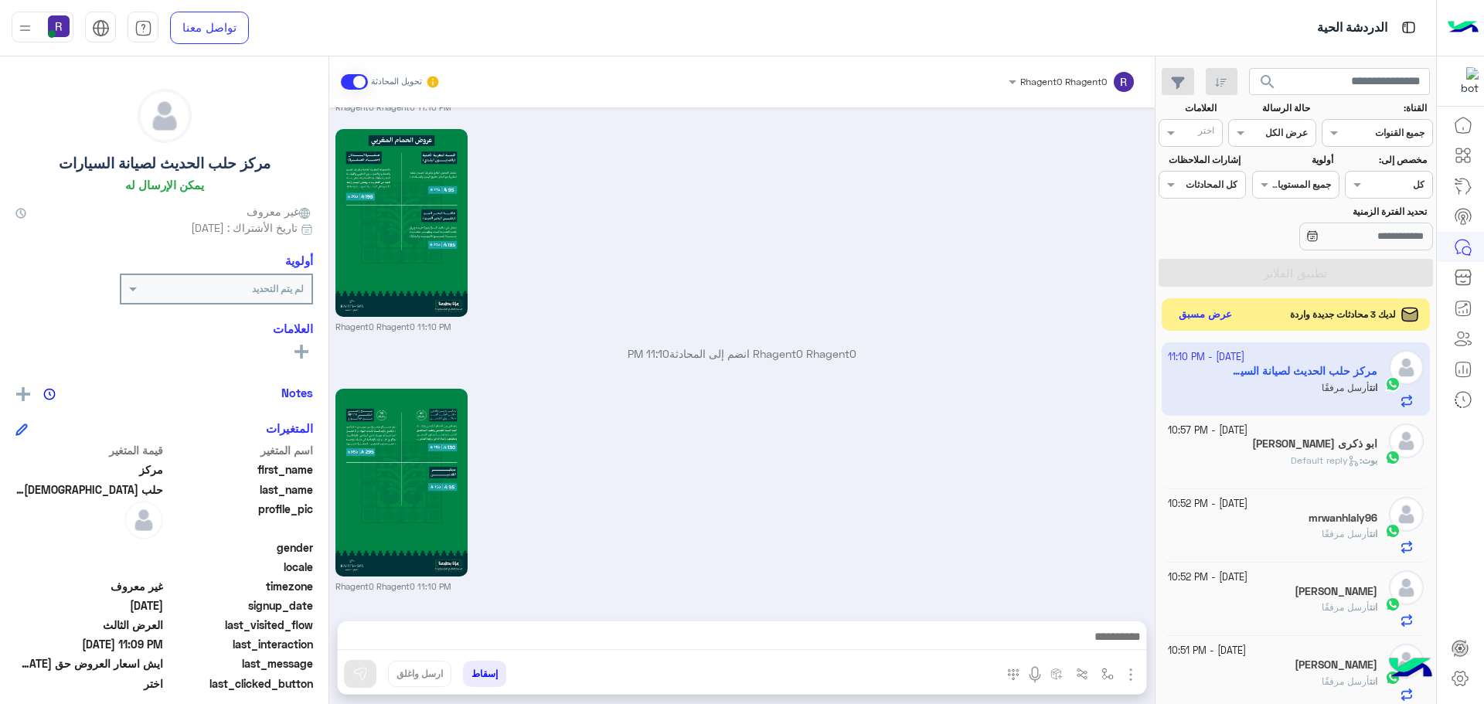
click at [1203, 321] on button "عرض مسبق" at bounding box center [1205, 315] width 65 height 21
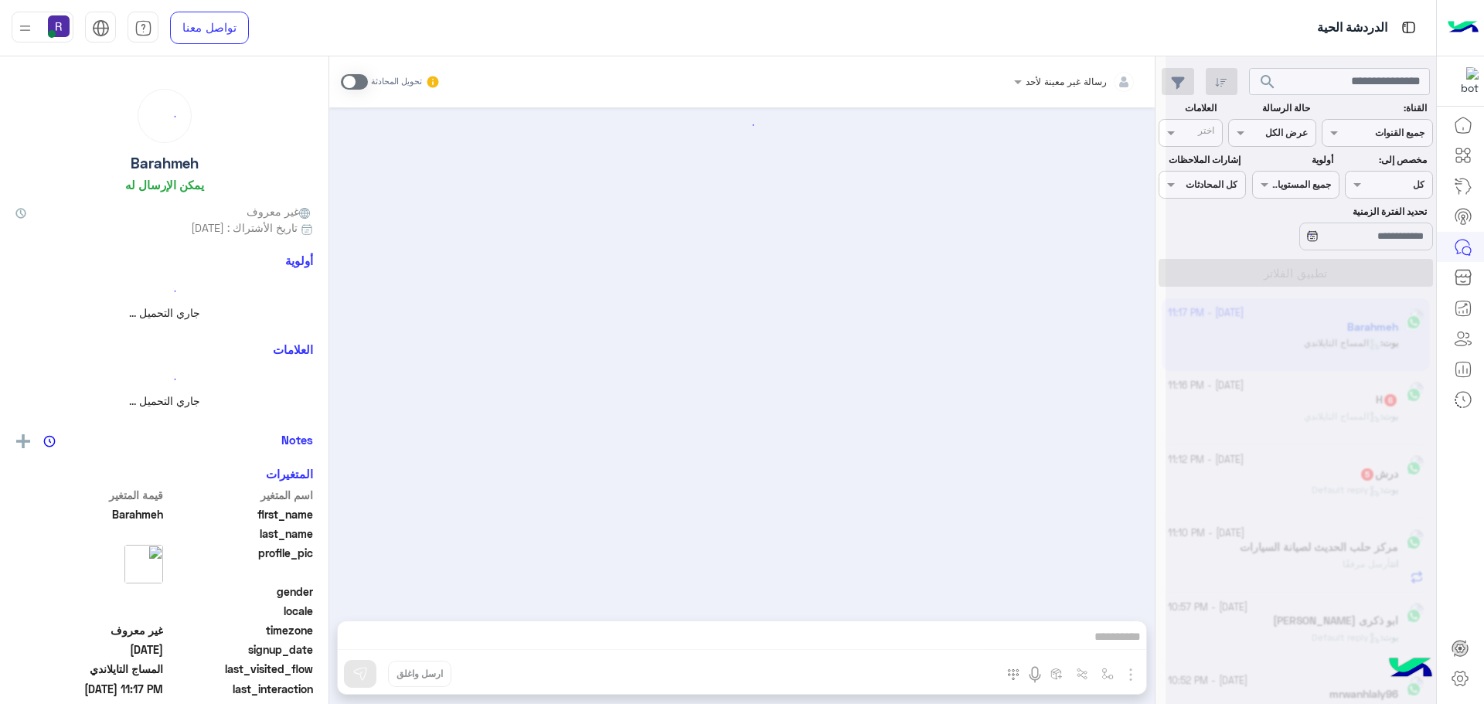
scroll to position [2089, 0]
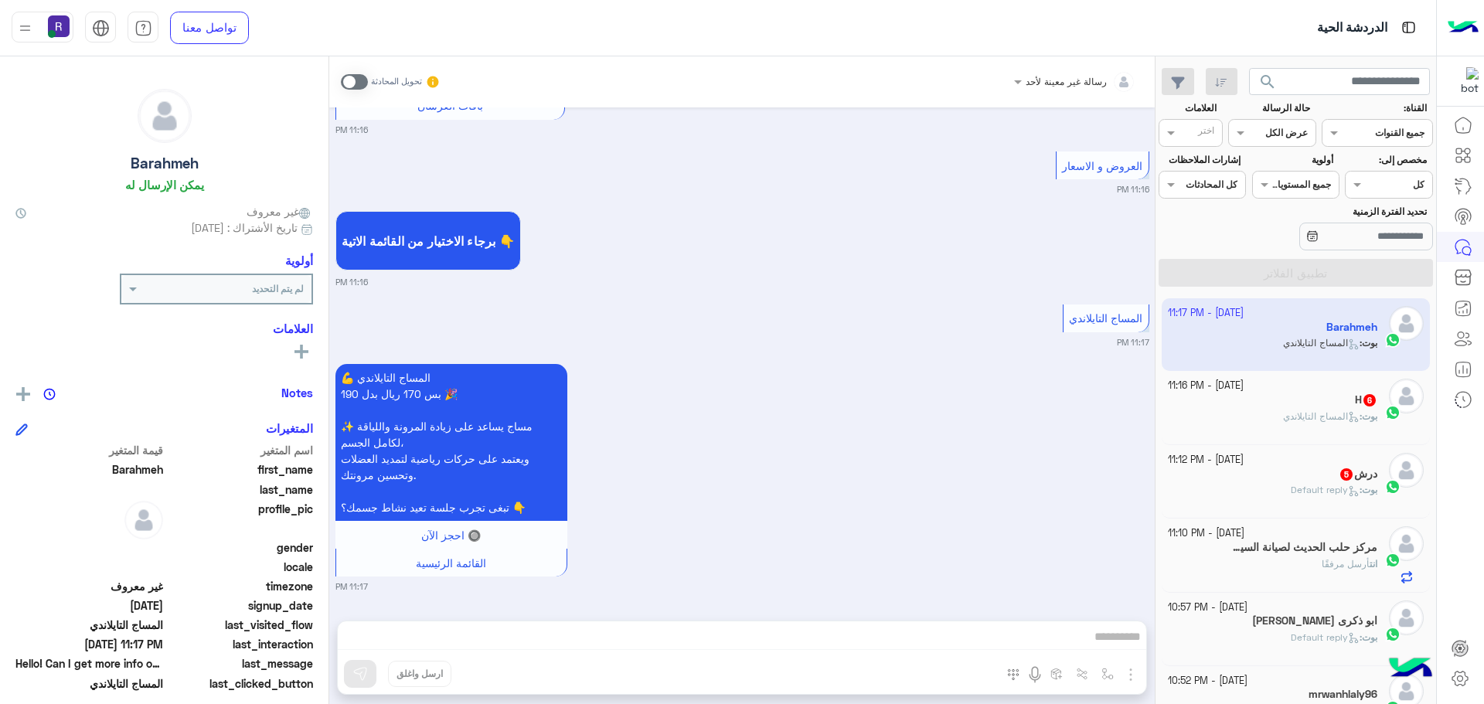
click at [355, 88] on span at bounding box center [354, 81] width 27 height 15
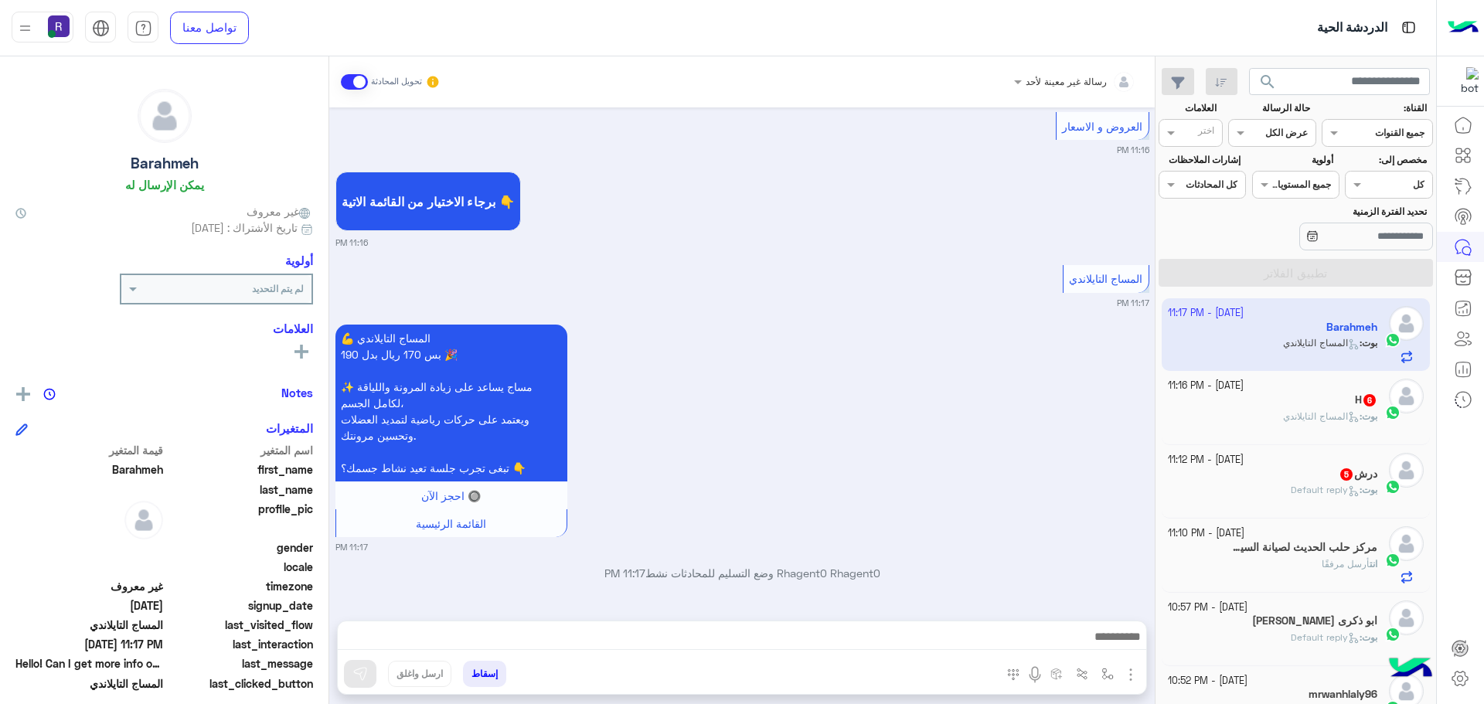
scroll to position [2129, 0]
click at [1135, 671] on img "button" at bounding box center [1131, 675] width 19 height 19
click at [1101, 646] on span "الصور" at bounding box center [1101, 641] width 29 height 18
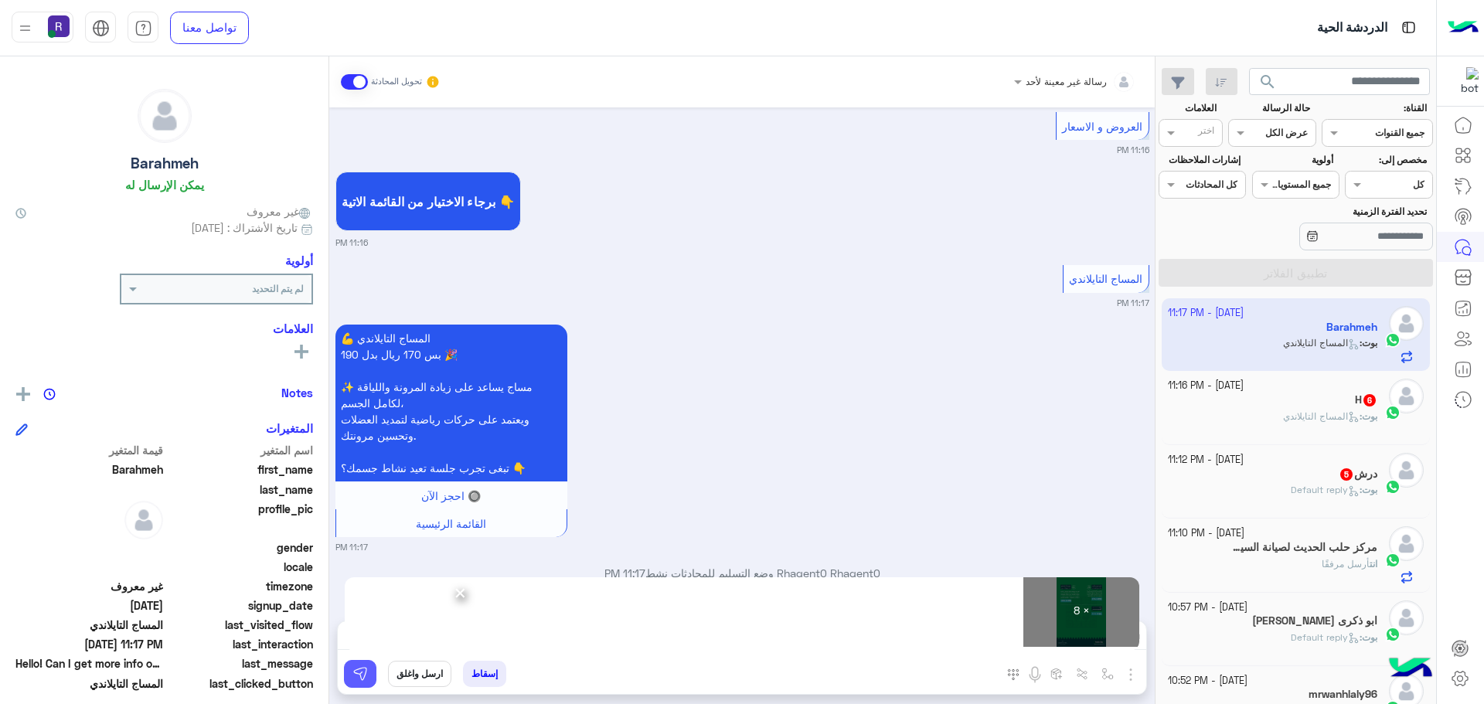
click at [346, 666] on button at bounding box center [360, 674] width 32 height 28
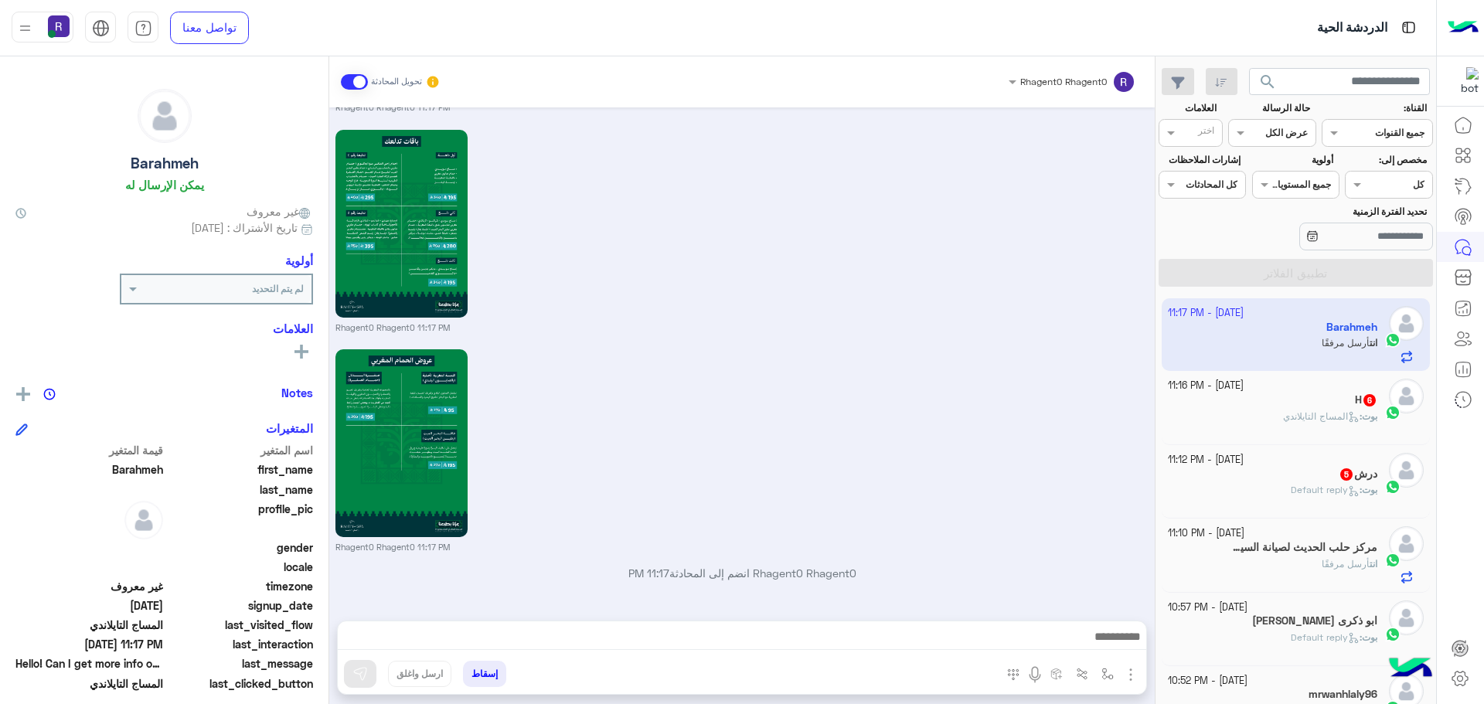
scroll to position [3927, 0]
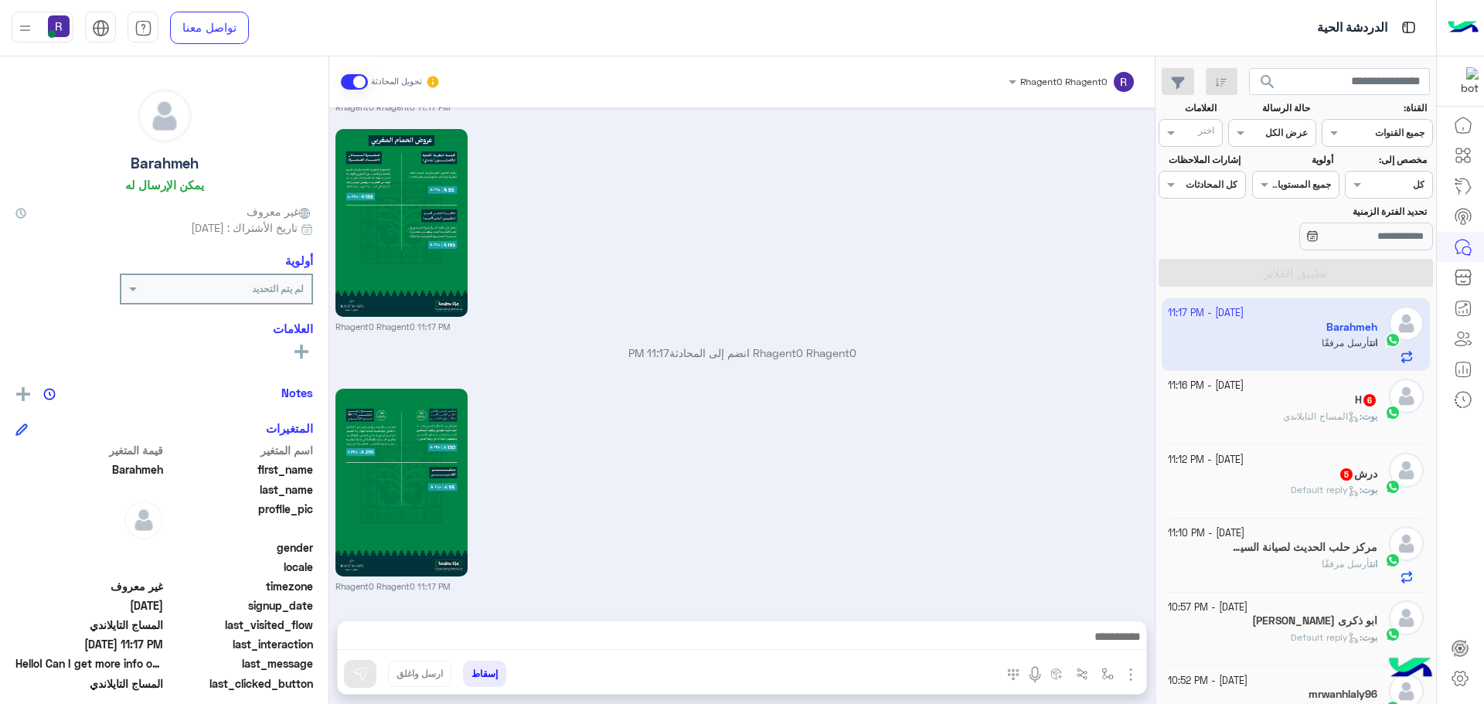
click at [1132, 673] on img "button" at bounding box center [1131, 675] width 19 height 19
click at [1272, 421] on div "بوت : المساج [PERSON_NAME]" at bounding box center [1273, 423] width 210 height 27
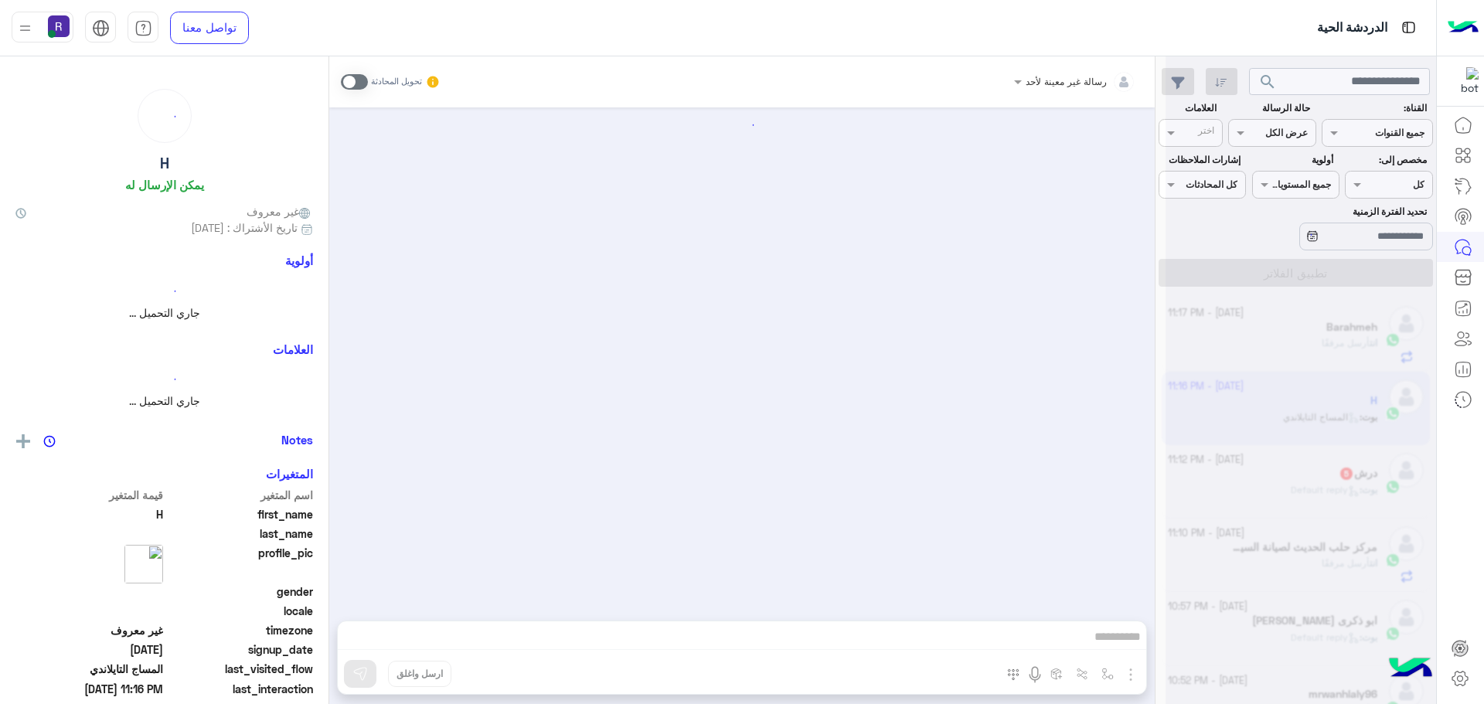
scroll to position [1171, 0]
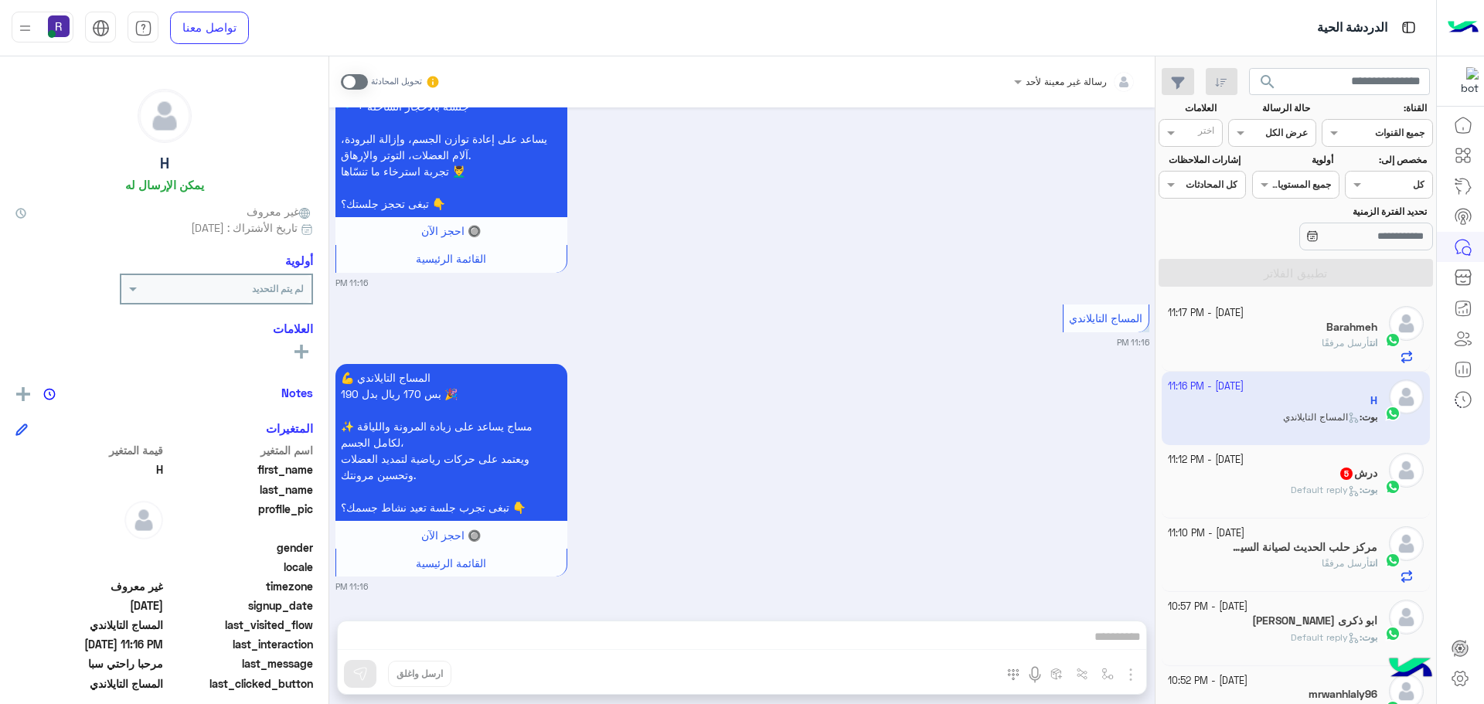
click at [352, 76] on span at bounding box center [354, 81] width 27 height 15
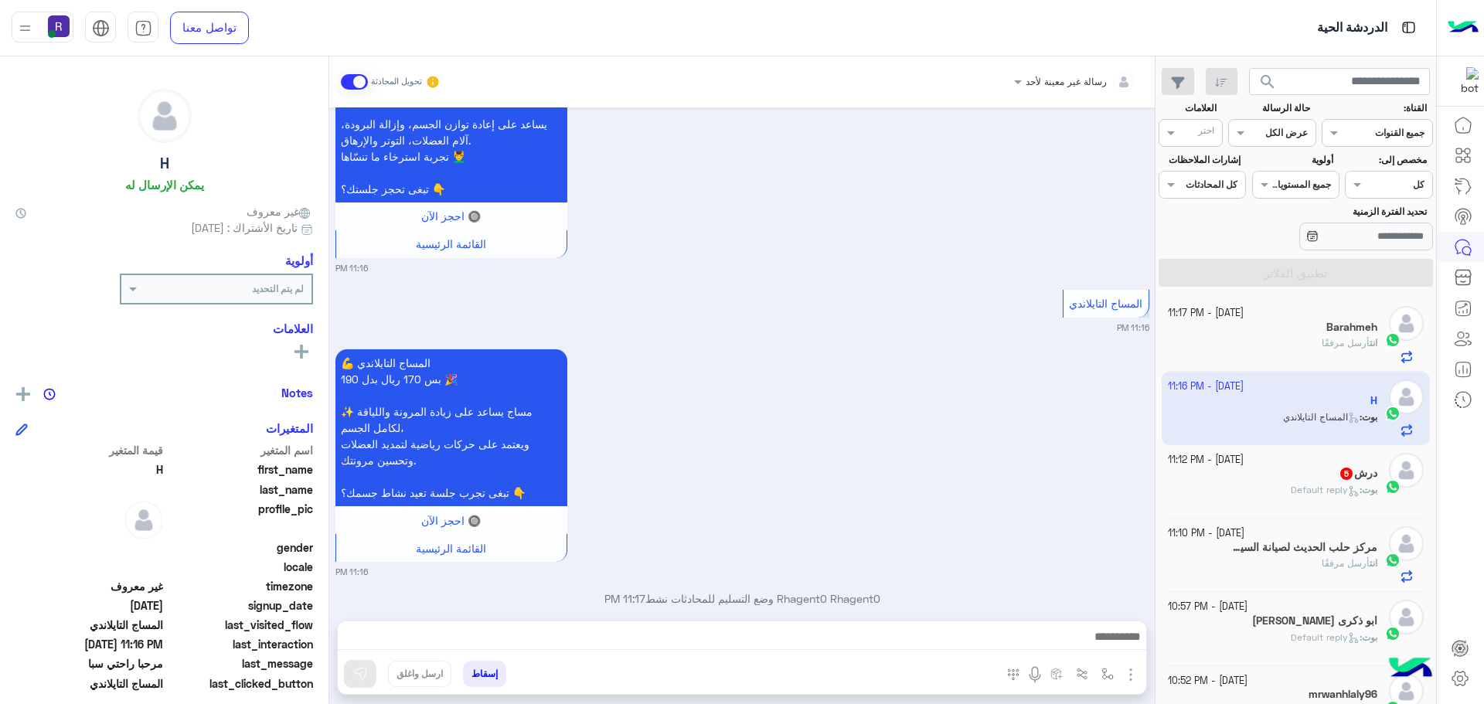
scroll to position [1210, 0]
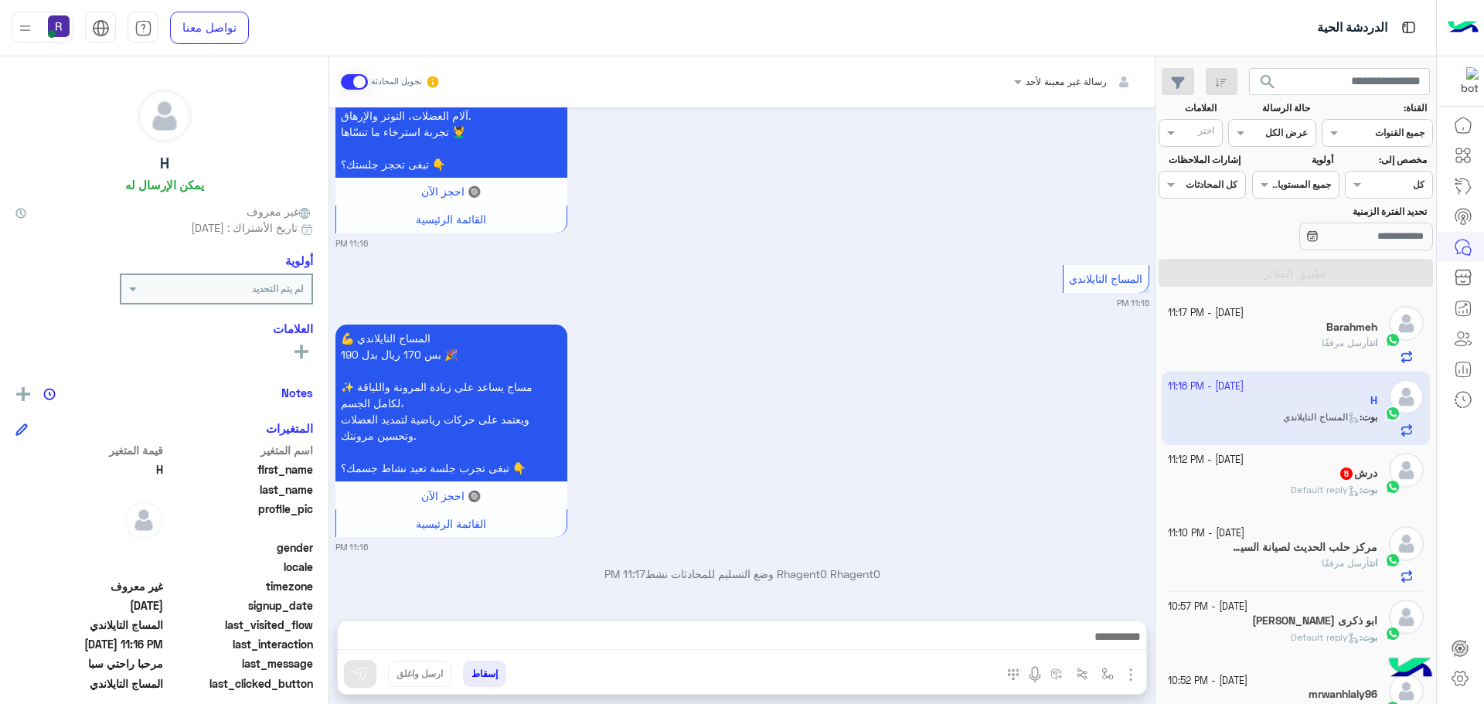
click at [1134, 676] on img "button" at bounding box center [1131, 675] width 19 height 19
click at [1106, 635] on span "الصور" at bounding box center [1101, 641] width 29 height 18
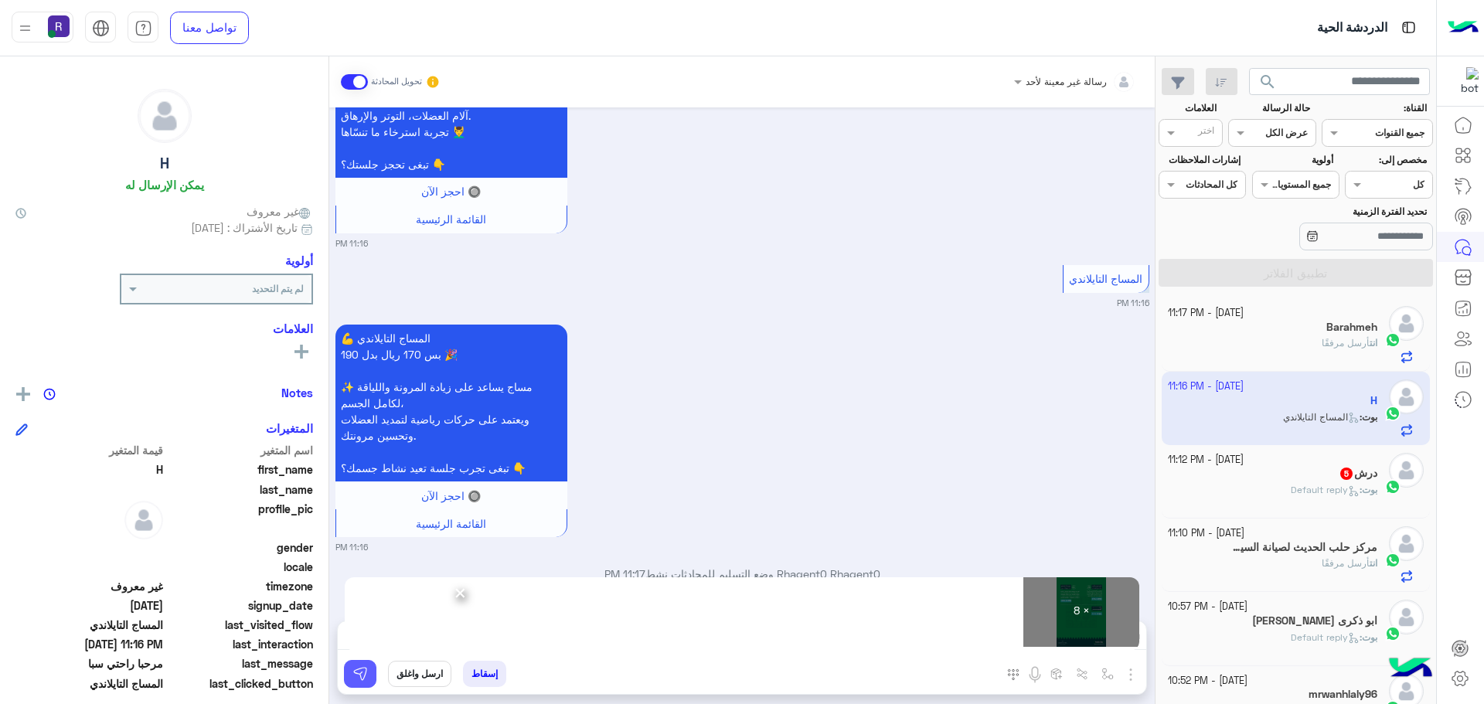
click at [372, 677] on button at bounding box center [360, 674] width 32 height 28
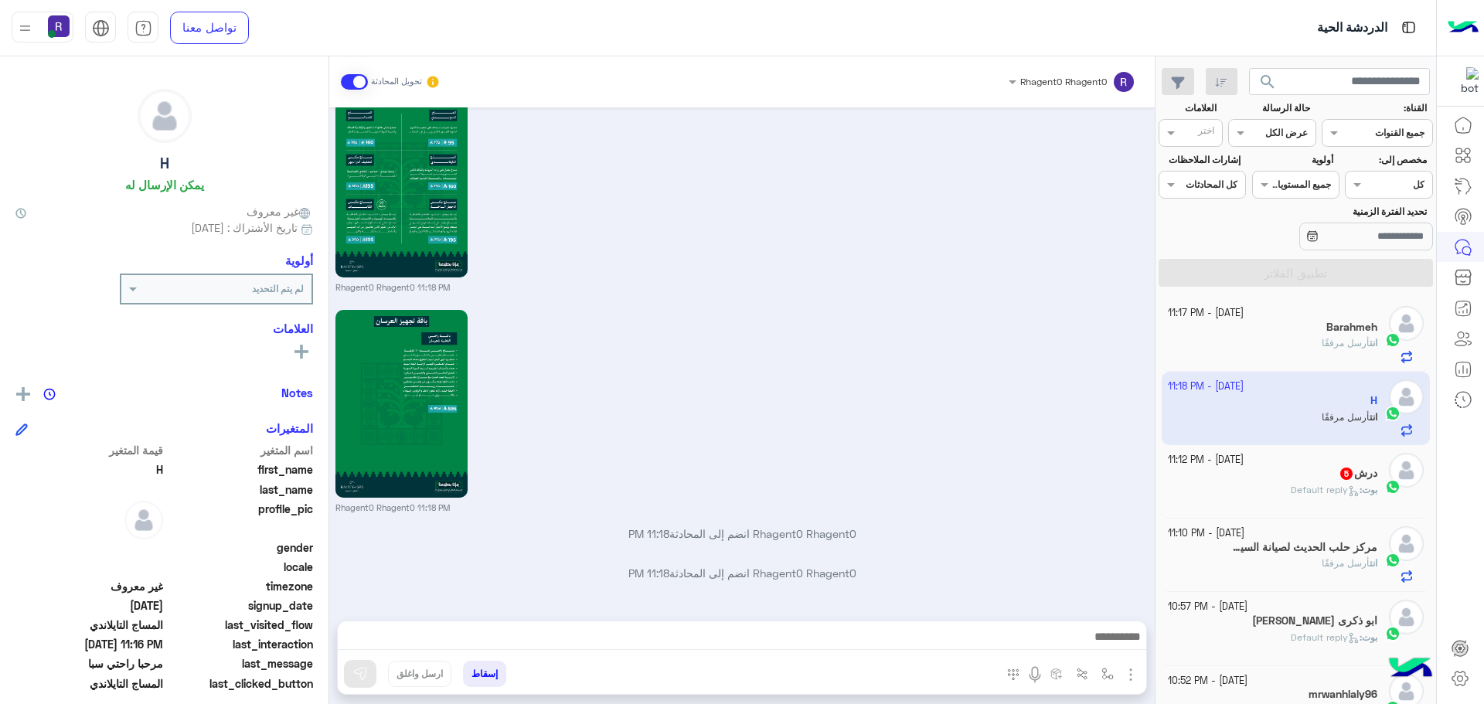
scroll to position [3048, 0]
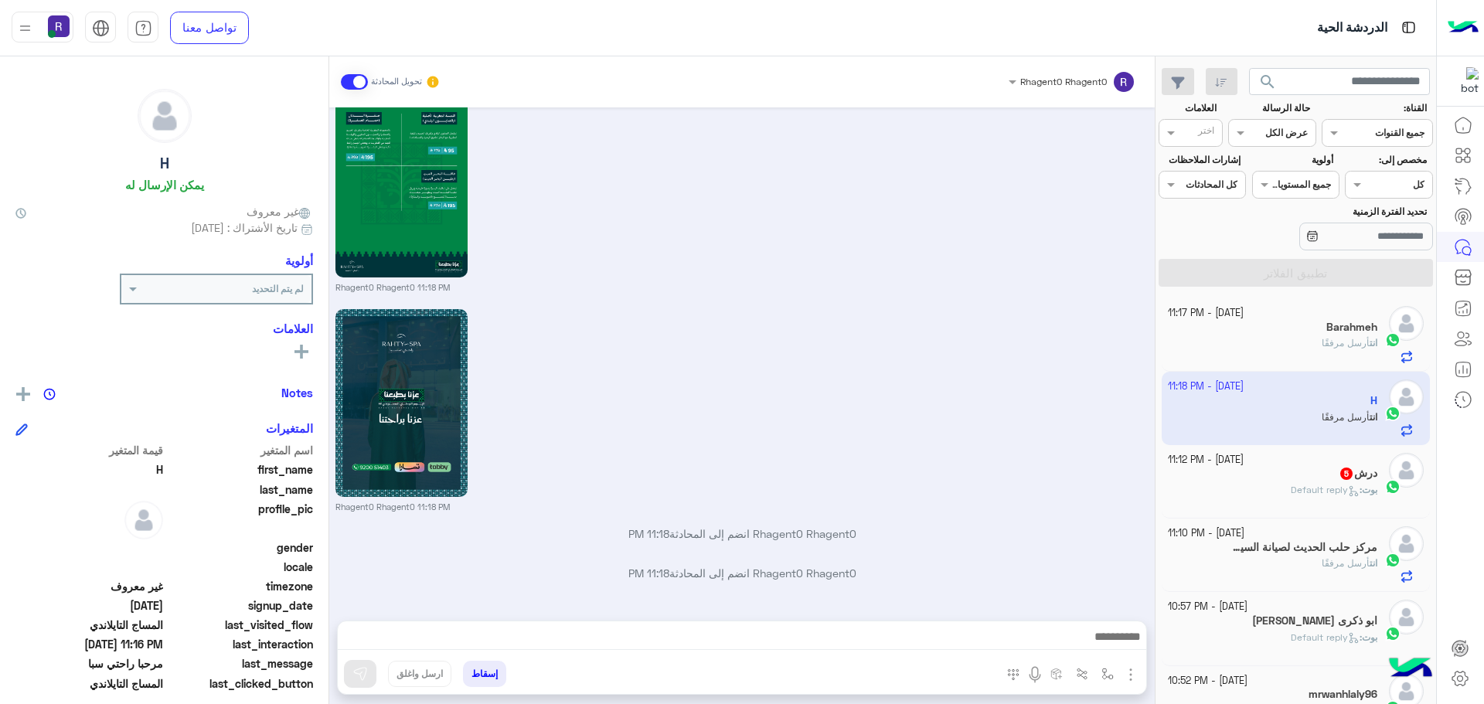
click at [1344, 474] on span "5" at bounding box center [1346, 474] width 12 height 12
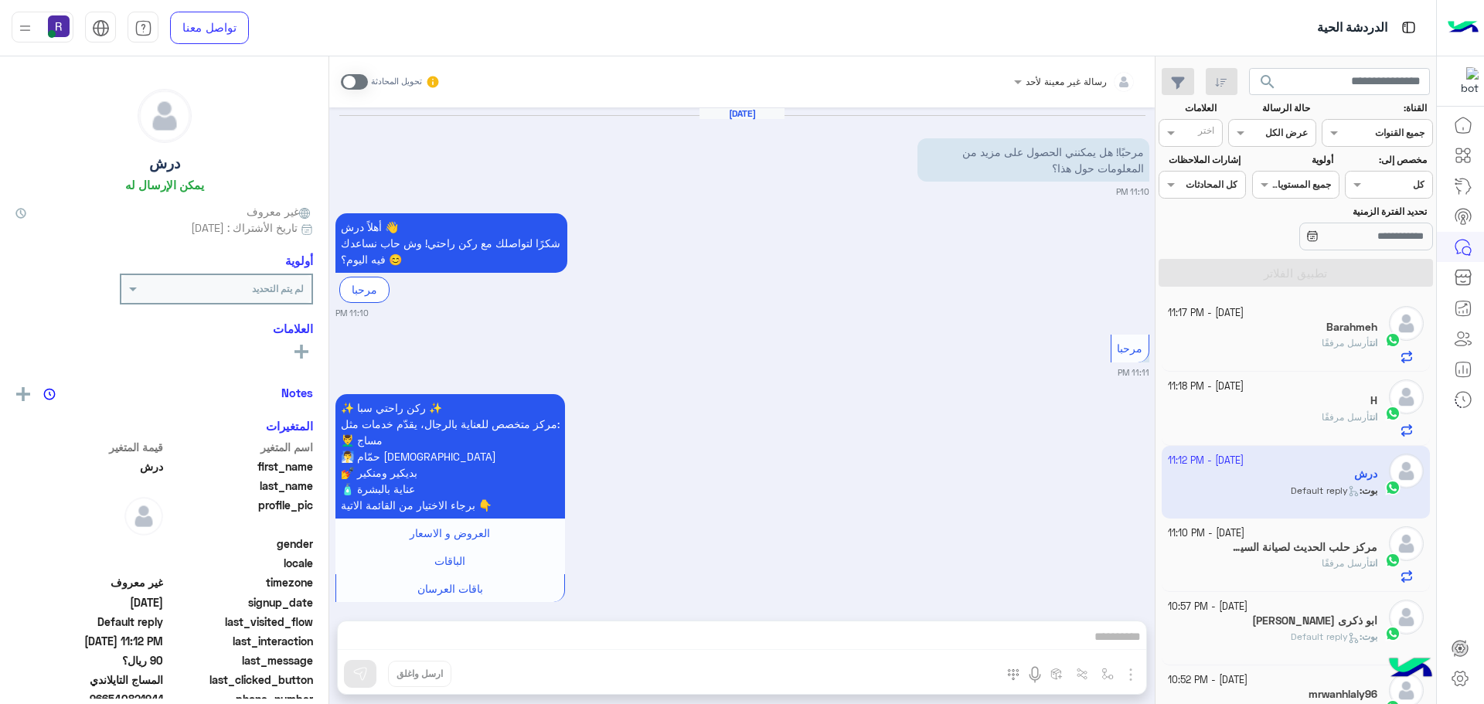
scroll to position [678, 0]
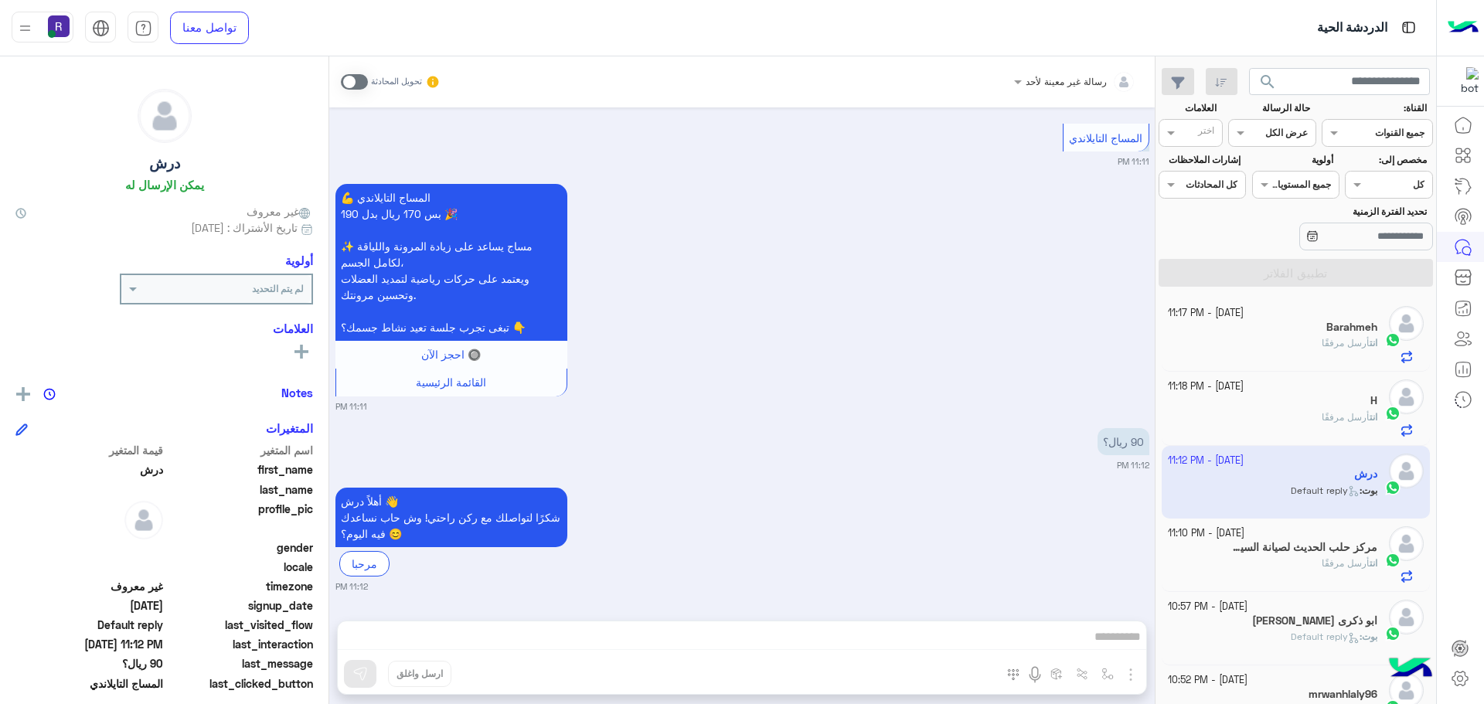
click at [363, 87] on span at bounding box center [354, 81] width 27 height 15
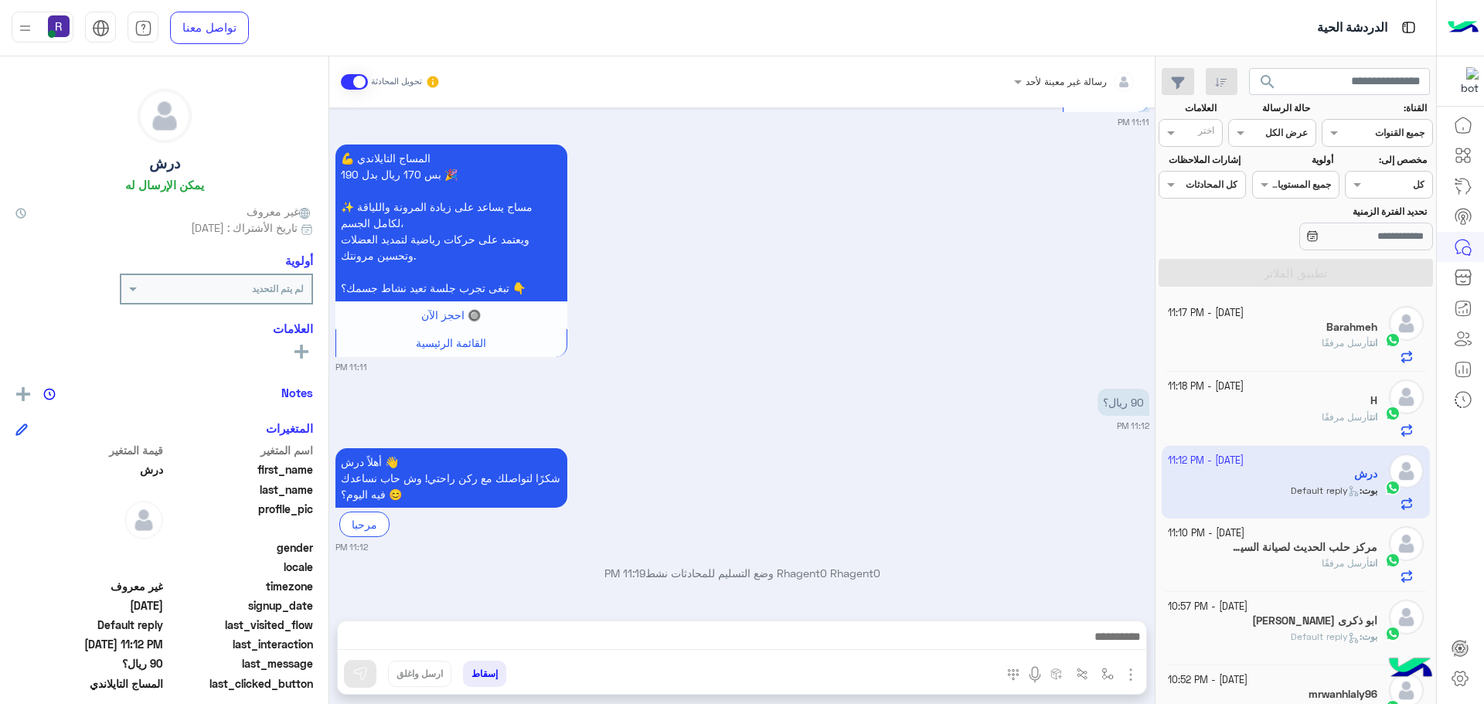
click at [1128, 673] on img "button" at bounding box center [1131, 675] width 19 height 19
click at [1104, 651] on button "الصور" at bounding box center [1107, 640] width 66 height 31
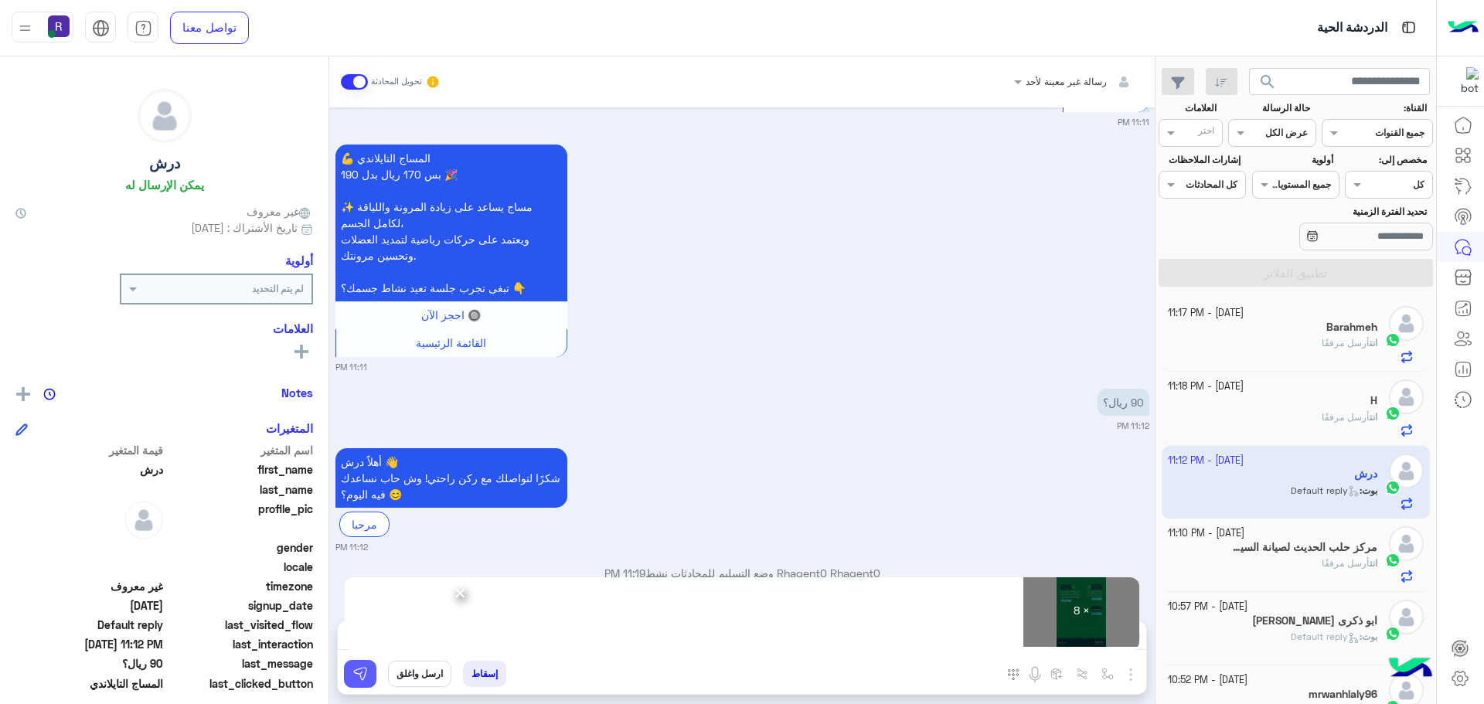
click at [373, 679] on button at bounding box center [360, 674] width 32 height 28
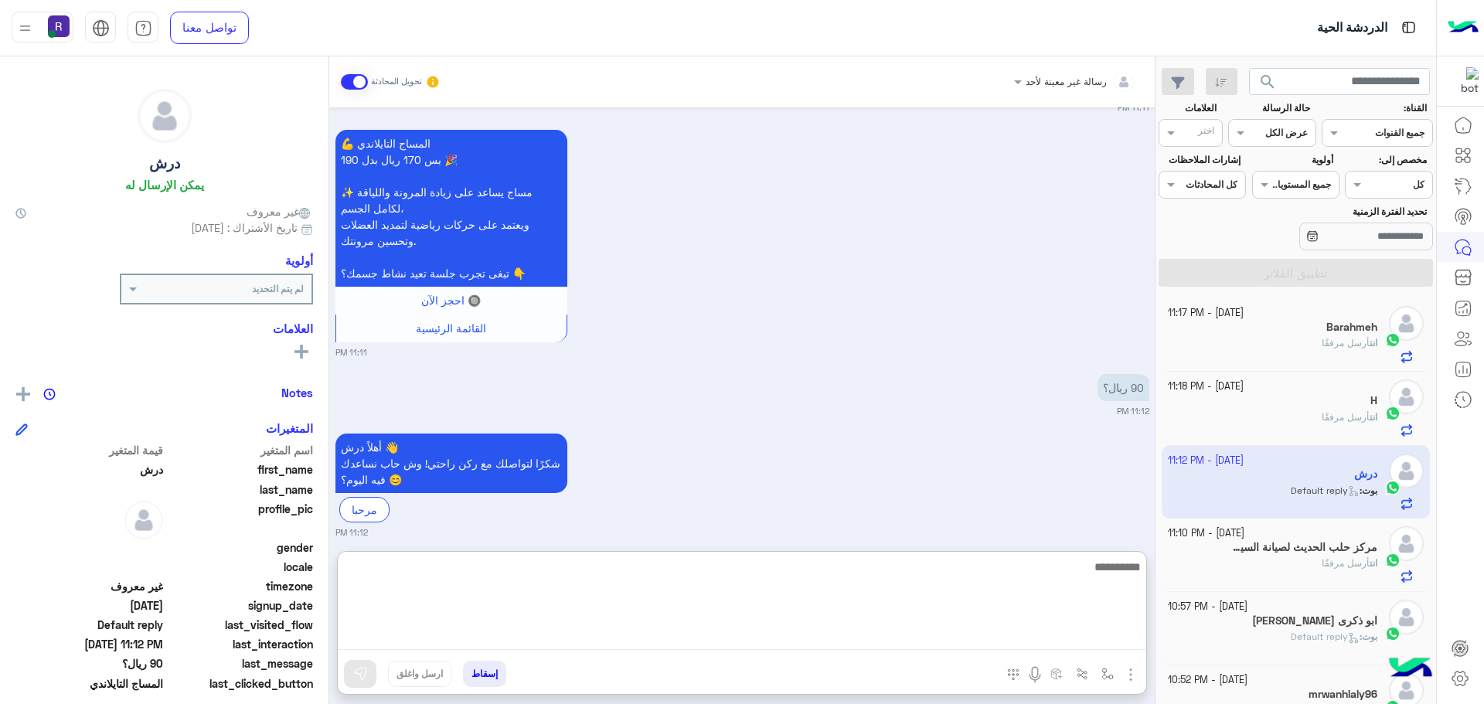
click at [766, 632] on textarea at bounding box center [742, 603] width 809 height 93
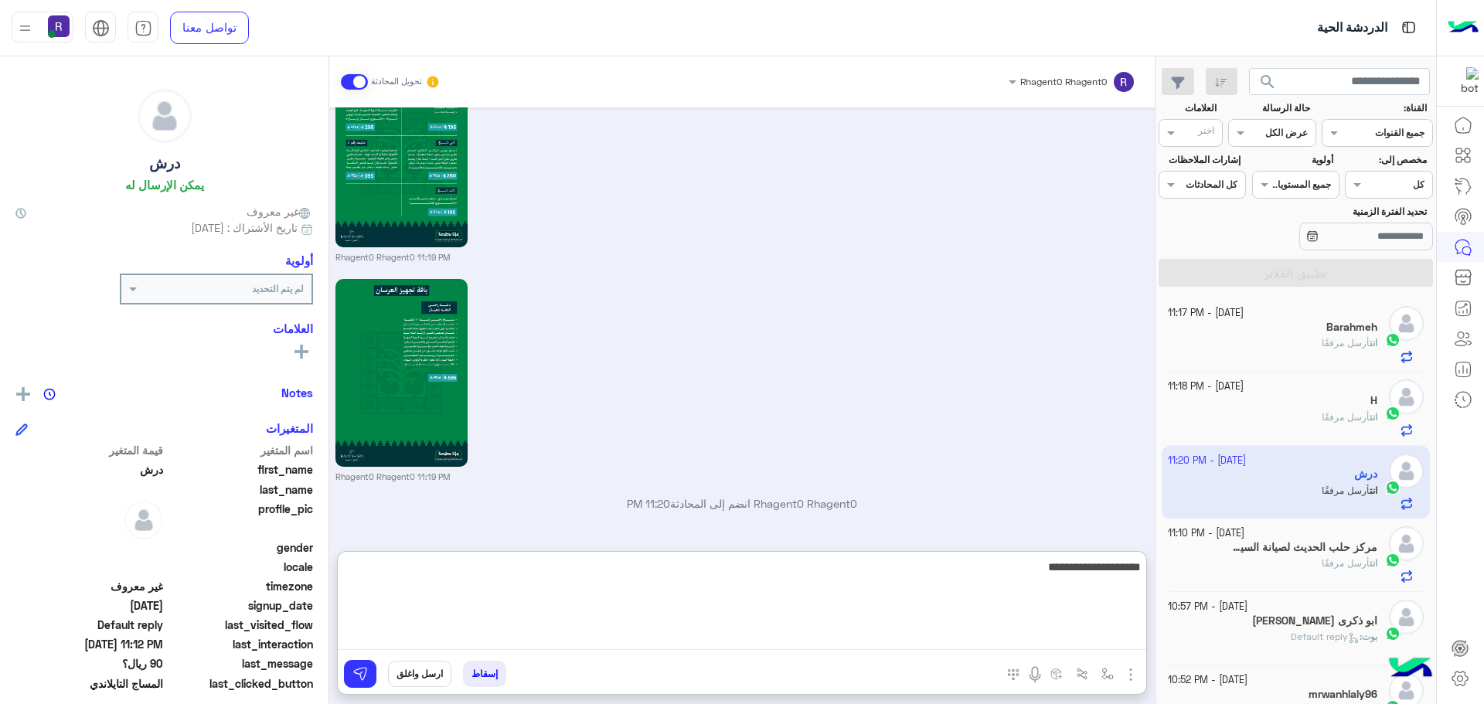
scroll to position [2365, 0]
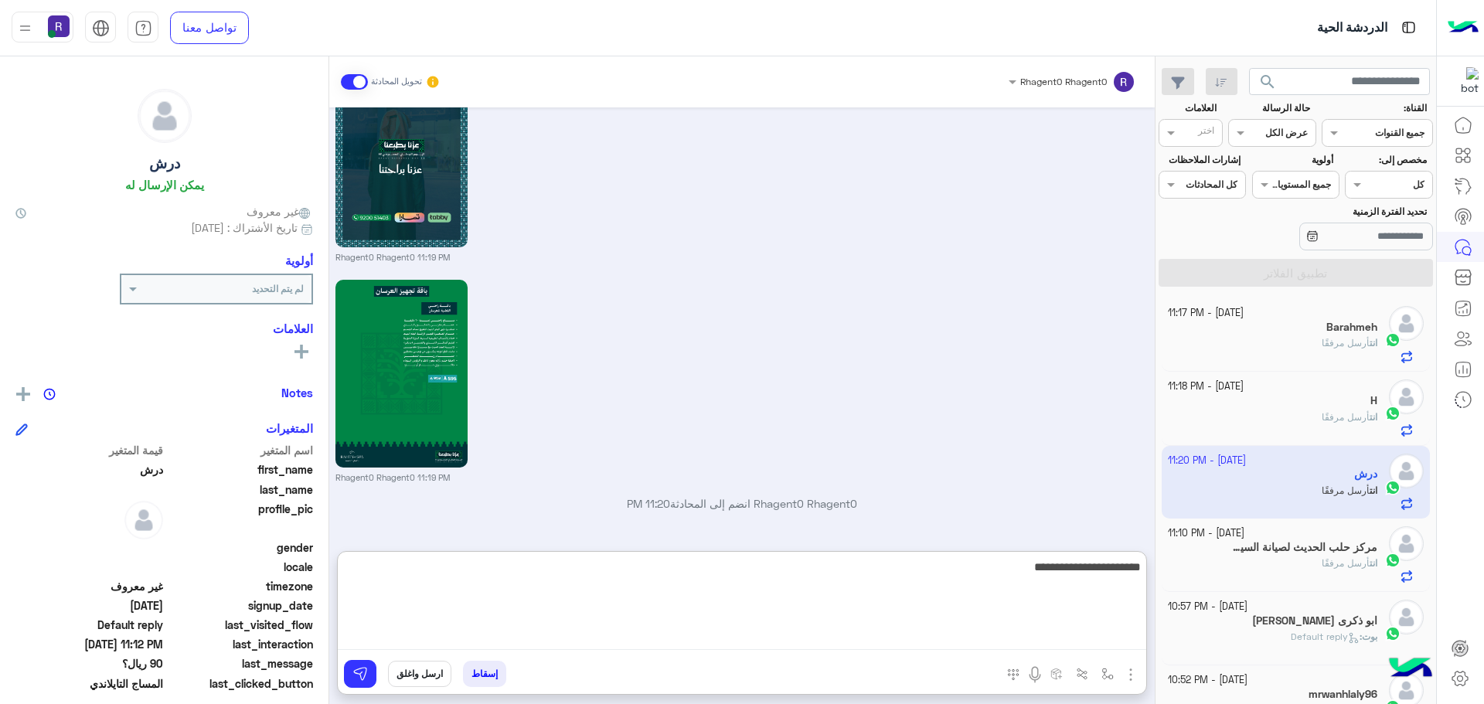
type textarea "**********"
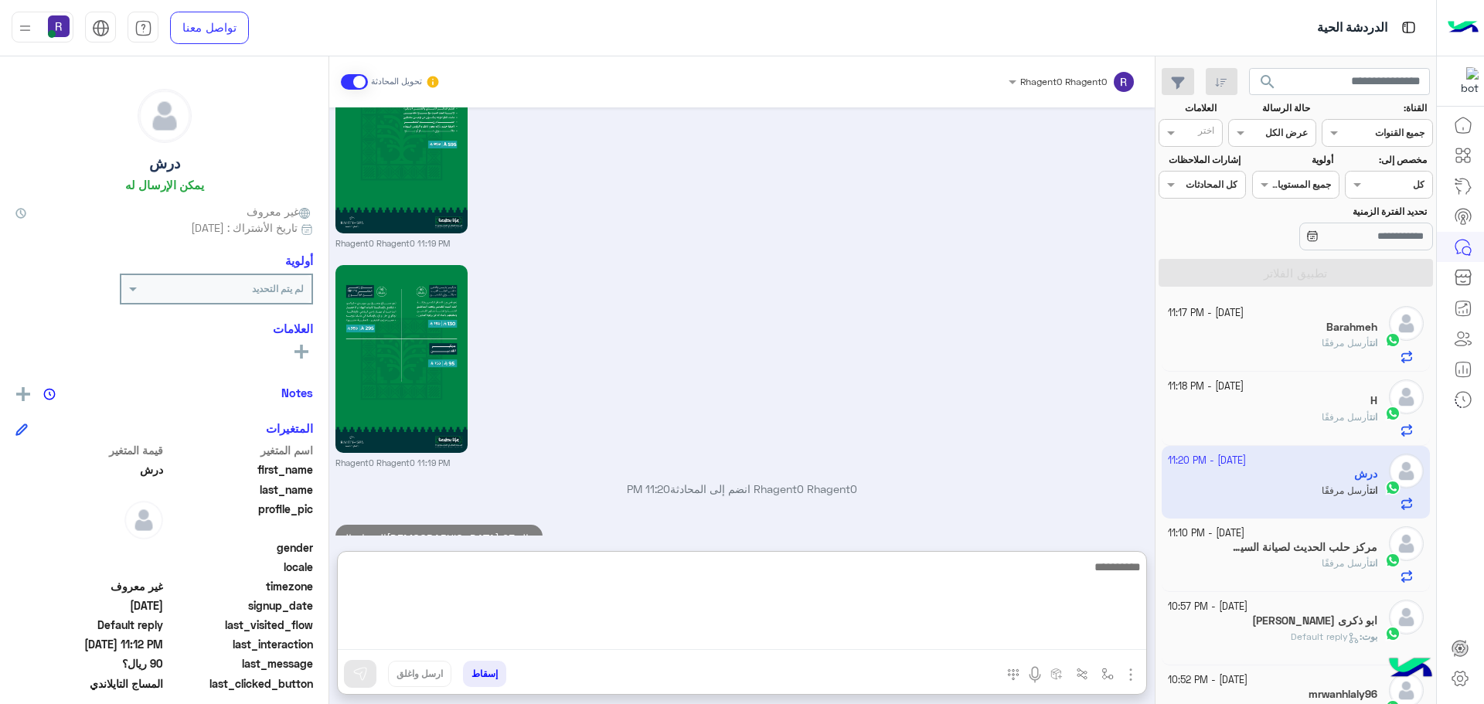
scroll to position [2644, 0]
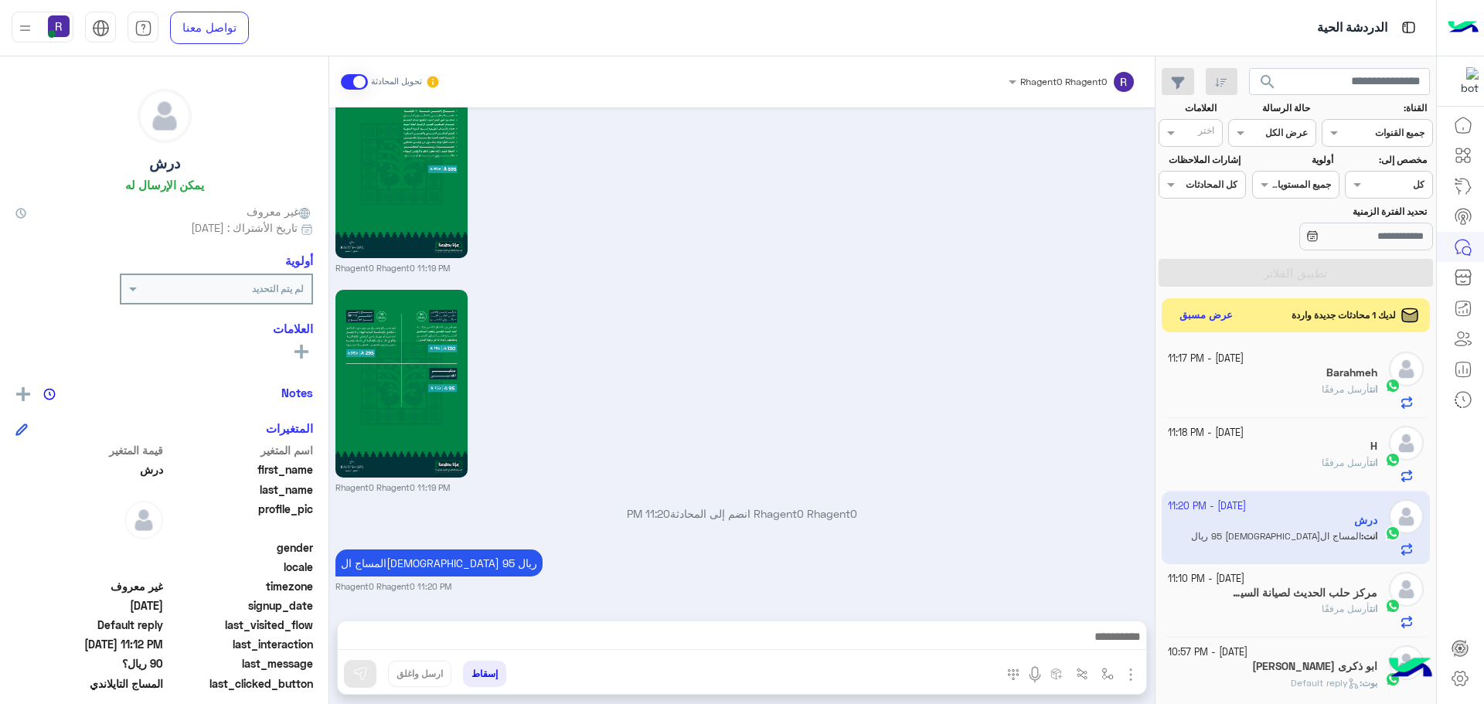
click at [1027, 385] on div "Rhagent0 Rhagent0 11:19 PM" at bounding box center [742, 390] width 814 height 208
click at [1199, 318] on button "عرض مسبق" at bounding box center [1205, 315] width 65 height 21
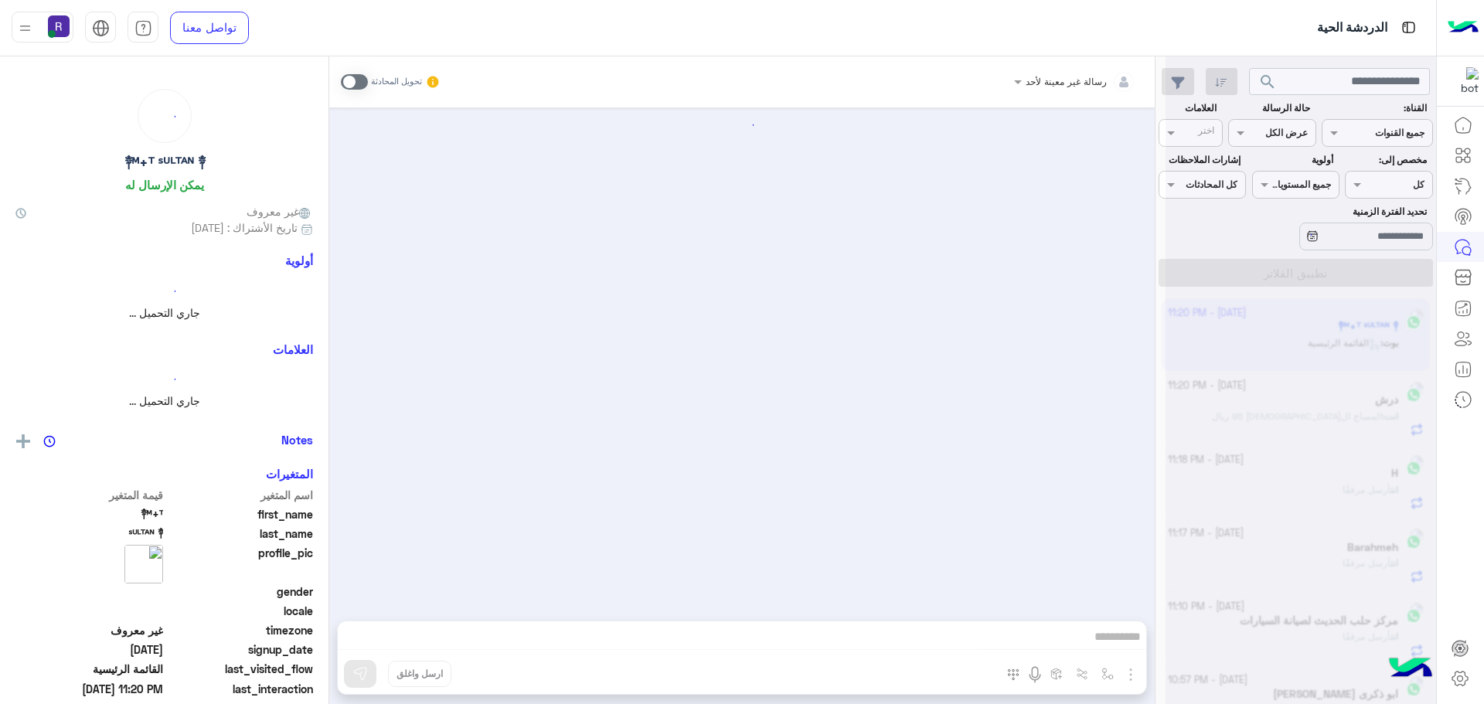
scroll to position [9, 0]
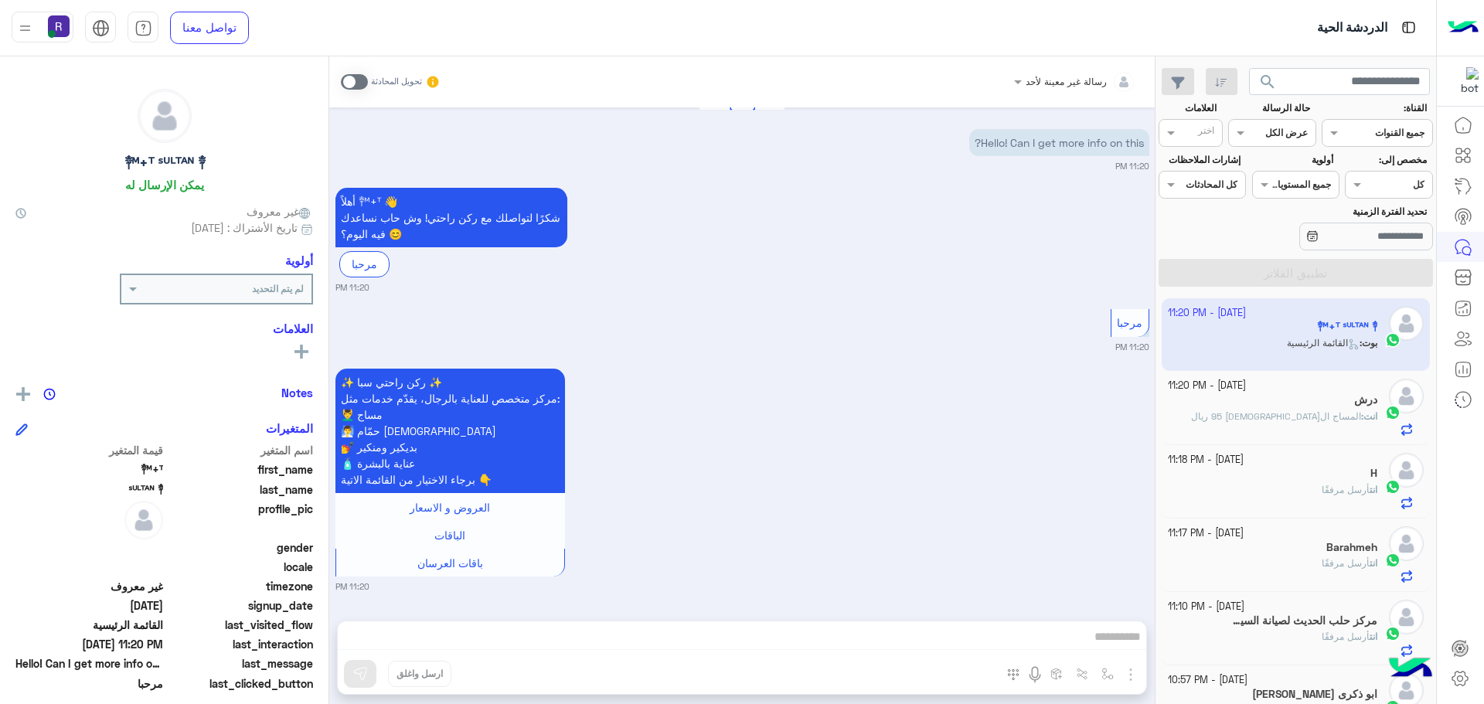
click at [346, 77] on span at bounding box center [354, 81] width 27 height 15
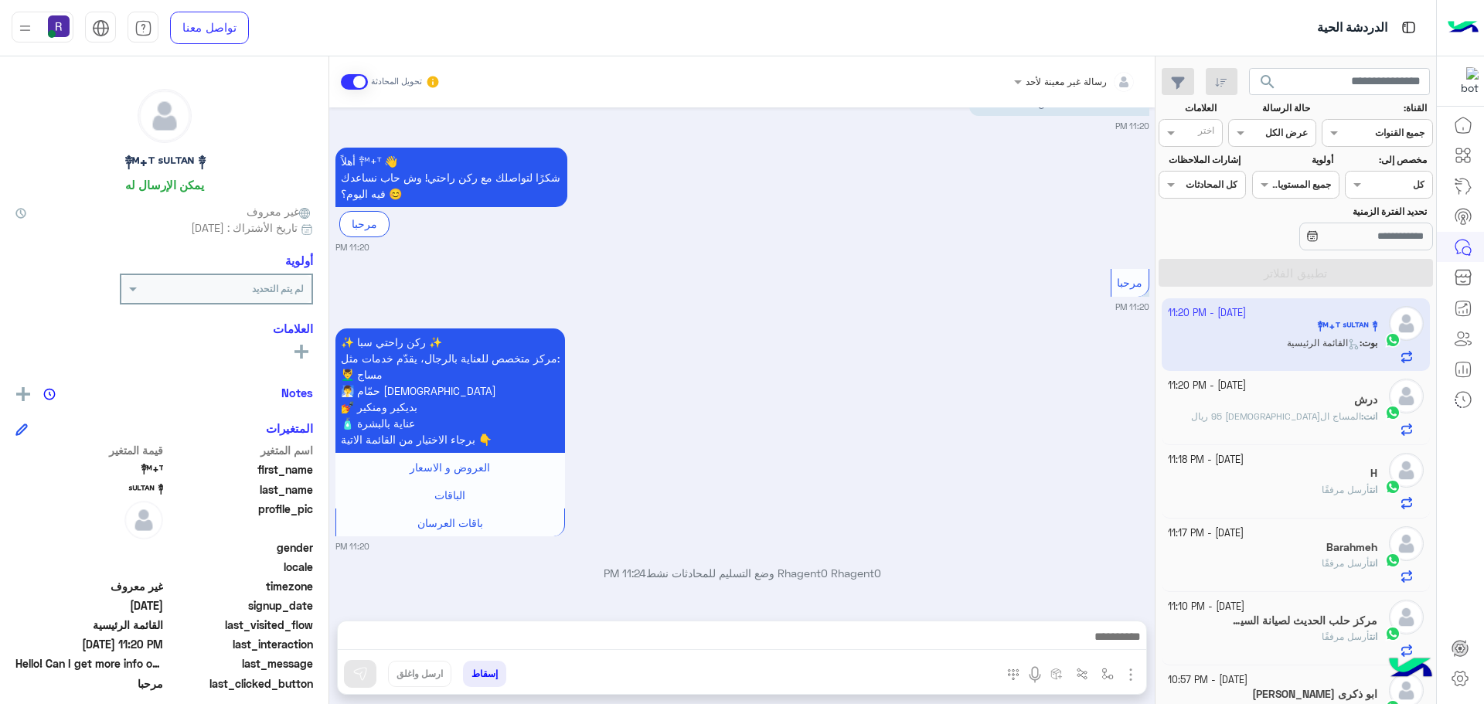
click at [1127, 669] on img "button" at bounding box center [1131, 675] width 19 height 19
click at [1110, 640] on span "الصور" at bounding box center [1101, 641] width 29 height 18
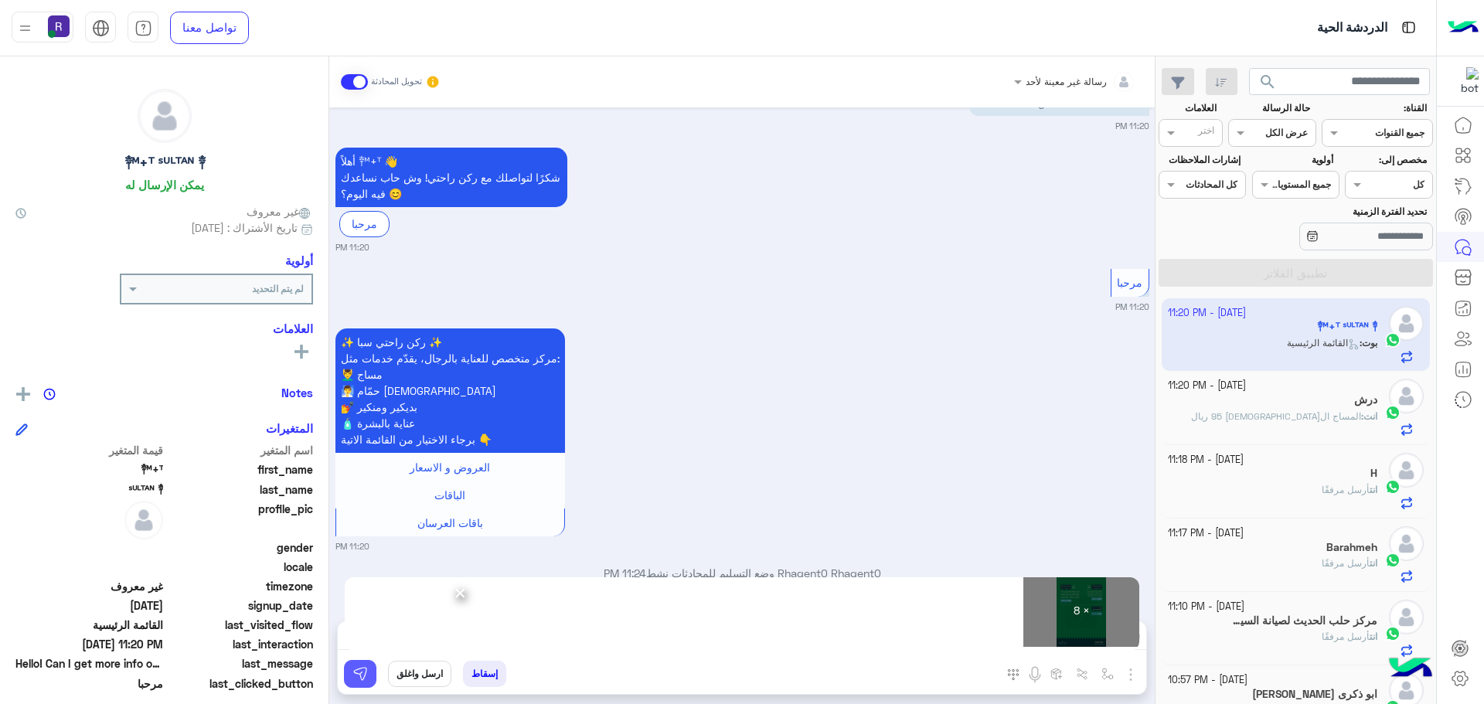
click at [356, 672] on img at bounding box center [359, 673] width 15 height 15
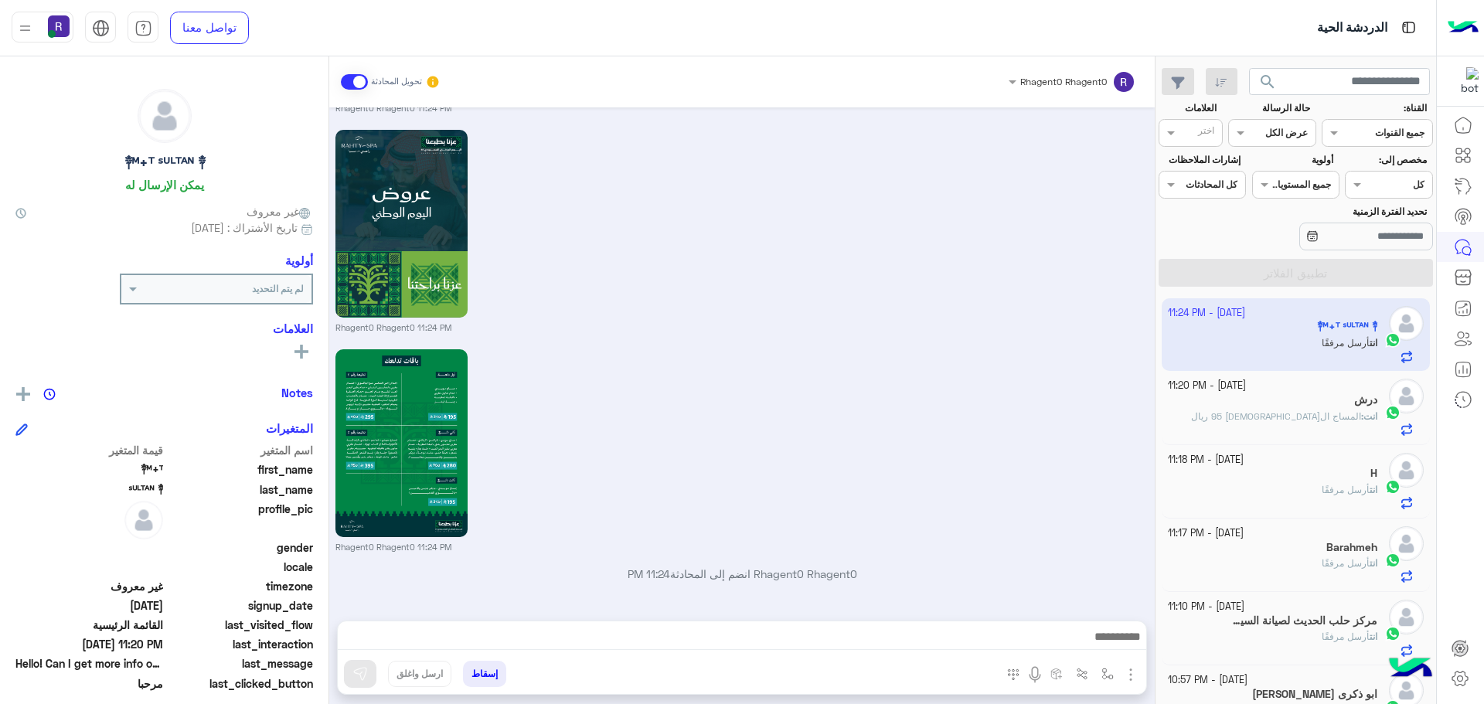
scroll to position [1847, 0]
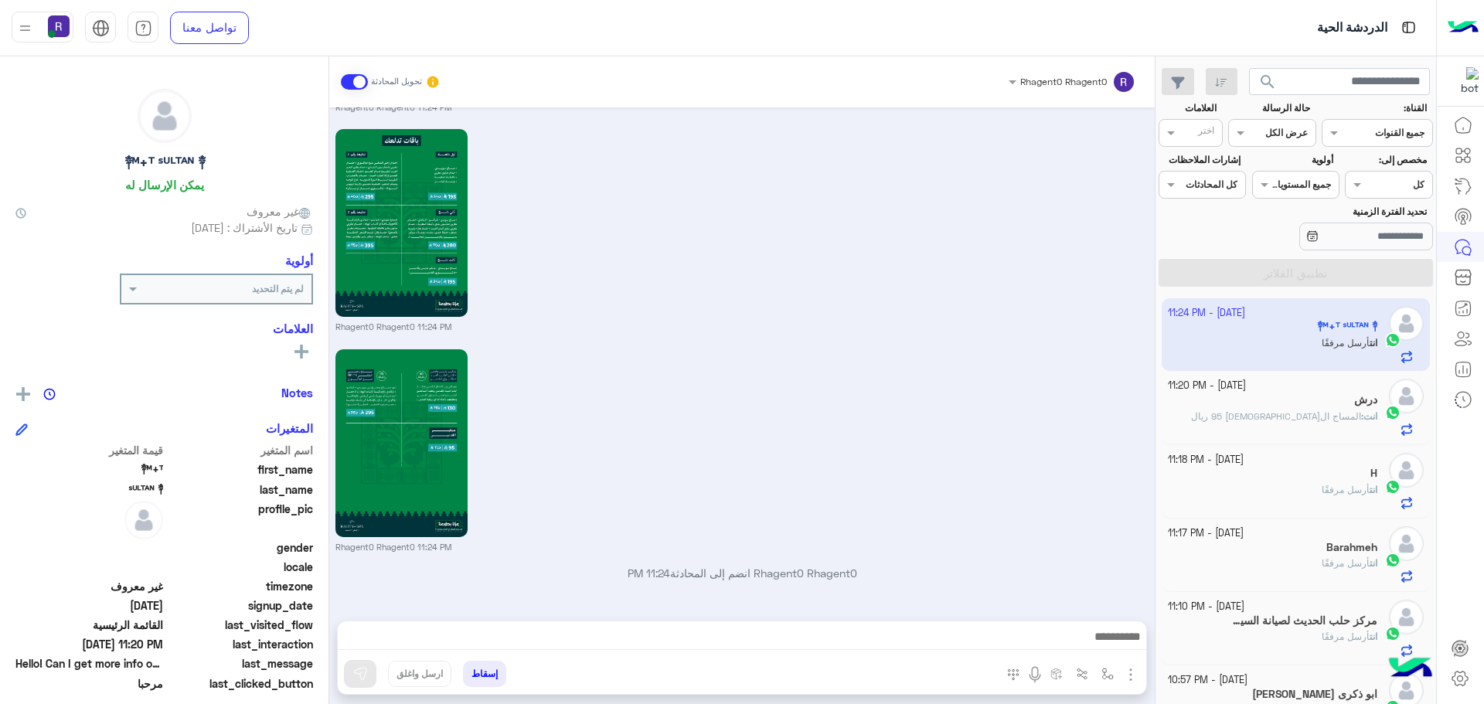
click at [1083, 324] on small "Rhagent0 Rhagent0 11:24 PM" at bounding box center [742, 327] width 814 height 12
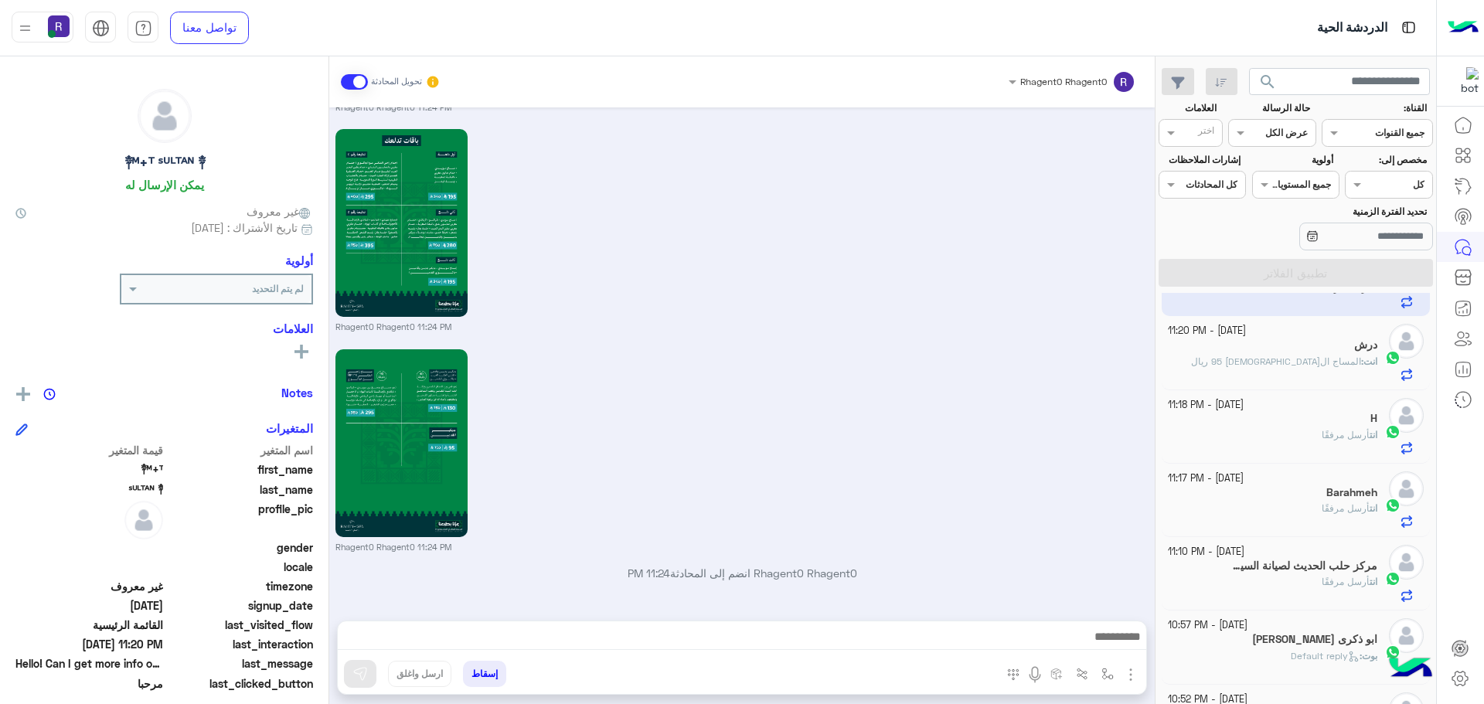
scroll to position [0, 0]
